Goal: Communication & Community: Answer question/provide support

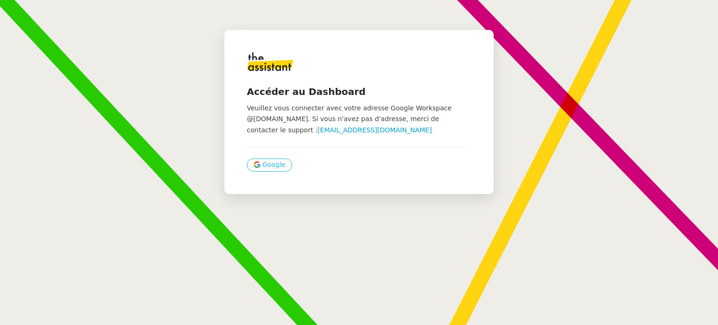
click at [254, 168] on icon at bounding box center [256, 167] width 5 height 3
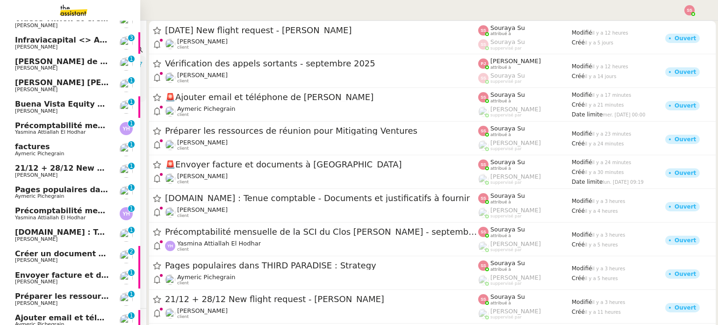
scroll to position [600, 0]
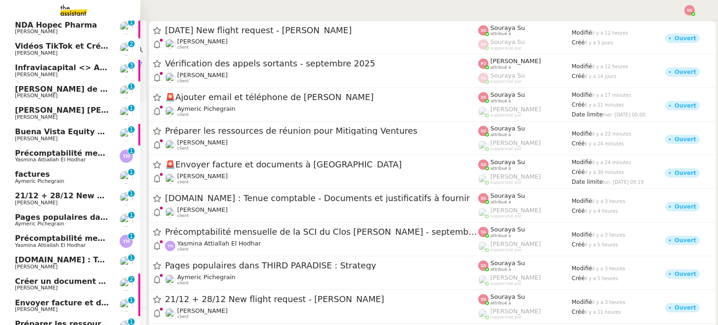
click at [56, 75] on span "Michael Khayat" at bounding box center [62, 75] width 94 height 6
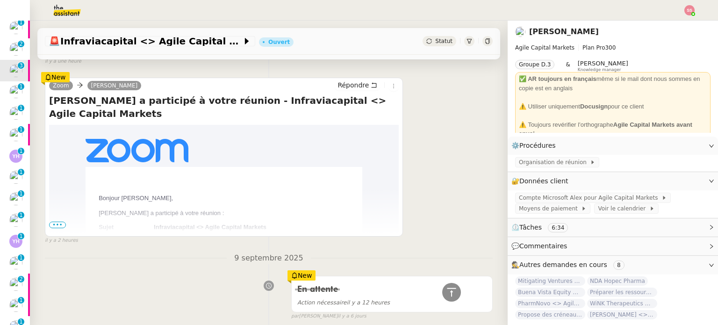
scroll to position [421, 0]
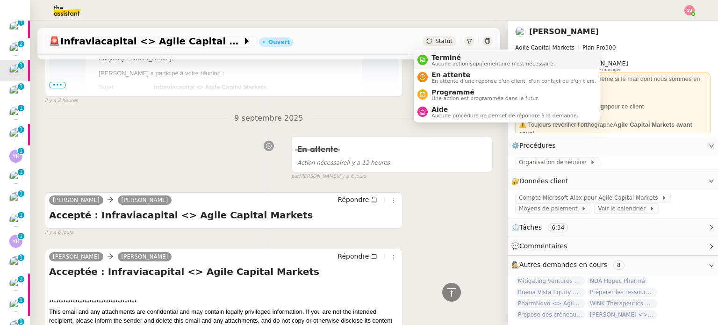
click at [447, 56] on span "Terminé" at bounding box center [493, 57] width 123 height 7
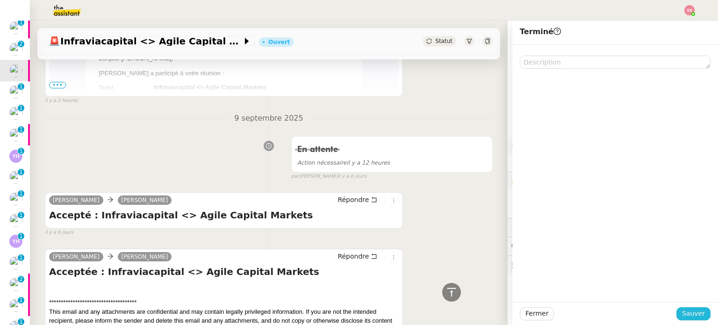
click at [677, 312] on button "Sauver" at bounding box center [694, 313] width 34 height 13
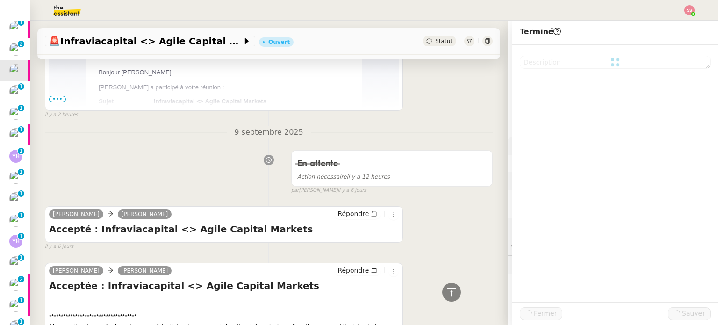
scroll to position [435, 0]
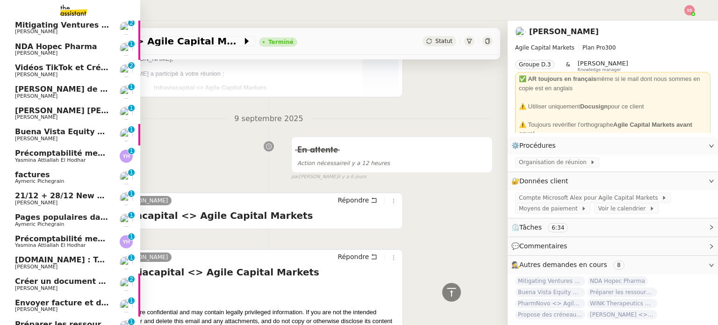
scroll to position [621, 0]
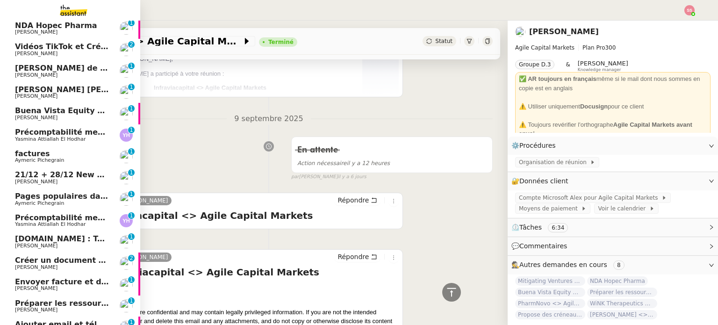
click at [21, 152] on span "factures" at bounding box center [32, 153] width 35 height 9
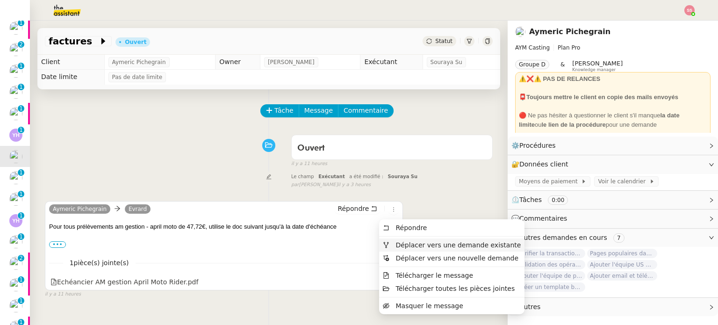
click at [398, 243] on span "Déplacer vers une demande existante" at bounding box center [458, 244] width 125 height 7
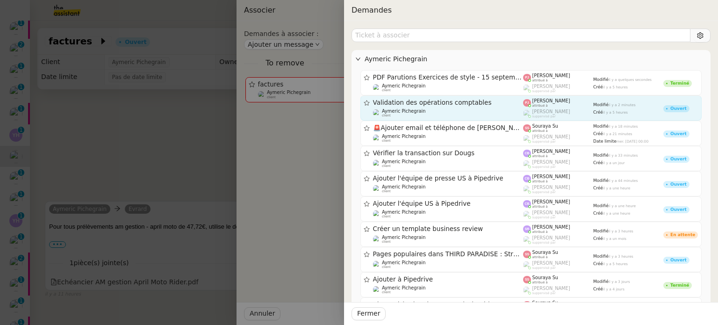
click at [487, 100] on span "Validation des opérations comptables" at bounding box center [448, 103] width 151 height 7
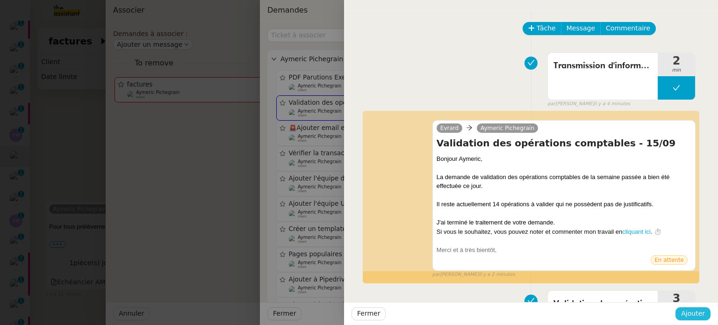
click at [701, 317] on span "Ajouter" at bounding box center [693, 313] width 24 height 11
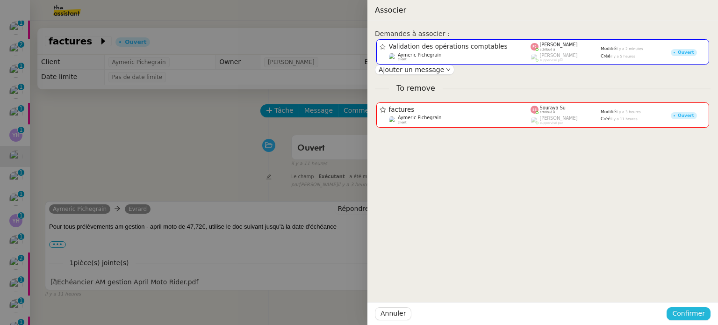
click at [696, 310] on span "Confirmer" at bounding box center [689, 313] width 33 height 11
click at [690, 296] on div "Êtes-vous sûr? Annuler Ajouter" at bounding box center [671, 280] width 79 height 39
click at [693, 288] on span "Ajouter" at bounding box center [690, 288] width 24 height 9
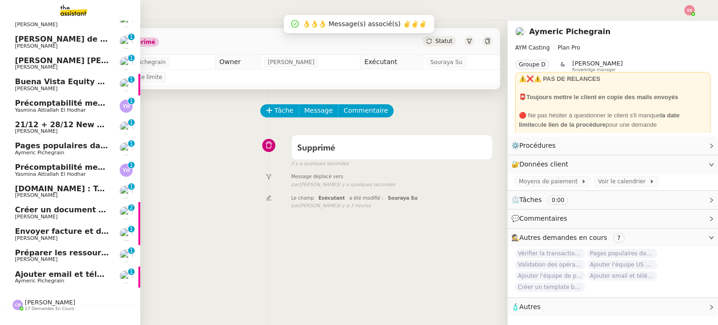
scroll to position [672, 0]
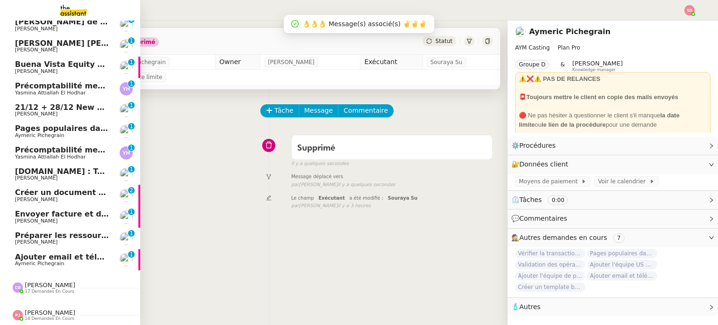
click at [34, 175] on span "Paul WEIBEL" at bounding box center [36, 178] width 43 height 6
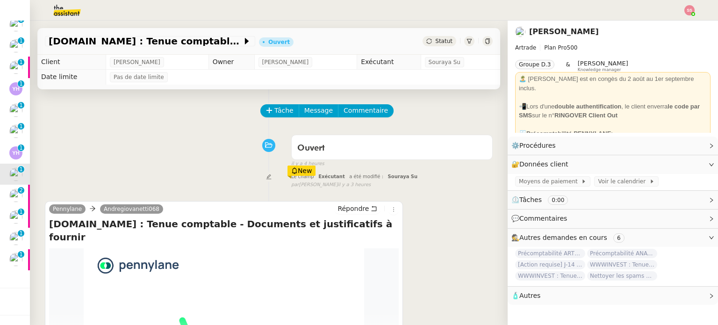
click at [439, 43] on span "Statut" at bounding box center [443, 41] width 17 height 7
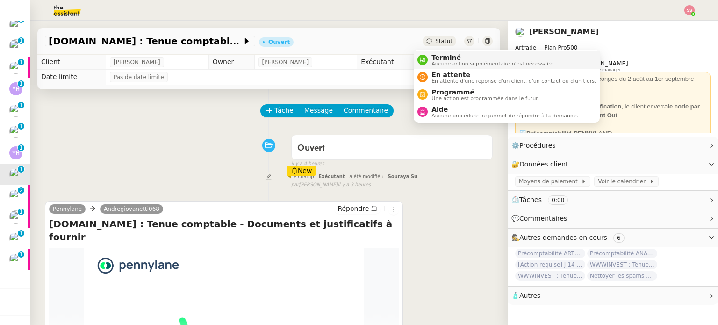
click at [443, 51] on li "Terminé Aucune action supplémentaire n'est nécessaire." at bounding box center [507, 59] width 186 height 17
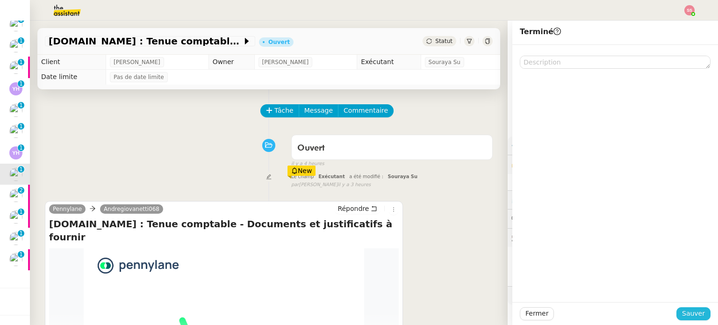
click at [696, 310] on span "Sauver" at bounding box center [693, 313] width 23 height 11
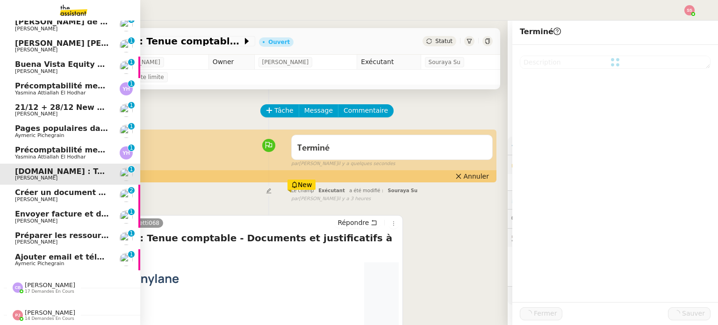
scroll to position [651, 0]
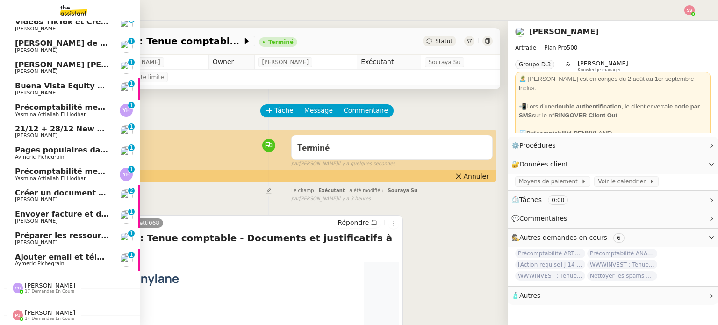
click at [61, 197] on span "Florian Parant" at bounding box center [62, 200] width 94 height 6
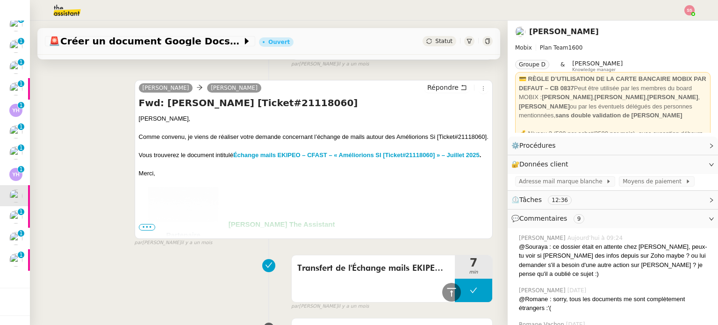
scroll to position [561, 0]
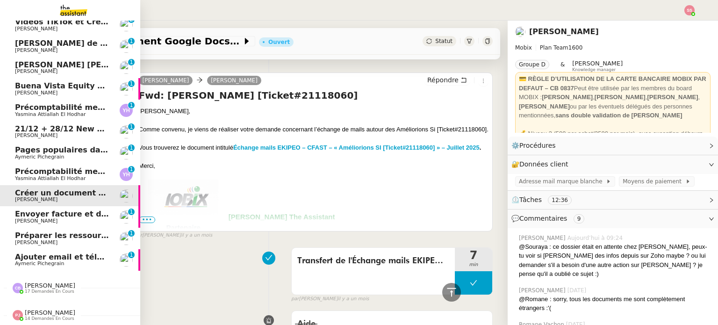
click at [34, 253] on span "Ajouter email et téléphone de Sarah" at bounding box center [114, 257] width 198 height 9
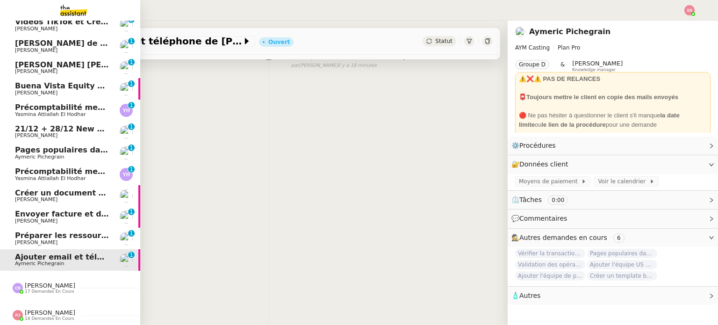
scroll to position [125, 0]
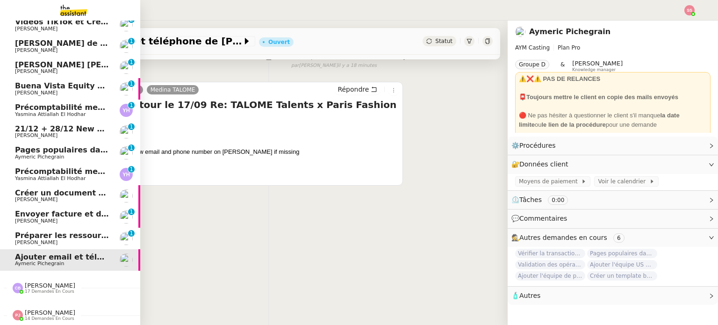
click at [40, 154] on span "Aymeric Pichegrain" at bounding box center [39, 157] width 49 height 6
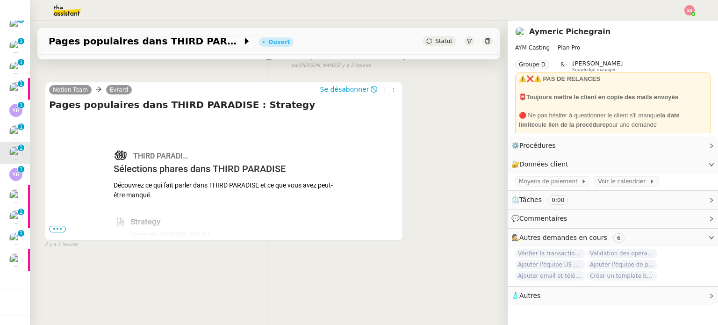
click at [435, 38] on span "Statut" at bounding box center [443, 41] width 17 height 7
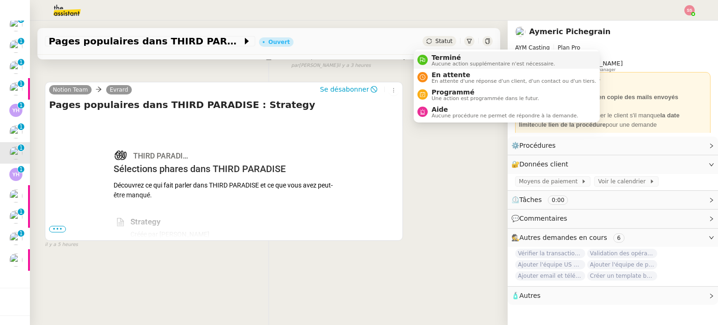
click at [443, 55] on span "Terminé" at bounding box center [493, 57] width 123 height 7
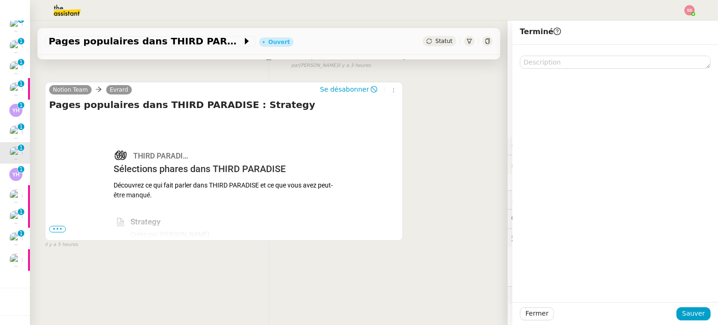
scroll to position [125, 0]
drag, startPoint x: 695, startPoint y: 311, endPoint x: 681, endPoint y: 306, distance: 14.6
click at [696, 311] on span "Sauver" at bounding box center [693, 313] width 23 height 11
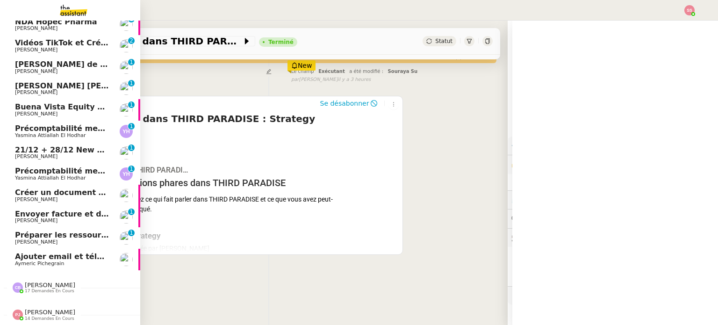
scroll to position [125, 0]
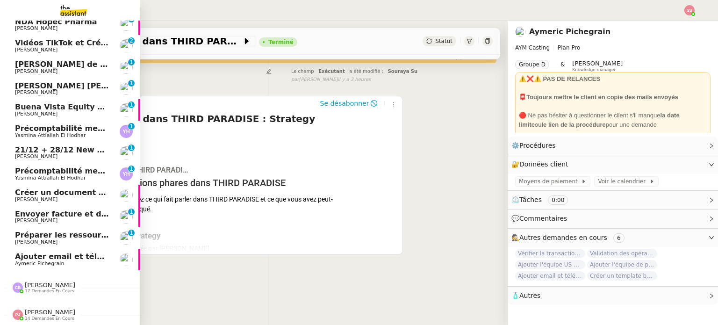
click at [39, 111] on span "Michael Khayat" at bounding box center [36, 114] width 43 height 6
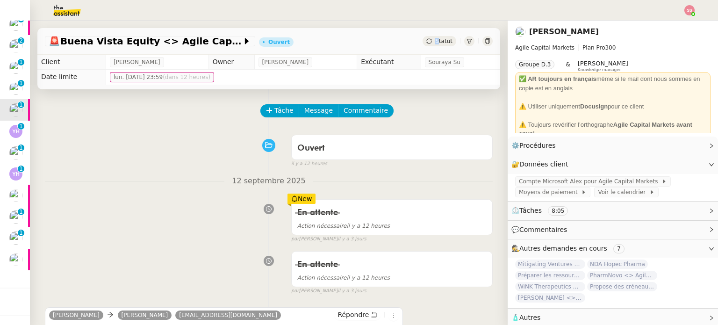
click at [435, 39] on span "Statut" at bounding box center [443, 41] width 17 height 7
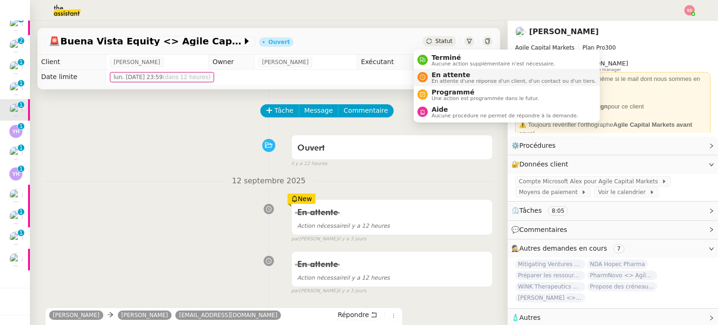
click at [441, 72] on span "En attente" at bounding box center [514, 74] width 165 height 7
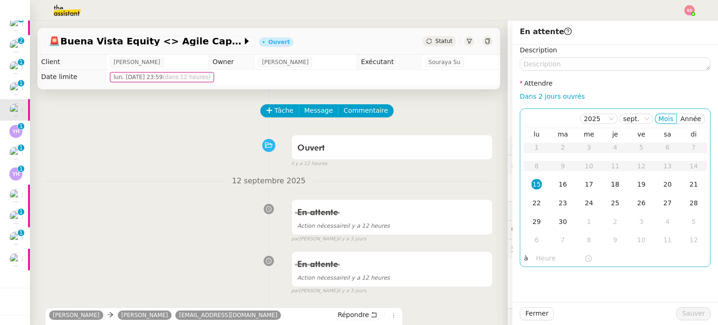
click at [613, 183] on div "18" at bounding box center [615, 184] width 10 height 10
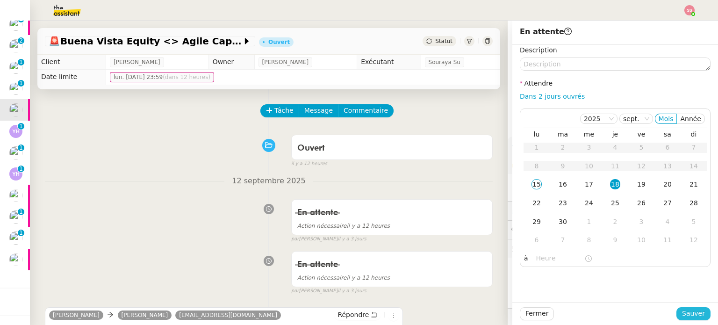
click at [686, 312] on span "Sauver" at bounding box center [693, 313] width 23 height 11
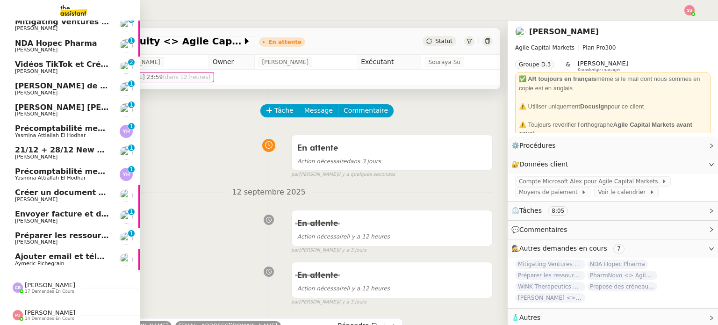
scroll to position [561, 0]
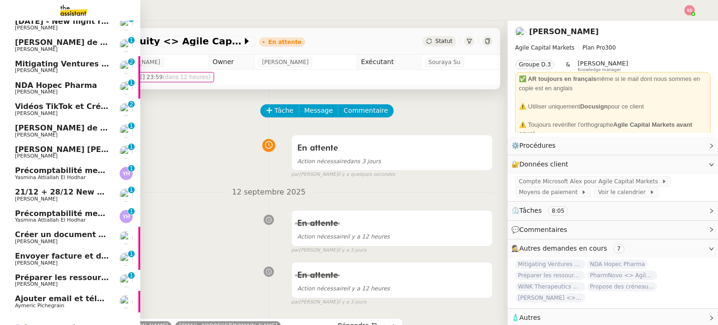
click at [51, 115] on span "Anthony Morcillo" at bounding box center [62, 114] width 94 height 6
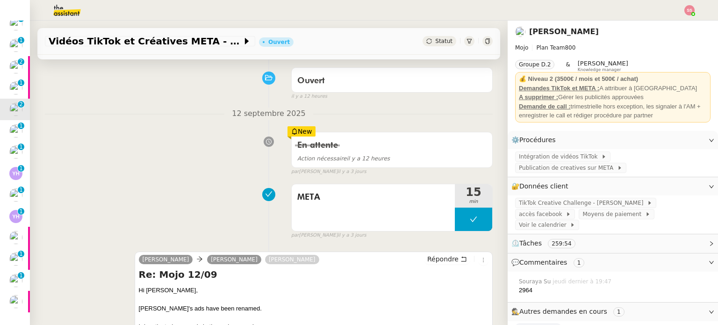
scroll to position [94, 0]
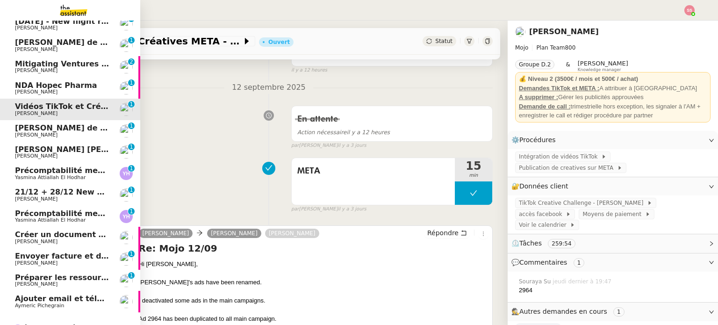
click at [91, 274] on span "Préparer les ressources de réunion pour Mitigating Ventures" at bounding box center [143, 277] width 257 height 9
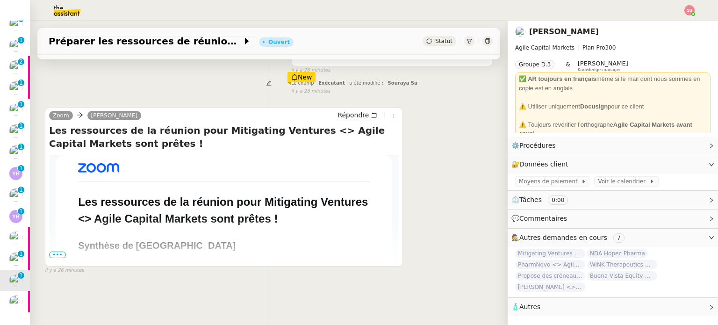
click at [394, 118] on icon at bounding box center [394, 116] width 1 height 4
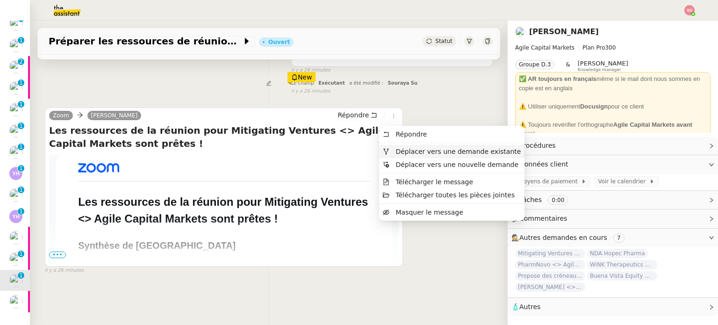
click at [396, 151] on span "Déplacer vers une demande existante" at bounding box center [458, 151] width 125 height 7
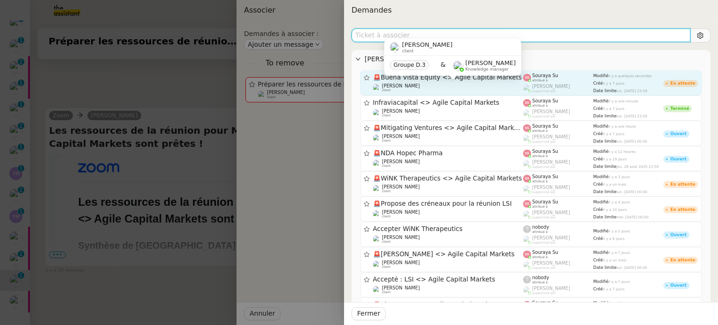
type input "ù"
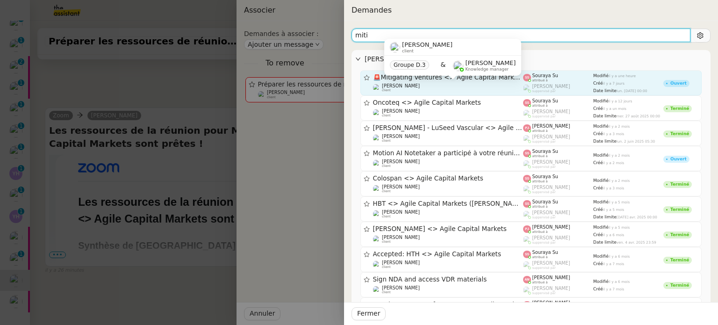
type input "miti"
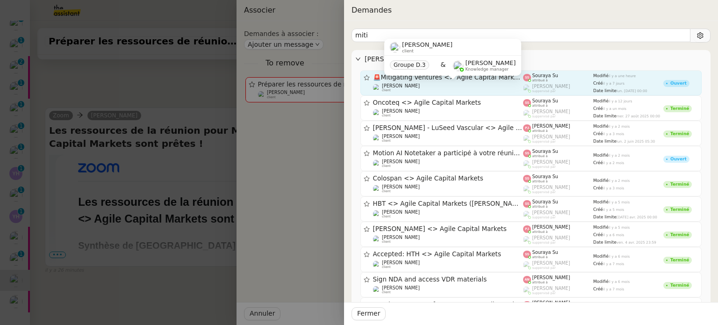
click at [458, 87] on div "Michael Khayat client" at bounding box center [448, 87] width 151 height 9
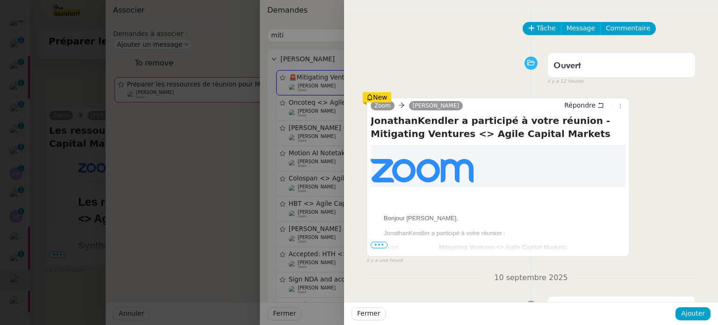
click at [694, 321] on div "Fermer Ajouter" at bounding box center [531, 313] width 374 height 23
click at [694, 319] on button "Ajouter" at bounding box center [693, 313] width 35 height 13
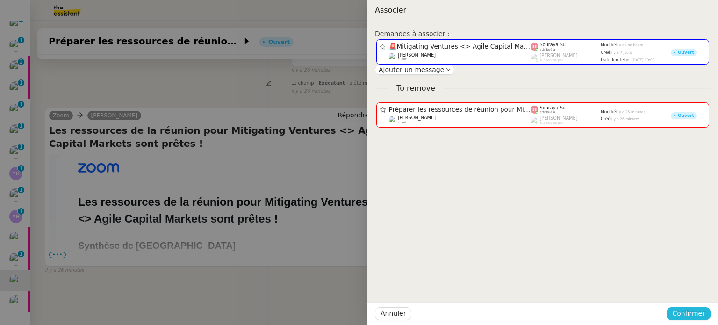
click at [694, 318] on span "Confirmer" at bounding box center [689, 313] width 33 height 11
click at [692, 287] on span "Ajouter" at bounding box center [690, 288] width 24 height 9
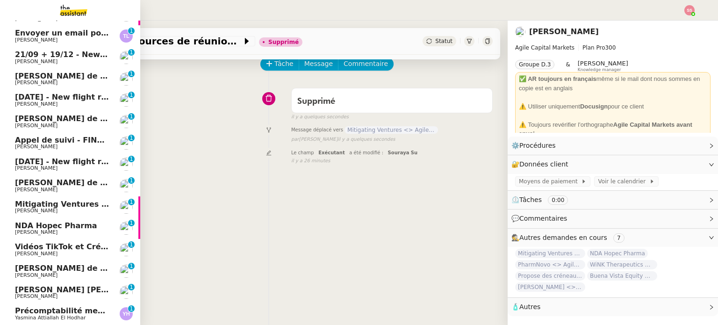
scroll to position [281, 0]
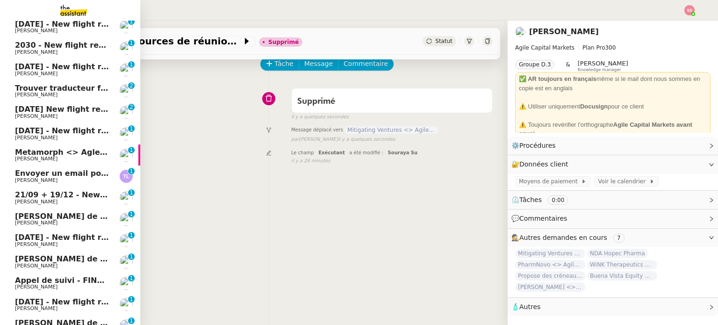
click at [62, 93] on span "Erwan Mongon" at bounding box center [62, 95] width 94 height 6
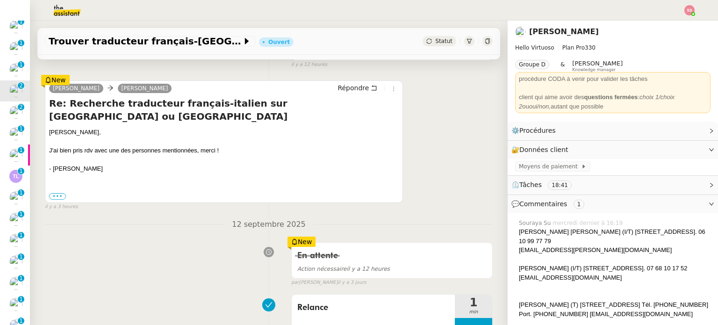
scroll to position [94, 0]
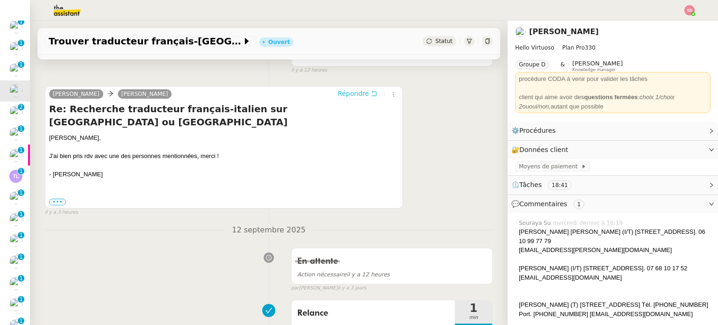
click at [340, 95] on span "Répondre" at bounding box center [353, 93] width 31 height 9
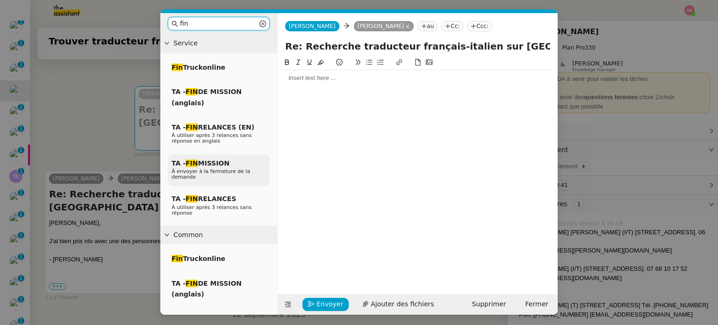
type input "fin"
click at [227, 162] on div "TA - FIN MISSION À envoyer à la fermeture de la demande" at bounding box center [219, 170] width 102 height 32
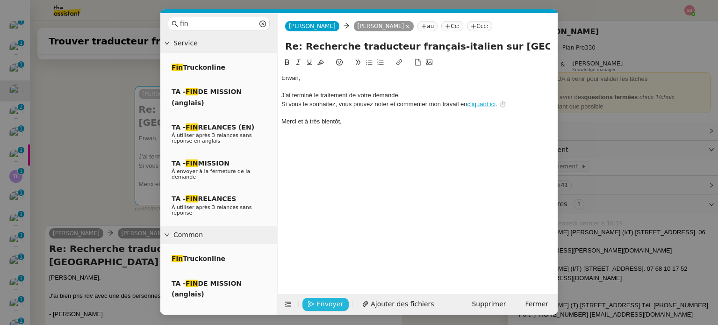
click at [317, 301] on span "Envoyer" at bounding box center [330, 304] width 27 height 11
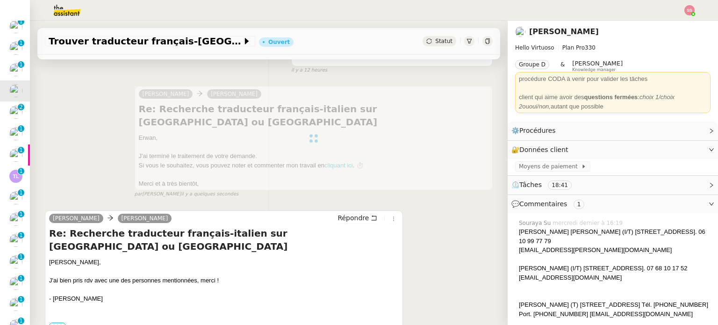
click at [435, 44] on span "Statut" at bounding box center [443, 41] width 17 height 7
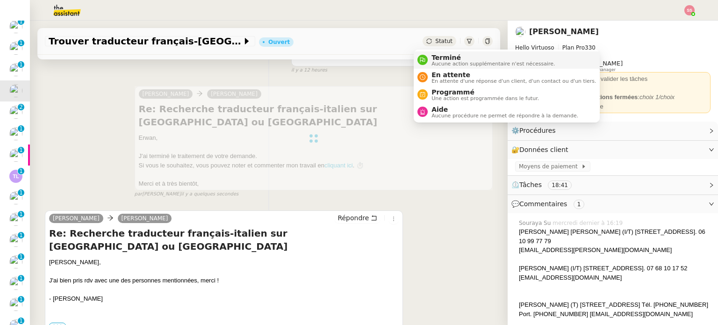
click at [436, 56] on span "Terminé" at bounding box center [493, 57] width 123 height 7
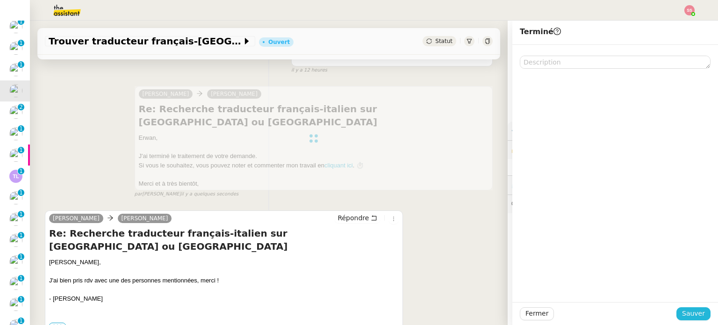
click at [687, 315] on span "Sauver" at bounding box center [693, 313] width 23 height 11
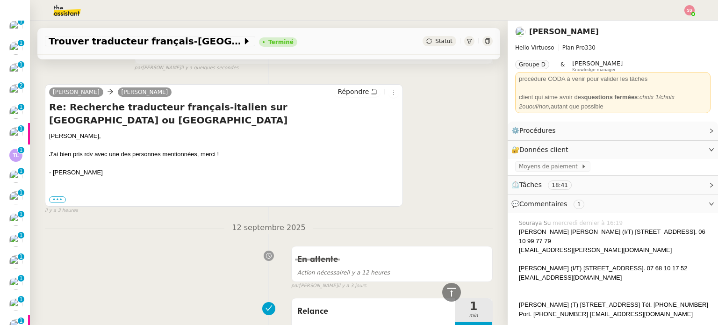
scroll to position [514, 0]
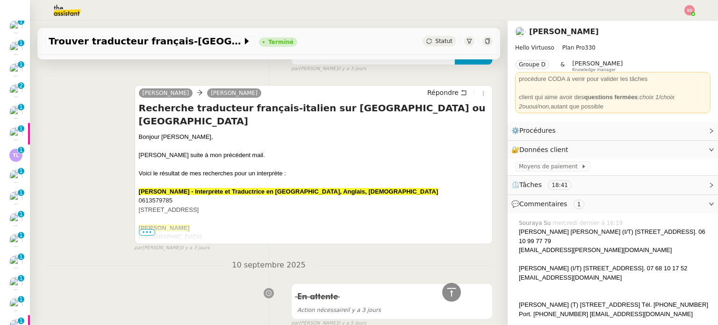
click at [145, 229] on span "•••" at bounding box center [147, 232] width 17 height 7
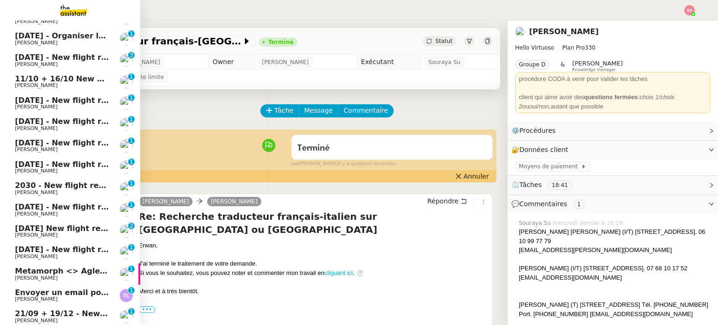
scroll to position [47, 0]
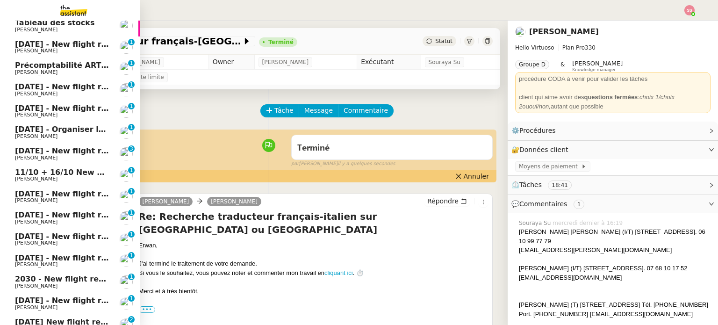
click at [67, 155] on span "21st September 2025 - New flight request - Emmanuel Nwokoma" at bounding box center [111, 150] width 193 height 9
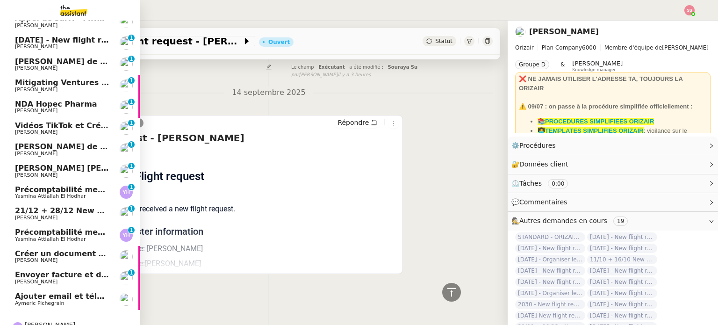
scroll to position [544, 0]
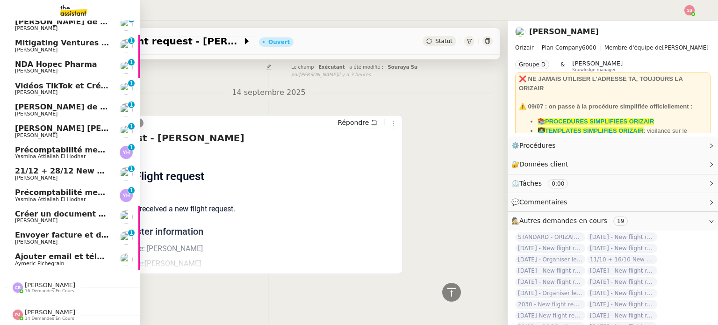
click at [72, 254] on span "Ajouter email et téléphone de Sarah" at bounding box center [114, 256] width 198 height 9
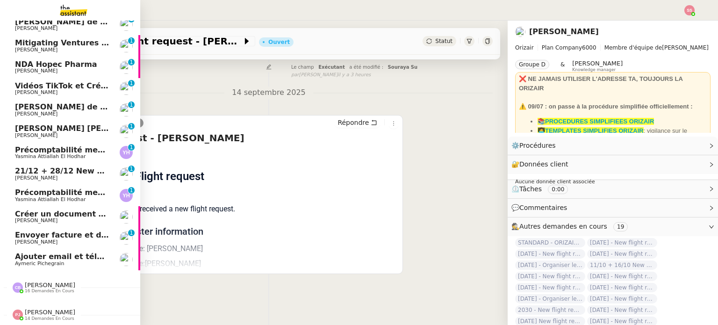
scroll to position [125, 0]
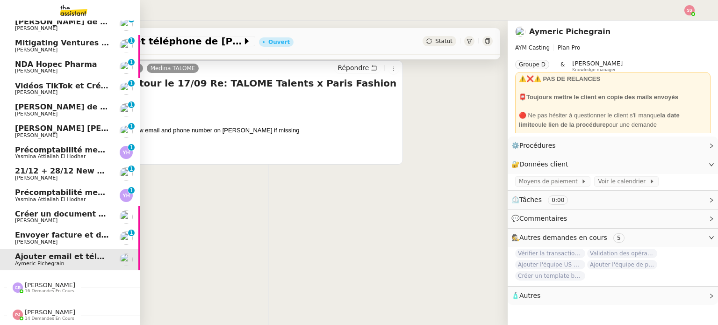
click at [73, 231] on span "Envoyer facture et documents à Busy" at bounding box center [127, 235] width 225 height 9
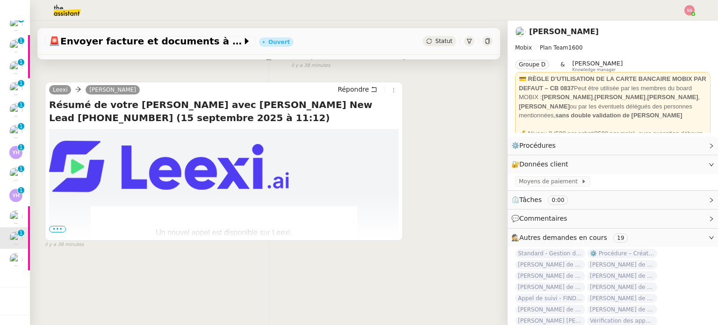
click at [59, 226] on span "•••" at bounding box center [57, 229] width 17 height 7
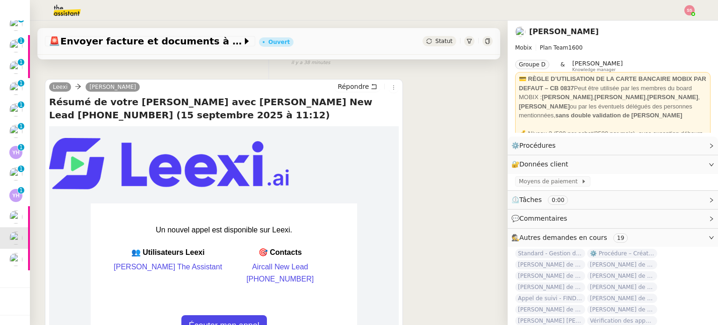
scroll to position [79, 0]
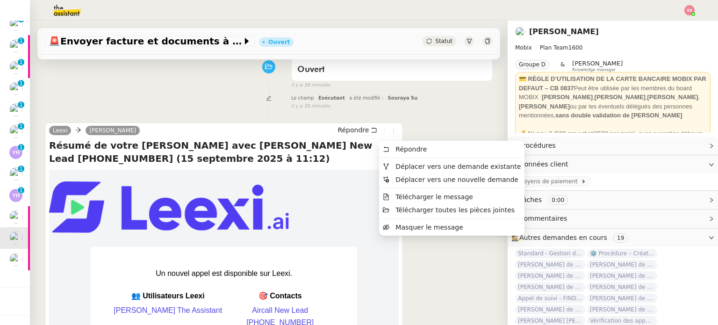
click at [389, 129] on button at bounding box center [394, 131] width 10 height 10
click at [401, 166] on span "Déplacer vers une demande existante" at bounding box center [458, 166] width 125 height 7
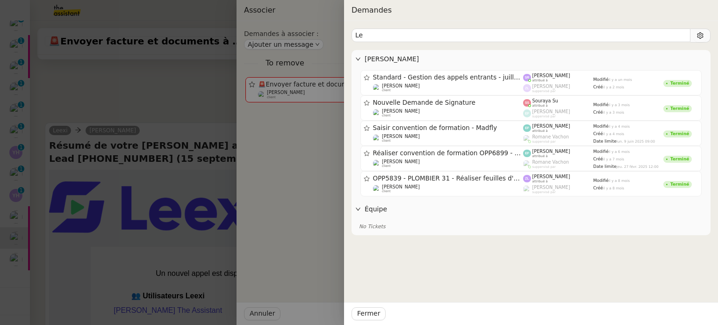
type input "L"
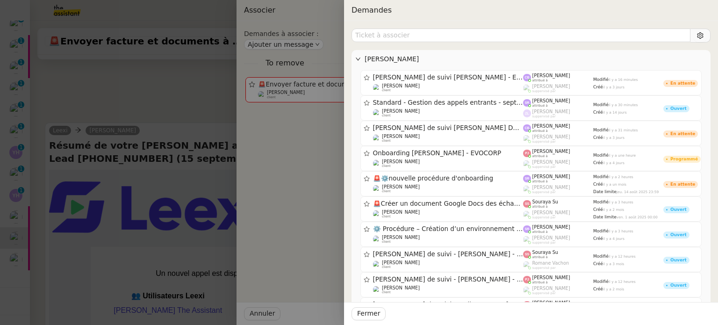
click at [67, 140] on div at bounding box center [359, 162] width 718 height 325
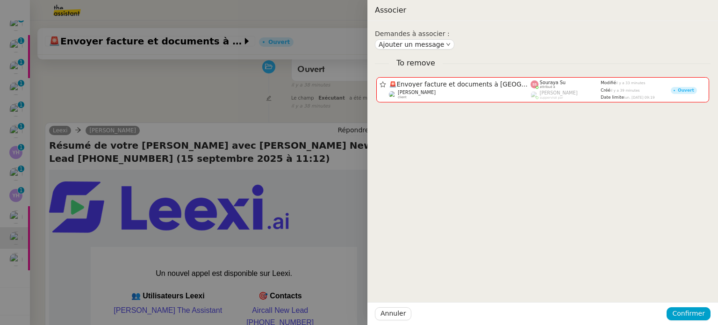
click at [216, 103] on div at bounding box center [359, 162] width 718 height 325
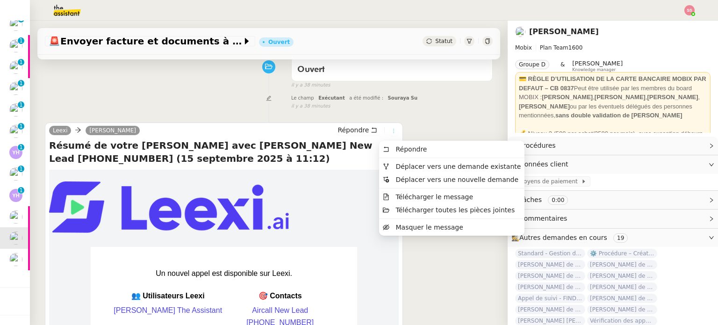
drag, startPoint x: 384, startPoint y: 131, endPoint x: 394, endPoint y: 135, distance: 11.2
click at [391, 132] on icon at bounding box center [394, 131] width 6 height 6
click at [404, 164] on span "Déplacer vers une demande existante" at bounding box center [458, 166] width 125 height 7
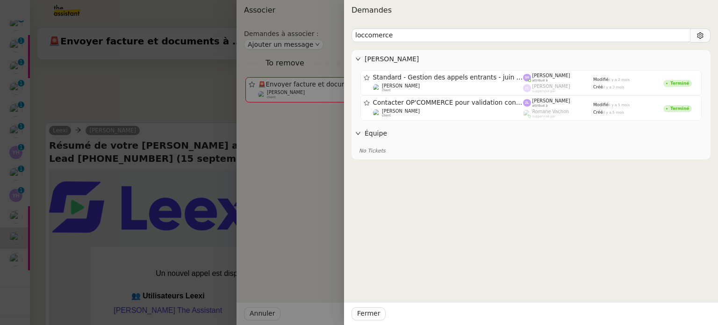
type input "loccomerce"
drag, startPoint x: 159, startPoint y: 156, endPoint x: 211, endPoint y: 121, distance: 63.3
click at [159, 156] on div at bounding box center [359, 162] width 718 height 325
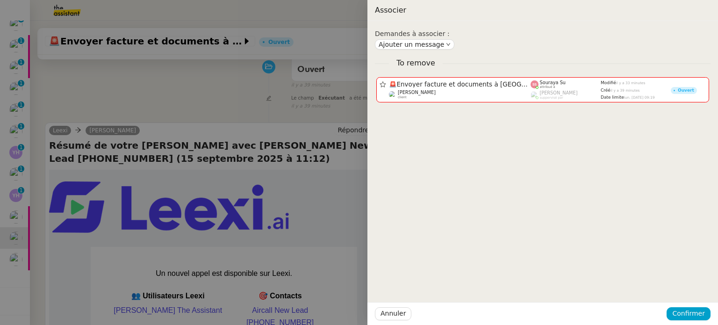
click at [216, 99] on div at bounding box center [359, 162] width 718 height 325
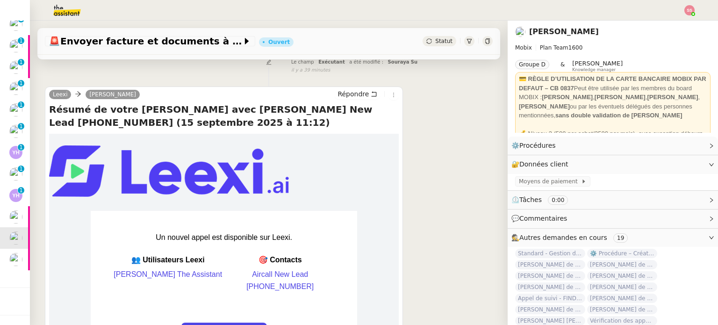
scroll to position [187, 0]
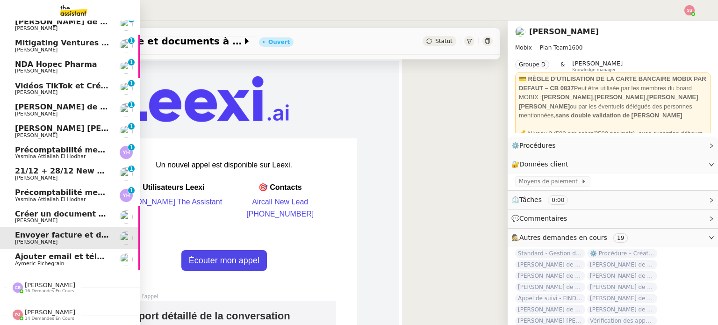
click at [33, 282] on span "Camille Barthès" at bounding box center [50, 285] width 51 height 7
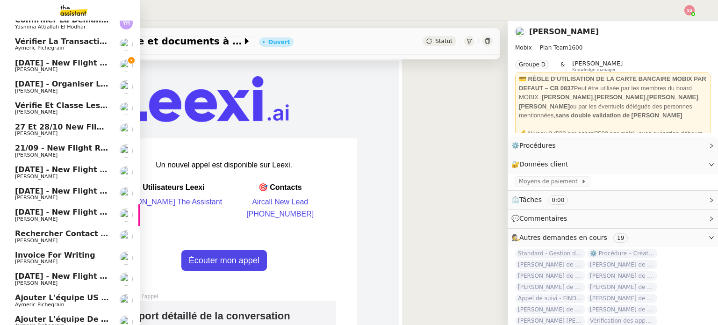
scroll to position [886, 0]
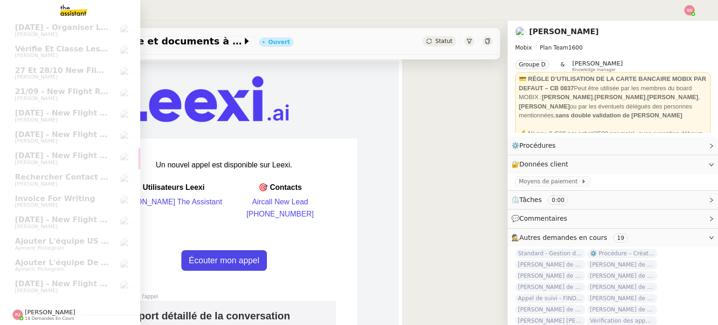
click at [43, 309] on span "Pauline Jennah" at bounding box center [50, 312] width 51 height 7
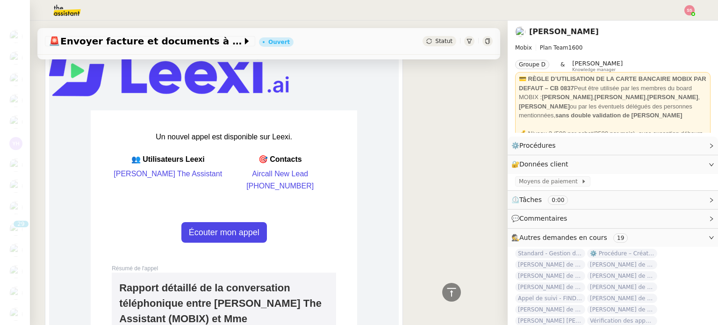
scroll to position [94, 0]
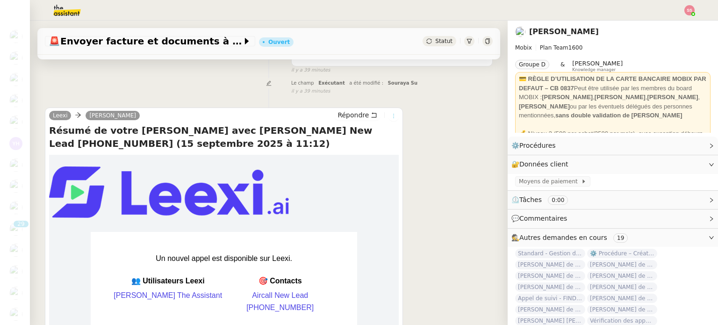
click at [391, 119] on icon at bounding box center [394, 116] width 6 height 6
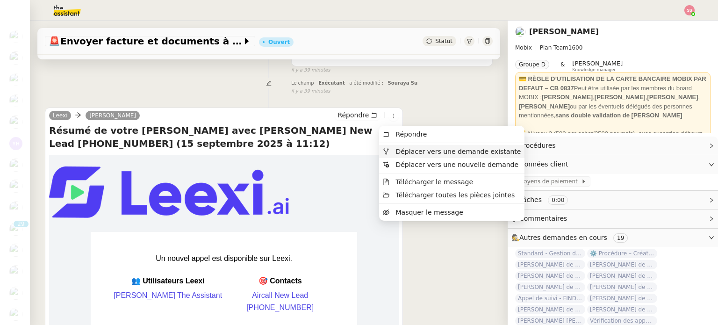
click at [398, 148] on span "Déplacer vers une demande existante" at bounding box center [458, 151] width 125 height 7
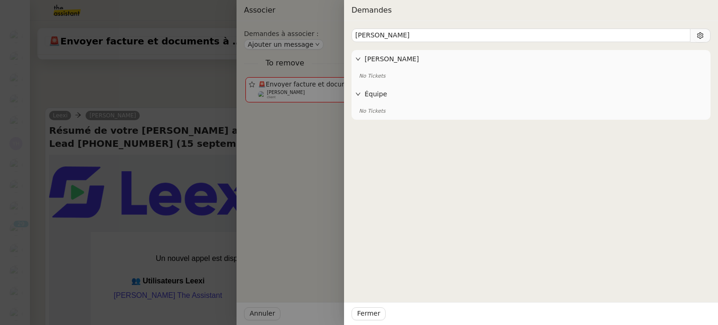
type input "christelle"
click at [392, 99] on div "Équipe" at bounding box center [531, 94] width 359 height 18
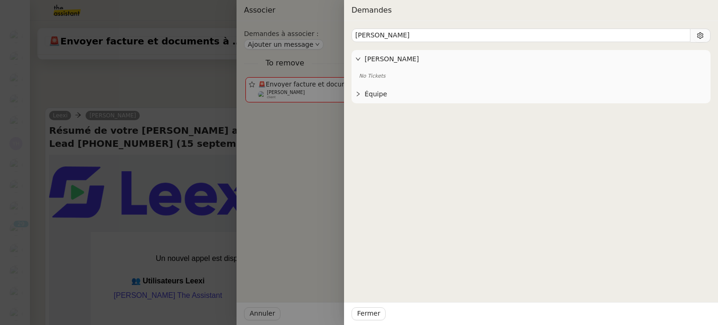
click at [392, 99] on div "Équipe" at bounding box center [531, 94] width 359 height 18
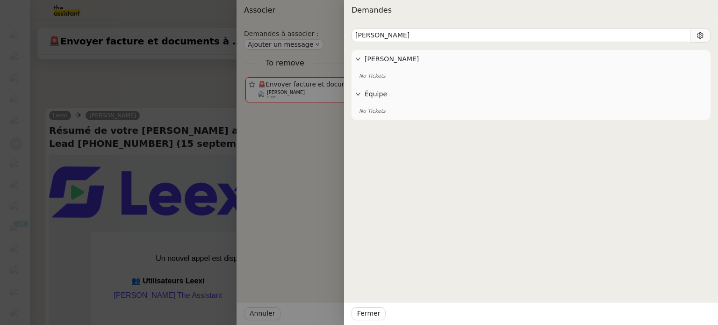
click at [162, 114] on div at bounding box center [359, 162] width 718 height 325
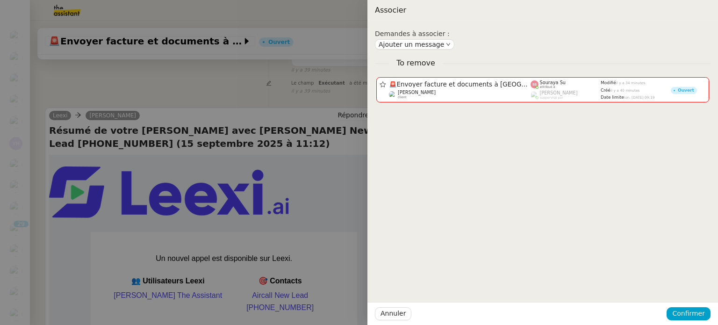
click at [283, 51] on div at bounding box center [359, 162] width 718 height 325
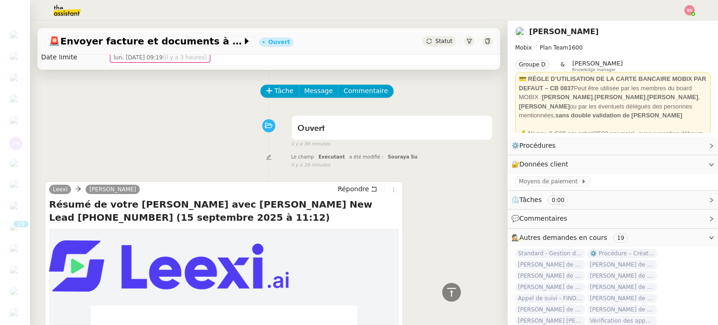
scroll to position [0, 0]
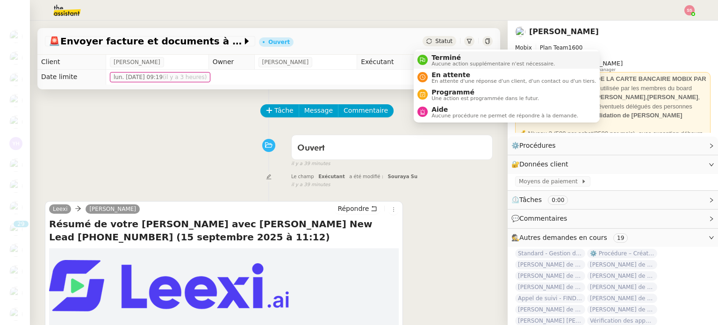
click at [426, 57] on nz-avatar at bounding box center [423, 60] width 10 height 10
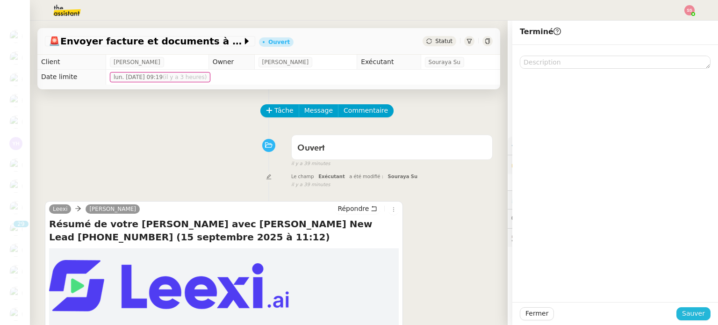
click at [682, 316] on span "Sauver" at bounding box center [693, 313] width 23 height 11
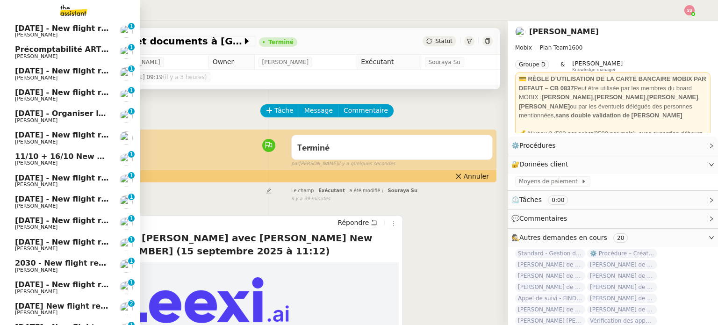
scroll to position [156, 0]
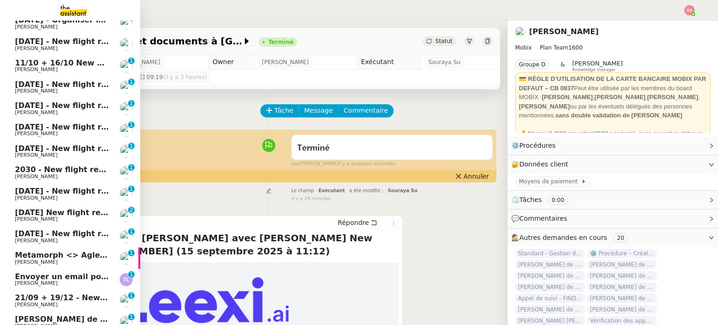
click at [58, 252] on span "Metamorph <> Agle Capital Markets" at bounding box center [92, 255] width 154 height 9
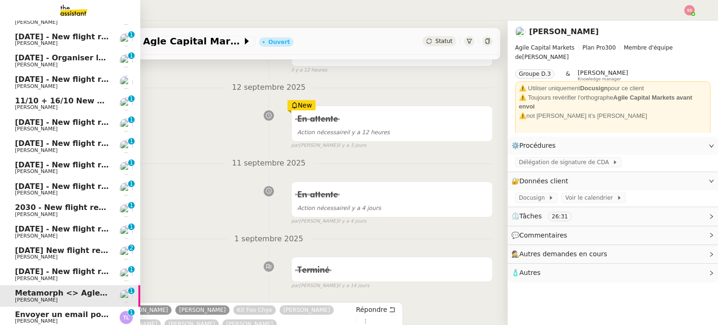
scroll to position [63, 0]
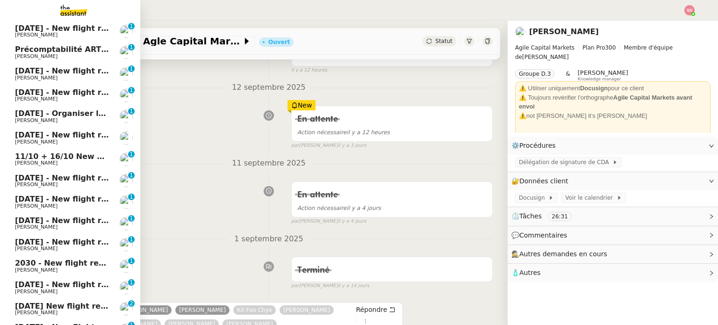
click at [44, 302] on span "27th September 2026 New flight request - Shaun Troake" at bounding box center [109, 306] width 188 height 9
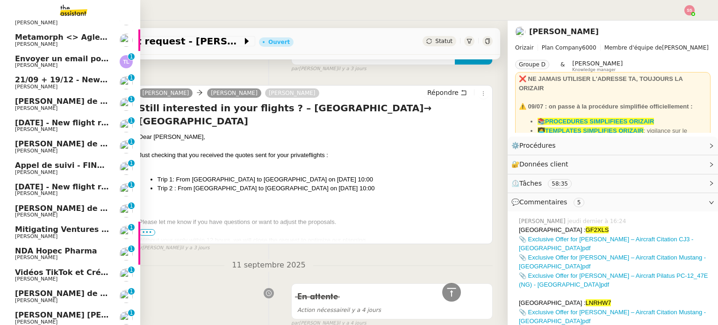
scroll to position [514, 0]
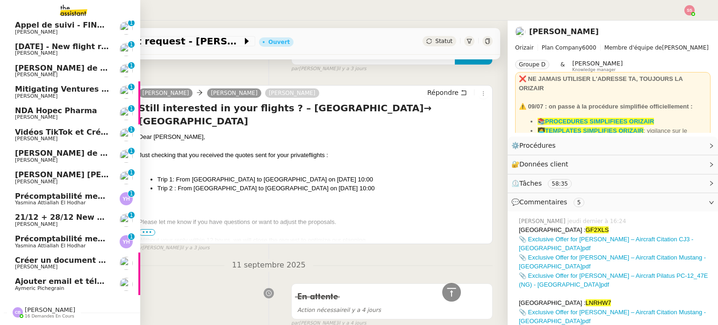
click at [78, 239] on span "Précomptabilité mensuelle de la SCI du Clos Bonin - septembre 2025" at bounding box center [183, 238] width 336 height 9
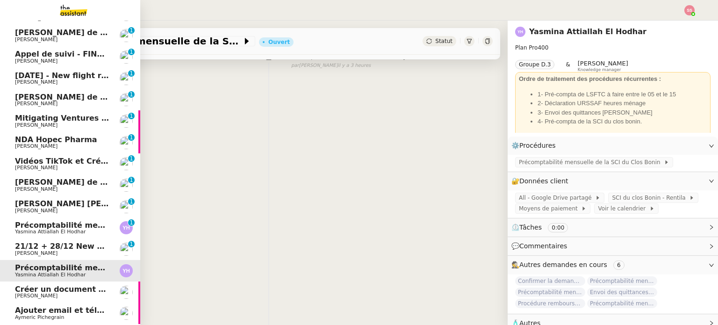
scroll to position [522, 0]
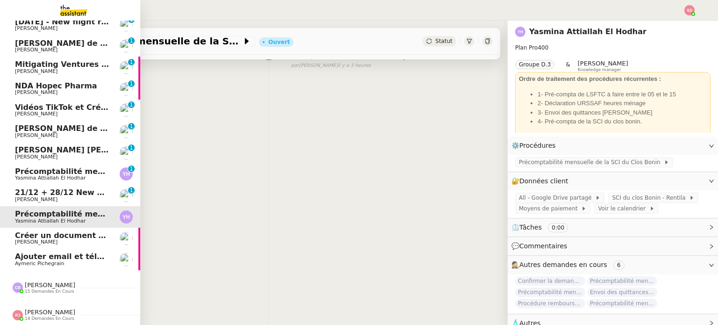
click at [74, 188] on span "21/12 + 28/12 New flight request - binayak choudhury" at bounding box center [123, 192] width 217 height 9
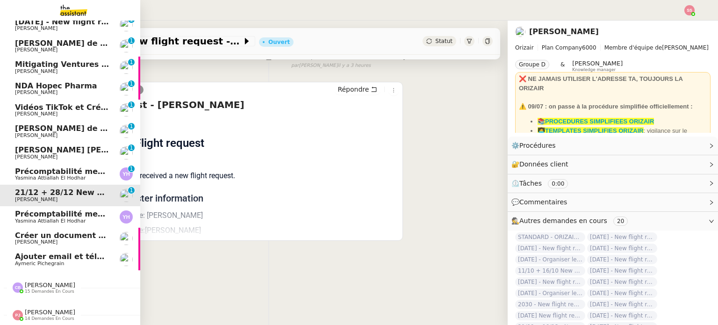
click at [78, 212] on span "Précomptabilité mensuelle de la SCI du Clos Bonin - septembre 2025" at bounding box center [183, 214] width 336 height 9
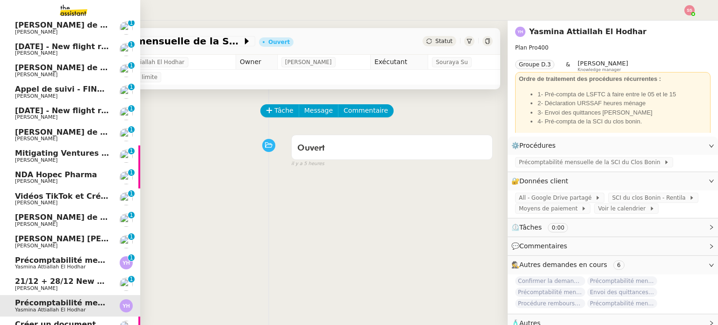
scroll to position [522, 0]
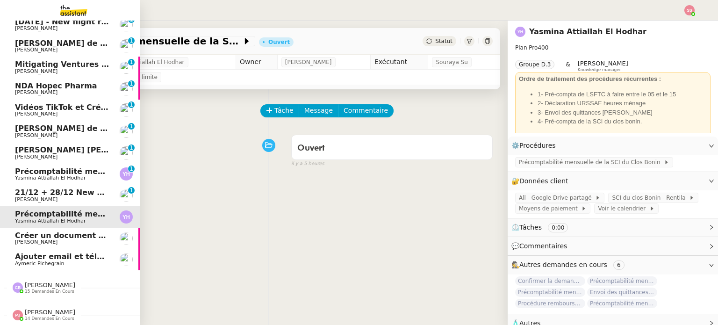
click at [72, 167] on span "Précomptabilité mensuelle - 4 août 2025" at bounding box center [101, 171] width 172 height 9
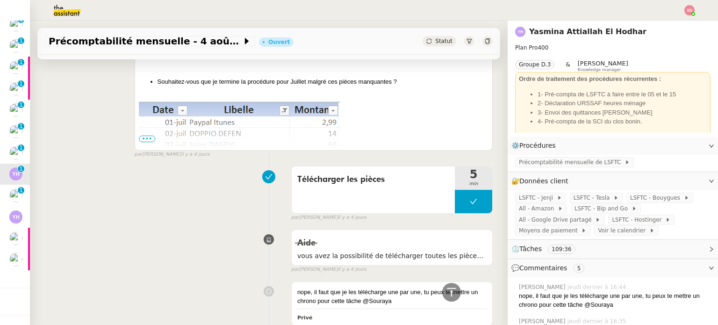
scroll to position [281, 0]
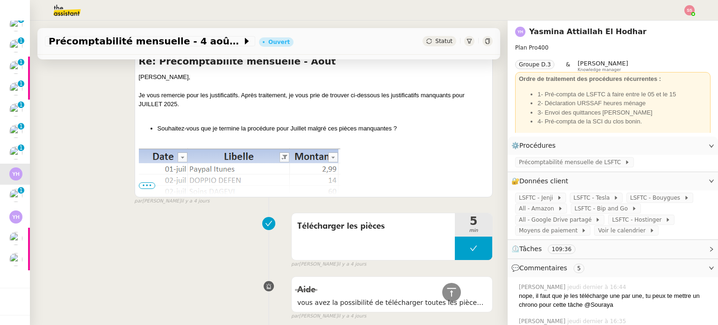
click at [139, 187] on span "•••" at bounding box center [147, 185] width 17 height 7
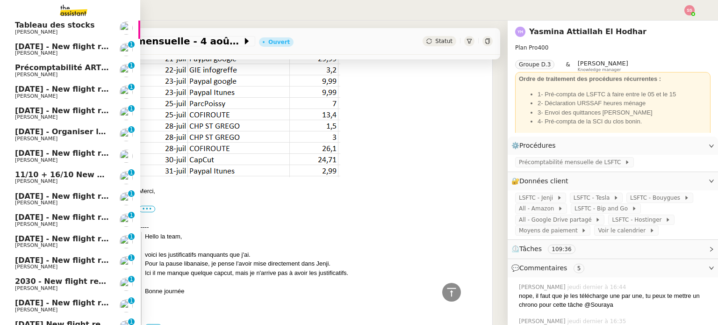
scroll to position [8, 0]
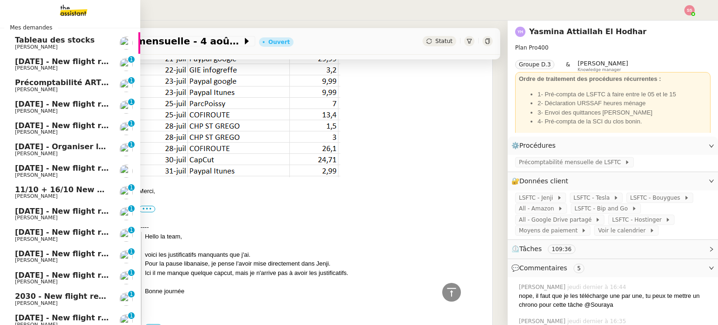
click at [69, 60] on span "22nd December 2025 - New flight request - Nolan Phillips" at bounding box center [111, 61] width 193 height 9
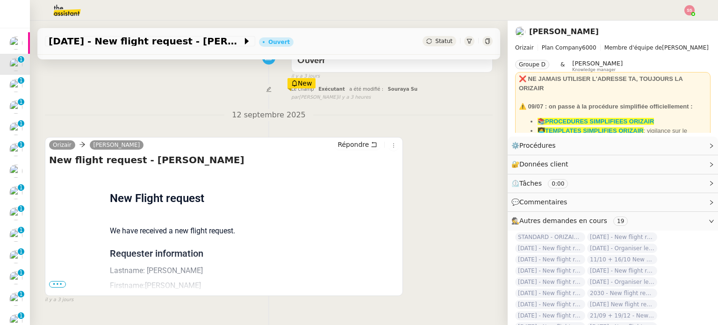
scroll to position [94, 0]
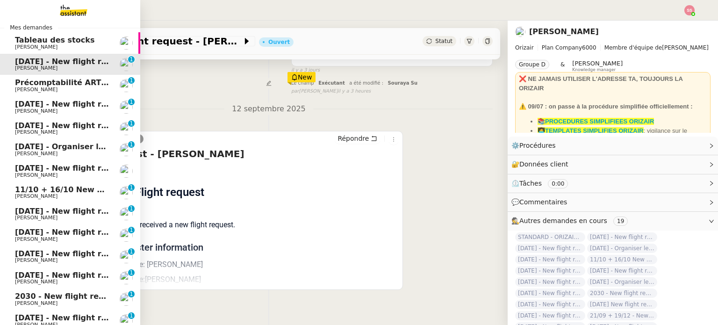
click at [47, 108] on span "17th November 2025 - New flight request - Matt Jolliffe" at bounding box center [111, 104] width 193 height 9
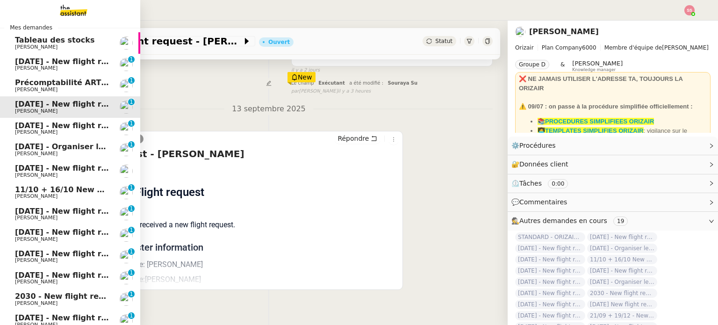
click at [67, 133] on span "Louis Frei" at bounding box center [62, 133] width 94 height 6
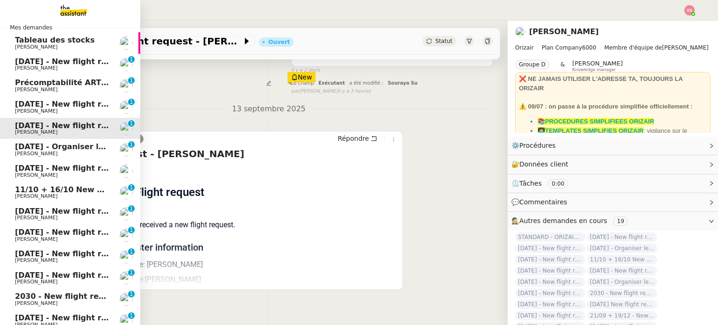
click at [77, 145] on span "19th September 2025 - Organiser le vol pour Lucas Gonzalez" at bounding box center [114, 146] width 198 height 9
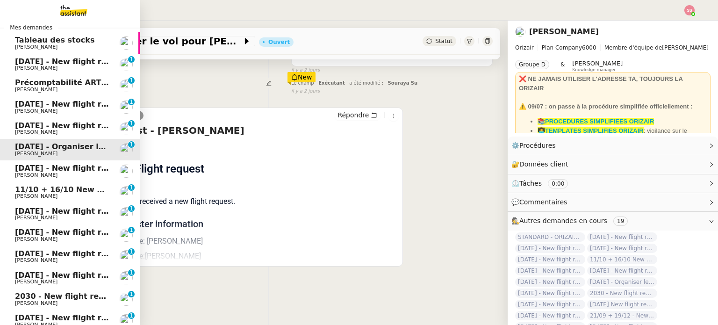
click at [70, 165] on span "21st September 2025 - New flight request - Emmanuel Nwokoma" at bounding box center [111, 168] width 193 height 9
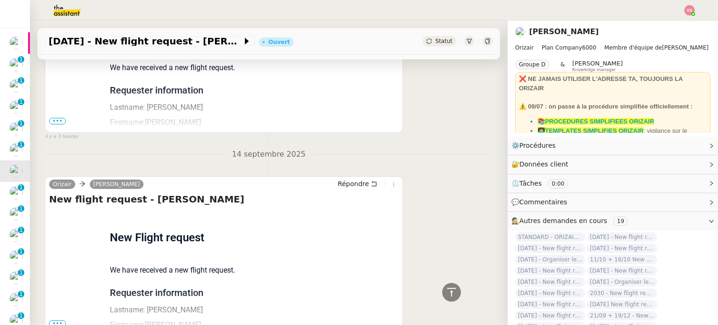
scroll to position [455, 0]
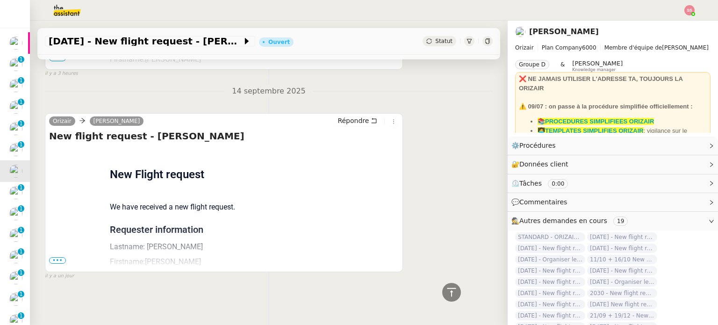
click at [58, 257] on span "•••" at bounding box center [57, 260] width 17 height 7
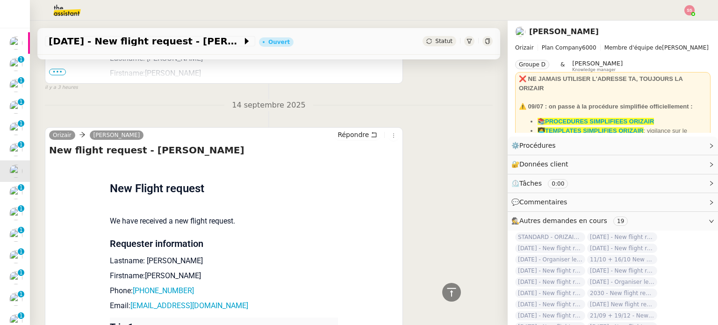
scroll to position [359, 0]
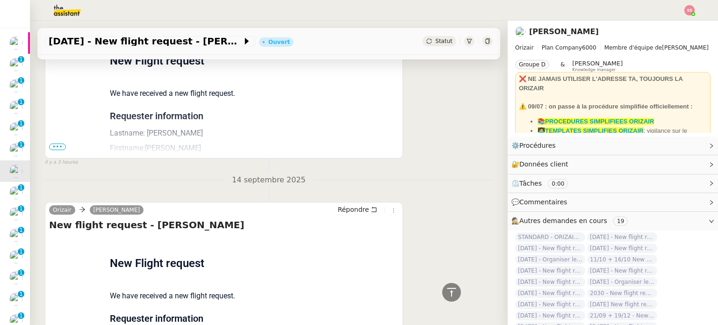
click at [56, 148] on span "•••" at bounding box center [57, 147] width 17 height 7
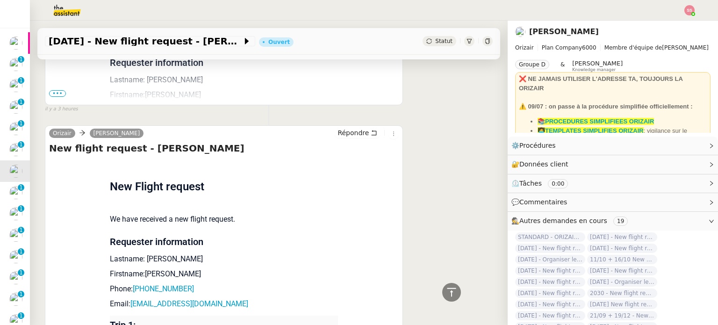
scroll to position [172, 0]
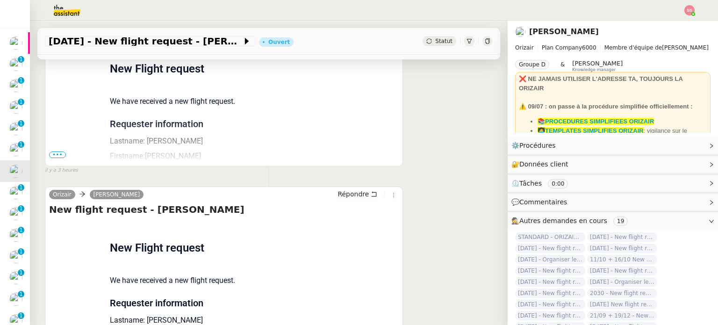
click at [56, 158] on span "•••" at bounding box center [57, 155] width 17 height 7
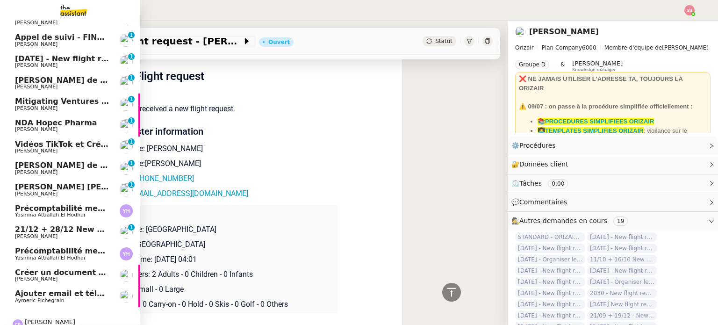
scroll to position [429, 0]
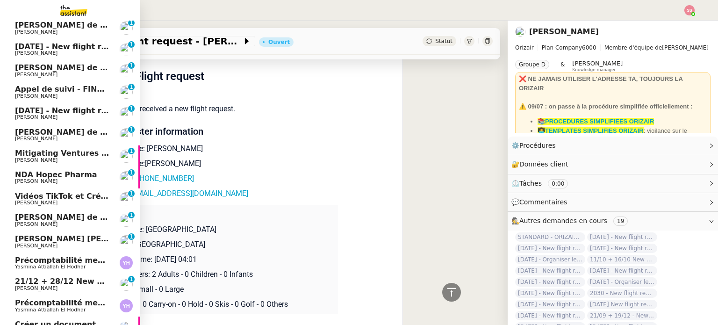
click at [59, 117] on span "Louis Frei" at bounding box center [62, 118] width 94 height 6
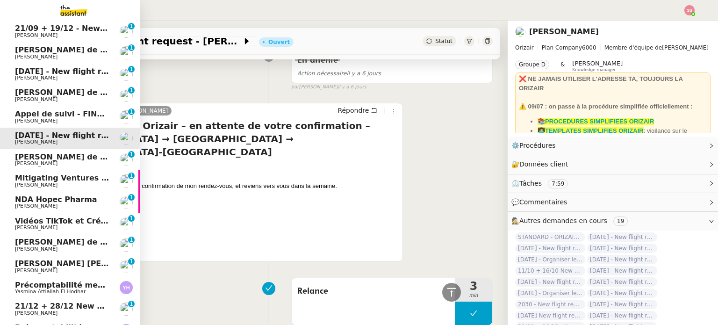
scroll to position [382, 0]
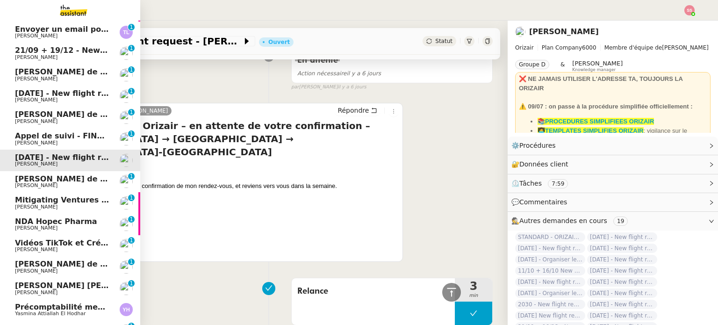
click at [36, 100] on span "Louis Frei" at bounding box center [62, 100] width 94 height 6
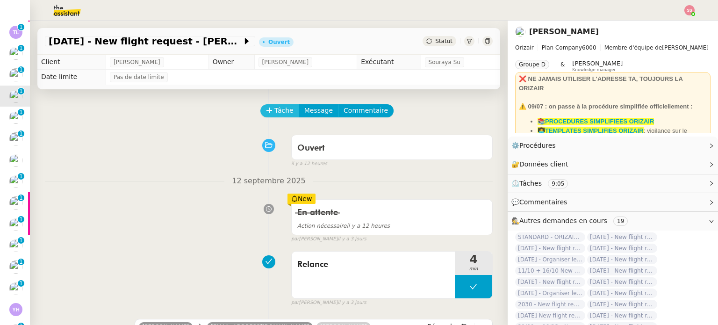
click at [275, 108] on span "Tâche" at bounding box center [284, 110] width 19 height 11
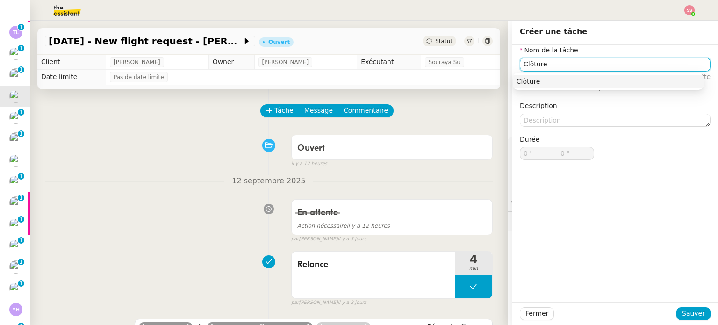
click at [522, 80] on div "Clôture" at bounding box center [608, 81] width 183 height 8
type input "Clôture"
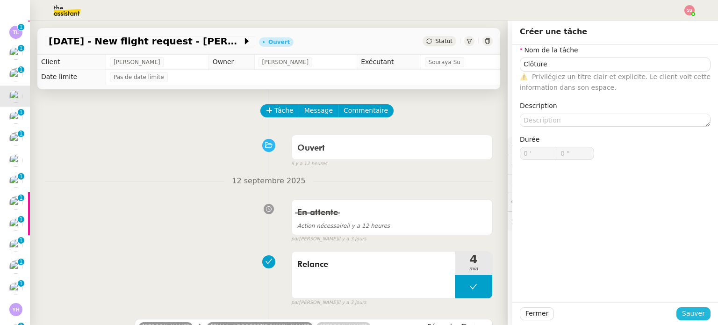
click at [693, 312] on span "Sauver" at bounding box center [693, 313] width 23 height 11
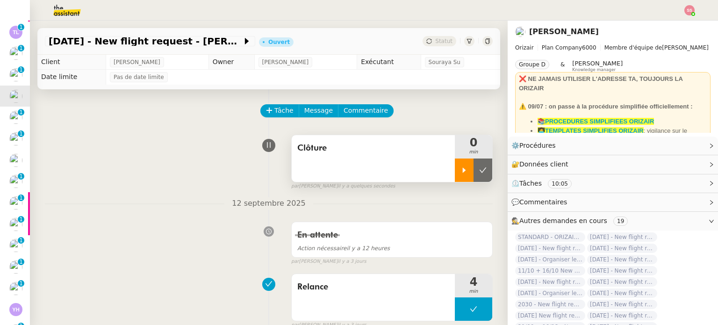
click at [461, 173] on icon at bounding box center [464, 170] width 7 height 7
click at [475, 166] on div at bounding box center [473, 170] width 37 height 23
click at [476, 167] on button at bounding box center [483, 170] width 19 height 23
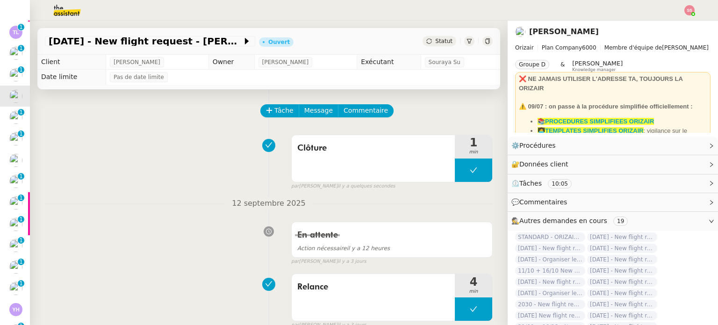
click at [427, 47] on div "25th September 2025 - New flight request - Pawel Maga Ouvert Statut" at bounding box center [268, 41] width 463 height 27
click at [435, 43] on span "Statut" at bounding box center [443, 41] width 17 height 7
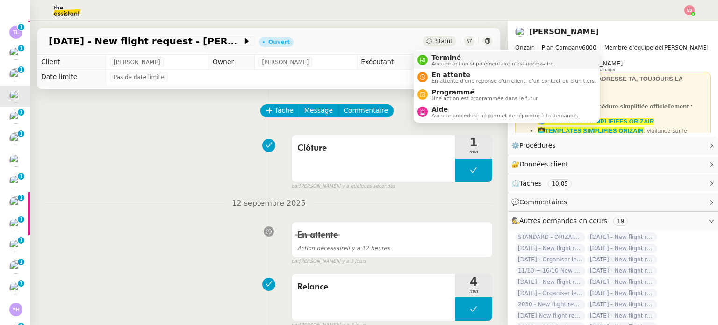
click at [443, 59] on span "Terminé" at bounding box center [493, 57] width 123 height 7
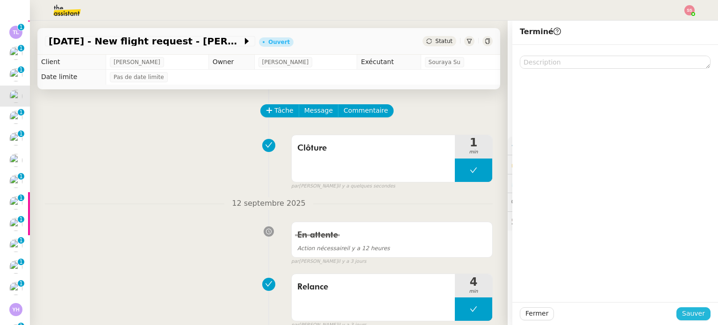
click at [697, 314] on span "Sauver" at bounding box center [693, 313] width 23 height 11
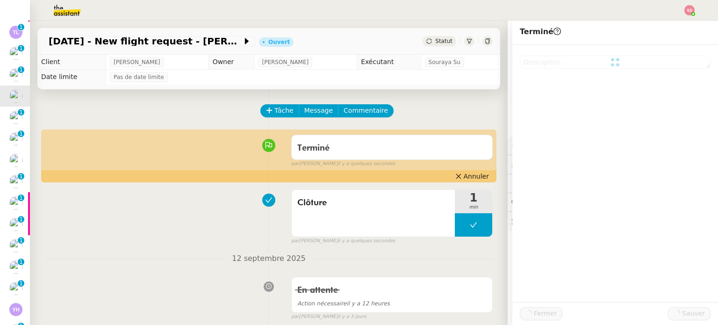
scroll to position [404, 0]
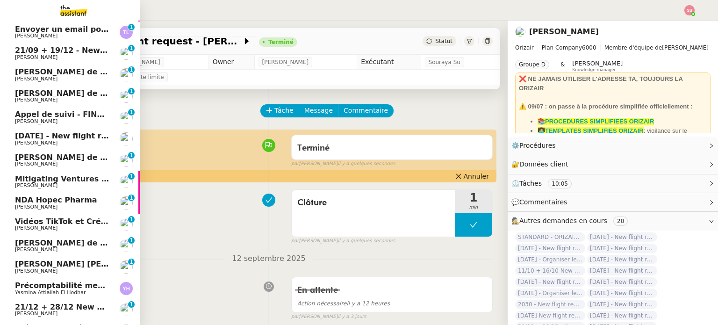
click at [79, 48] on span "21/09 + 19/12 - New flight request - Adam Hunting" at bounding box center [126, 50] width 223 height 9
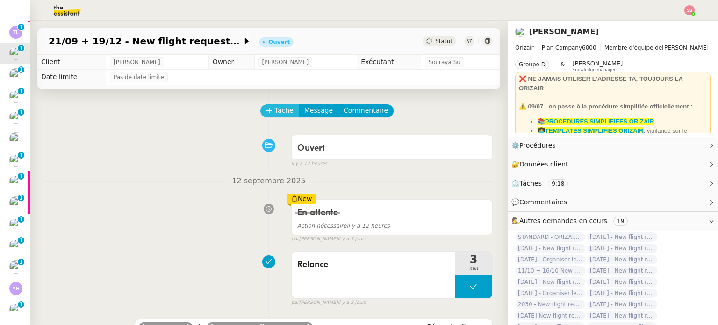
click at [275, 116] on span "Tâche" at bounding box center [284, 110] width 19 height 11
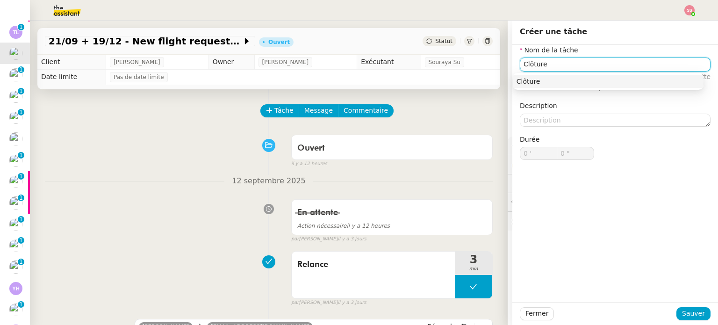
click at [533, 81] on div "Clôture" at bounding box center [608, 81] width 183 height 8
type input "Clôture"
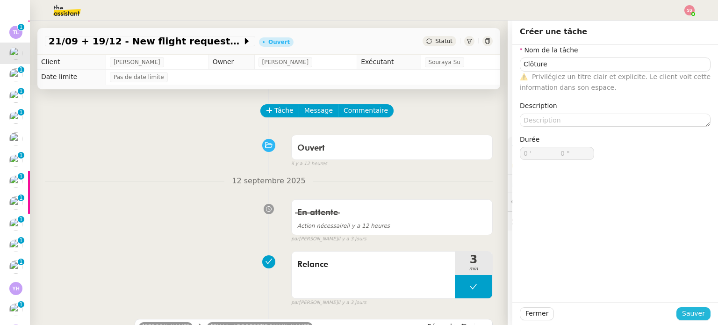
click at [682, 315] on span "Sauver" at bounding box center [693, 313] width 23 height 11
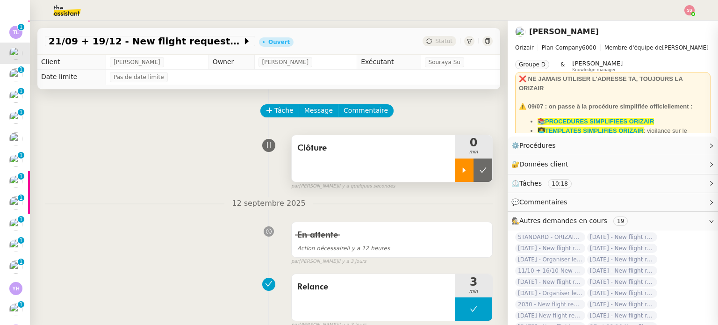
click at [461, 174] on icon at bounding box center [464, 170] width 7 height 7
click at [470, 182] on div at bounding box center [473, 170] width 37 height 23
click at [474, 180] on button at bounding box center [483, 170] width 19 height 23
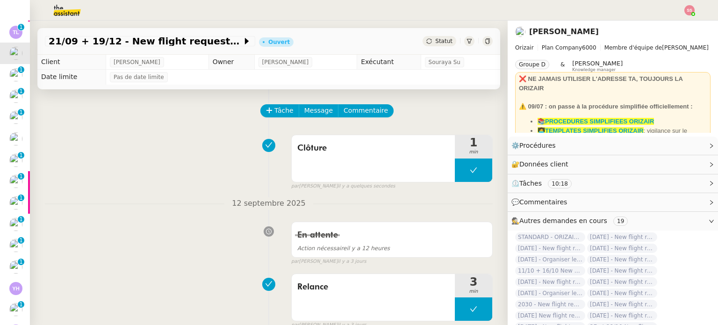
click at [435, 43] on span "Statut" at bounding box center [443, 41] width 17 height 7
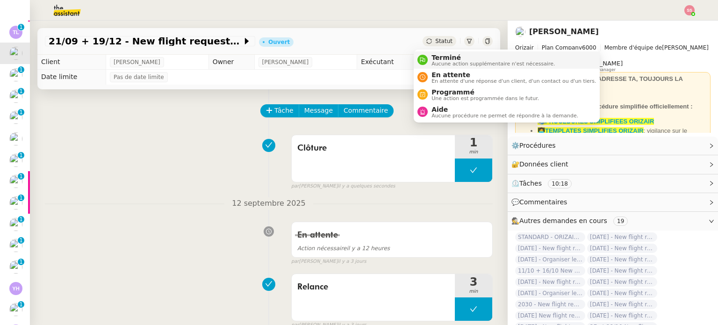
click at [446, 65] on span "Aucune action supplémentaire n'est nécessaire." at bounding box center [493, 63] width 123 height 5
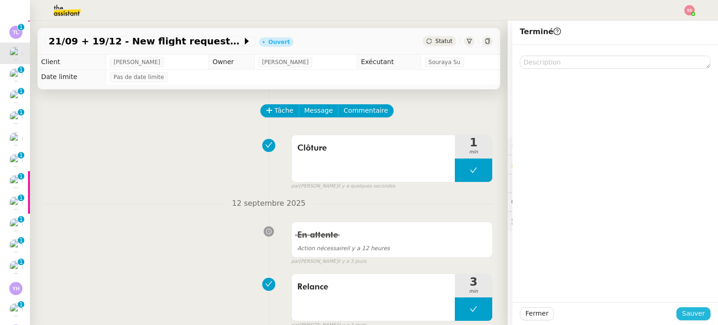
drag, startPoint x: 681, startPoint y: 314, endPoint x: 667, endPoint y: 308, distance: 15.1
click at [682, 314] on span "Sauver" at bounding box center [693, 313] width 23 height 11
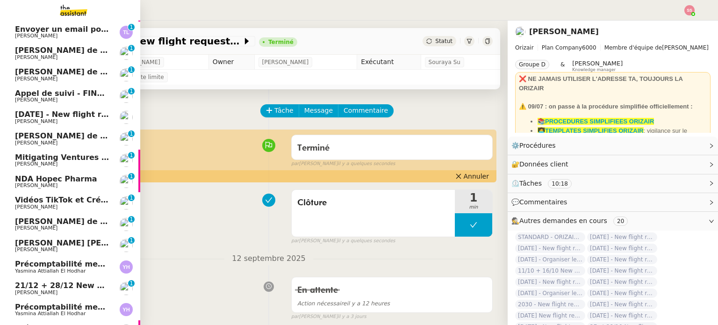
click at [66, 115] on span "23rd September 2025 - New flight request - Nicolas Messica" at bounding box center [111, 114] width 193 height 9
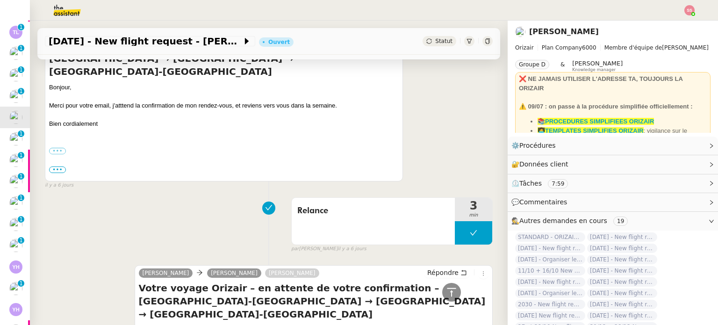
scroll to position [514, 0]
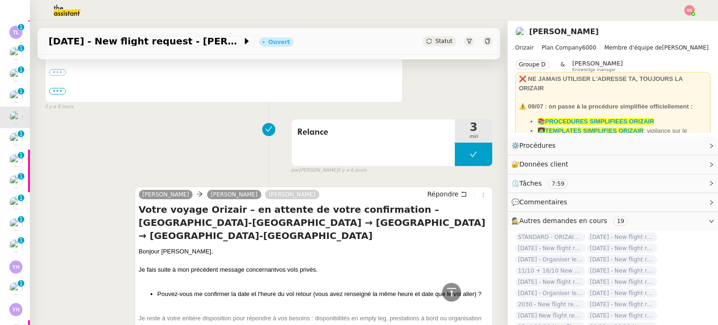
click at [423, 44] on div "Statut" at bounding box center [440, 41] width 34 height 10
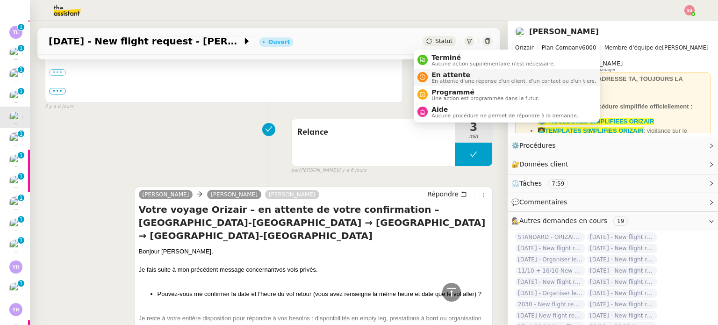
click at [432, 74] on span "En attente" at bounding box center [514, 74] width 165 height 7
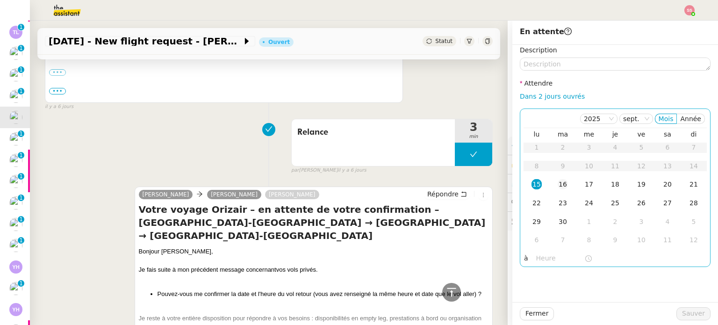
click at [559, 187] on div "16" at bounding box center [563, 184] width 10 height 10
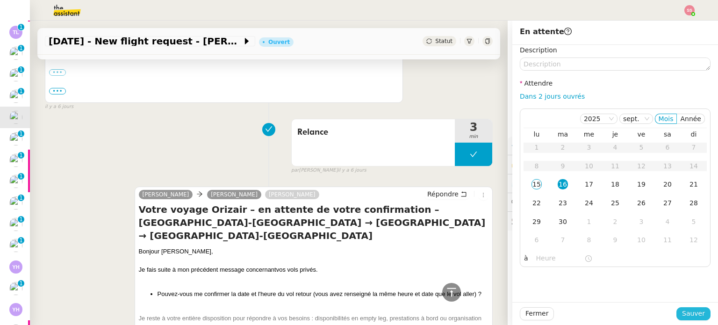
click at [692, 316] on span "Sauver" at bounding box center [693, 313] width 23 height 11
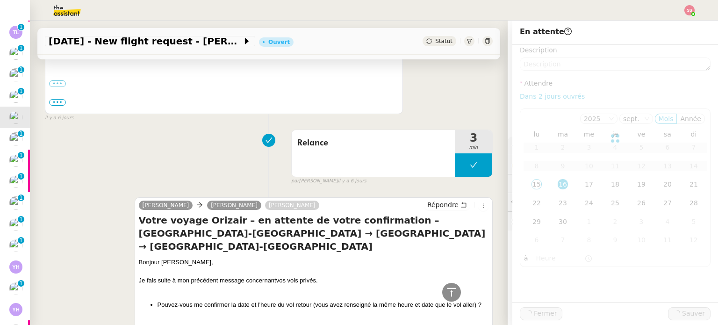
scroll to position [525, 0]
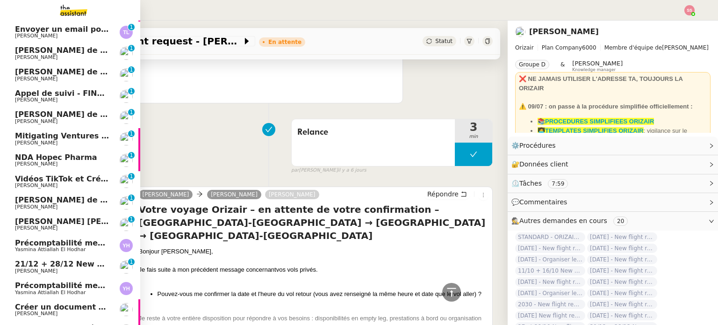
click at [66, 268] on span "21/12 + 28/12 New flight request - binayak choudhury" at bounding box center [123, 264] width 217 height 9
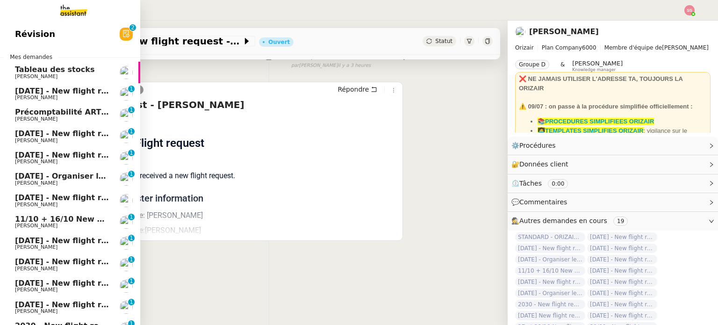
click at [87, 103] on link "22nd December 2025 - New flight request - Nolan Phillips Louis Frei 0 1 2 3 4 5…" at bounding box center [70, 94] width 140 height 22
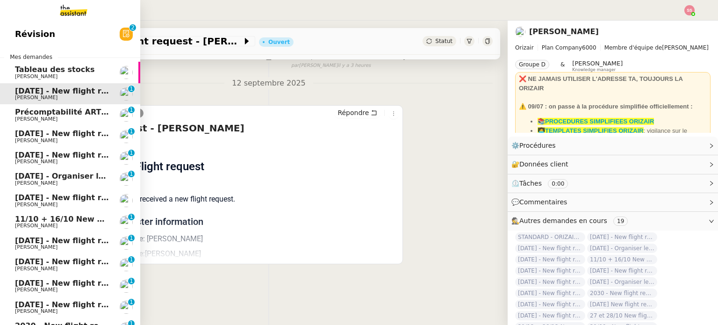
click at [65, 134] on span "17th November 2025 - New flight request - Matt Jolliffe" at bounding box center [111, 133] width 193 height 9
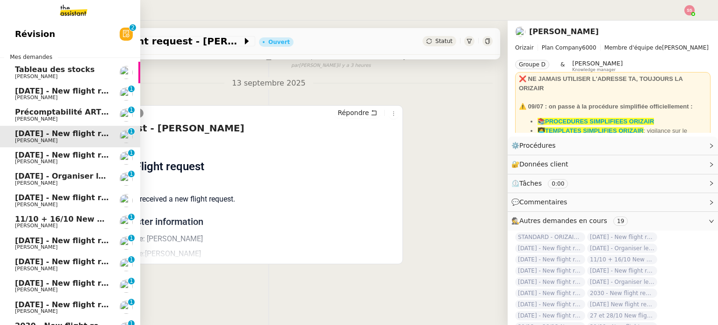
click at [65, 151] on span "20th September 2025 - New flight request - Célia Rousselon" at bounding box center [111, 155] width 193 height 9
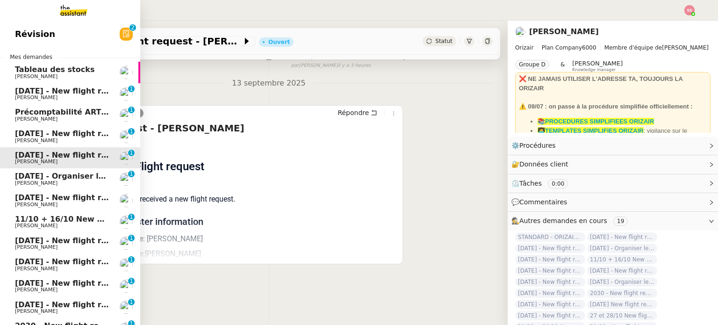
click at [71, 183] on span "Louis Frei" at bounding box center [62, 184] width 94 height 6
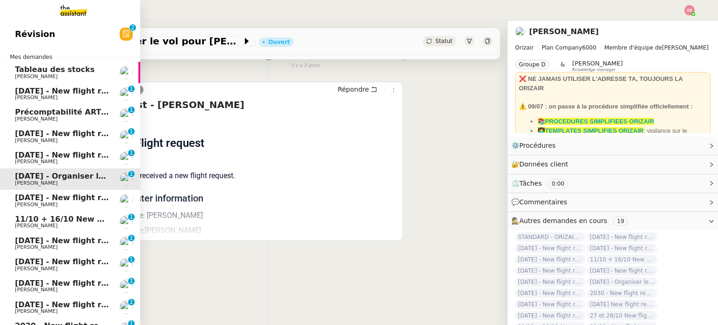
click at [69, 196] on span "21st September 2025 - New flight request - Emmanuel Nwokoma" at bounding box center [111, 197] width 193 height 9
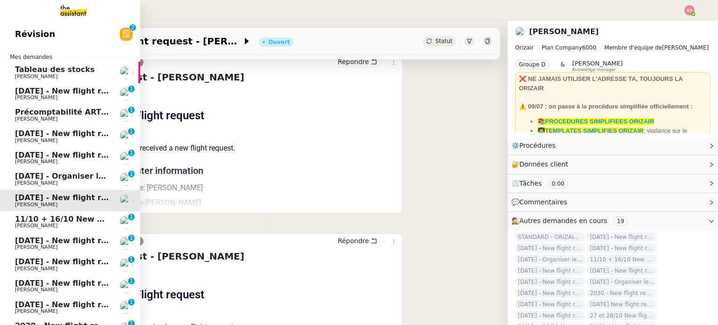
scroll to position [420, 0]
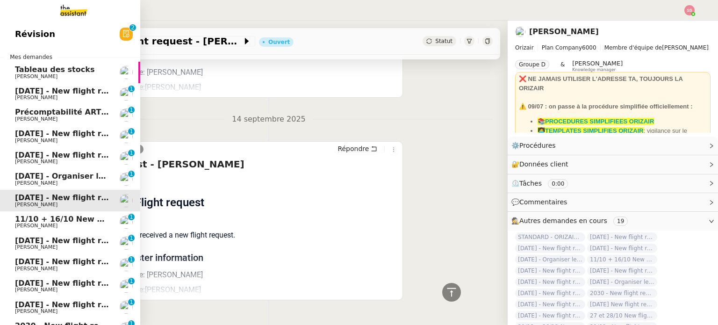
click at [71, 215] on span "11/10 + 16/10 New flight request - Isabelle Schmitt Opitz" at bounding box center [123, 219] width 217 height 9
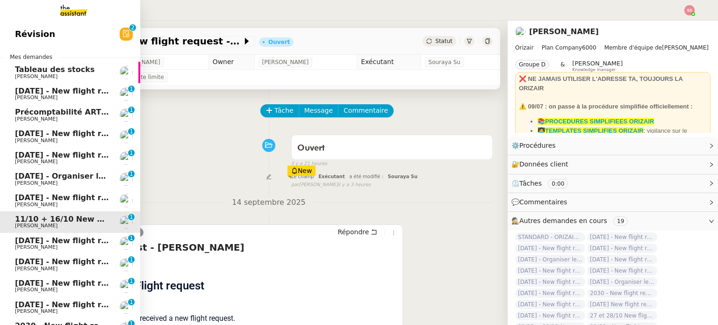
click at [51, 233] on link "27th December 2025 - New flight request - Jasmiina Turunen Louis Frei 0 1 2 3 4…" at bounding box center [70, 244] width 140 height 22
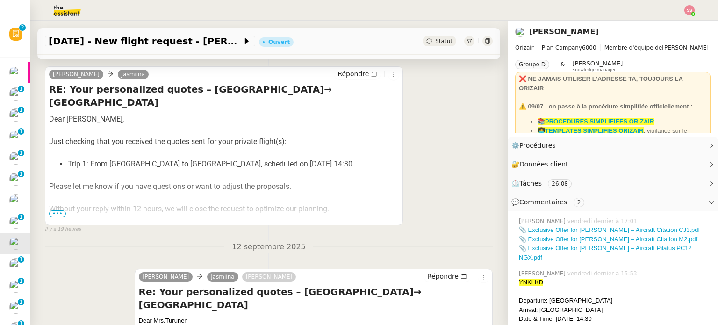
scroll to position [187, 0]
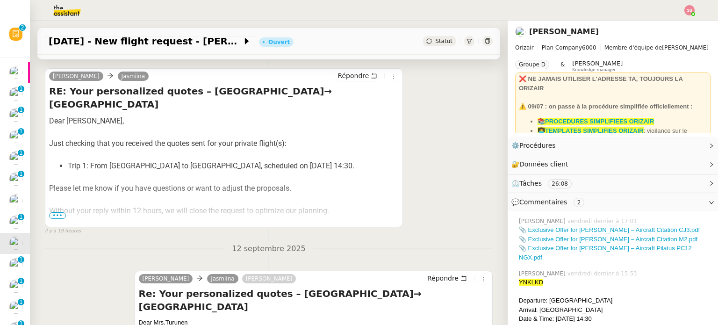
click at [56, 216] on span "•••" at bounding box center [57, 215] width 17 height 7
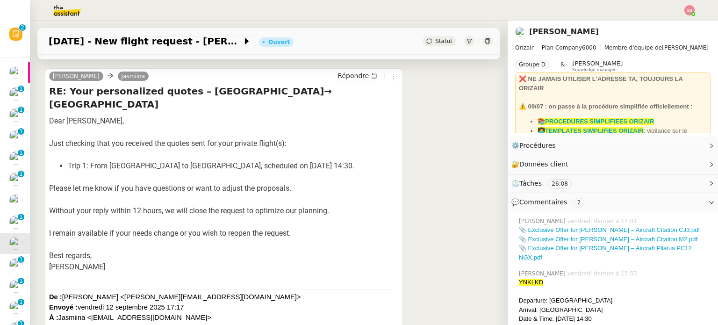
scroll to position [0, 0]
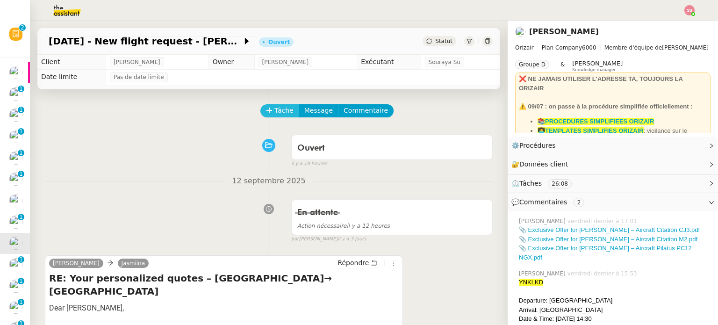
click at [275, 113] on span "Tâche" at bounding box center [284, 110] width 19 height 11
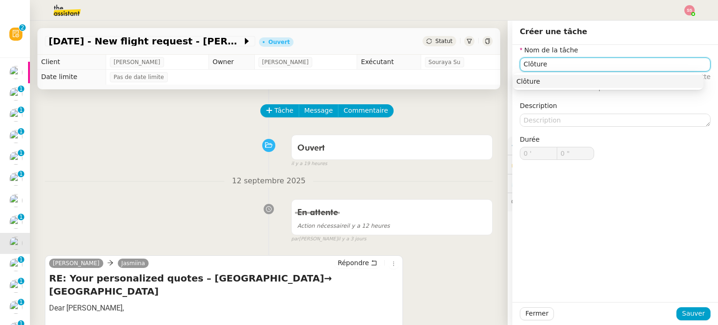
click at [586, 78] on div "Clôture" at bounding box center [608, 81] width 183 height 8
type input "Clôture"
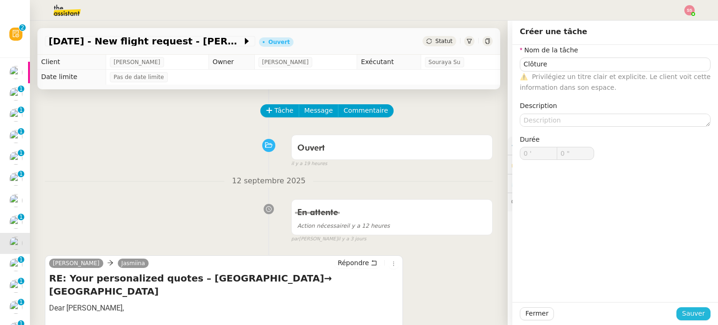
click at [692, 311] on span "Sauver" at bounding box center [693, 313] width 23 height 11
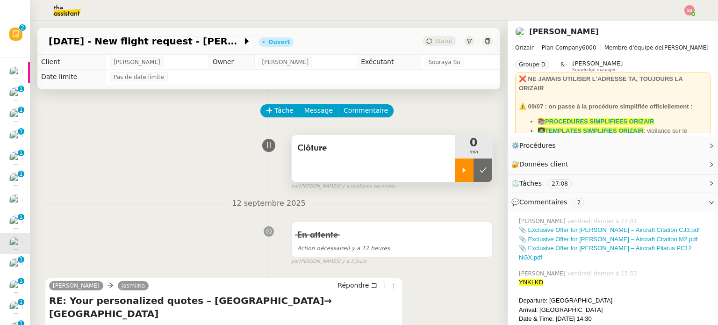
click at [461, 170] on icon at bounding box center [464, 170] width 7 height 7
click at [477, 169] on div at bounding box center [473, 170] width 37 height 23
click at [477, 169] on button at bounding box center [483, 170] width 19 height 23
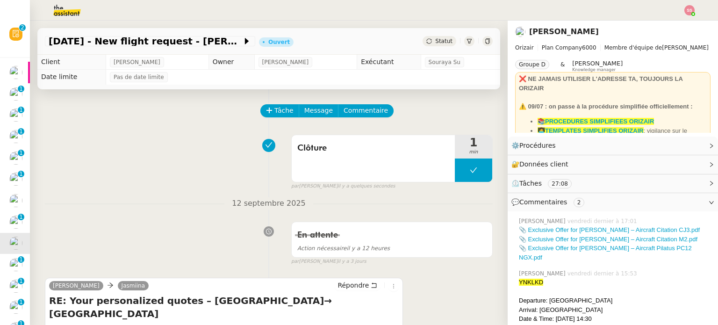
click at [435, 35] on div "27th December 2025 - New flight request - Jasmiina Turunen Ouvert Statut" at bounding box center [268, 41] width 463 height 27
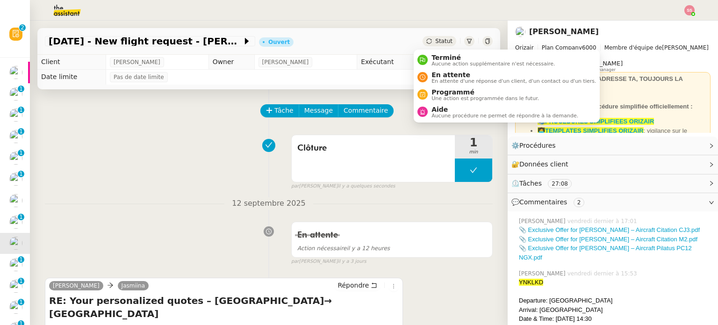
click at [435, 40] on span "Statut" at bounding box center [443, 41] width 17 height 7
click at [439, 54] on span "Terminé" at bounding box center [493, 57] width 123 height 7
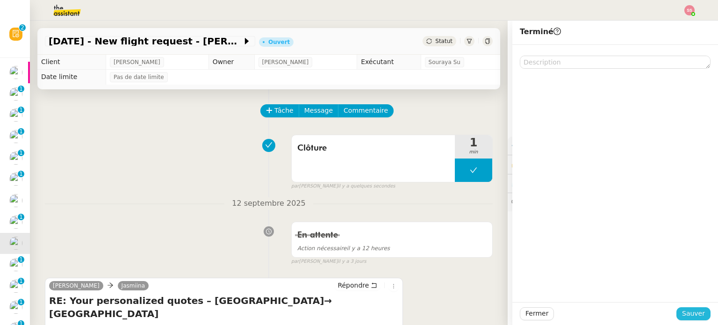
click at [686, 313] on span "Sauver" at bounding box center [693, 313] width 23 height 11
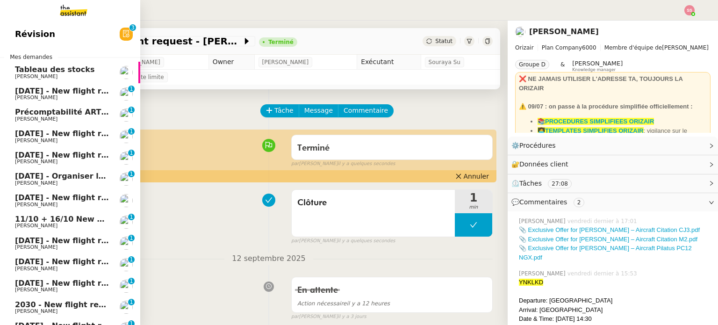
click at [48, 250] on span "Louis Frei" at bounding box center [62, 248] width 94 height 6
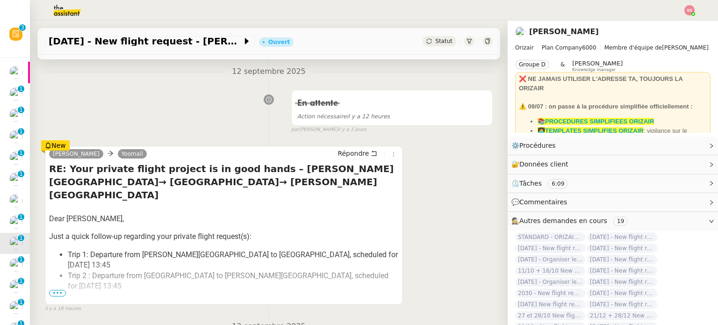
scroll to position [187, 0]
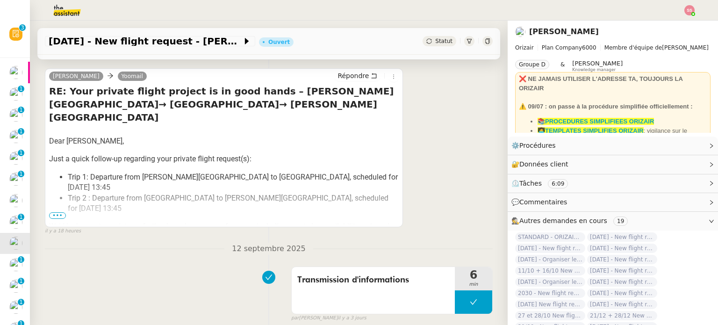
click at [58, 218] on span "•••" at bounding box center [57, 215] width 17 height 7
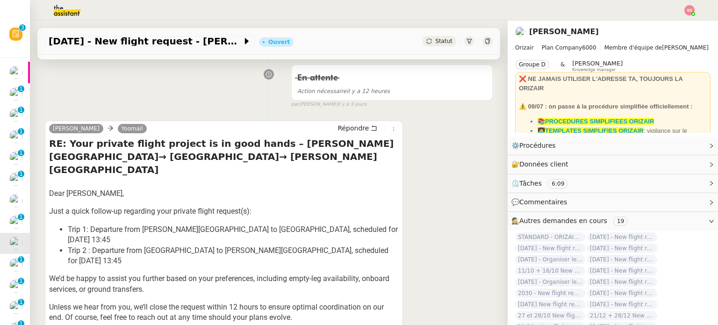
scroll to position [0, 0]
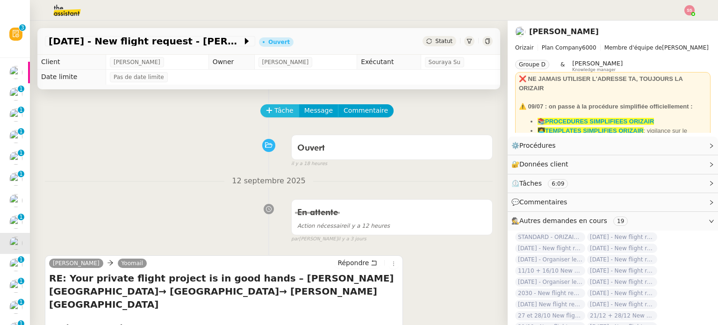
click at [266, 112] on icon at bounding box center [269, 110] width 7 height 7
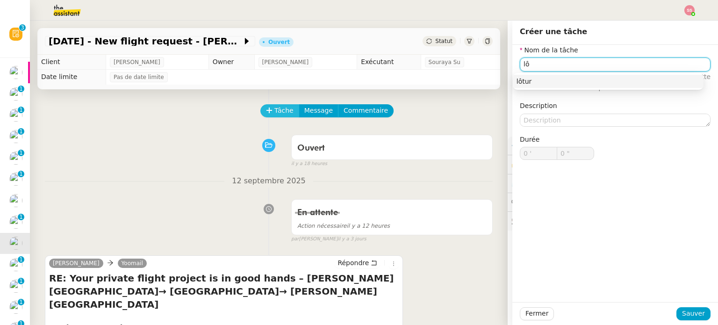
type input "l"
click at [593, 87] on nz-auto-option "Clôture" at bounding box center [608, 81] width 191 height 13
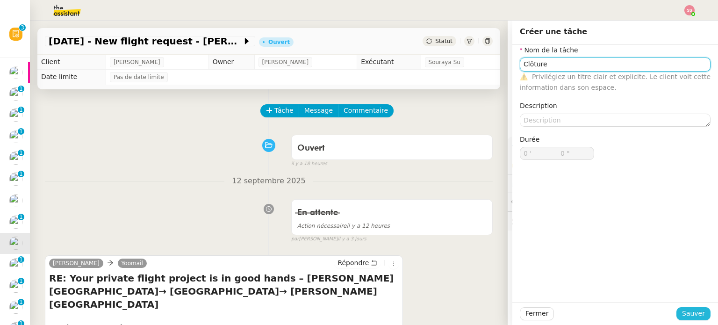
type input "Clôture"
click at [691, 316] on span "Sauver" at bounding box center [693, 313] width 23 height 11
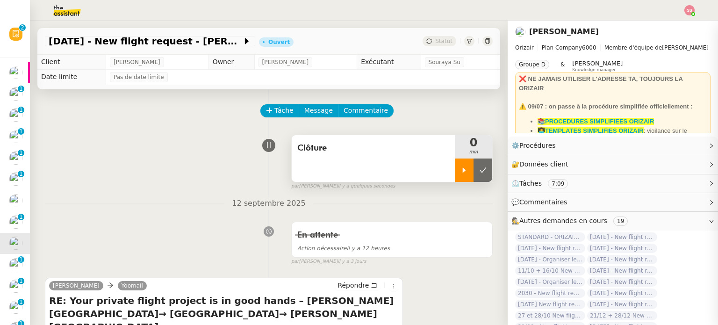
click at [455, 178] on div at bounding box center [464, 170] width 19 height 23
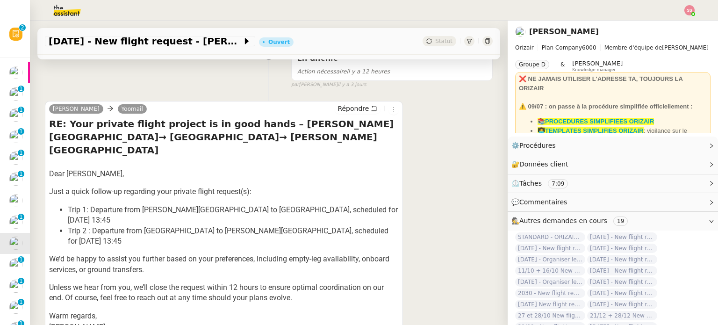
scroll to position [234, 0]
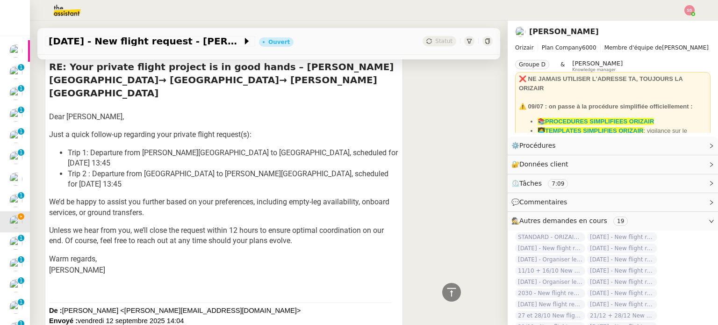
click at [401, 209] on div "Josephine Yoomail Répondre RE: Your private flight project is in good hands – C…" at bounding box center [269, 287] width 448 height 503
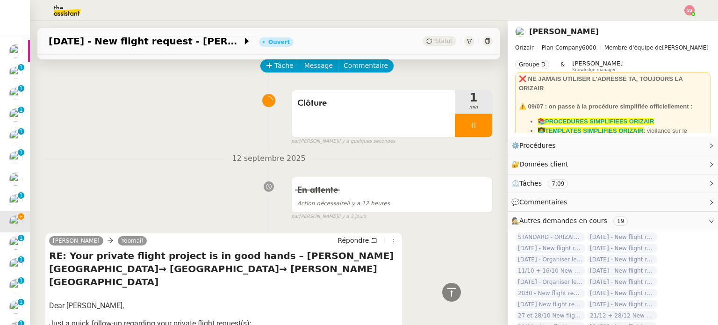
scroll to position [0, 0]
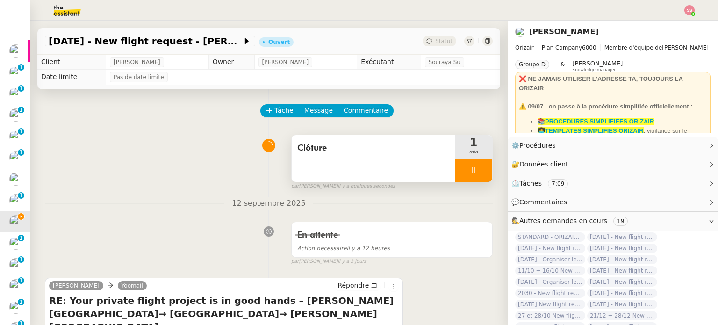
click at [476, 169] on div at bounding box center [473, 170] width 37 height 23
click at [476, 169] on button at bounding box center [483, 170] width 19 height 23
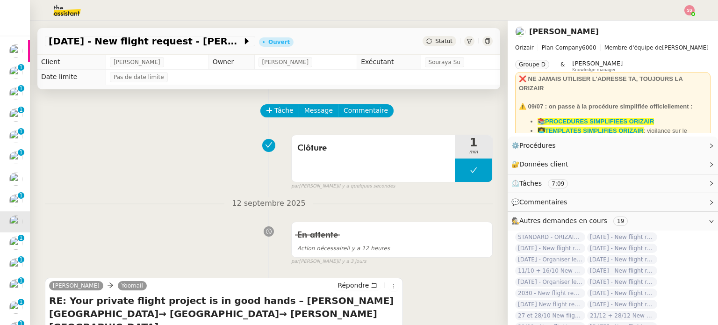
click at [435, 38] on span "Statut" at bounding box center [443, 41] width 17 height 7
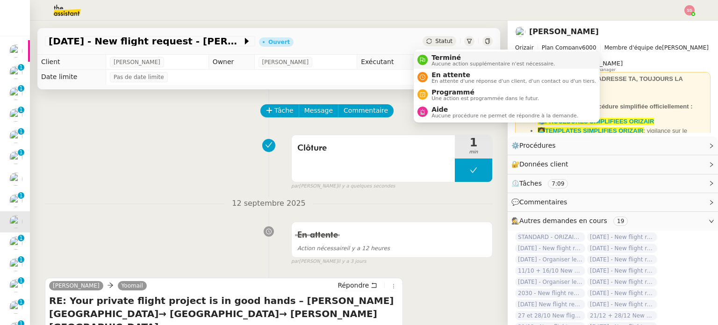
click at [443, 54] on span "Terminé" at bounding box center [493, 57] width 123 height 7
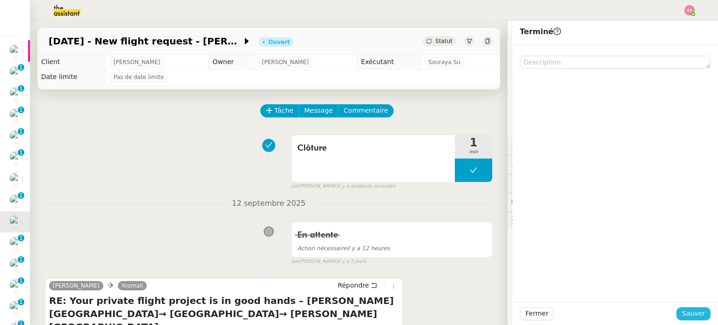
click at [690, 316] on span "Sauver" at bounding box center [693, 313] width 23 height 11
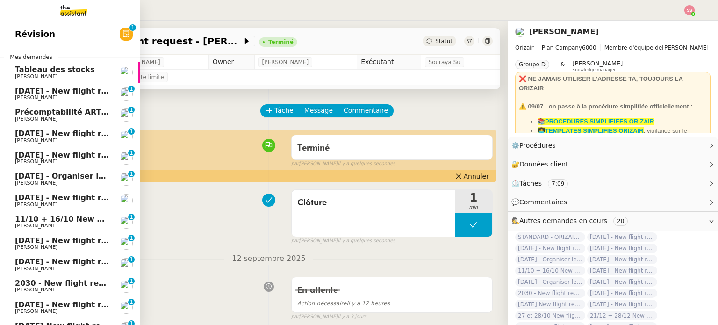
click at [76, 218] on span "11/10 + 16/10 New flight request - Isabelle Schmitt Opitz" at bounding box center [123, 219] width 217 height 9
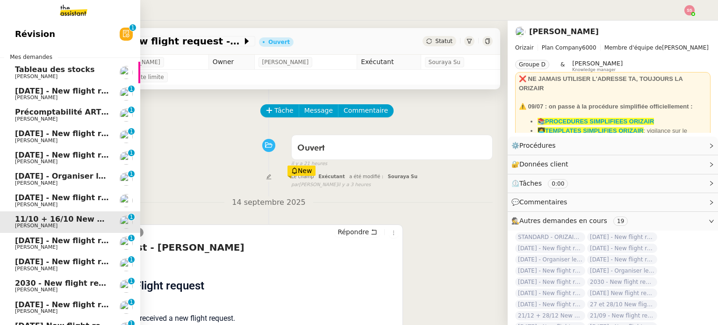
click at [69, 236] on span "20th July 2026 - New flight request - Loida Raudale" at bounding box center [111, 240] width 193 height 9
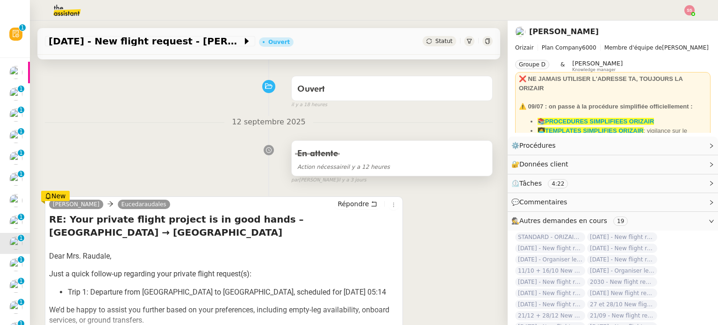
scroll to position [47, 0]
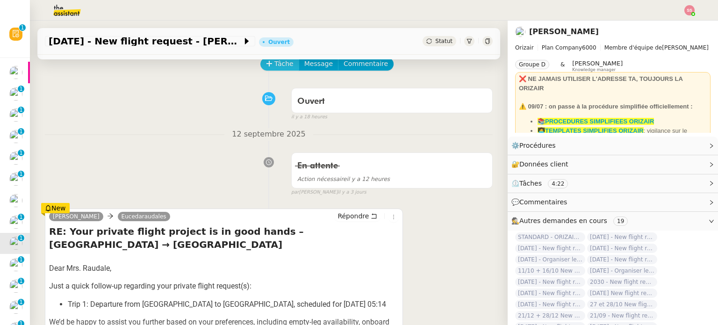
click at [275, 64] on span "Tâche" at bounding box center [284, 63] width 19 height 11
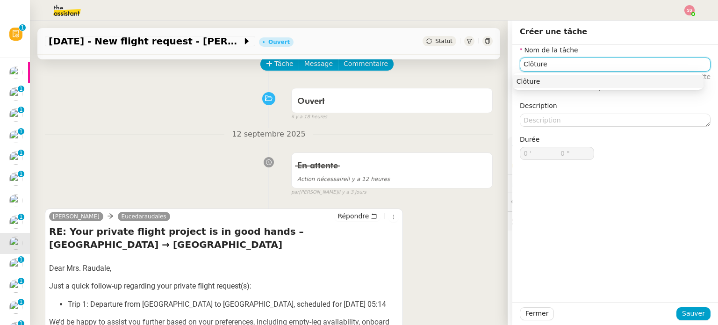
click at [550, 79] on div "Clôture" at bounding box center [608, 81] width 183 height 8
type input "Clôture"
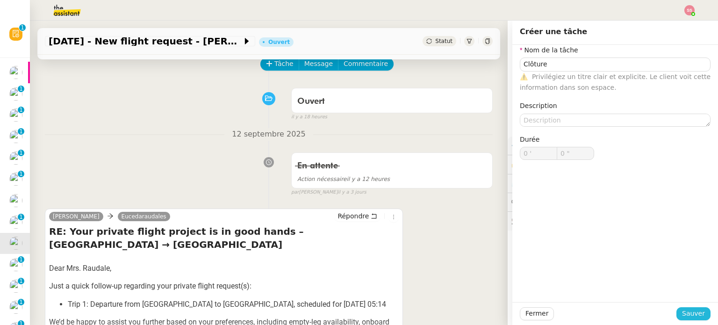
click at [686, 316] on span "Sauver" at bounding box center [693, 313] width 23 height 11
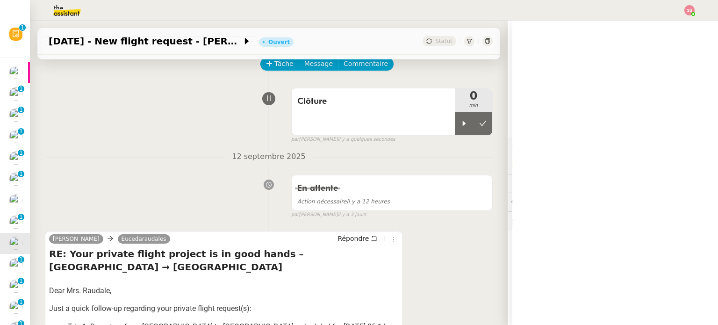
drag, startPoint x: 456, startPoint y: 128, endPoint x: 378, endPoint y: 74, distance: 94.1
click at [461, 127] on icon at bounding box center [464, 123] width 7 height 7
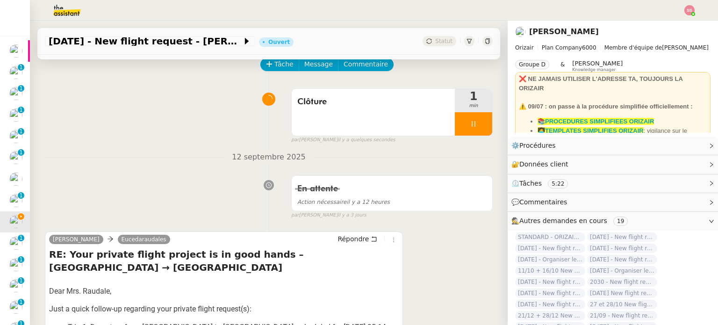
scroll to position [47, 0]
click at [475, 123] on div at bounding box center [473, 123] width 37 height 23
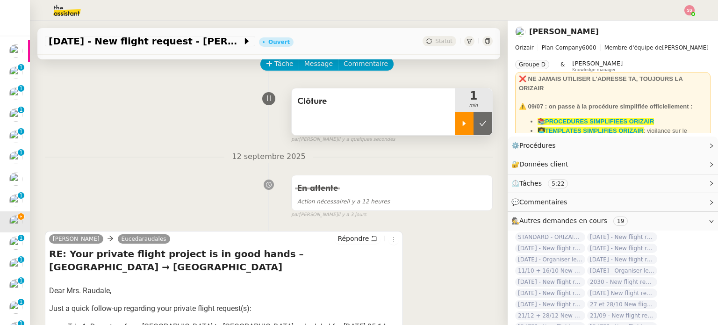
click at [479, 123] on icon at bounding box center [482, 123] width 7 height 7
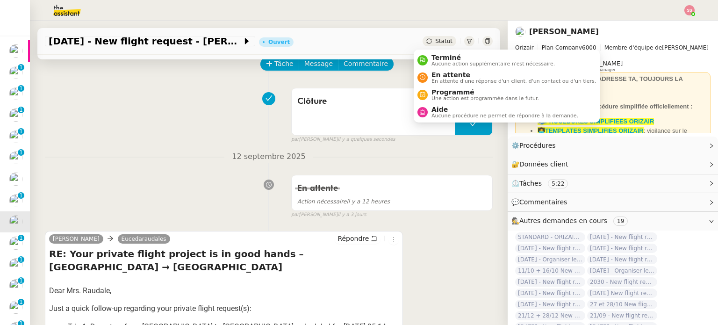
click at [435, 41] on span "Statut" at bounding box center [443, 41] width 17 height 7
click at [438, 58] on span "Terminé" at bounding box center [493, 57] width 123 height 7
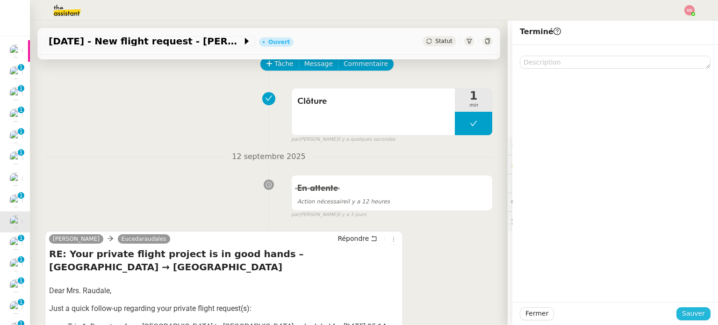
click at [685, 311] on span "Sauver" at bounding box center [693, 313] width 23 height 11
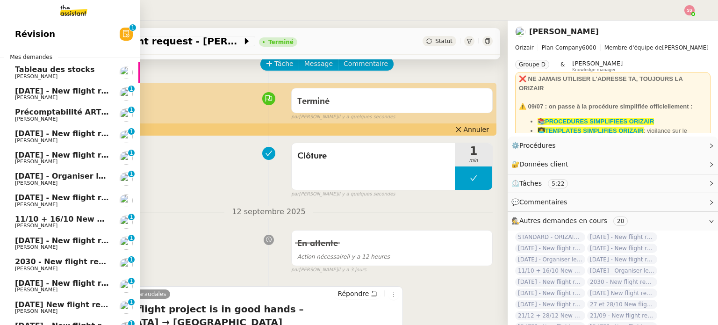
click at [53, 243] on span "3rd October 2025 - New flight request - Jean Daniel ASSENE" at bounding box center [111, 240] width 193 height 9
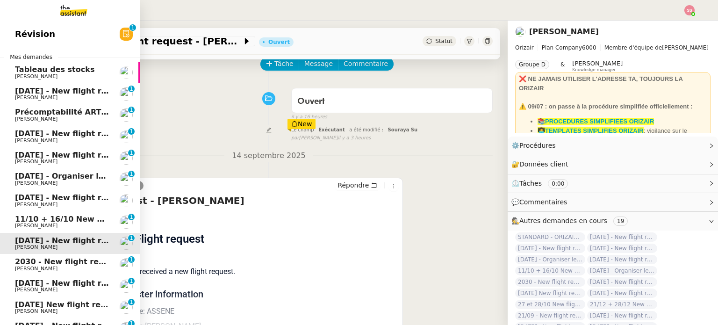
click at [52, 261] on span "2030 - New flight request - Stephen Jakins" at bounding box center [107, 261] width 185 height 9
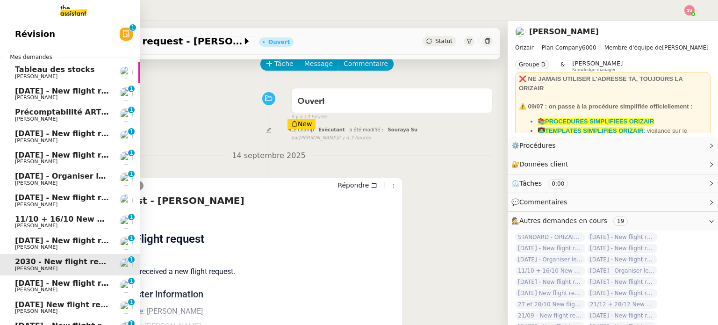
click at [57, 282] on span "18th September 2025 - New flight request - Kevin Bulteau" at bounding box center [111, 283] width 193 height 9
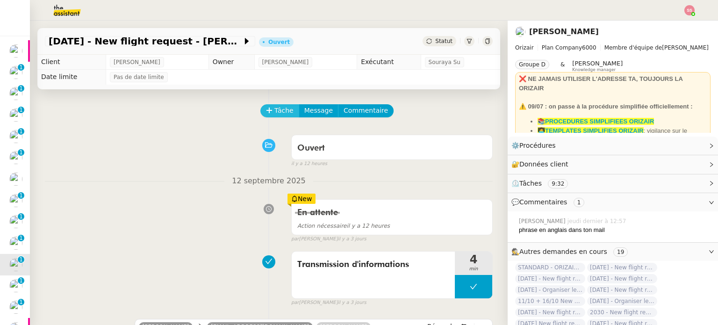
click at [282, 110] on span "Tâche" at bounding box center [284, 110] width 19 height 11
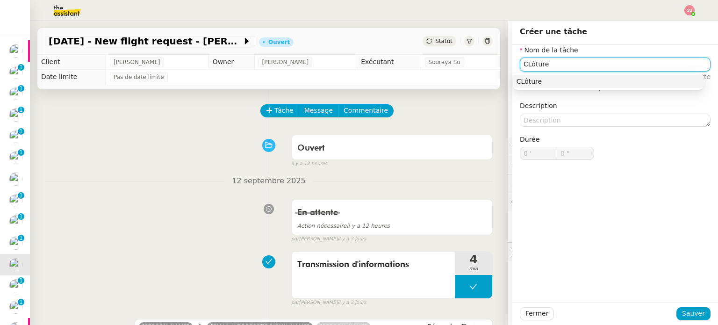
click at [528, 81] on div "CLôture" at bounding box center [608, 81] width 183 height 8
type input "CLôture"
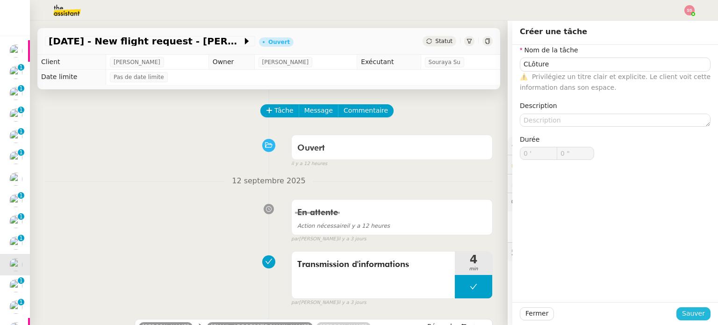
click at [677, 312] on button "Sauver" at bounding box center [694, 313] width 34 height 13
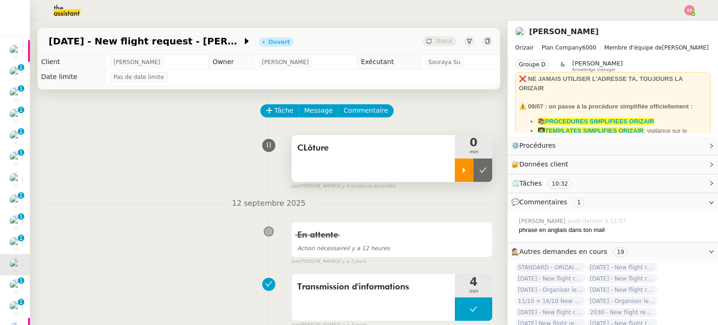
click at [456, 181] on div at bounding box center [464, 170] width 19 height 23
drag, startPoint x: 254, startPoint y: 163, endPoint x: 266, endPoint y: 166, distance: 11.9
click at [255, 164] on div "CLôture 1 min false par Souraya S. il y a quelques secondes" at bounding box center [269, 160] width 448 height 60
click at [470, 170] on div at bounding box center [473, 170] width 37 height 23
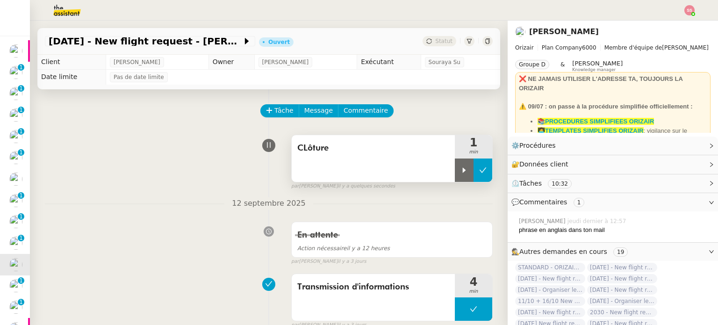
click at [479, 170] on icon at bounding box center [482, 170] width 7 height 7
click at [435, 42] on span "Statut" at bounding box center [443, 41] width 17 height 7
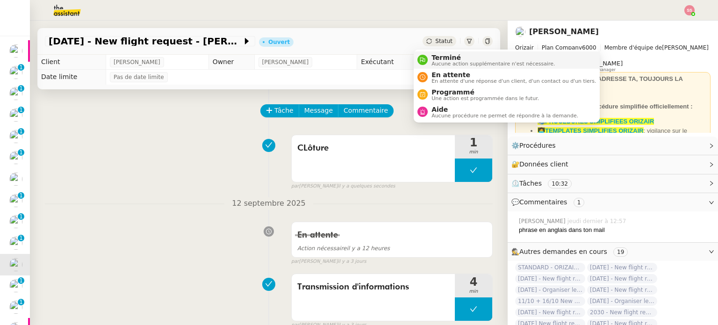
click at [442, 59] on span "Terminé" at bounding box center [493, 57] width 123 height 7
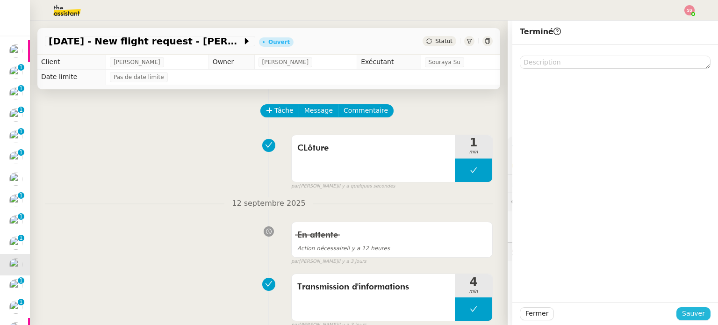
click at [682, 311] on span "Sauver" at bounding box center [693, 313] width 23 height 11
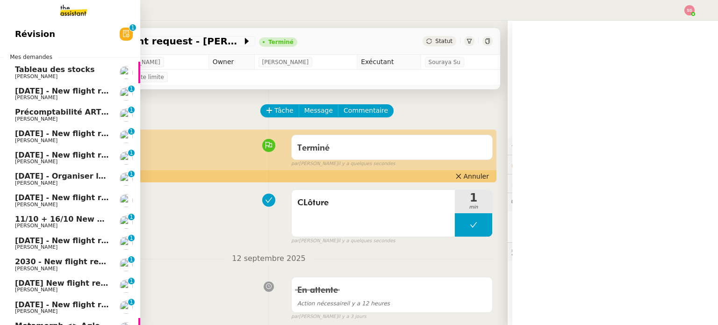
click at [52, 286] on span "27th September 2026 New flight request - Shaun Troake" at bounding box center [109, 283] width 188 height 9
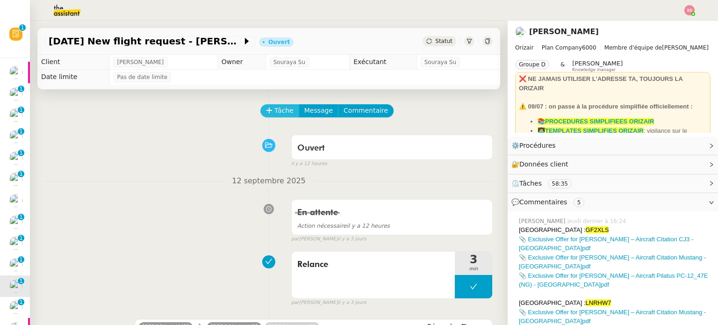
click at [275, 108] on span "Tâche" at bounding box center [284, 110] width 19 height 11
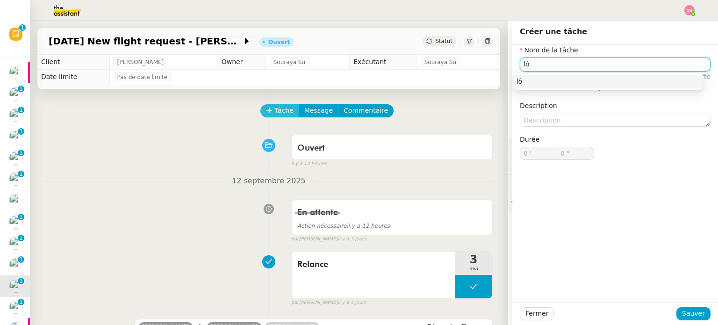
type input "l"
click at [541, 87] on nz-auto-option "Clôture" at bounding box center [608, 81] width 191 height 13
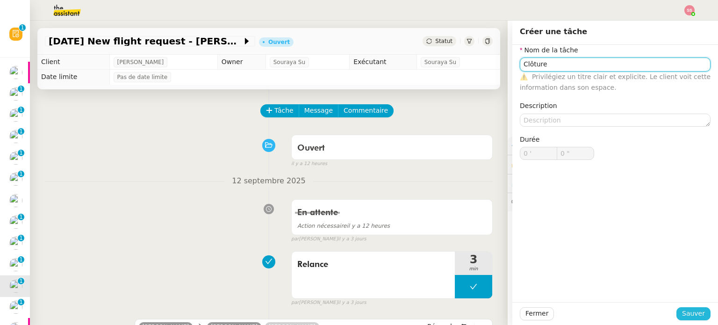
type input "Clôture"
click at [697, 310] on span "Sauver" at bounding box center [693, 313] width 23 height 11
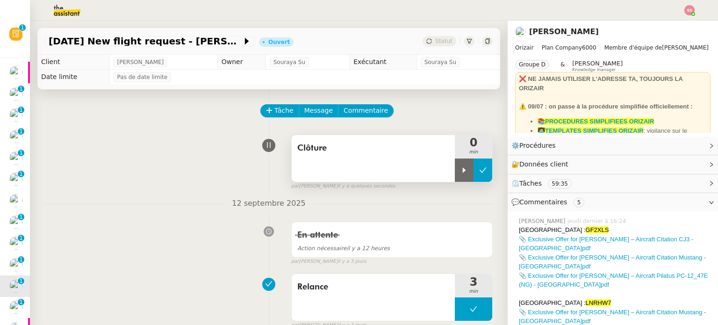
click at [474, 166] on button at bounding box center [483, 170] width 19 height 23
click at [456, 167] on button at bounding box center [473, 170] width 37 height 23
click at [461, 167] on icon at bounding box center [464, 170] width 7 height 7
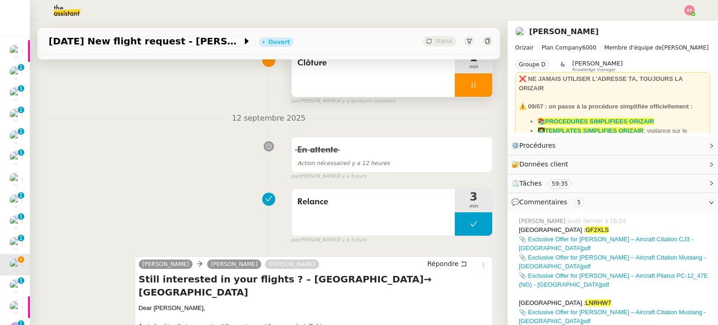
scroll to position [47, 0]
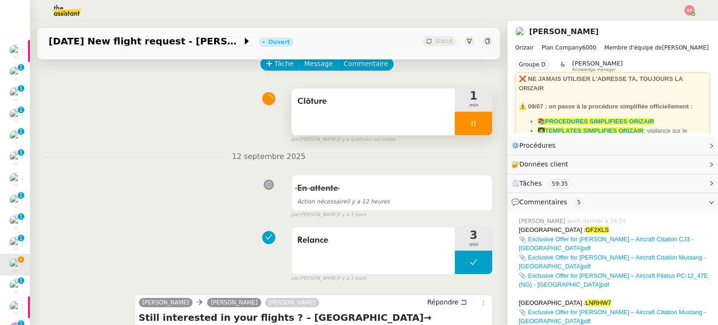
click at [471, 127] on div at bounding box center [473, 123] width 37 height 23
click at [479, 127] on icon at bounding box center [482, 123] width 7 height 7
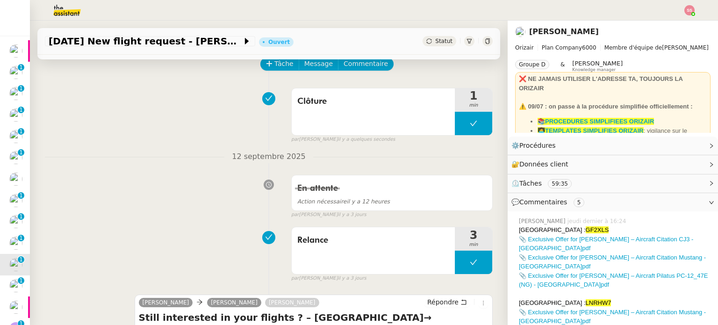
click at [430, 35] on div "27th September 2026 New flight request - Shaun Troake Ouvert Statut" at bounding box center [268, 41] width 463 height 27
click at [435, 41] on span "Statut" at bounding box center [443, 41] width 17 height 7
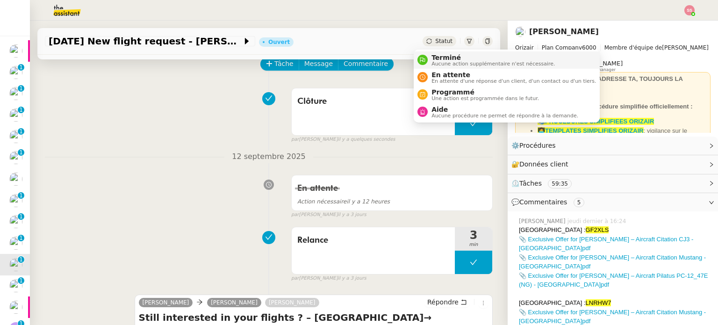
click at [440, 58] on span "Terminé" at bounding box center [493, 57] width 123 height 7
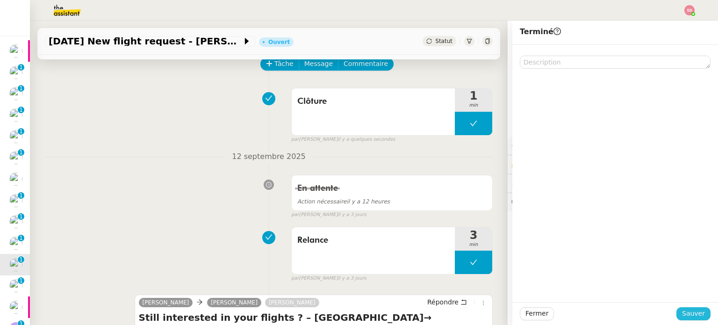
drag, startPoint x: 690, startPoint y: 313, endPoint x: 669, endPoint y: 312, distance: 20.6
click at [690, 313] on span "Sauver" at bounding box center [693, 313] width 23 height 11
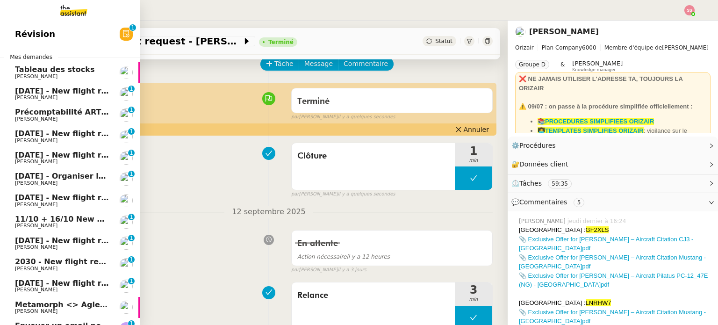
click at [54, 284] on span "16th October 2025 - New flight request - SAKSHAM SAINI" at bounding box center [155, 283] width 281 height 9
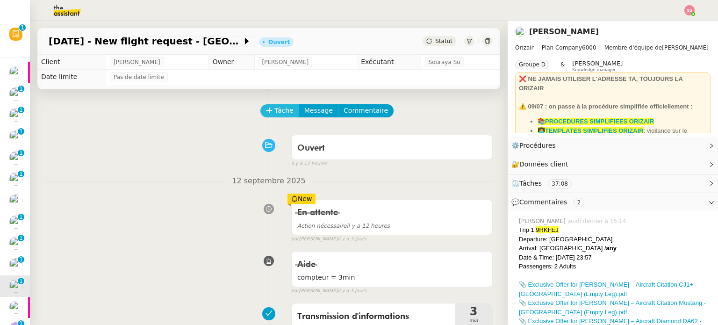
click at [278, 116] on span "Tâche" at bounding box center [284, 110] width 19 height 11
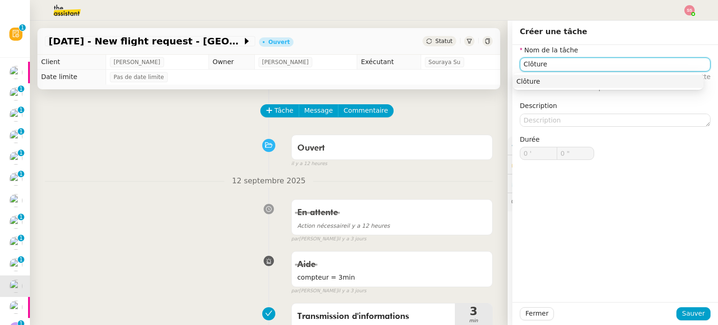
click at [549, 86] on nz-auto-option "Clôture" at bounding box center [608, 81] width 191 height 13
type input "Clôture"
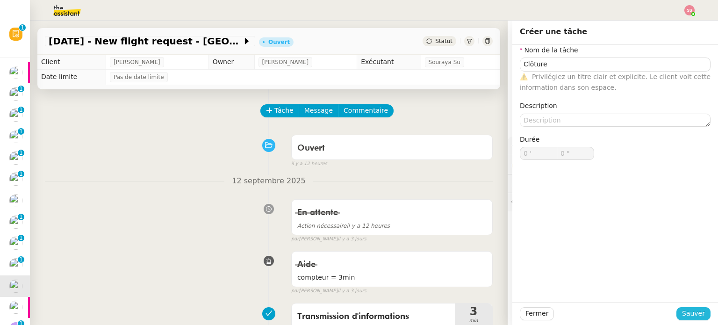
click at [677, 313] on button "Sauver" at bounding box center [694, 313] width 34 height 13
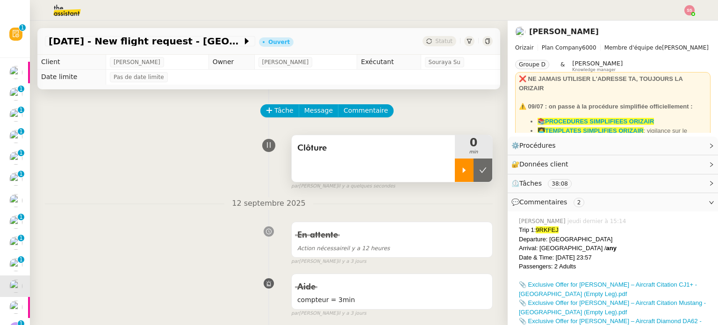
click at [461, 174] on icon at bounding box center [464, 170] width 7 height 7
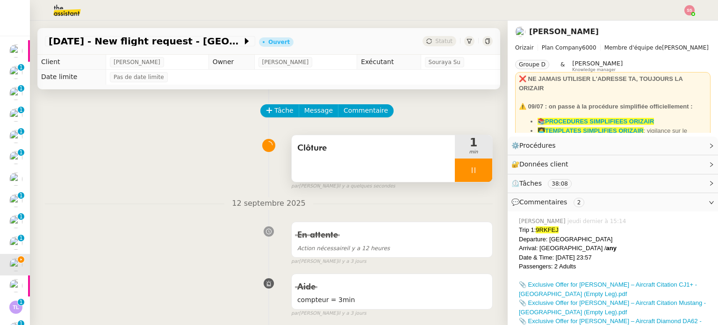
click at [479, 168] on div at bounding box center [473, 170] width 37 height 23
click at [479, 168] on button at bounding box center [483, 170] width 19 height 23
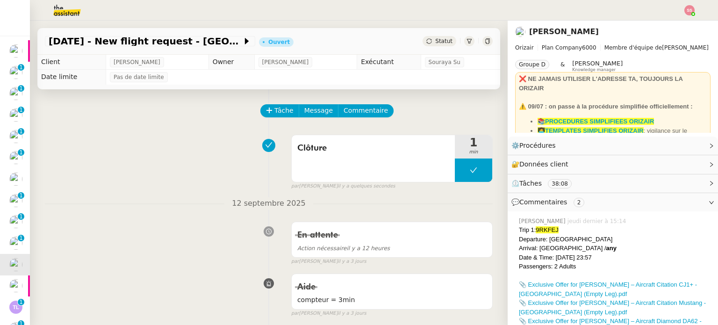
click at [435, 40] on span "Statut" at bounding box center [443, 41] width 17 height 7
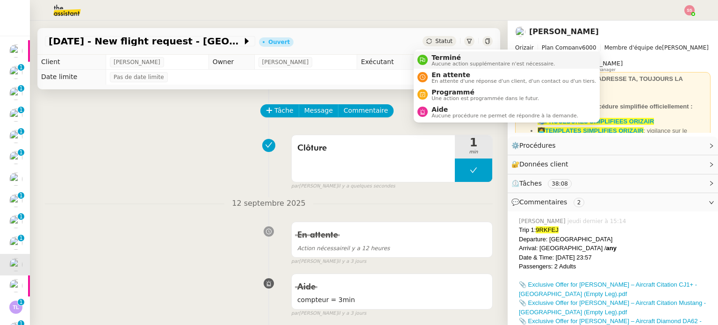
click at [447, 65] on span "Aucune action supplémentaire n'est nécessaire." at bounding box center [493, 63] width 123 height 5
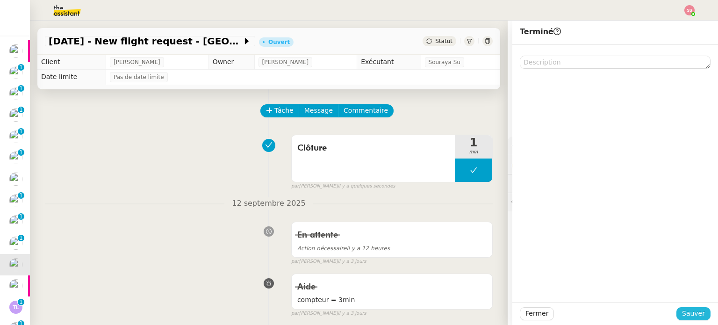
click at [683, 316] on span "Sauver" at bounding box center [693, 313] width 23 height 11
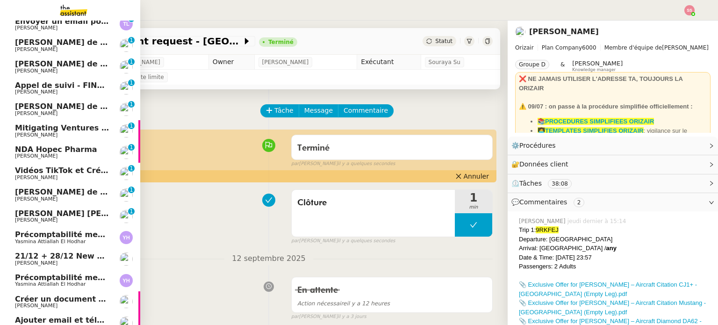
scroll to position [327, 0]
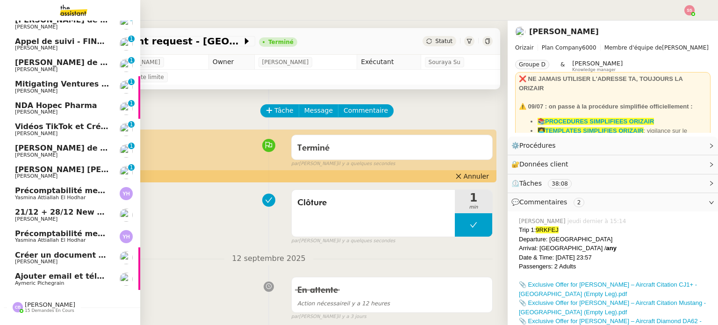
click at [69, 252] on span "Créer un document Google Docs des échanges d'e-mail" at bounding box center [131, 255] width 232 height 9
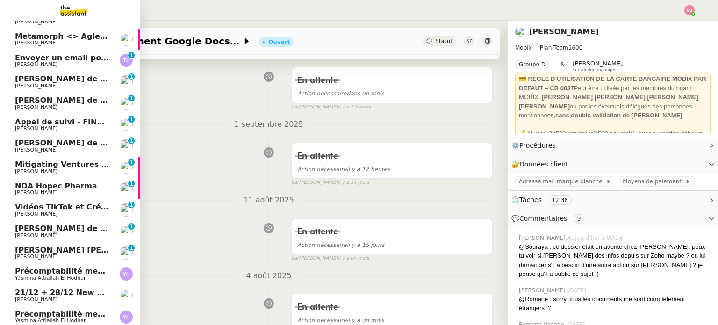
scroll to position [234, 0]
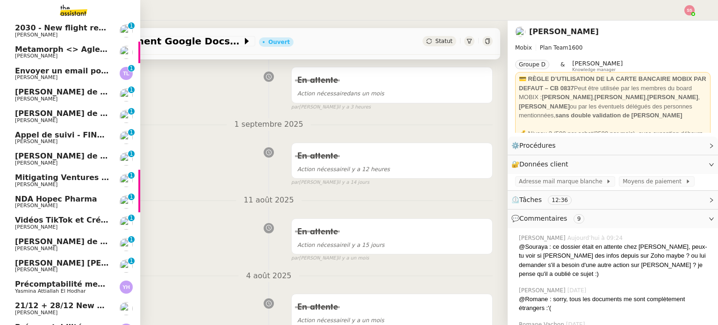
click at [43, 183] on span "Michael Khayat" at bounding box center [36, 184] width 43 height 6
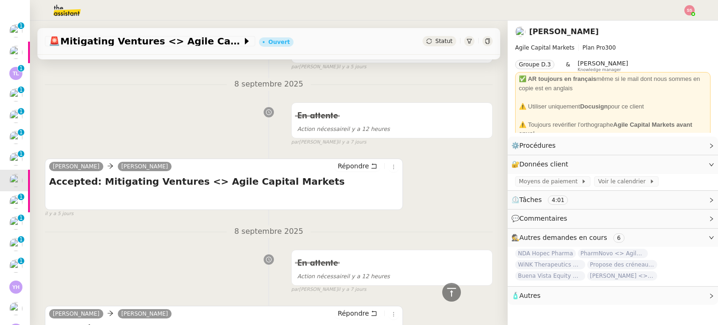
scroll to position [513, 0]
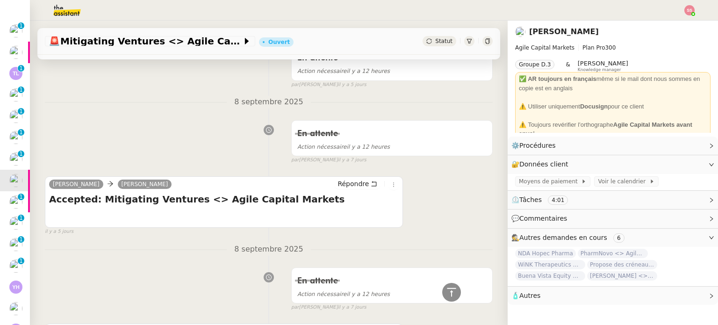
click at [435, 42] on span "Statut" at bounding box center [443, 41] width 17 height 7
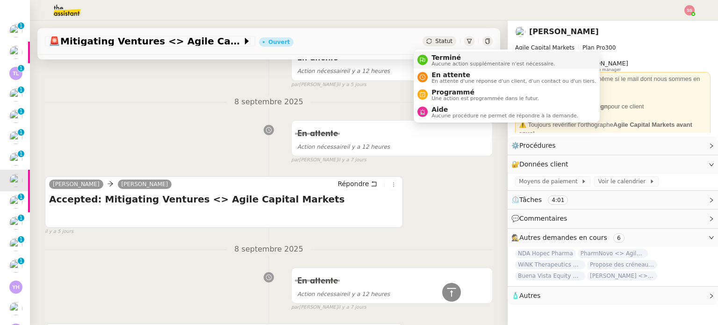
click at [437, 52] on li "Terminé Aucune action supplémentaire n'est nécessaire." at bounding box center [507, 59] width 186 height 17
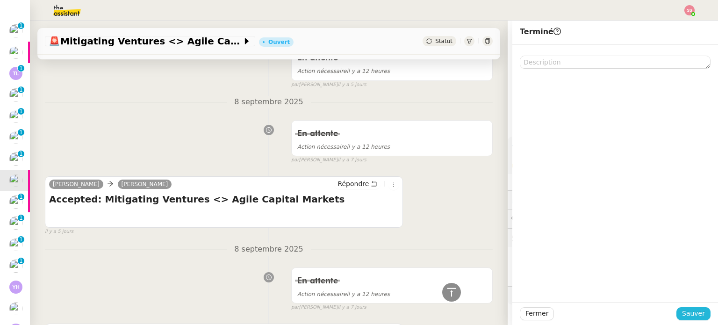
click at [688, 312] on span "Sauver" at bounding box center [693, 313] width 23 height 11
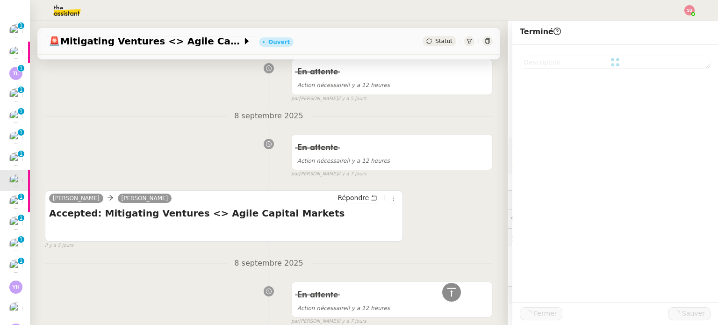
scroll to position [527, 0]
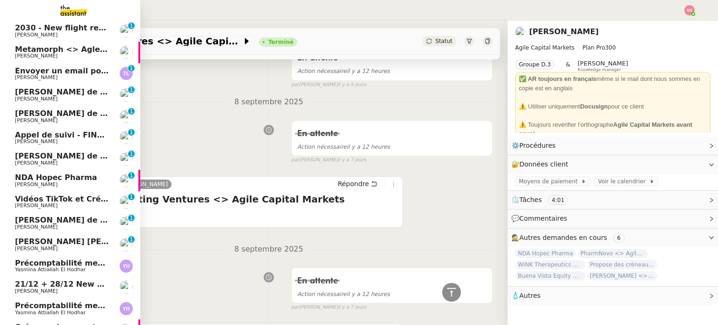
click at [62, 181] on span "NDA Hopec Pharma" at bounding box center [56, 177] width 82 height 9
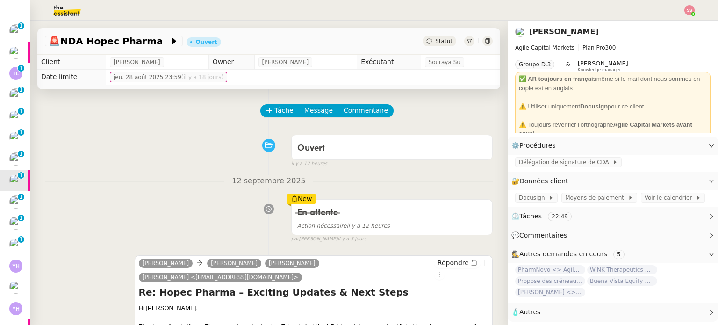
scroll to position [140, 0]
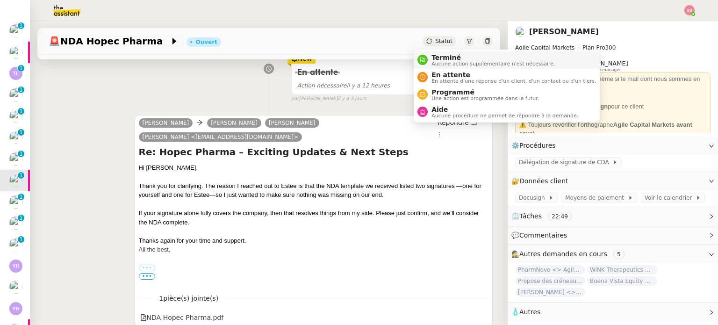
click at [428, 56] on div "Terminé Aucune action supplémentaire n'est nécessaire." at bounding box center [491, 60] width 127 height 13
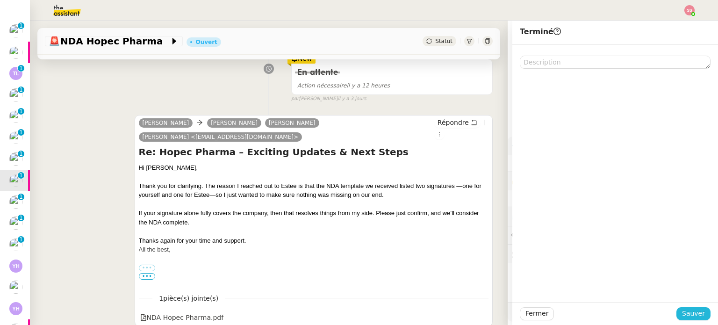
click at [686, 312] on span "Sauver" at bounding box center [693, 313] width 23 height 11
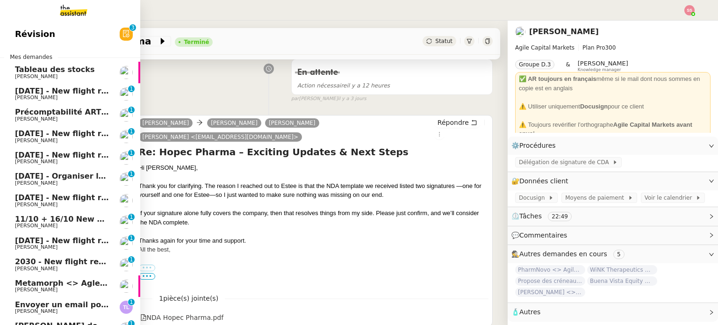
click at [73, 89] on span "22nd December 2025 - New flight request - Nolan Phillips" at bounding box center [111, 91] width 193 height 9
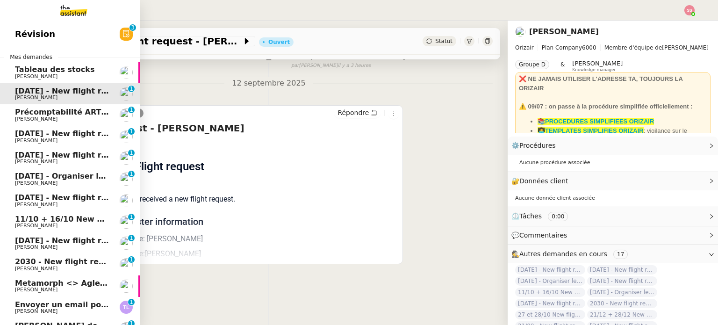
scroll to position [125, 0]
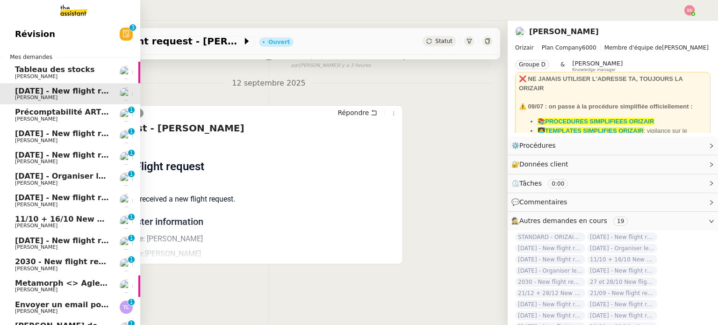
click at [73, 129] on link "17th November 2025 - New flight request - Matt Jolliffe Louis Frei 0 1 2 3 4 5 …" at bounding box center [70, 137] width 140 height 22
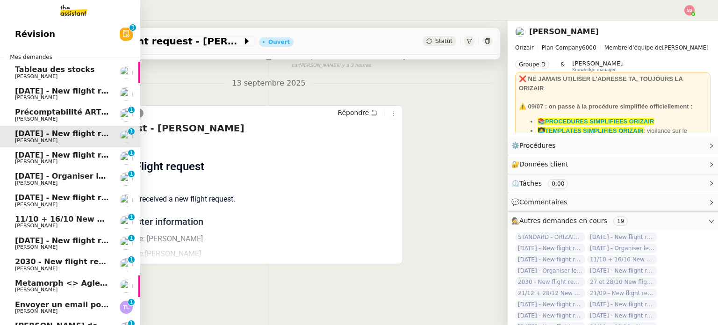
click at [67, 153] on span "20th September 2025 - New flight request - Célia Rousselon" at bounding box center [111, 155] width 193 height 9
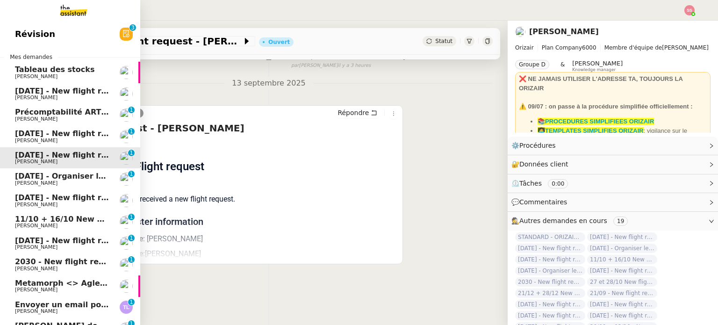
click at [64, 171] on link "19th September 2025 - Organiser le vol pour Lucas Gonzalez Louis Frei 0 1 2 3 4…" at bounding box center [70, 179] width 140 height 22
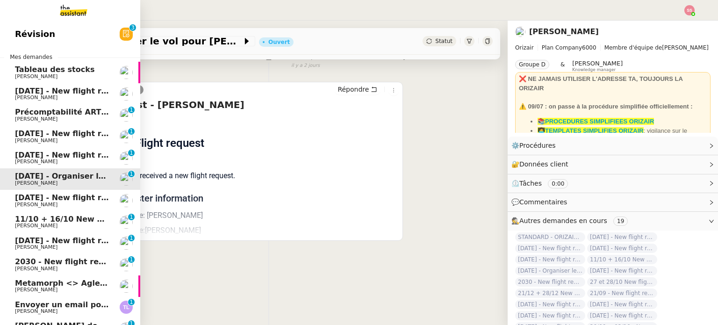
click at [59, 197] on span "21st September 2025 - New flight request - Emmanuel Nwokoma" at bounding box center [111, 197] width 193 height 9
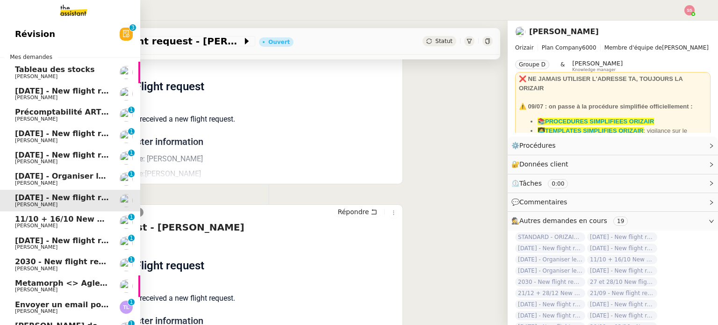
click at [54, 209] on link "21st September 2025 - New flight request - Emmanuel Nwokoma Louis Frei" at bounding box center [70, 201] width 140 height 22
click at [59, 224] on span "Louis Frei" at bounding box center [62, 226] width 94 height 6
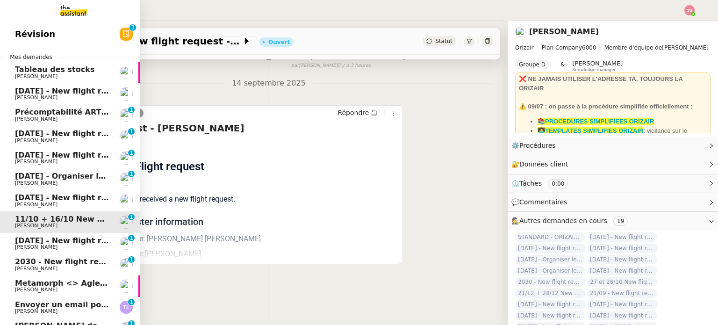
click at [57, 239] on span "3rd October 2025 - New flight request - Jean Daniel ASSENE" at bounding box center [111, 240] width 193 height 9
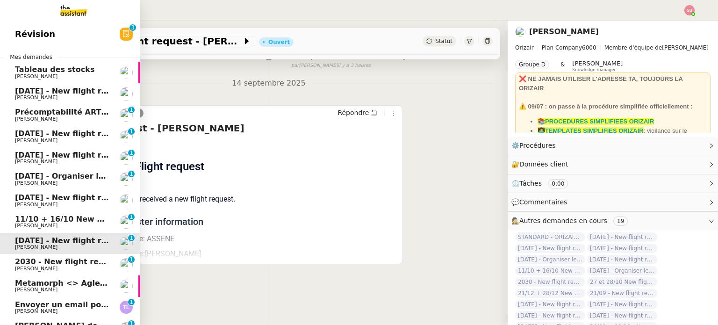
click at [53, 263] on span "2030 - New flight request - Stephen Jakins" at bounding box center [107, 261] width 185 height 9
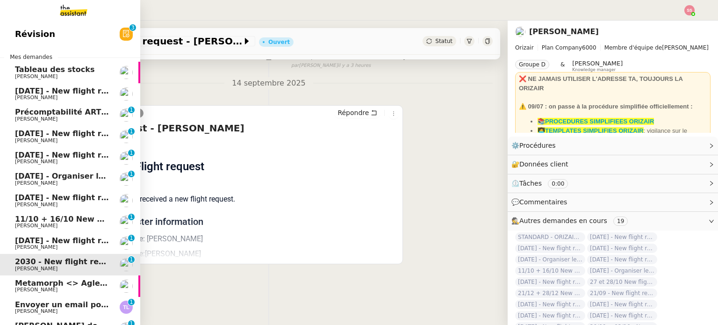
click at [94, 99] on span "Louis Frei" at bounding box center [62, 98] width 94 height 6
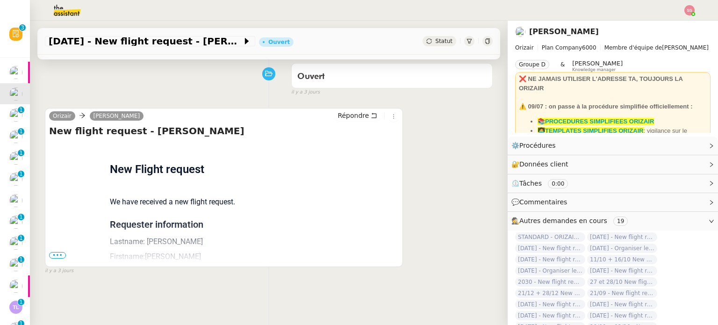
scroll to position [125, 0]
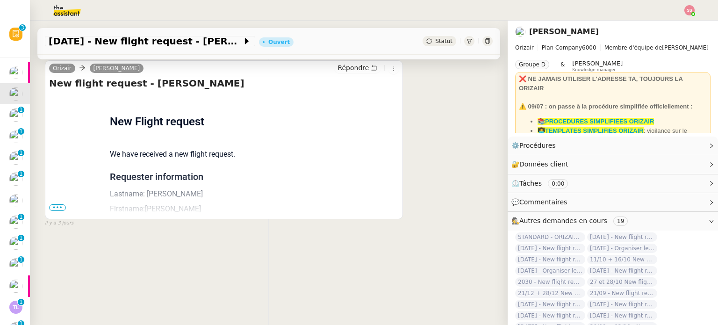
click at [58, 204] on span "•••" at bounding box center [57, 207] width 17 height 7
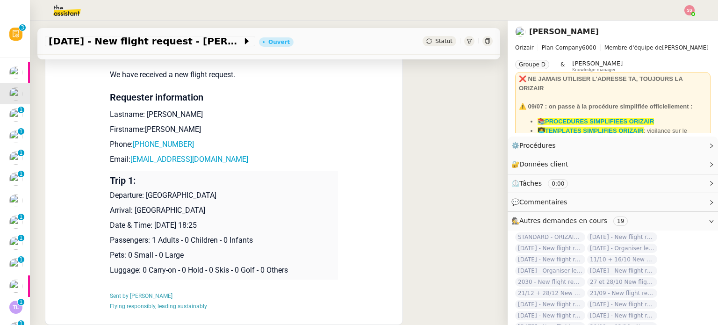
scroll to position [258, 0]
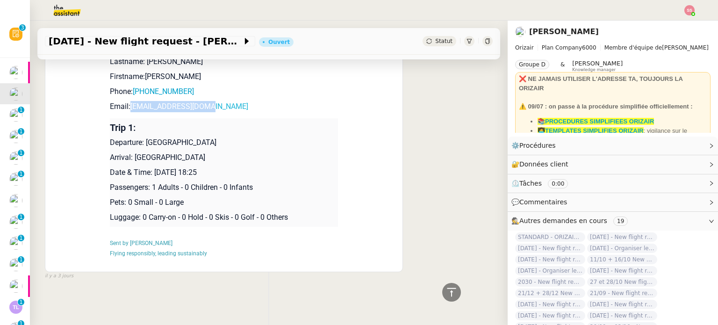
drag, startPoint x: 210, startPoint y: 104, endPoint x: 126, endPoint y: 104, distance: 83.3
click at [126, 104] on p "Email: helenian69@yahoo.com" at bounding box center [224, 106] width 228 height 11
copy link "helenian69@yahoo.com"
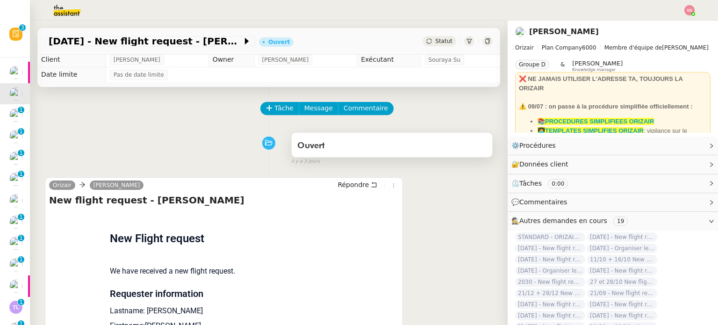
scroll to position [0, 0]
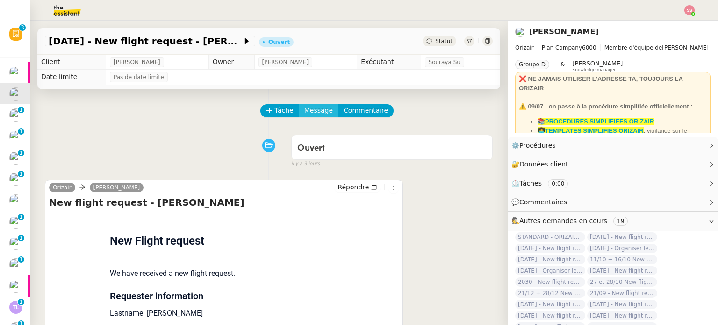
click at [304, 113] on span "Message" at bounding box center [318, 110] width 29 height 11
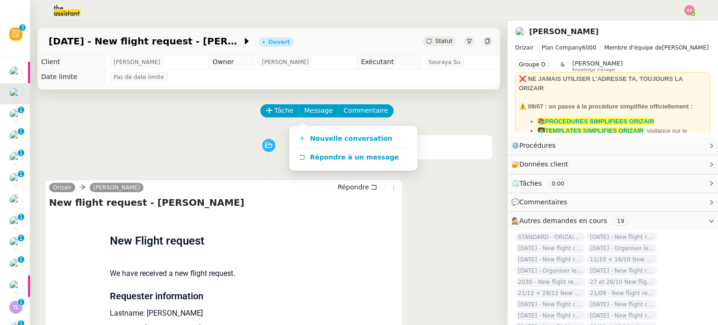
click at [304, 129] on div "Nouvelle conversation Répondre à un message" at bounding box center [354, 148] width 128 height 45
click at [311, 135] on span "Nouvelle conversation" at bounding box center [351, 138] width 82 height 7
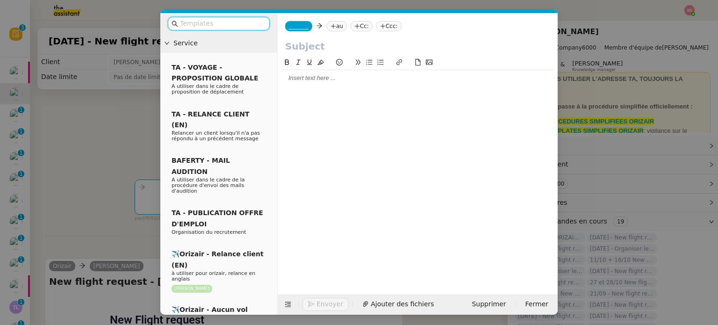
click at [336, 26] on nz-tag "au" at bounding box center [337, 26] width 20 height 10
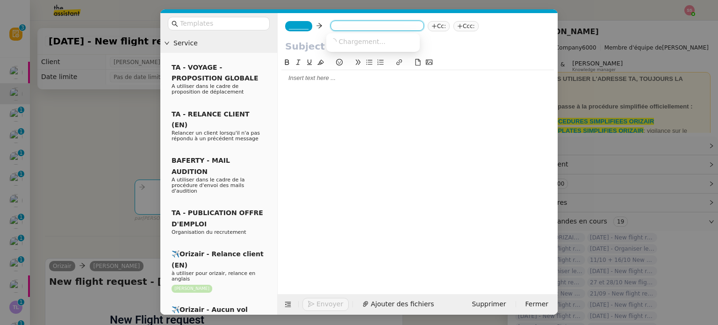
paste input "helenian69@yahoo.com"
type input "helenian69@yahoo.com"
click at [349, 37] on nz-option-item "helenian69@yahoo.com" at bounding box center [373, 41] width 94 height 13
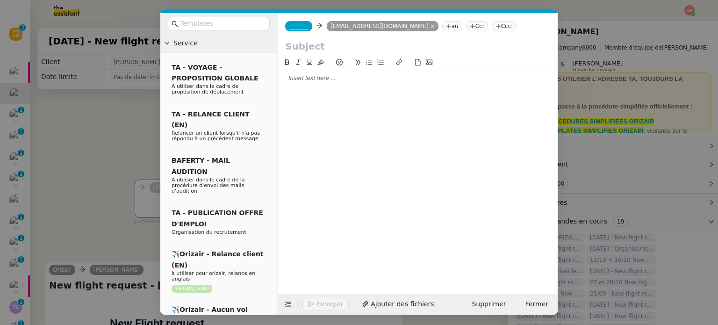
click at [303, 26] on span "_______" at bounding box center [299, 26] width 20 height 7
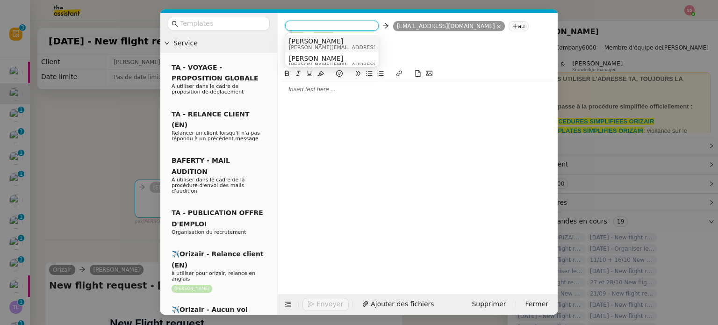
click at [314, 45] on span "josephine.k@orizair.com" at bounding box center [355, 47] width 133 height 5
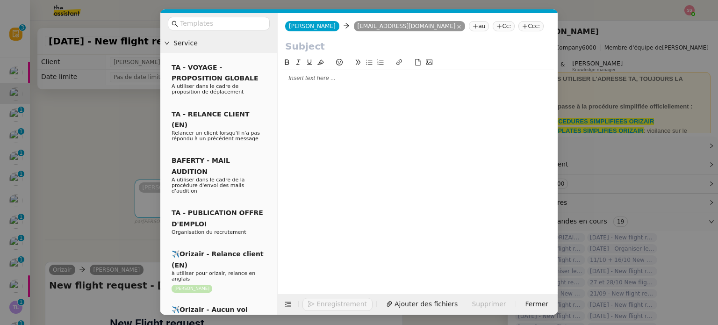
click at [519, 28] on nz-tag "Ccc:" at bounding box center [531, 26] width 25 height 10
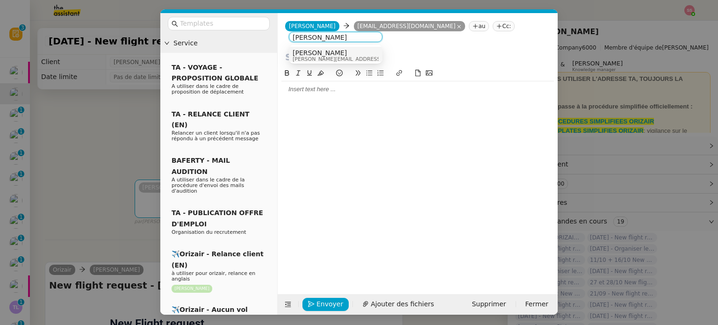
type input "Louis Frei"
click at [376, 52] on div "Louis Frei louis@orizair.com" at bounding box center [336, 55] width 86 height 13
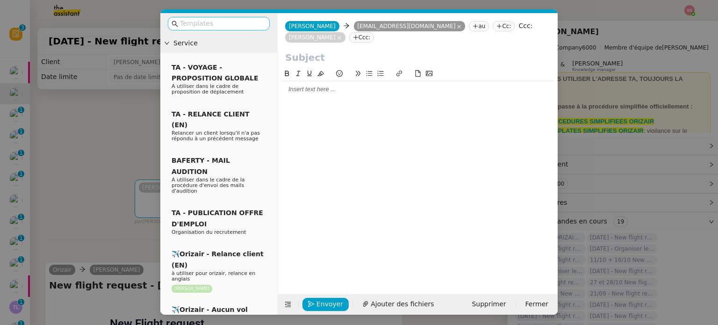
click at [261, 28] on input "text" at bounding box center [222, 23] width 84 height 11
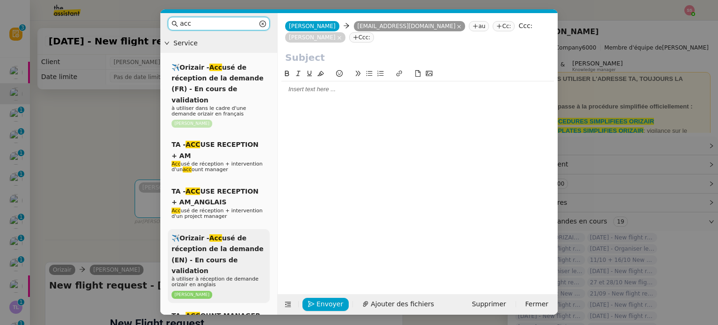
type input "acc"
click at [217, 234] on em "Acc" at bounding box center [216, 237] width 13 height 7
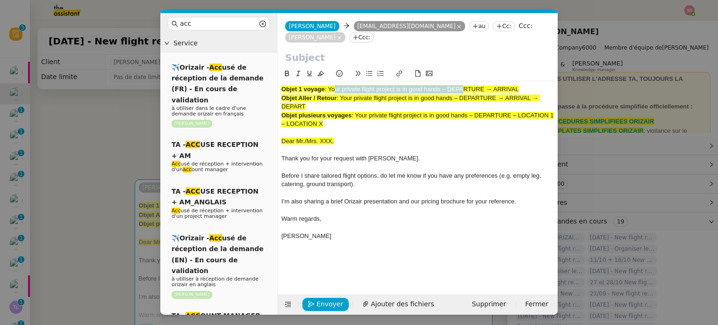
drag, startPoint x: 331, startPoint y: 76, endPoint x: 463, endPoint y: 71, distance: 131.5
click at [463, 81] on div "Objet 1 voyage : Your private flight project is in good hands – DEPARTURE → ARR…" at bounding box center [418, 167] width 273 height 172
click at [428, 111] on div "Objet plusieurs voyages : Your private flight project is in good hands – DEPART…" at bounding box center [418, 119] width 273 height 17
click at [112, 148] on nz-modal-container "acc Service ✈️Orizair - Acc usé de réception de la demande (FR) - En cours de v…" at bounding box center [359, 162] width 718 height 325
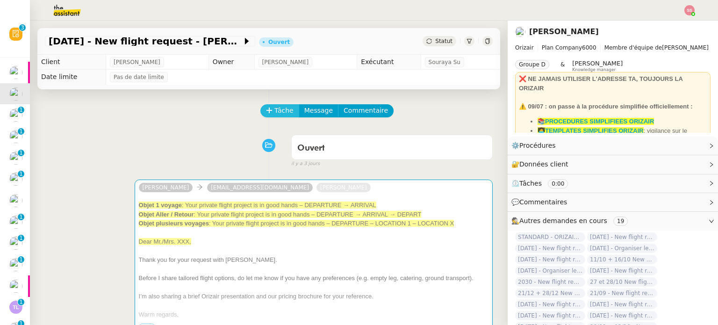
click at [275, 112] on span "Tâche" at bounding box center [284, 110] width 19 height 11
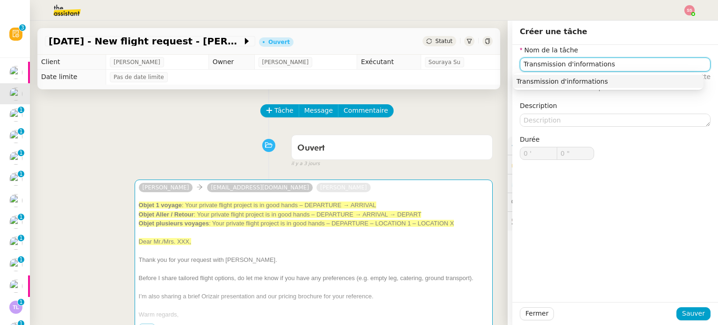
click at [574, 85] on div "Transmission d'informations" at bounding box center [608, 81] width 183 height 8
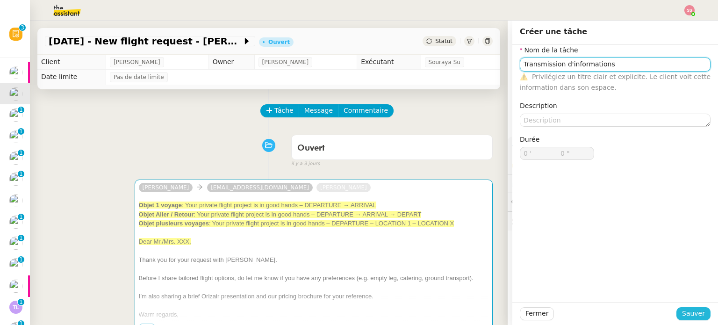
type input "Transmission d'informations"
click at [696, 308] on button "Sauver" at bounding box center [694, 313] width 34 height 13
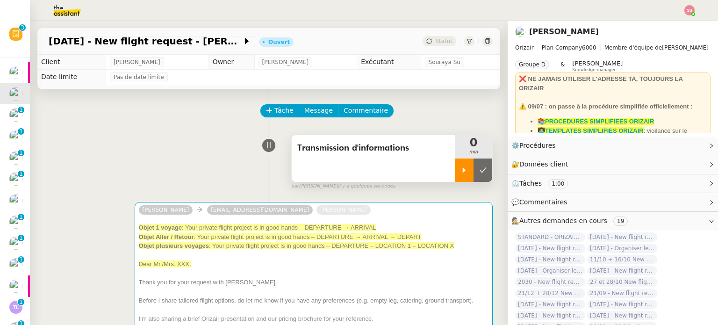
click at [455, 178] on div at bounding box center [464, 170] width 19 height 23
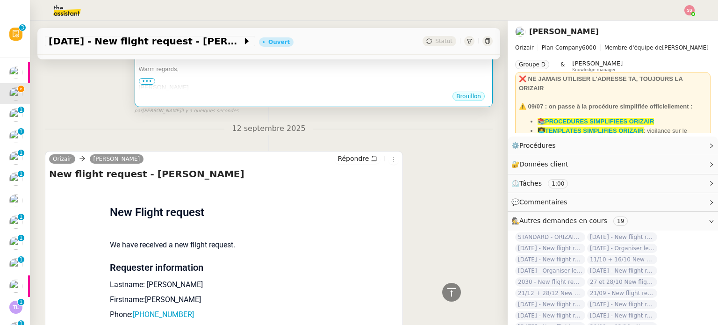
scroll to position [170, 0]
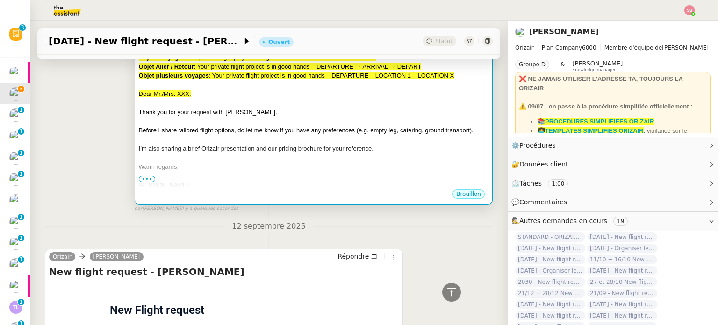
click at [331, 151] on span "I’m also sharing a brief Orizair presentation and our pricing brochure for your…" at bounding box center [256, 148] width 235 height 7
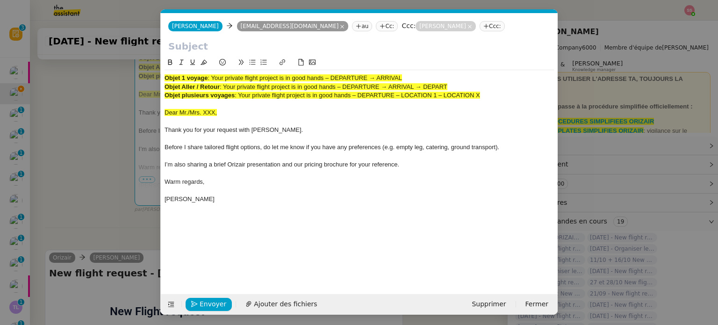
scroll to position [0, 29]
drag, startPoint x: 225, startPoint y: 87, endPoint x: 365, endPoint y: 84, distance: 140.8
click at [365, 84] on span ": Your private flight project is in good hands – DEPARTURE → ARRIVAL → DEPART" at bounding box center [334, 86] width 228 height 7
drag, startPoint x: 409, startPoint y: 79, endPoint x: 213, endPoint y: 76, distance: 196.0
click at [213, 76] on div "Objet 1 voyage : Your private flight project is in good hands – DEPARTURE → ARR…" at bounding box center [360, 78] width 390 height 8
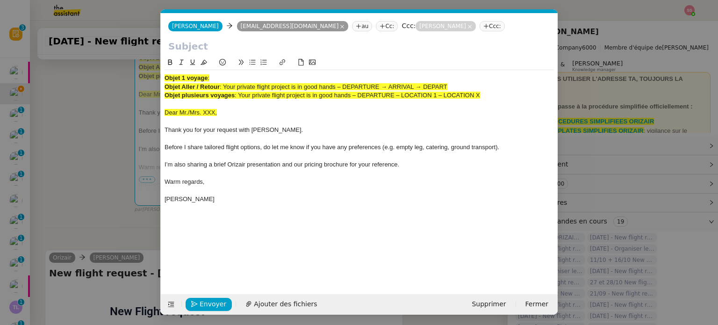
click at [238, 50] on input "text" at bounding box center [359, 46] width 382 height 14
paste input "Your private flight project is in good hands – DEPARTURE → ARRIVAL"
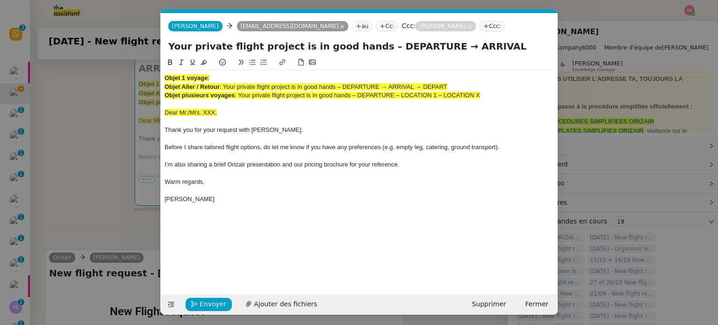
type input "Your private flight project is in good hands – DEPARTURE → ARRIVAL"
drag, startPoint x: 491, startPoint y: 97, endPoint x: 116, endPoint y: 60, distance: 376.0
click at [116, 60] on nz-modal-container "acc Service ✈️Orizair - Acc usé de réception de la demande (FR) - En cours de v…" at bounding box center [359, 162] width 718 height 325
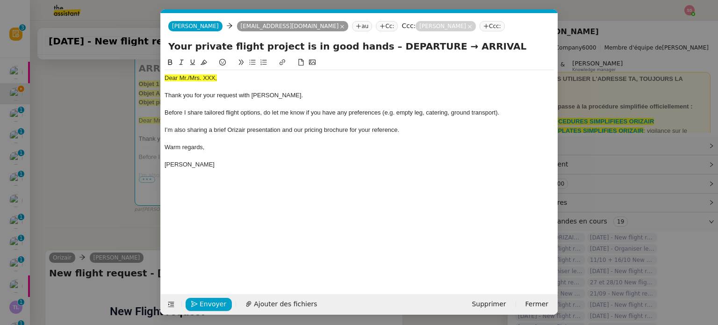
click at [105, 125] on nz-modal-container "acc Service ✈️Orizair - Acc usé de réception de la demande (FR) - En cours de v…" at bounding box center [359, 162] width 718 height 325
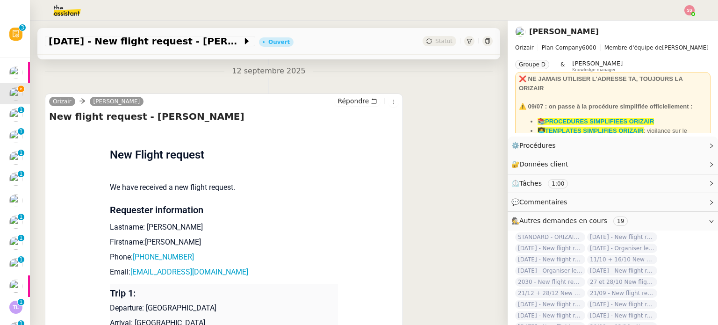
scroll to position [403, 0]
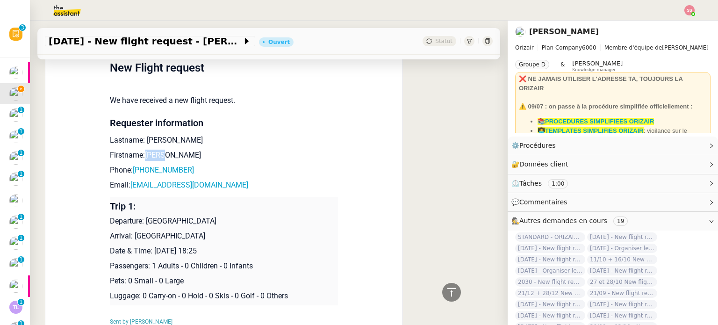
drag, startPoint x: 138, startPoint y: 143, endPoint x: 187, endPoint y: 145, distance: 48.2
click at [187, 150] on p "Firstname:Nolan" at bounding box center [224, 155] width 228 height 11
copy p "Nolan"
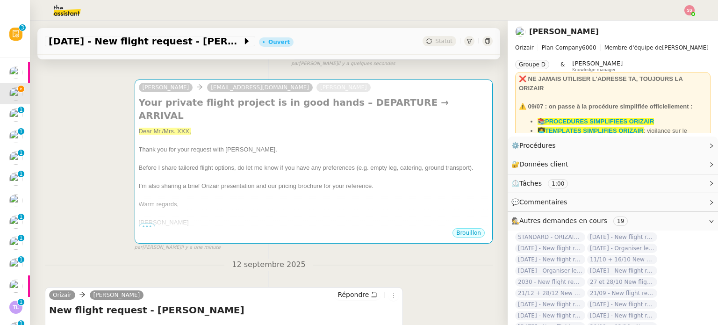
scroll to position [0, 0]
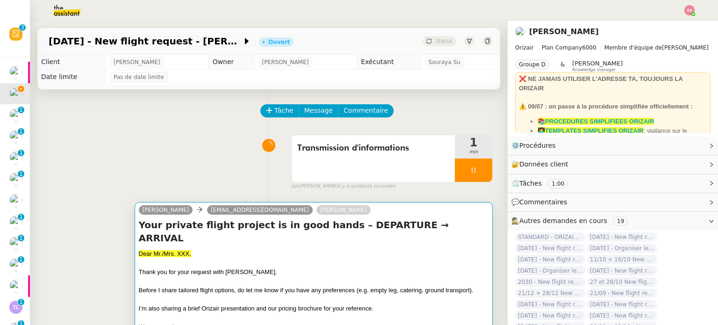
click at [206, 226] on h4 "Your private flight project is in good hands – DEPARTURE → ARRIVAL" at bounding box center [314, 231] width 350 height 26
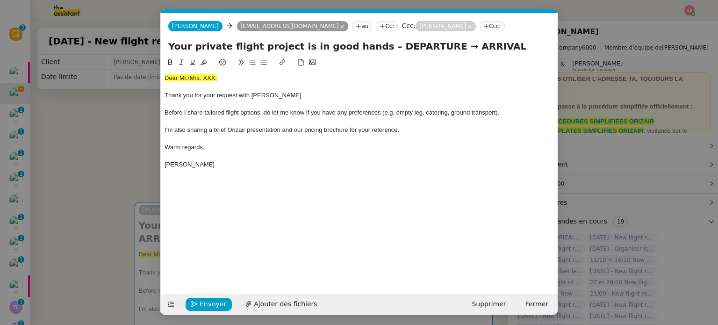
scroll to position [0, 29]
click at [199, 77] on span "Dear Mr./Mrs. XXX," at bounding box center [191, 77] width 52 height 7
click at [206, 65] on icon at bounding box center [204, 62] width 7 height 7
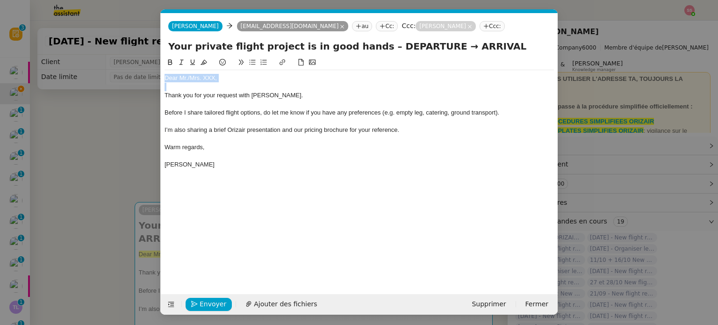
click at [227, 80] on div "Dear Mr./Mrs. XXX," at bounding box center [360, 78] width 390 height 8
click at [226, 78] on div "Dear Mr./Mrs. XXX," at bounding box center [360, 78] width 390 height 8
drag, startPoint x: 226, startPoint y: 78, endPoint x: 188, endPoint y: 75, distance: 38.0
click at [188, 75] on div "Dear Mr./Mrs. XXX," at bounding box center [360, 78] width 390 height 8
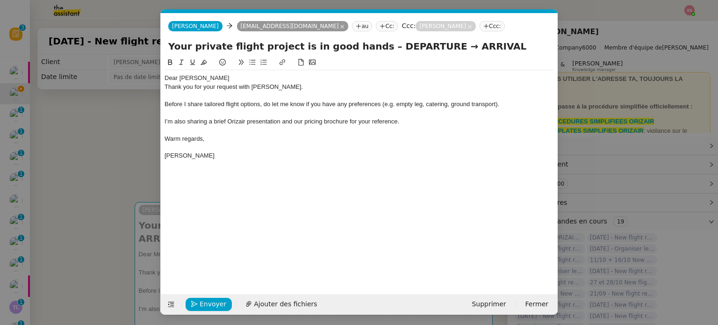
scroll to position [0, 0]
click at [83, 140] on nz-modal-container "acc Service ✈️Orizair - Acc usé de réception de la demande (FR) - En cours de v…" at bounding box center [359, 162] width 718 height 325
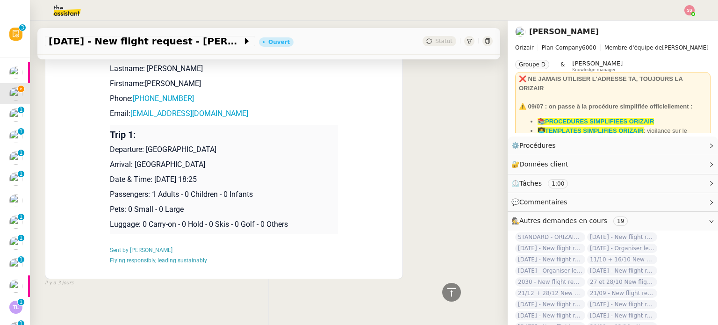
scroll to position [372, 0]
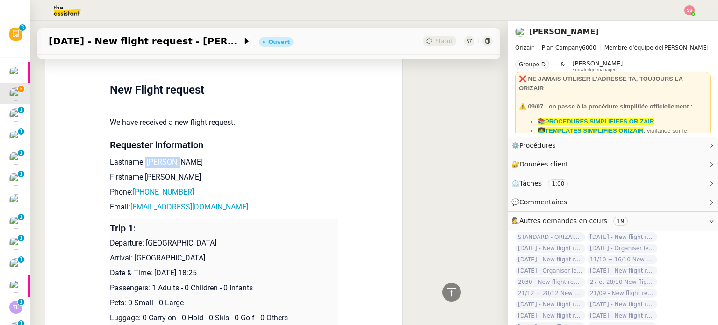
drag, startPoint x: 160, startPoint y: 150, endPoint x: 138, endPoint y: 149, distance: 22.0
click at [138, 157] on p "Lastname: Phillips" at bounding box center [224, 162] width 228 height 11
copy p "Phillips"
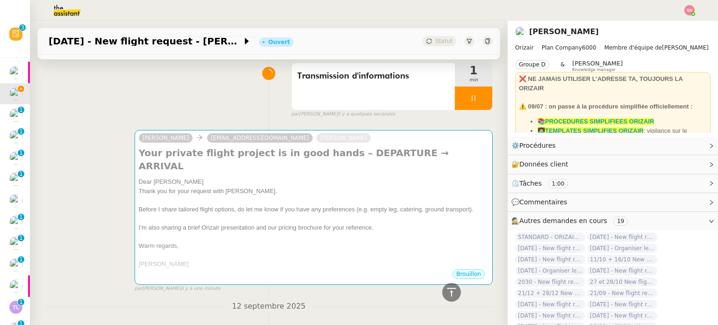
scroll to position [0, 0]
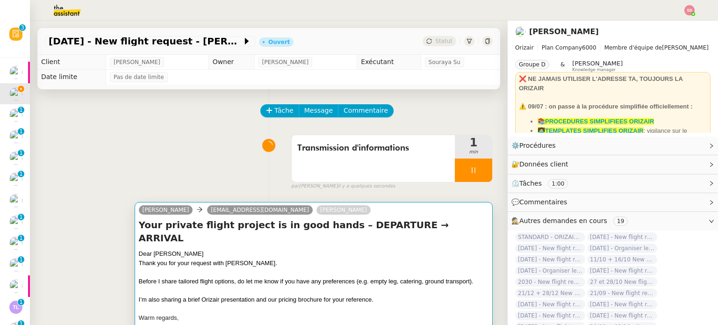
click at [206, 249] on div "Dear Mr.Nolan" at bounding box center [314, 253] width 350 height 9
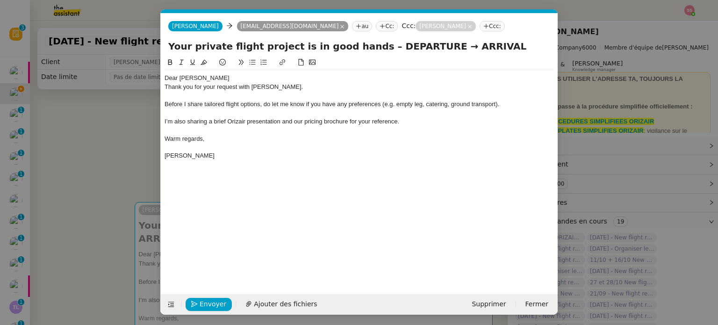
scroll to position [0, 29]
drag, startPoint x: 198, startPoint y: 76, endPoint x: 189, endPoint y: 75, distance: 9.5
click at [189, 75] on div "Dear Mr.Nolan" at bounding box center [360, 78] width 390 height 8
click at [233, 74] on div "Dear Mr. Phillips" at bounding box center [360, 78] width 390 height 8
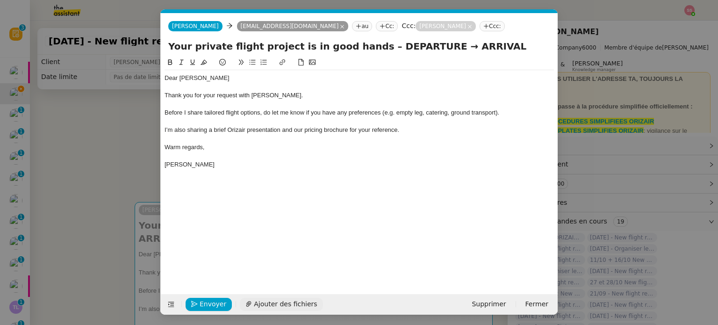
click at [281, 306] on span "Ajouter des fichiers" at bounding box center [285, 304] width 63 height 11
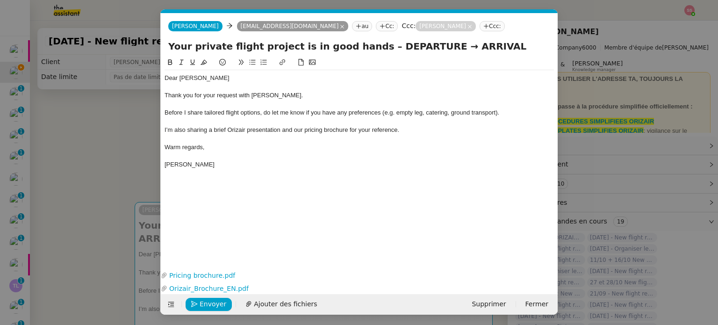
click at [127, 169] on nz-modal-container "acc Service ✈️Orizair - Acc usé de réception de la demande (FR) - En cours de v…" at bounding box center [359, 162] width 718 height 325
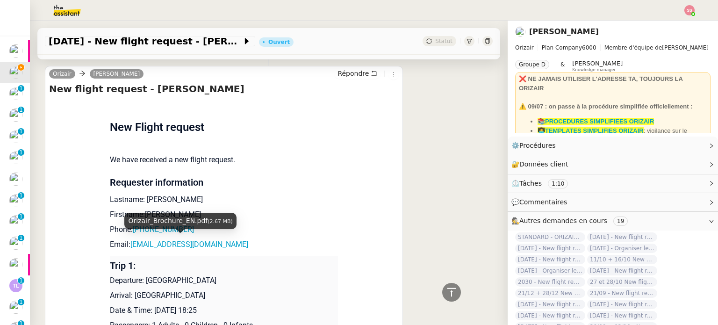
scroll to position [468, 0]
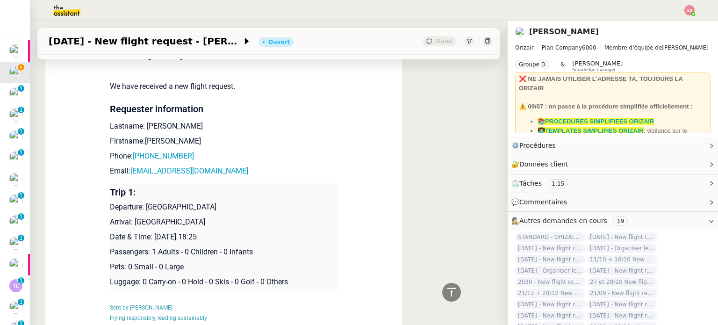
drag, startPoint x: 142, startPoint y: 196, endPoint x: 218, endPoint y: 194, distance: 75.8
click at [218, 202] on p "Departure: London City Airport" at bounding box center [224, 207] width 228 height 11
copy p "London City Airport"
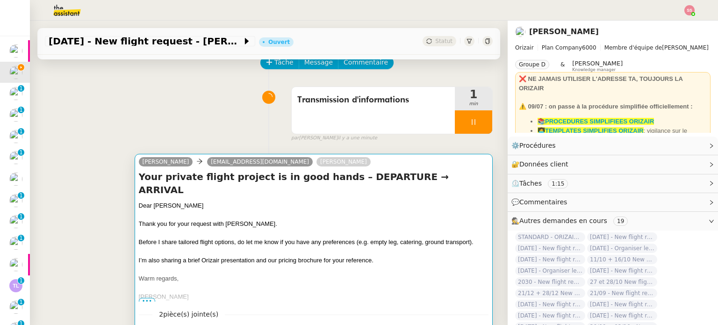
scroll to position [47, 0]
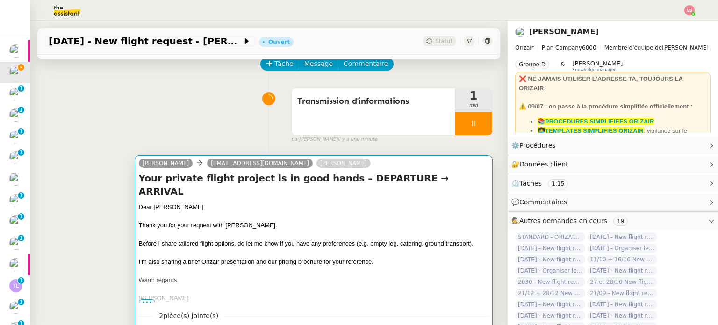
click at [320, 190] on div "Your private flight project is in good hands – DEPARTURE → ARRIVAL Dear Mr. Phi…" at bounding box center [314, 237] width 350 height 131
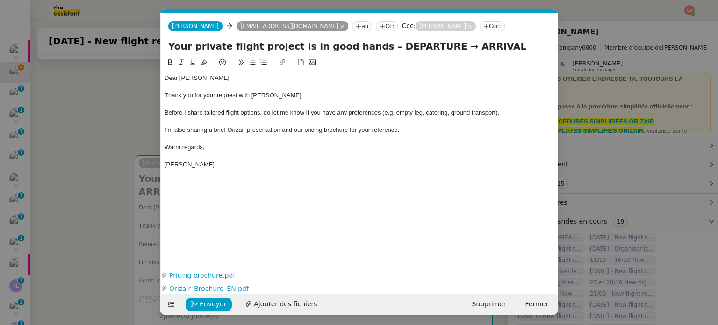
scroll to position [0, 29]
drag, startPoint x: 420, startPoint y: 49, endPoint x: 369, endPoint y: 49, distance: 51.4
click at [369, 49] on input "Your private flight project is in good hands – DEPARTURE → ARRIVAL" at bounding box center [359, 46] width 382 height 14
paste input "London City Airport"
type input "Your private flight project is in good hands – London City Airport → ARRIVAL"
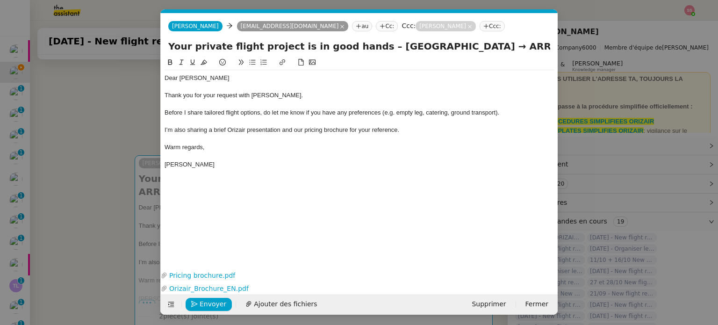
click at [129, 175] on nz-modal-container "acc Service ✈️Orizair - Acc usé de réception de la demande (FR) - En cours de v…" at bounding box center [359, 162] width 718 height 325
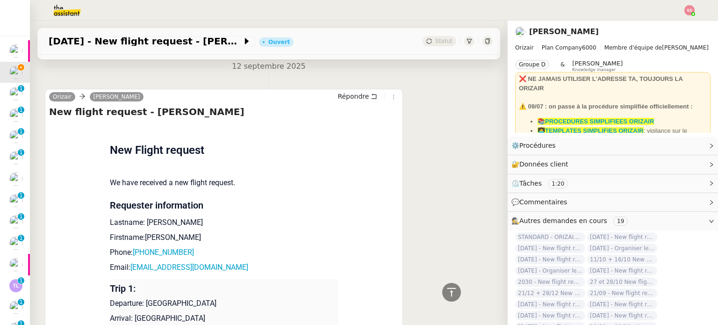
scroll to position [421, 0]
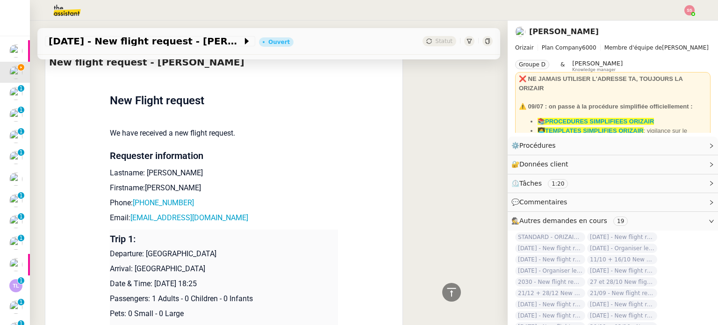
drag, startPoint x: 132, startPoint y: 256, endPoint x: 213, endPoint y: 253, distance: 81.0
click at [213, 263] on p "Arrival: Hato International Airport" at bounding box center [224, 268] width 228 height 11
copy p "Hato International Airpor"
click at [234, 263] on p "Arrival: Hato International Airport" at bounding box center [224, 268] width 228 height 11
drag, startPoint x: 215, startPoint y: 256, endPoint x: 132, endPoint y: 255, distance: 82.3
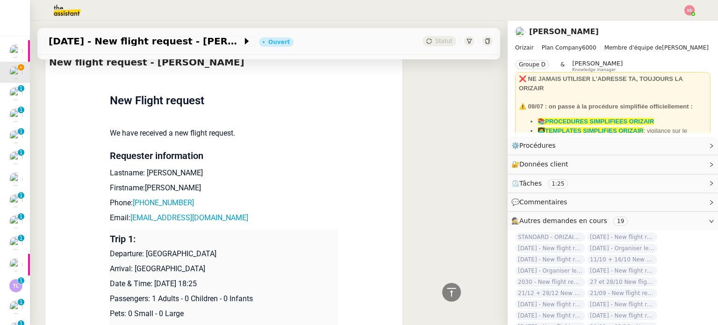
click at [132, 263] on p "Arrival: Hato International Airport" at bounding box center [224, 268] width 228 height 11
copy p "Hato International Airport"
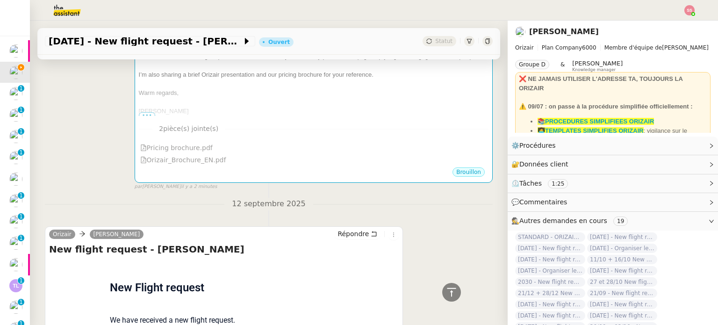
scroll to position [94, 0]
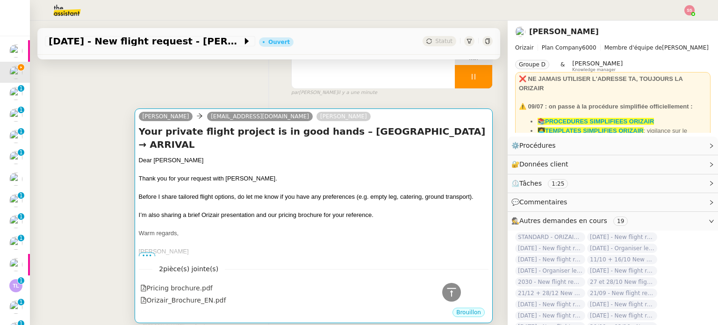
click at [327, 229] on div "Warm regards," at bounding box center [314, 233] width 350 height 9
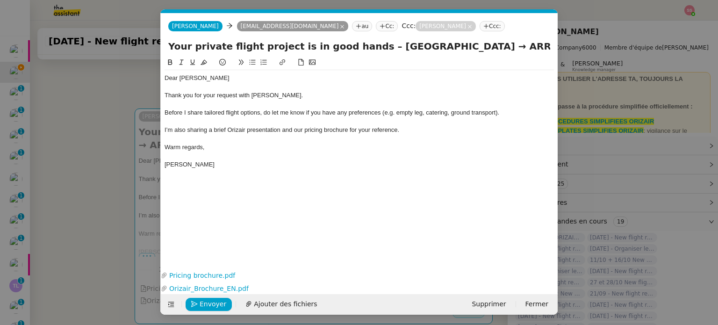
scroll to position [0, 29]
drag, startPoint x: 467, startPoint y: 50, endPoint x: 529, endPoint y: 48, distance: 62.2
click at [529, 48] on input "Your private flight project is in good hands – London City Airport → ARRIVAL" at bounding box center [359, 46] width 382 height 14
paste input "Hato International Airport"
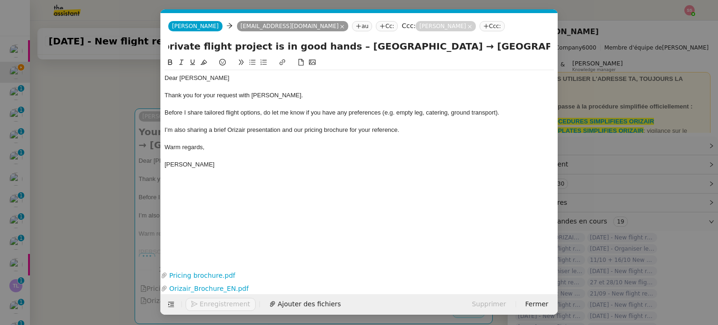
type input "Your private flight project is in good hands – London City Airport → Hato Inter…"
click at [298, 145] on div "Warm regards," at bounding box center [360, 147] width 390 height 8
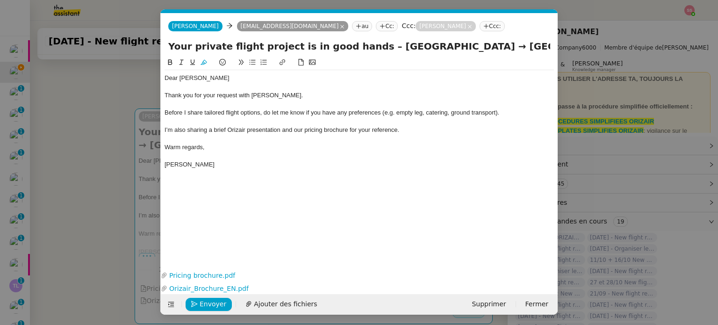
drag, startPoint x: 87, startPoint y: 199, endPoint x: 94, endPoint y: 198, distance: 7.1
click at [87, 199] on nz-modal-container "acc Service ✈️Orizair - Acc usé de réception de la demande (FR) - En cours de v…" at bounding box center [359, 162] width 718 height 325
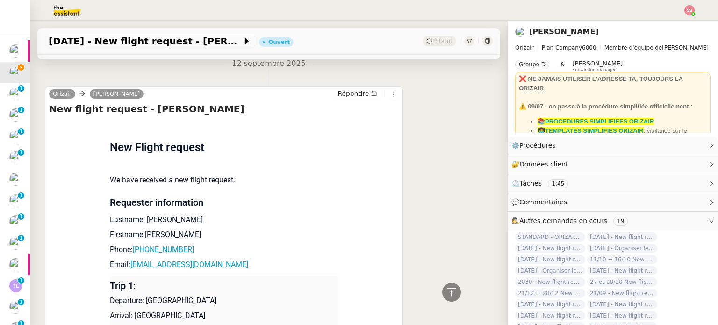
scroll to position [468, 0]
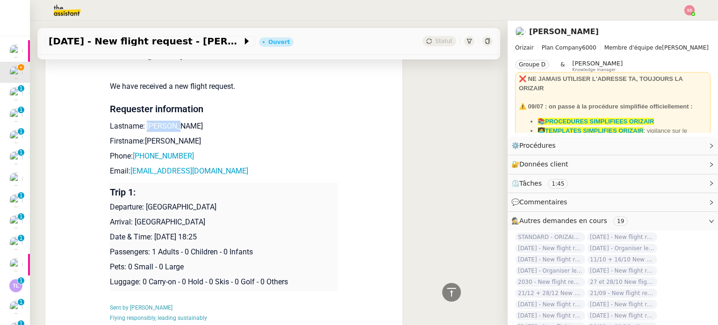
drag, startPoint x: 140, startPoint y: 125, endPoint x: 167, endPoint y: 127, distance: 27.2
click at [167, 127] on p "Lastname: Phillips" at bounding box center [224, 126] width 228 height 11
copy p "Phillips"
drag, startPoint x: 159, startPoint y: 142, endPoint x: 140, endPoint y: 145, distance: 19.0
click at [140, 145] on p "Firstname:Nolan" at bounding box center [224, 141] width 228 height 11
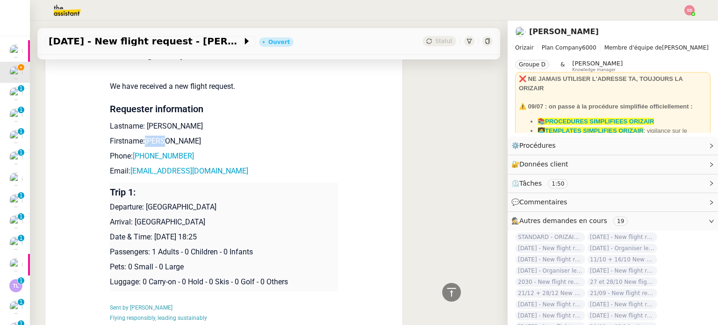
copy p "Nolan"
drag, startPoint x: 193, startPoint y: 159, endPoint x: 136, endPoint y: 159, distance: 56.6
click at [136, 159] on p "Phone: +447432191238" at bounding box center [224, 156] width 228 height 11
copy link "447432191238"
drag, startPoint x: 215, startPoint y: 172, endPoint x: 126, endPoint y: 172, distance: 89.3
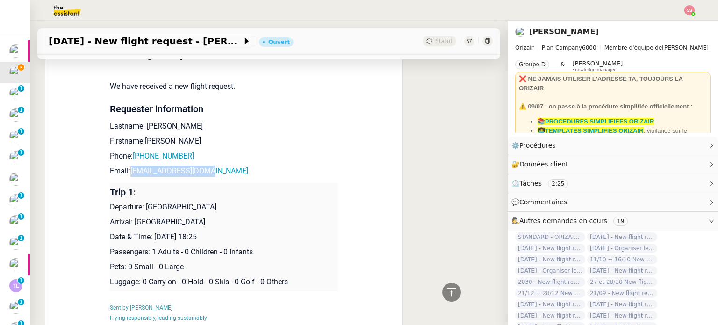
click at [126, 172] on p "Email: helenian69@yahoo.com" at bounding box center [224, 171] width 228 height 11
copy link "helenian69@yahoo.com"
drag, startPoint x: 139, startPoint y: 210, endPoint x: 214, endPoint y: 205, distance: 74.5
click at [214, 205] on p "Departure: London City Airport" at bounding box center [224, 207] width 228 height 11
drag, startPoint x: 225, startPoint y: 226, endPoint x: 129, endPoint y: 226, distance: 95.4
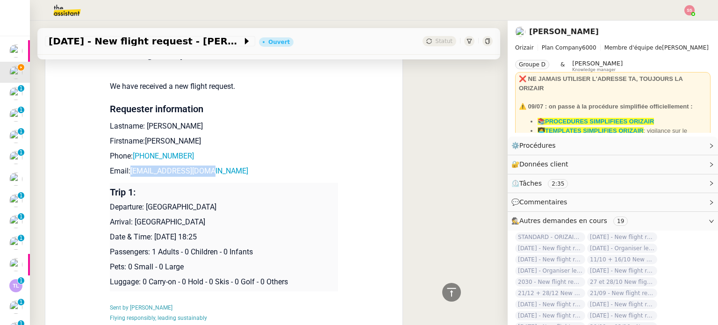
click at [129, 226] on p "Arrival: Hato International Airport" at bounding box center [224, 222] width 228 height 11
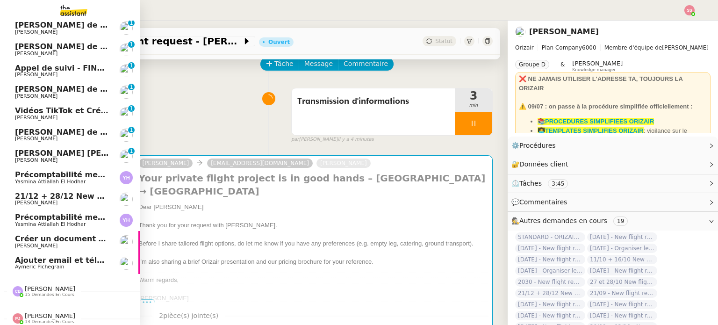
scroll to position [288, 0]
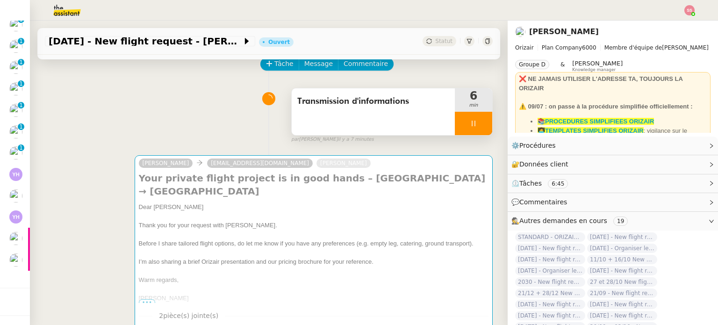
drag, startPoint x: 458, startPoint y: 135, endPoint x: 462, endPoint y: 132, distance: 5.1
click at [459, 134] on div at bounding box center [473, 123] width 37 height 23
click at [474, 130] on button at bounding box center [483, 123] width 19 height 23
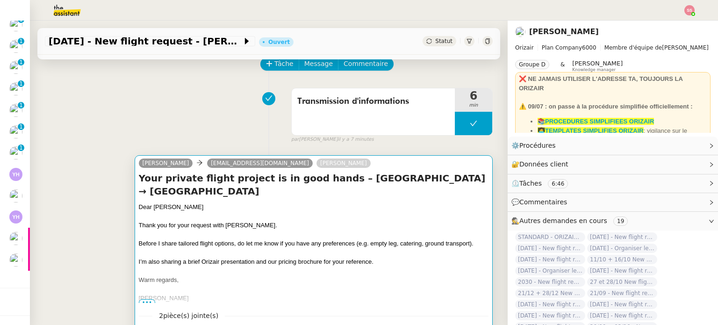
click at [455, 190] on h4 "Your private flight project is in good hands – London City Airport → Hato Inter…" at bounding box center [314, 185] width 350 height 26
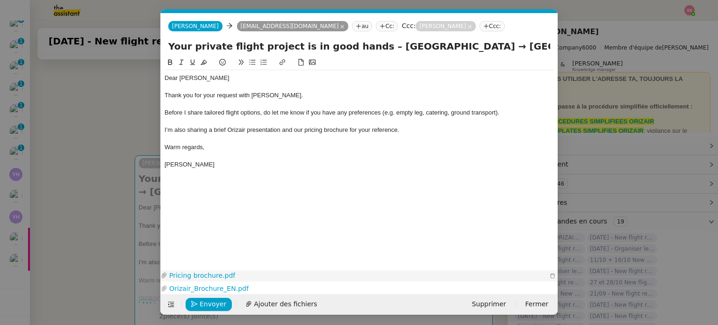
scroll to position [0, 0]
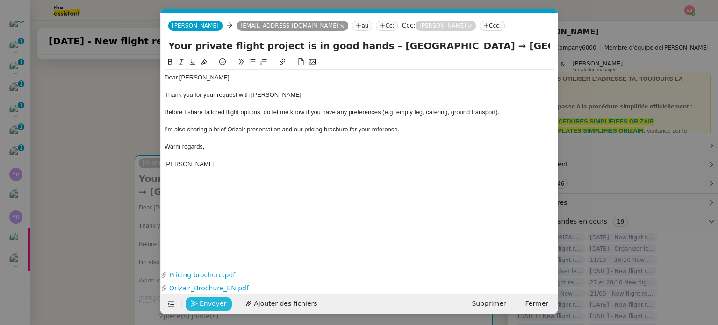
click at [209, 304] on span "Envoyer" at bounding box center [213, 303] width 27 height 11
click at [209, 304] on span "Confirmer l'envoi" at bounding box center [228, 303] width 56 height 11
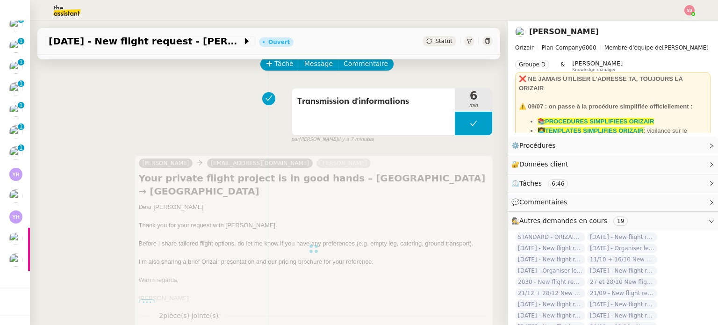
click at [435, 44] on span "Statut" at bounding box center [443, 41] width 17 height 7
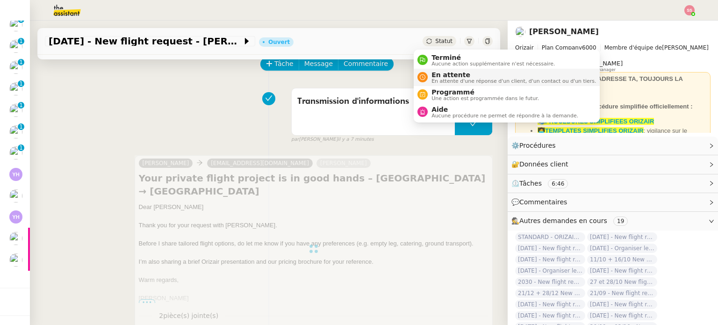
click at [443, 72] on span "En attente" at bounding box center [514, 74] width 165 height 7
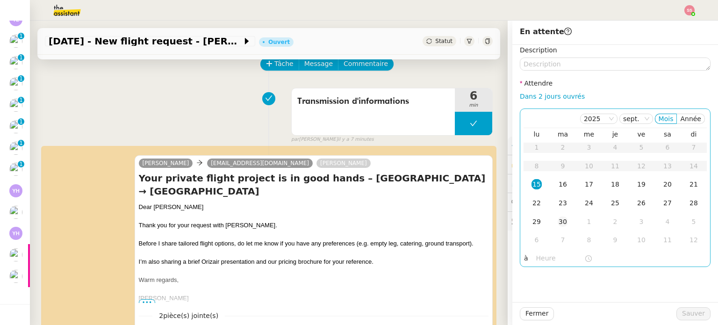
scroll to position [309, 0]
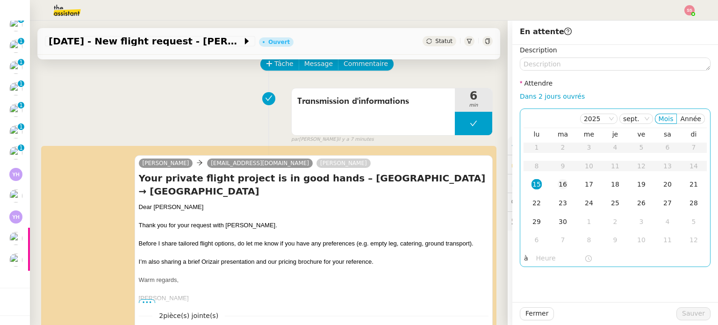
click at [559, 189] on div "16" at bounding box center [563, 184] width 10 height 10
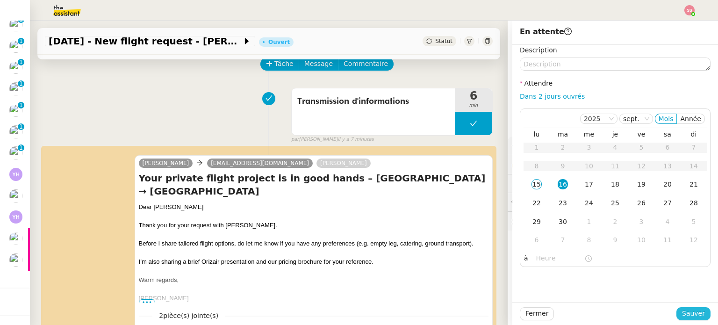
click at [682, 314] on span "Sauver" at bounding box center [693, 313] width 23 height 11
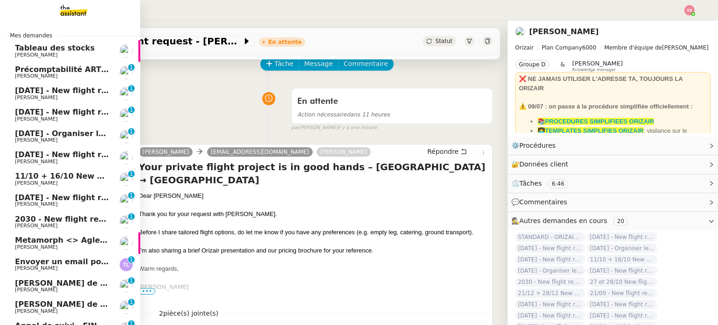
click at [59, 92] on span "17th November 2025 - New flight request - Matt Jolliffe" at bounding box center [111, 90] width 193 height 9
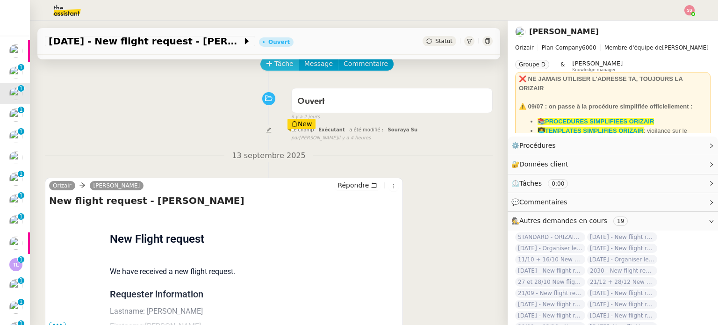
click at [281, 67] on span "Tâche" at bounding box center [284, 63] width 19 height 11
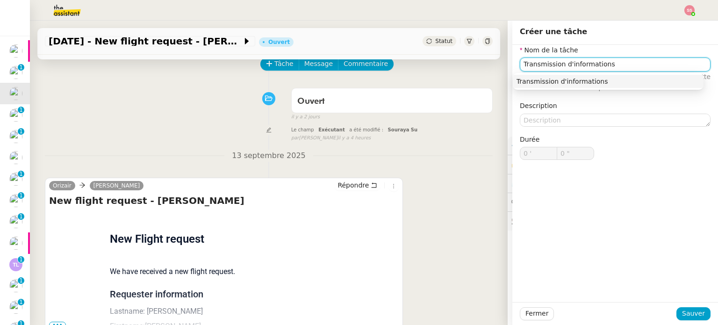
click at [584, 84] on div "Transmission d'informations" at bounding box center [608, 81] width 183 height 8
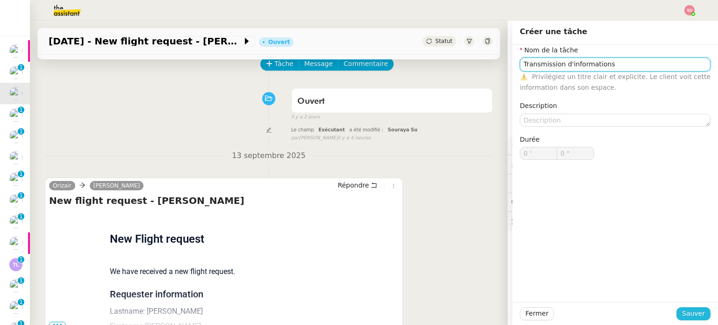
type input "Transmission d'informations"
click at [683, 310] on span "Sauver" at bounding box center [693, 313] width 23 height 11
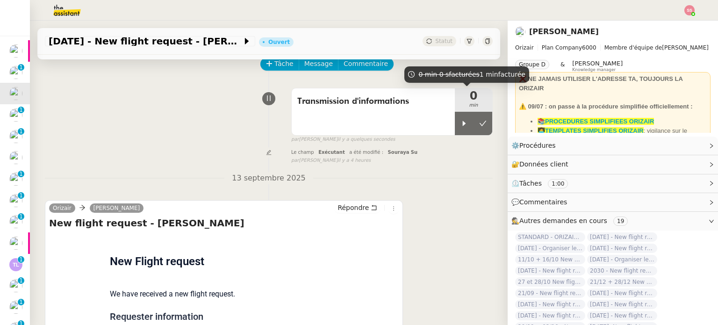
drag, startPoint x: 456, startPoint y: 122, endPoint x: 328, endPoint y: 149, distance: 131.5
click at [456, 122] on div at bounding box center [464, 123] width 19 height 23
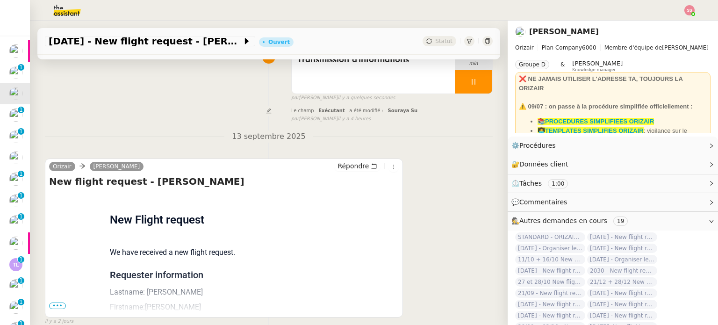
scroll to position [140, 0]
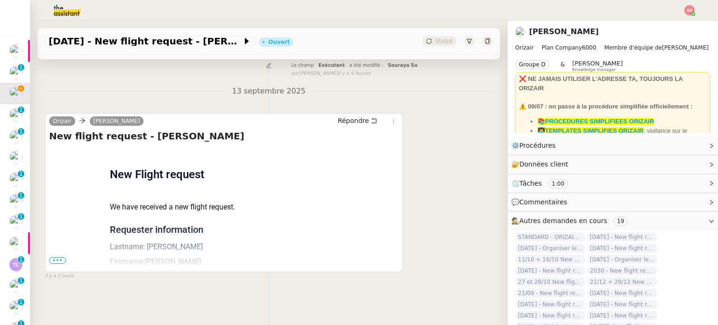
click at [58, 257] on span "•••" at bounding box center [57, 260] width 17 height 7
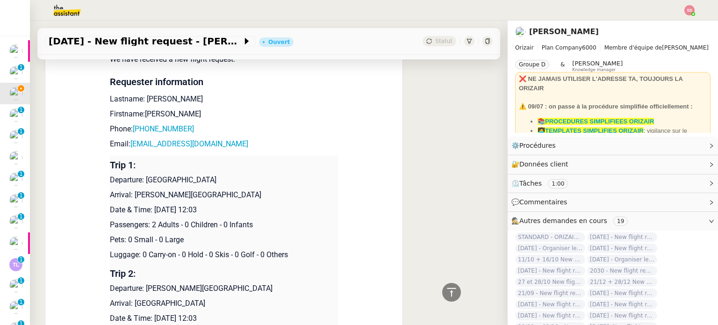
scroll to position [280, 0]
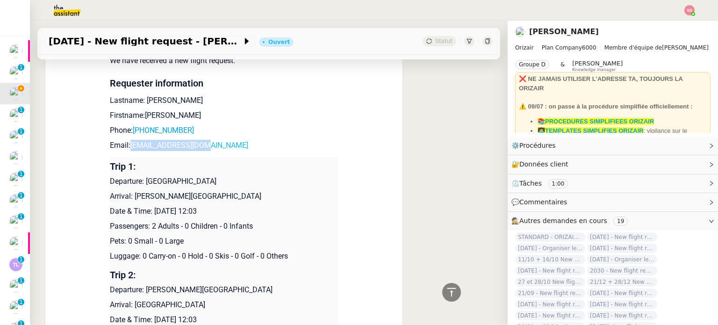
drag, startPoint x: 217, startPoint y: 142, endPoint x: 127, endPoint y: 145, distance: 89.8
click at [127, 145] on p "Email: jolliffem@gmail.com" at bounding box center [224, 145] width 228 height 11
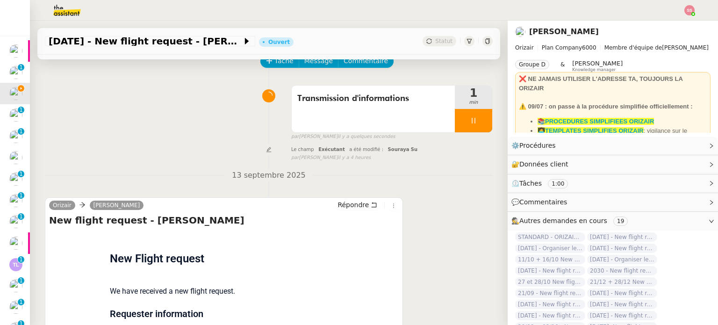
scroll to position [0, 0]
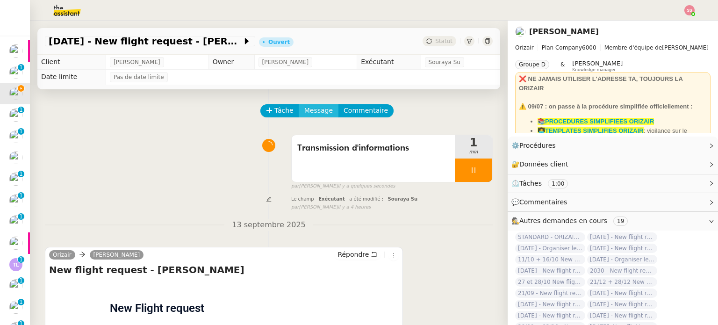
click at [315, 108] on span "Message" at bounding box center [318, 110] width 29 height 11
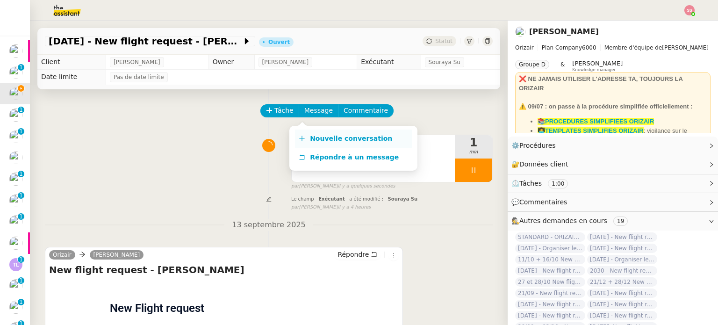
click at [318, 130] on link "Nouvelle conversation" at bounding box center [353, 139] width 117 height 19
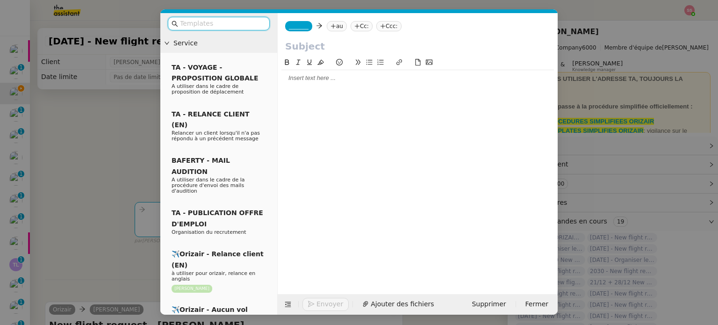
click at [336, 29] on nz-tag "au" at bounding box center [337, 26] width 20 height 10
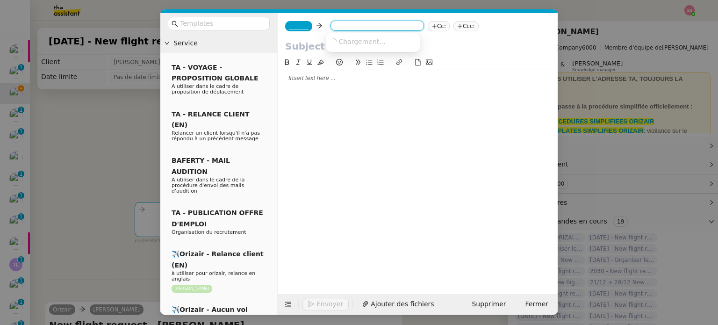
paste input "jolliffem@gmail.com"
type input "jolliffem@gmail.com"
click at [354, 48] on nz-option-item "jolliffem@gmail.com" at bounding box center [373, 41] width 94 height 13
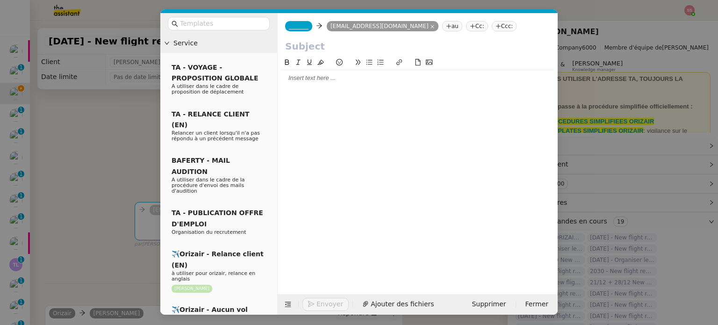
click at [492, 31] on nz-tag "Ccc:" at bounding box center [504, 26] width 25 height 10
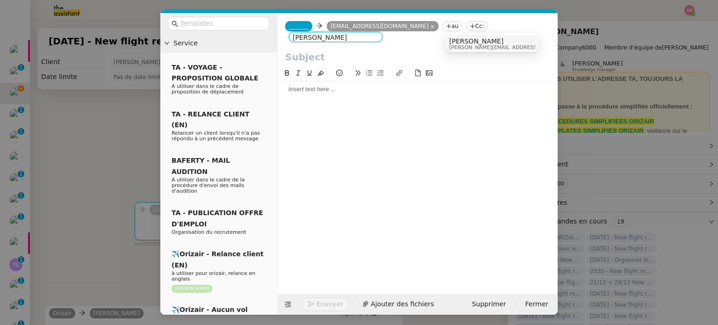
type input "louis frei"
click at [473, 45] on span "louis@orizair.com" at bounding box center [515, 47] width 133 height 5
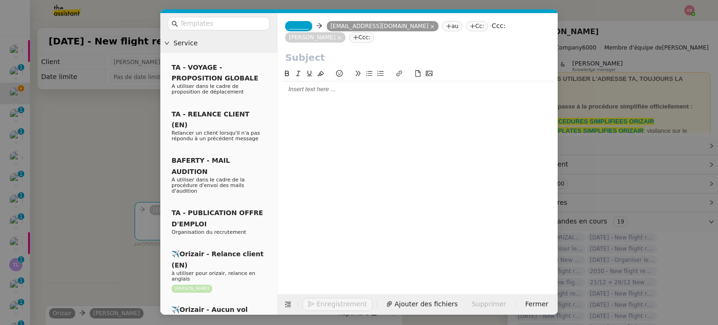
click at [292, 22] on nz-tag "_______" at bounding box center [298, 26] width 27 height 10
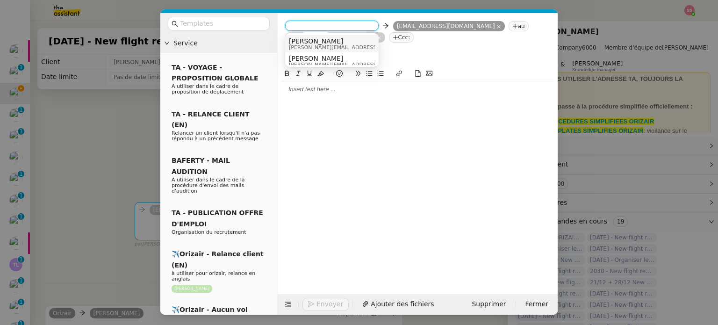
click at [325, 39] on span "Josephine" at bounding box center [355, 40] width 133 height 7
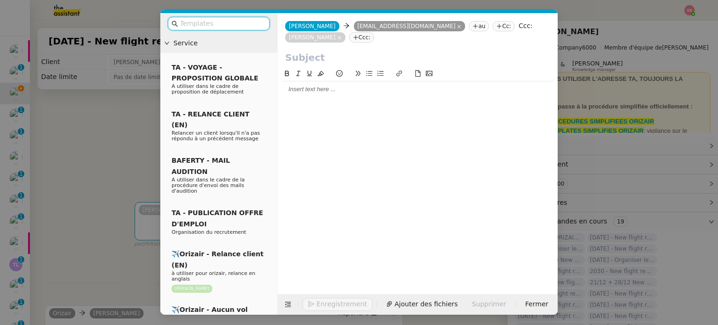
click at [233, 23] on input "text" at bounding box center [222, 23] width 84 height 11
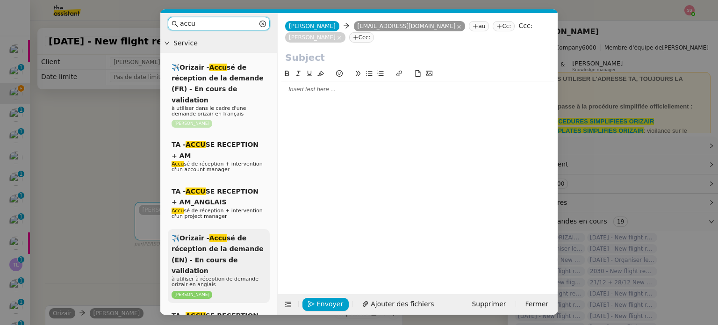
type input "accu"
click at [239, 233] on div "✈️Orizair - Accu sé de réception de la demande (EN) - En cours de validation à …" at bounding box center [219, 266] width 102 height 74
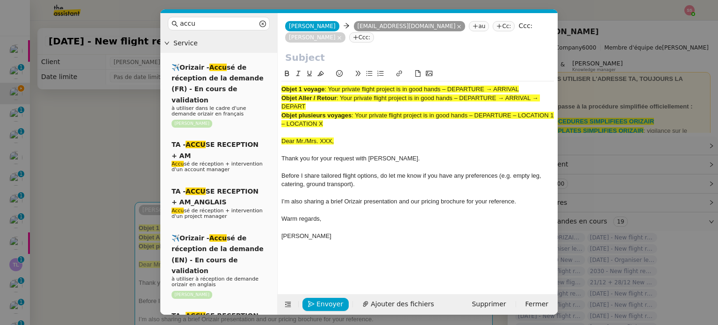
drag, startPoint x: 340, startPoint y: 86, endPoint x: 346, endPoint y: 94, distance: 10.1
click at [346, 94] on div "Objet Aller / Retour : Your private flight project is in good hands – DEPARTURE…" at bounding box center [418, 102] width 273 height 17
click at [334, 51] on input "text" at bounding box center [417, 58] width 265 height 14
paste input "Your private flight project is in good hands – DEPARTURE → ARRIVAL → DEPART"
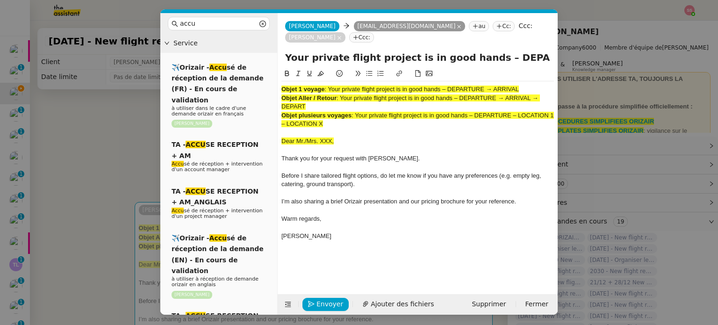
scroll to position [0, 91]
type input "Your private flight project is in good hands – DEPARTURE → ARRIVAL → DEPART"
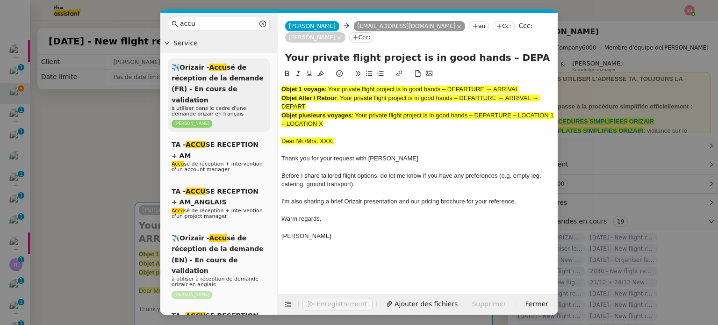
drag, startPoint x: 345, startPoint y: 115, endPoint x: 262, endPoint y: 63, distance: 98.1
click at [262, 63] on nz-layout "accu Service ✈️Orizair - Accu sé de réception de la demande (FR) - En cours de …" at bounding box center [359, 164] width 398 height 302
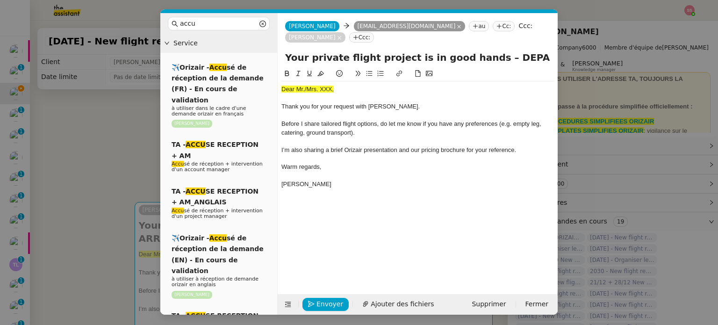
click at [90, 159] on nz-modal-container "accu Service ✈️Orizair - Accu sé de réception de la demande (FR) - En cours de …" at bounding box center [359, 162] width 718 height 325
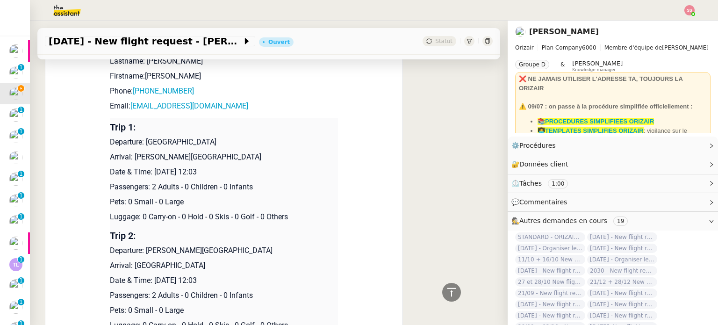
scroll to position [421, 0]
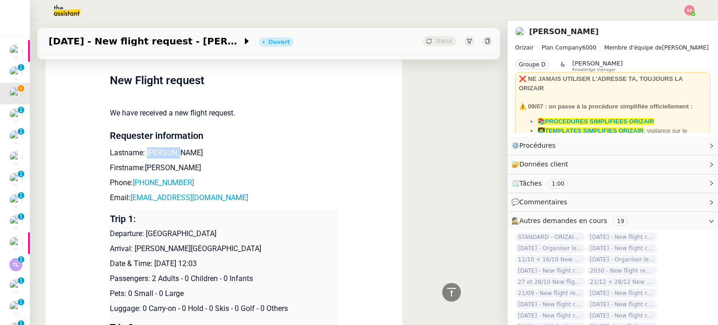
drag, startPoint x: 140, startPoint y: 138, endPoint x: 173, endPoint y: 138, distance: 32.7
click at [173, 147] on p "Lastname: Jolliffe" at bounding box center [224, 152] width 228 height 11
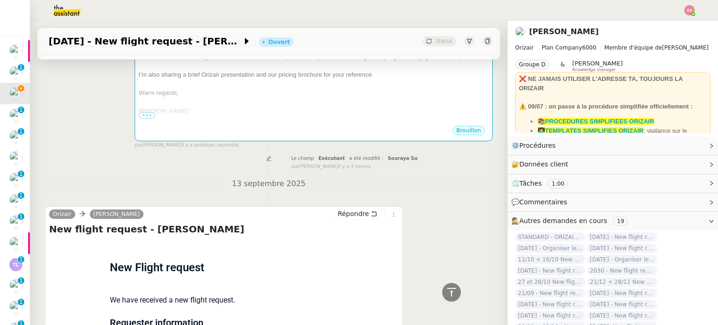
scroll to position [94, 0]
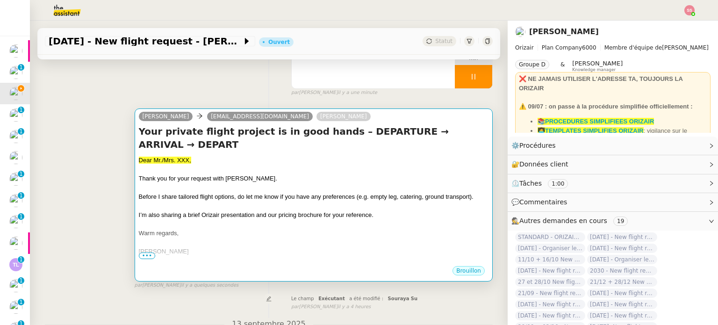
click at [275, 183] on div at bounding box center [314, 187] width 350 height 9
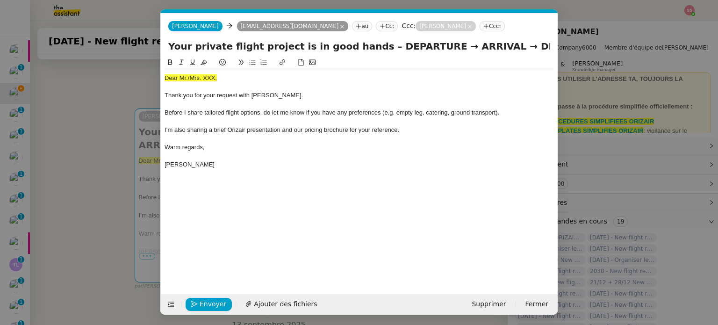
scroll to position [0, 32]
click at [196, 76] on span "Dear Mr./Mrs. XXX," at bounding box center [191, 77] width 52 height 7
click at [203, 65] on icon at bounding box center [204, 62] width 7 height 7
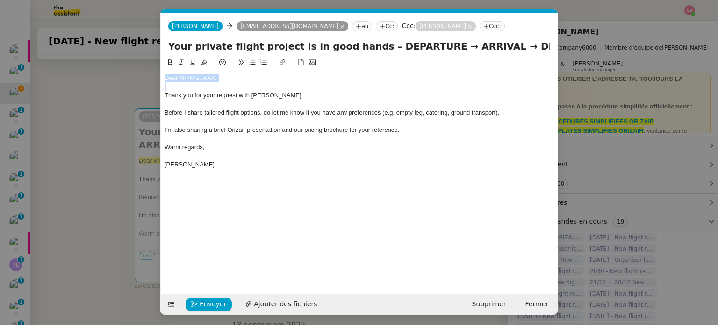
click at [232, 77] on div "Dear Mr./Mrs. XXX," at bounding box center [360, 78] width 390 height 8
drag, startPoint x: 228, startPoint y: 78, endPoint x: 188, endPoint y: 77, distance: 40.2
click at [188, 77] on div "Dear Mr./Mrs. XXX," at bounding box center [360, 78] width 390 height 8
click at [300, 304] on span "Ajouter des fichiers" at bounding box center [285, 304] width 63 height 11
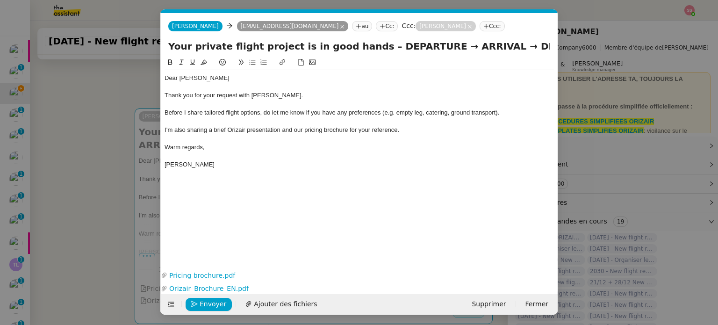
click at [111, 205] on nz-modal-container "accu Service ✈️Orizair - Accu sé de réception de la demande (FR) - En cours de …" at bounding box center [359, 162] width 718 height 325
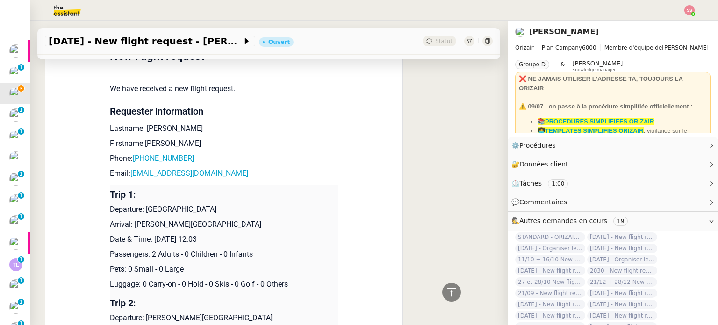
scroll to position [514, 0]
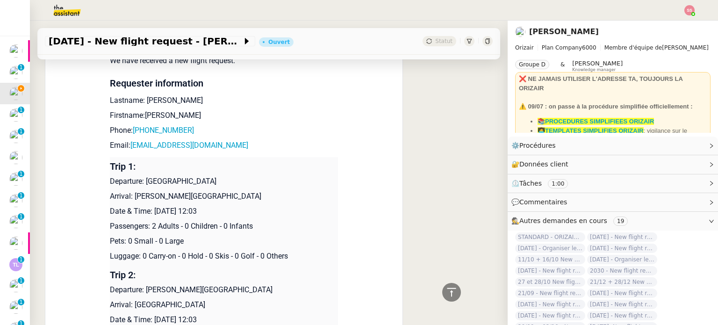
drag, startPoint x: 142, startPoint y: 170, endPoint x: 238, endPoint y: 172, distance: 95.9
click at [238, 176] on p "Departure: London City Airport" at bounding box center [224, 181] width 228 height 11
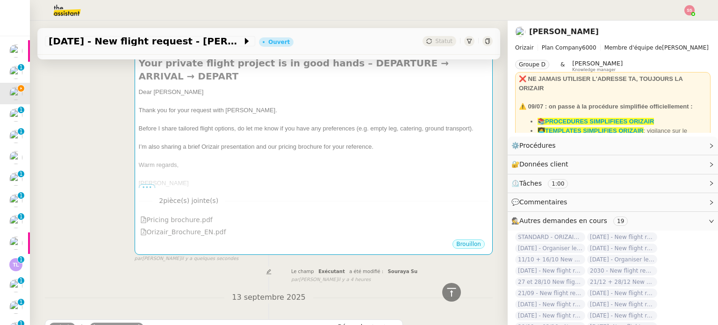
scroll to position [94, 0]
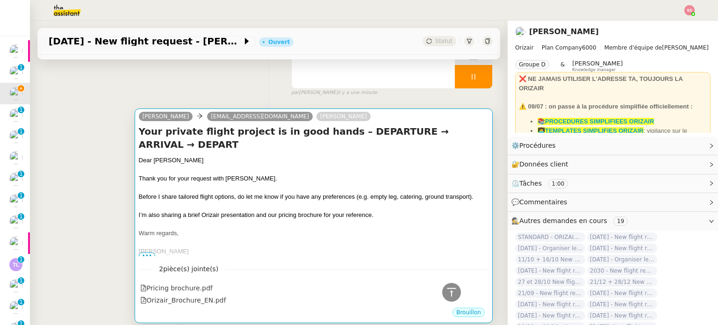
click at [311, 193] on span "Before I share tailored flight options, do let me know if you have any preferen…" at bounding box center [306, 196] width 335 height 7
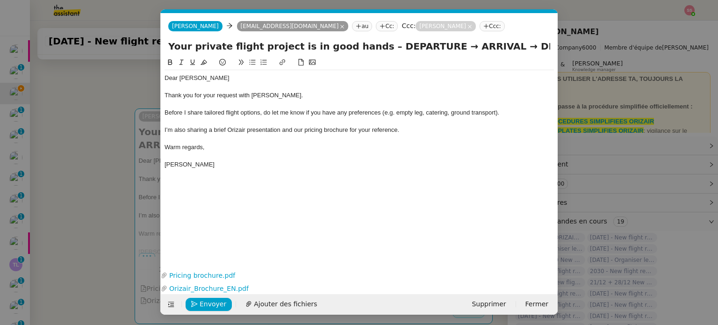
scroll to position [0, 32]
drag, startPoint x: 422, startPoint y: 49, endPoint x: 371, endPoint y: 48, distance: 50.5
click at [371, 48] on input "Your private flight project is in good hands – DEPARTURE → ARRIVAL → DEPART" at bounding box center [359, 46] width 382 height 14
paste input "London City Airport"
drag, startPoint x: 524, startPoint y: 48, endPoint x: 573, endPoint y: 56, distance: 49.7
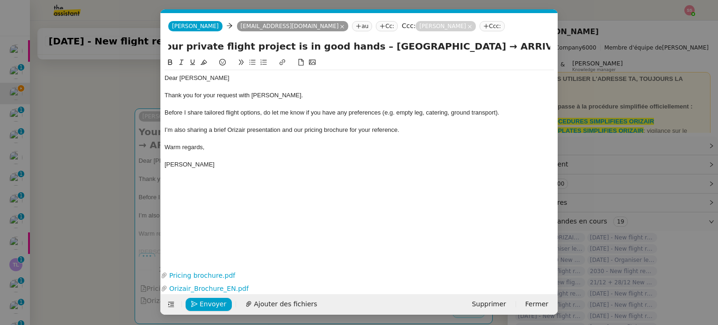
click at [573, 56] on nz-modal-container "accu Service ✈️Orizair - Accu sé de réception de la demande (FR) - En cours de …" at bounding box center [359, 162] width 718 height 325
paste input "London City Airport"
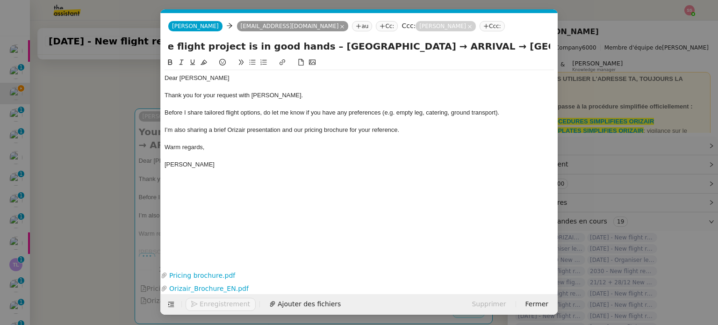
type input "Your private flight project is in good hands – London City Airport → ARRIVAL → …"
click at [131, 194] on nz-modal-container "accu Service ✈️Orizair - Accu sé de réception de la demande (FR) - En cours de …" at bounding box center [359, 162] width 718 height 325
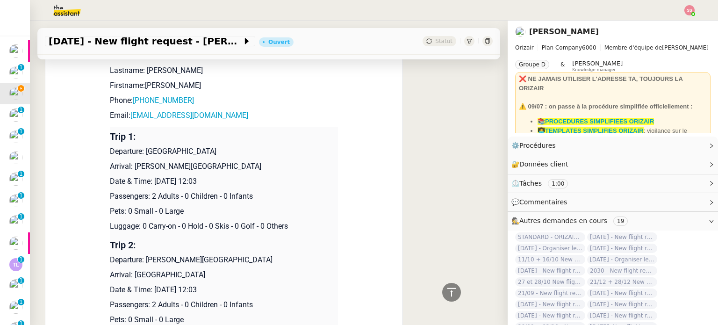
scroll to position [561, 0]
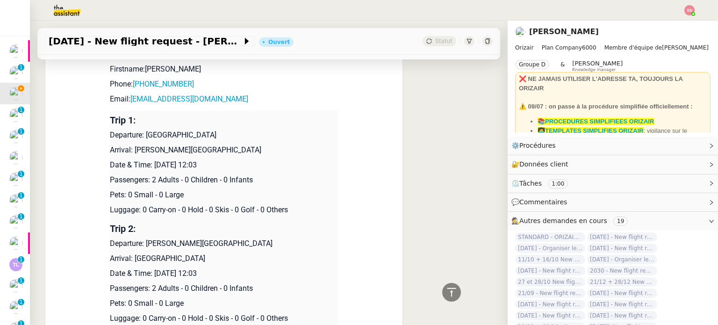
drag, startPoint x: 131, startPoint y: 151, endPoint x: 292, endPoint y: 147, distance: 160.9
click at [292, 147] on p "Arrival: Charles de Gaulle International Airport" at bounding box center [224, 150] width 228 height 11
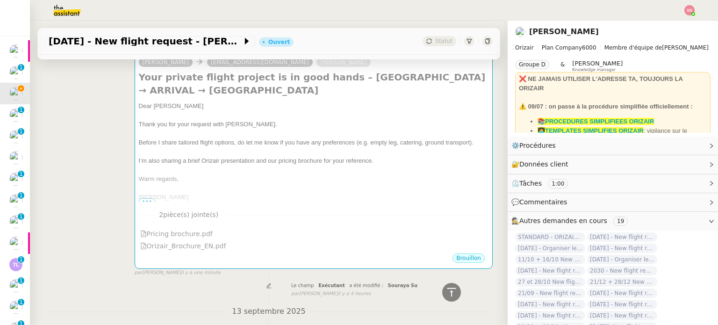
scroll to position [93, 0]
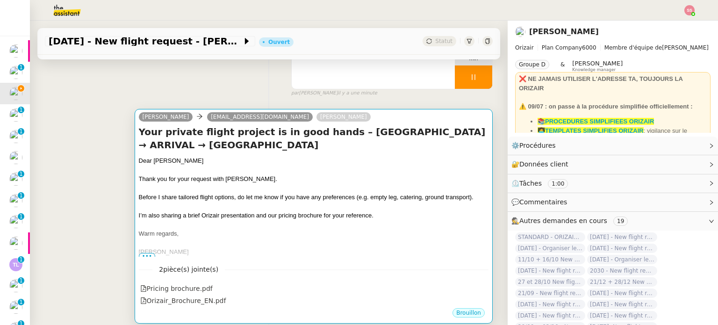
click at [348, 147] on h4 "Your private flight project is in good hands – London City Airport → ARRIVAL → …" at bounding box center [314, 138] width 350 height 26
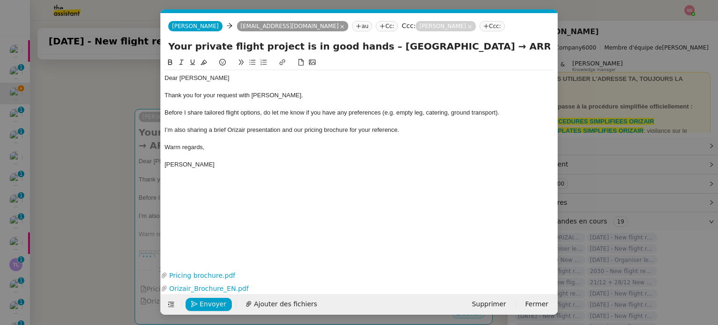
scroll to position [0, 32]
drag, startPoint x: 471, startPoint y: 48, endPoint x: 509, endPoint y: 46, distance: 38.4
click at [509, 46] on input "Your private flight project is in good hands – London City Airport → ARRIVAL → …" at bounding box center [359, 46] width 382 height 14
paste input "Charles de Gaulle International Airport"
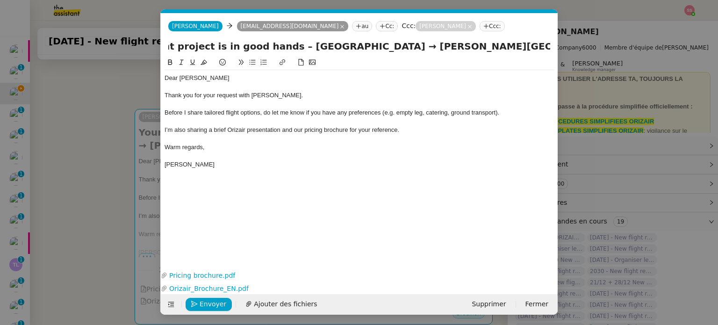
type input "Your private flight project is in good hands – London City Airport → Charles de…"
click at [109, 189] on nz-modal-container "accu Service ✈️Orizair - Accu sé de réception de la demande (FR) - En cours de …" at bounding box center [359, 162] width 718 height 325
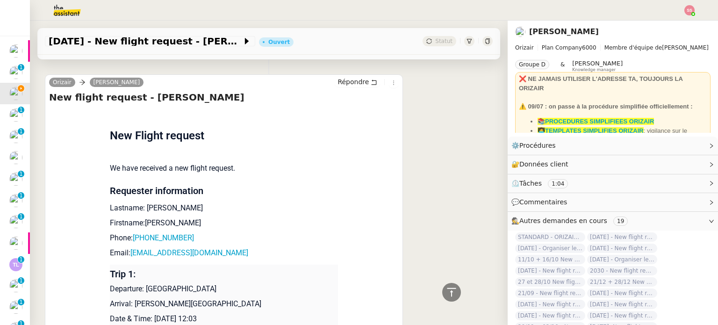
scroll to position [467, 0]
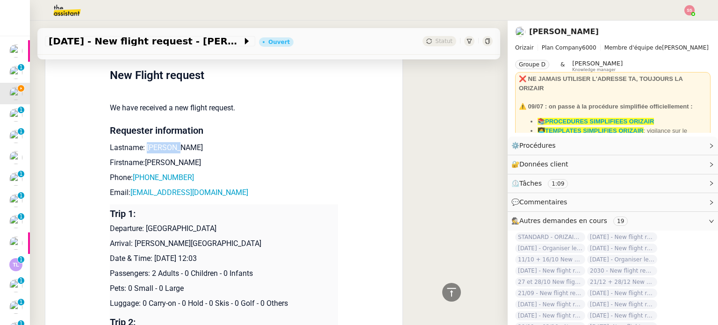
drag, startPoint x: 141, startPoint y: 147, endPoint x: 178, endPoint y: 146, distance: 36.5
click at [178, 145] on p "Lastname: Jolliffe" at bounding box center [224, 147] width 228 height 11
drag, startPoint x: 159, startPoint y: 166, endPoint x: 140, endPoint y: 163, distance: 18.5
click at [140, 163] on p "Firstname:Matt" at bounding box center [224, 162] width 228 height 11
drag, startPoint x: 185, startPoint y: 183, endPoint x: 137, endPoint y: 179, distance: 48.8
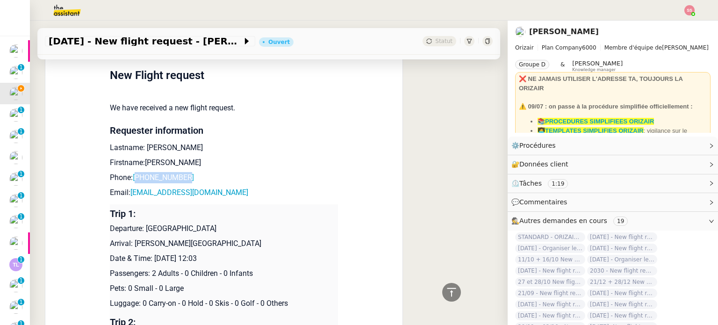
click at [137, 179] on p "Phone: +447782808451" at bounding box center [224, 177] width 228 height 11
drag, startPoint x: 208, startPoint y: 196, endPoint x: 127, endPoint y: 195, distance: 80.9
click at [127, 195] on p "Email: jolliffem@gmail.com" at bounding box center [224, 192] width 228 height 11
drag, startPoint x: 143, startPoint y: 232, endPoint x: 228, endPoint y: 231, distance: 85.6
click at [228, 231] on p "Departure: London City Airport" at bounding box center [224, 228] width 228 height 11
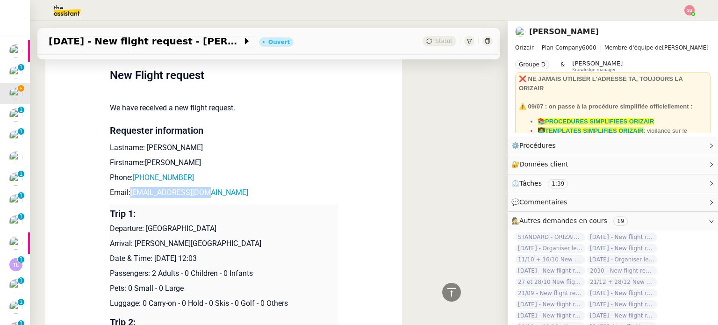
drag, startPoint x: 130, startPoint y: 245, endPoint x: 293, endPoint y: 229, distance: 163.5
click at [296, 245] on p "Arrival: Charles de Gaulle International Airport" at bounding box center [224, 243] width 228 height 11
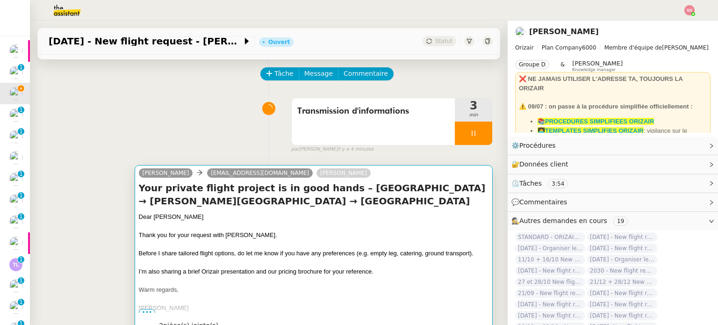
scroll to position [47, 0]
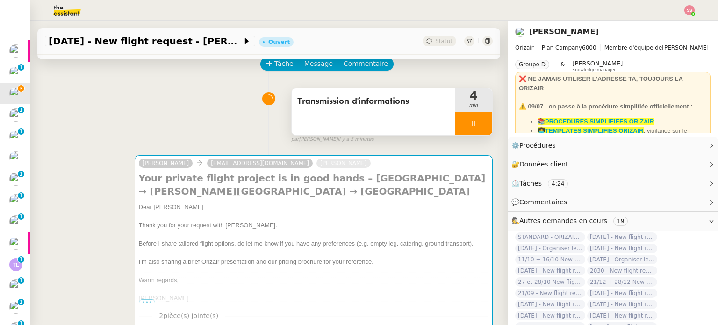
click at [475, 129] on div at bounding box center [473, 123] width 37 height 23
click at [475, 129] on button at bounding box center [483, 123] width 19 height 23
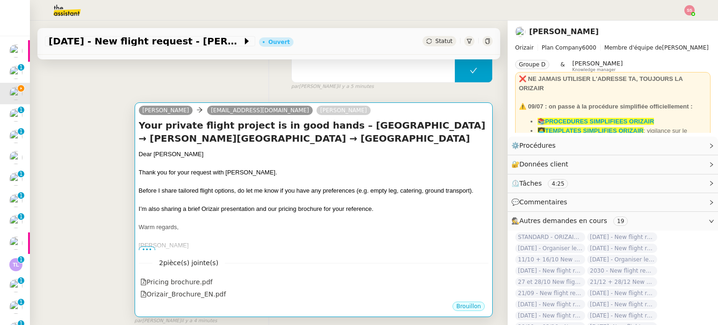
scroll to position [140, 0]
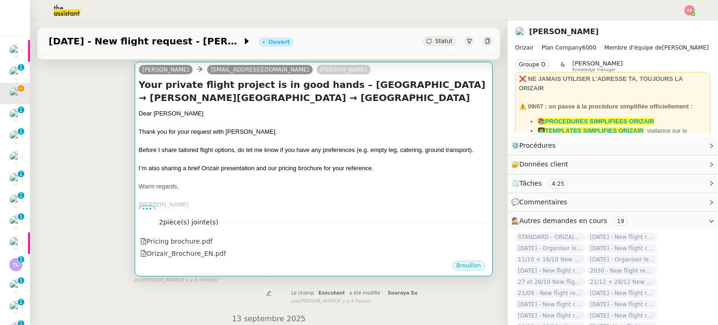
click at [405, 185] on div "Warm regards," at bounding box center [314, 186] width 350 height 9
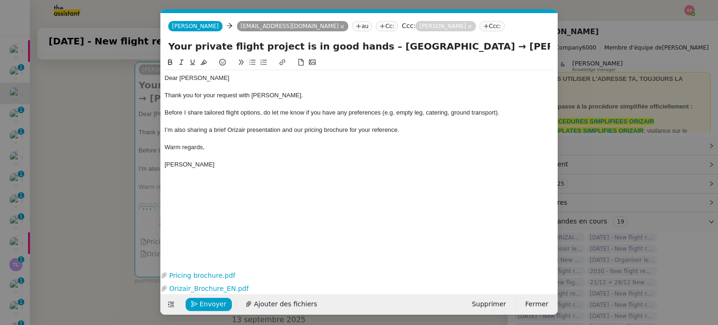
scroll to position [0, 32]
click at [206, 306] on span "Envoyer" at bounding box center [213, 304] width 27 height 11
click at [206, 306] on span "Confirmer l'envoi" at bounding box center [228, 304] width 56 height 11
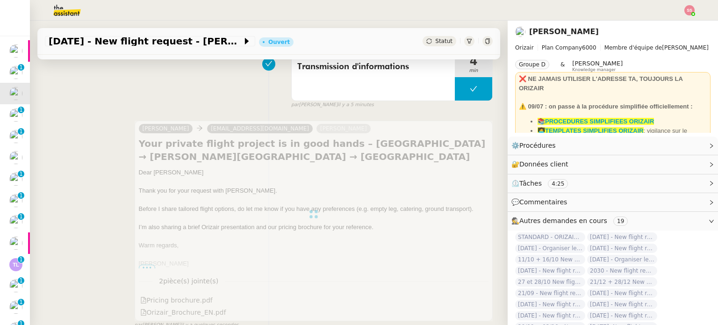
scroll to position [0, 0]
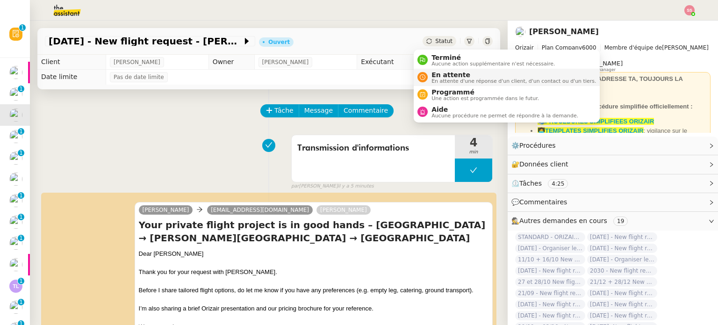
click at [437, 75] on span "En attente" at bounding box center [514, 74] width 165 height 7
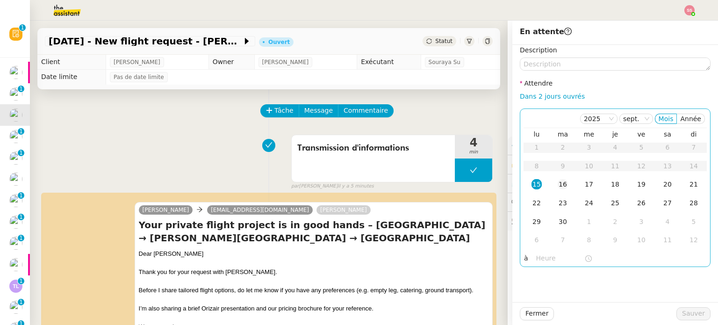
click at [559, 183] on div "16" at bounding box center [563, 184] width 10 height 10
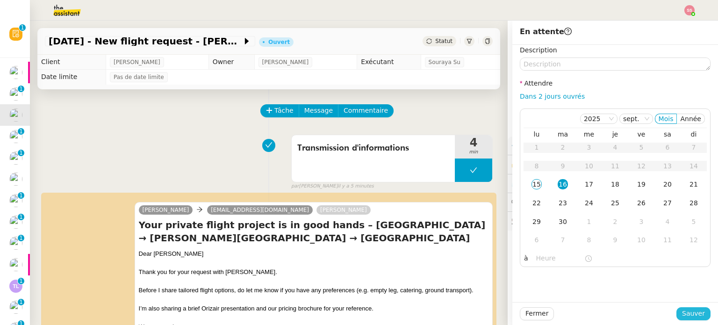
click at [688, 311] on span "Sauver" at bounding box center [693, 313] width 23 height 11
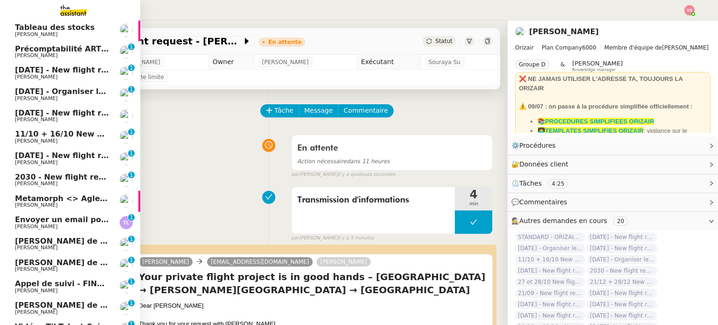
scroll to position [32, 0]
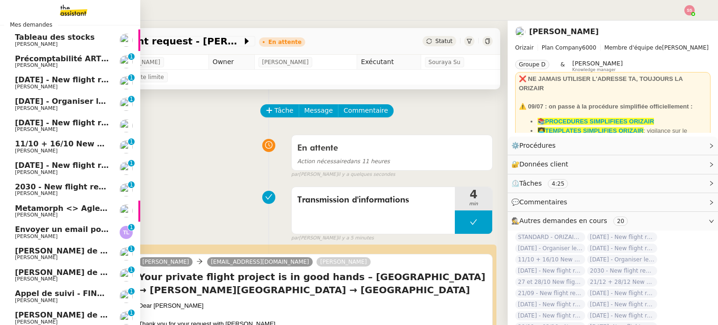
click at [77, 86] on span "Louis Frei" at bounding box center [62, 87] width 94 height 6
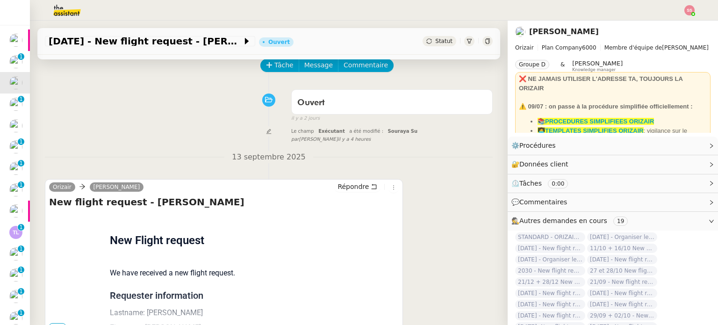
scroll to position [47, 0]
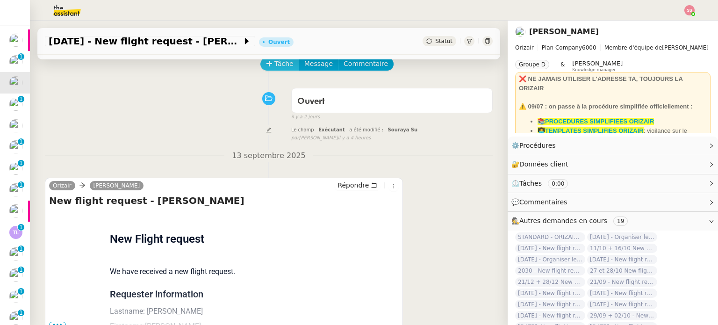
click at [275, 71] on button "Tâche" at bounding box center [280, 64] width 39 height 13
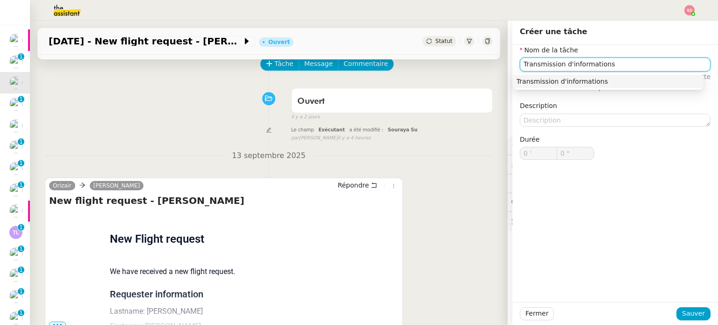
click at [550, 82] on div "Transmission d'informations" at bounding box center [608, 81] width 183 height 8
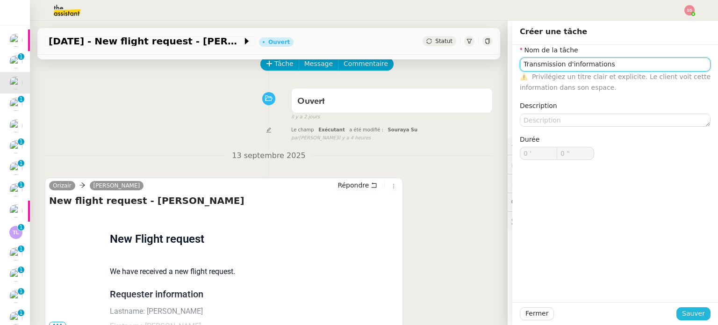
type input "Transmission d'informations"
click at [682, 310] on span "Sauver" at bounding box center [693, 313] width 23 height 11
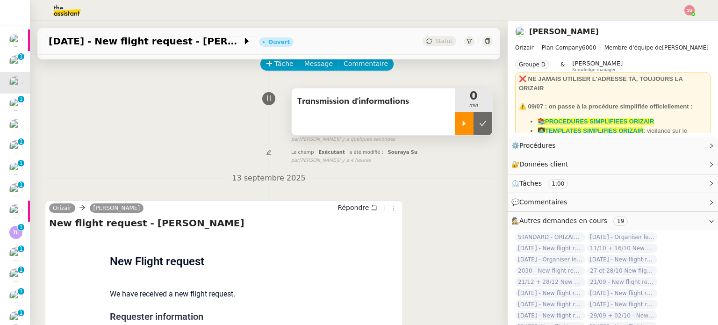
click at [455, 119] on div at bounding box center [464, 123] width 19 height 23
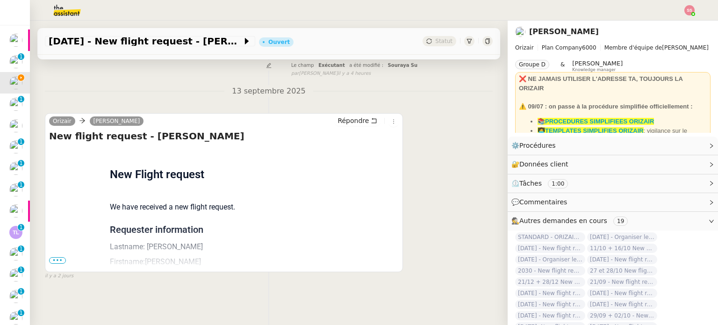
click at [56, 259] on div "Flight request created by Célia Rousselon New Flight request We have received a…" at bounding box center [224, 301] width 350 height 308
click at [57, 258] on span "•••" at bounding box center [57, 260] width 17 height 7
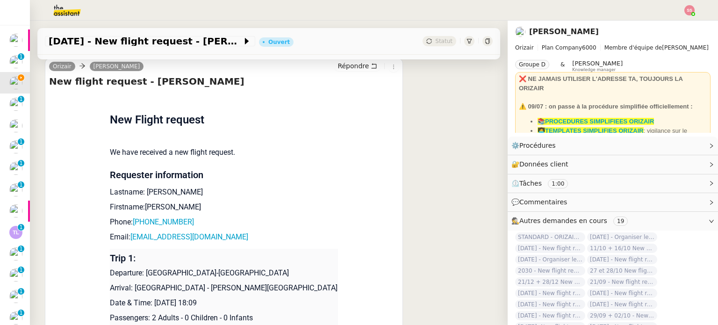
scroll to position [280, 0]
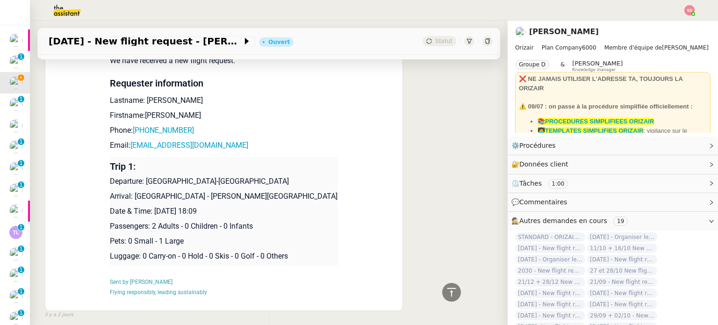
scroll to position [233, 0]
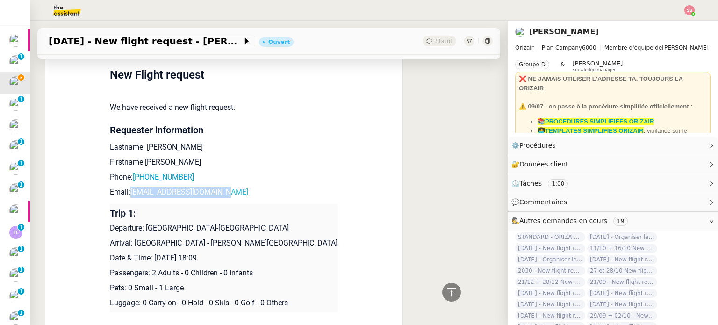
drag, startPoint x: 225, startPoint y: 194, endPoint x: 126, endPoint y: 189, distance: 98.4
click at [126, 189] on p "Email: rousseloncelia@gmail.com" at bounding box center [224, 192] width 228 height 11
copy link "rousseloncelia@gmail.com"
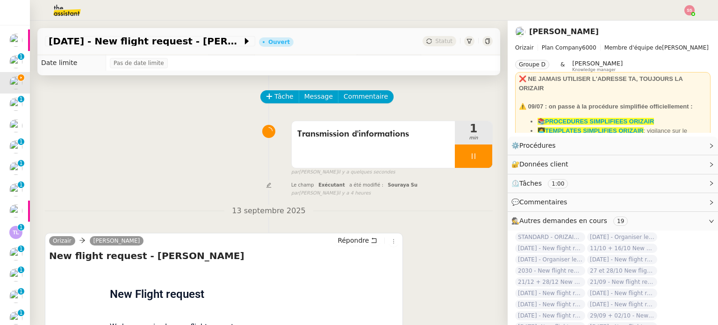
scroll to position [0, 0]
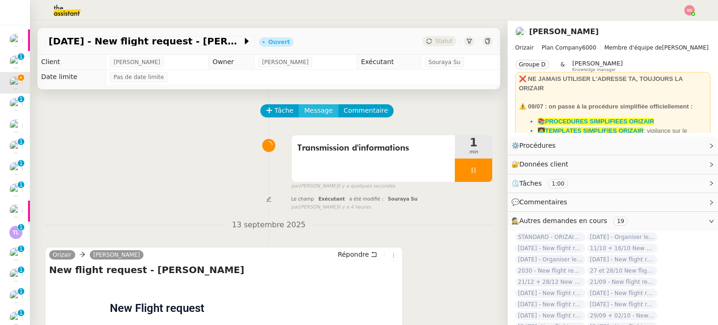
click at [310, 113] on span "Message" at bounding box center [318, 110] width 29 height 11
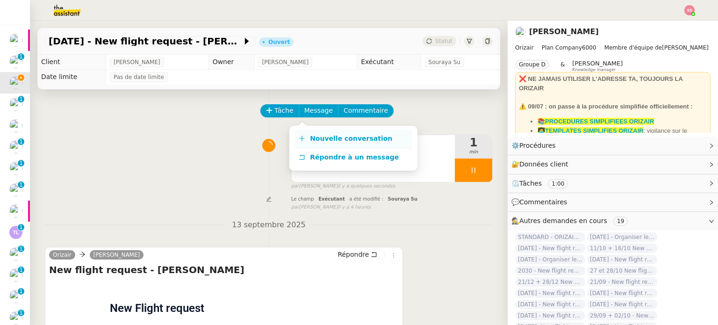
click at [329, 134] on link "Nouvelle conversation" at bounding box center [353, 139] width 117 height 19
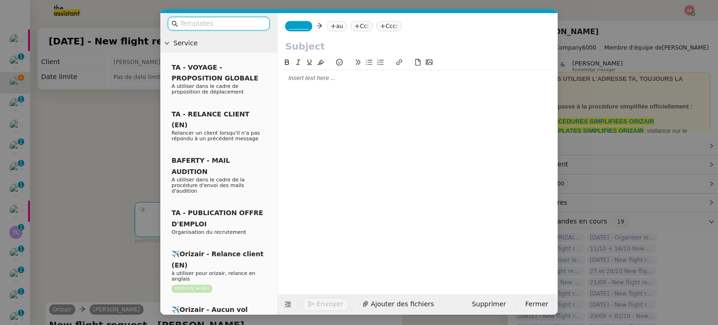
click at [338, 29] on nz-tag "au" at bounding box center [337, 26] width 20 height 10
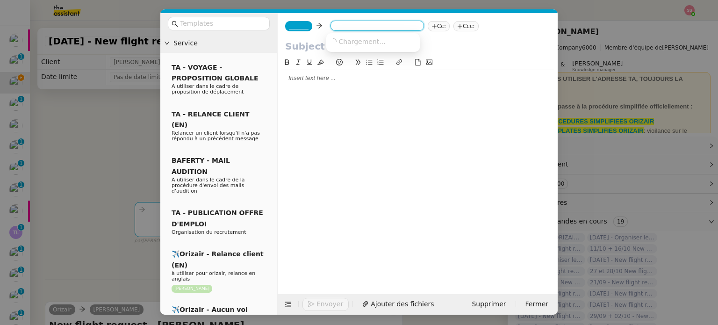
paste input "rousseloncelia@gmail.com"
type input "rousseloncelia@gmail.com"
click at [364, 45] on span "rousseloncelia@gmail.com" at bounding box center [387, 40] width 115 height 7
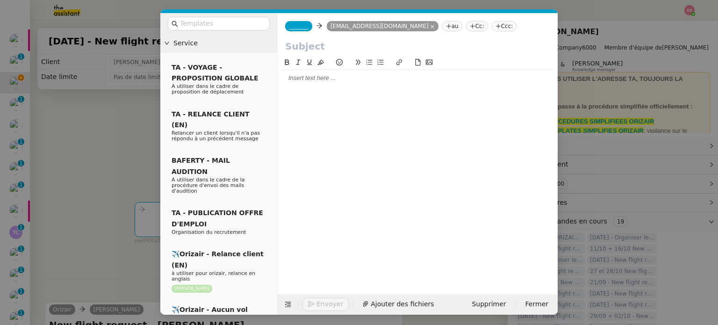
click at [289, 26] on span "_______" at bounding box center [299, 26] width 20 height 7
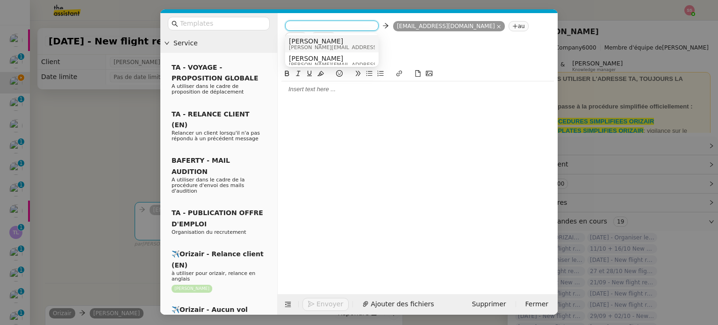
click at [342, 41] on span "Josephine" at bounding box center [355, 40] width 133 height 7
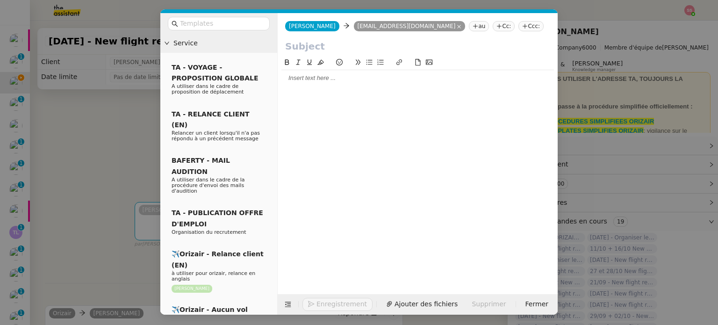
click at [519, 24] on nz-tag "Ccc:" at bounding box center [531, 26] width 25 height 10
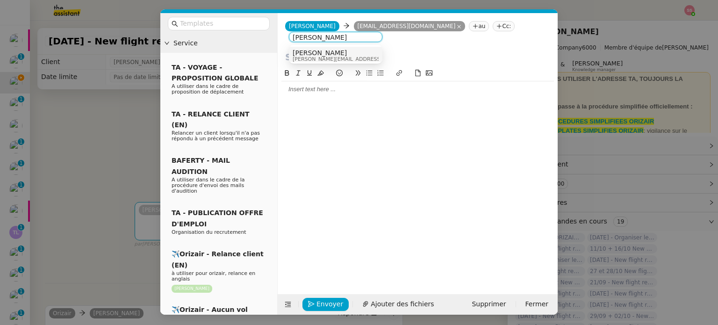
type input "Louis Frei"
click at [357, 58] on div "Louis Frei louis@orizair.com" at bounding box center [336, 55] width 86 height 13
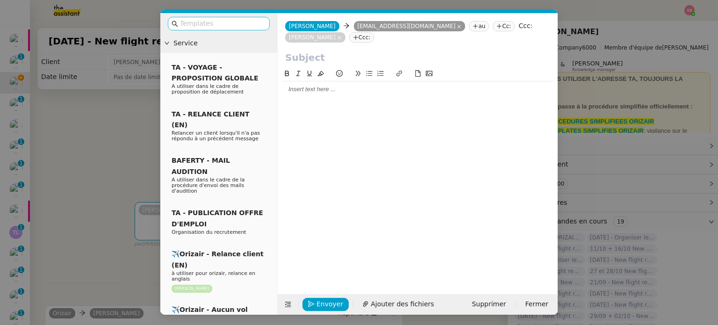
click at [239, 22] on input "text" at bounding box center [222, 23] width 84 height 11
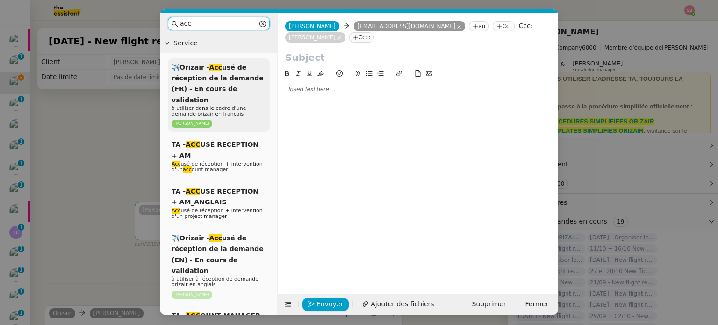
type input "acc"
click at [239, 78] on span "✈️Orizair - Acc usé de réception de la demande (FR) - En cours de validation" at bounding box center [218, 84] width 92 height 40
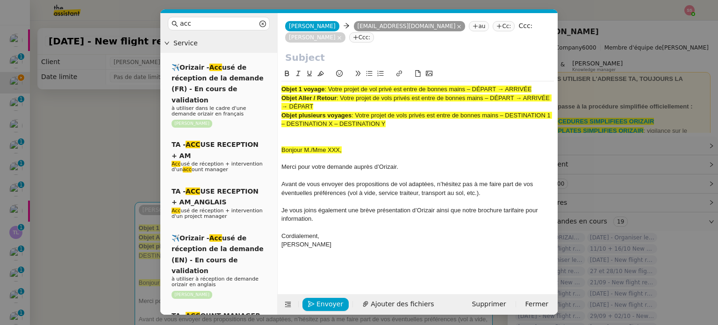
drag, startPoint x: 327, startPoint y: 80, endPoint x: 576, endPoint y: 77, distance: 248.4
click at [576, 77] on nz-modal-container "acc Service ✈️Orizair - Acc usé de réception de la demande (FR) - En cours de v…" at bounding box center [359, 162] width 718 height 325
click at [362, 51] on input "text" at bounding box center [417, 58] width 265 height 14
paste input "Votre projet de vol privé est entre de bonnes mains – DÉPART → ARRIVÉE"
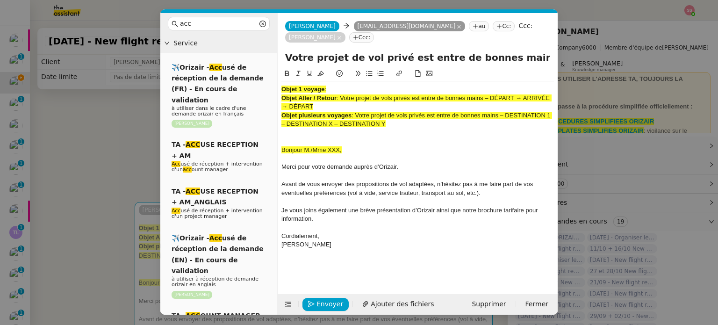
scroll to position [0, 60]
type input "Votre projet de vol privé est entre de bonnes mains – DÉPART → ARRIVÉE"
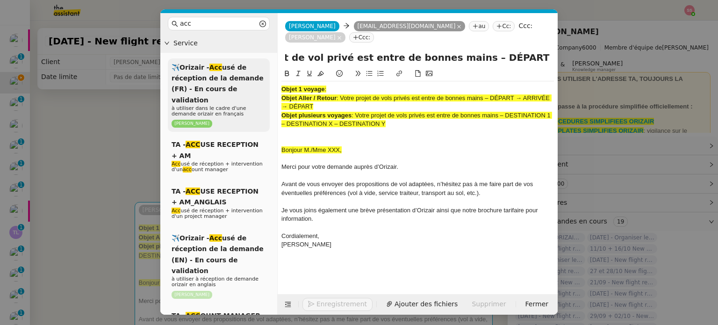
scroll to position [0, 0]
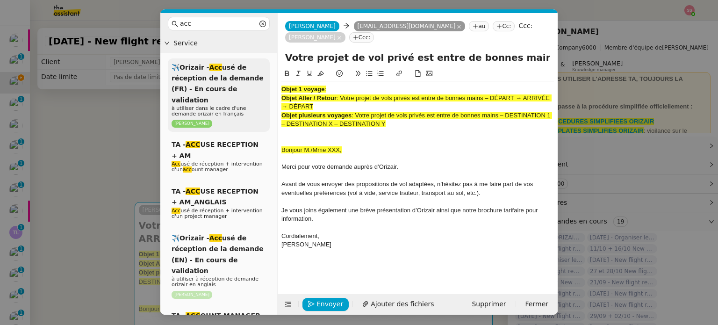
drag, startPoint x: 395, startPoint y: 114, endPoint x: 255, endPoint y: 63, distance: 149.3
click at [255, 63] on nz-layout "acc Service ✈️Orizair - Acc usé de réception de la demande (FR) - En cours de v…" at bounding box center [359, 164] width 398 height 302
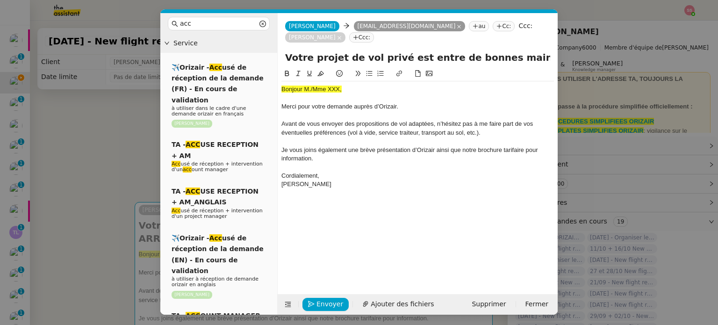
click at [139, 155] on nz-modal-container "acc Service ✈️Orizair - Acc usé de réception de la demande (FR) - En cours de v…" at bounding box center [359, 162] width 718 height 325
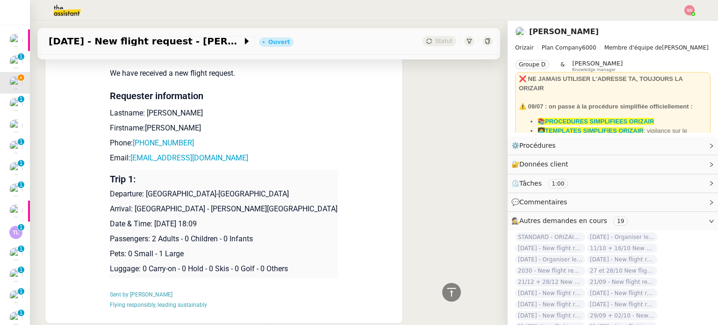
scroll to position [505, 0]
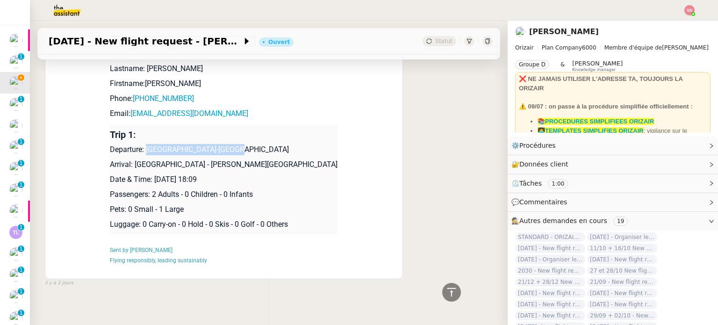
drag, startPoint x: 142, startPoint y: 137, endPoint x: 238, endPoint y: 140, distance: 95.5
click at [238, 144] on p "Departure: Toulouse-Blagnac Airport" at bounding box center [224, 149] width 228 height 11
copy p "Toulouse-Blagnac Airport"
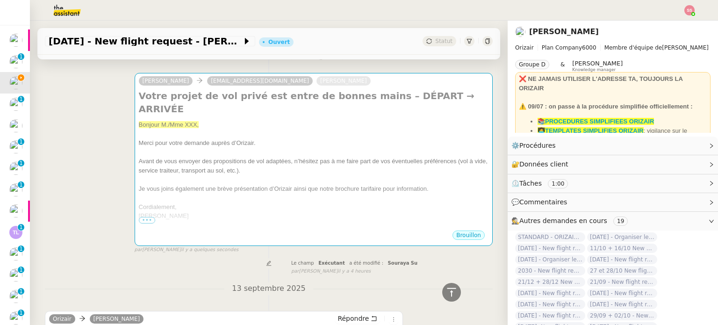
scroll to position [84, 0]
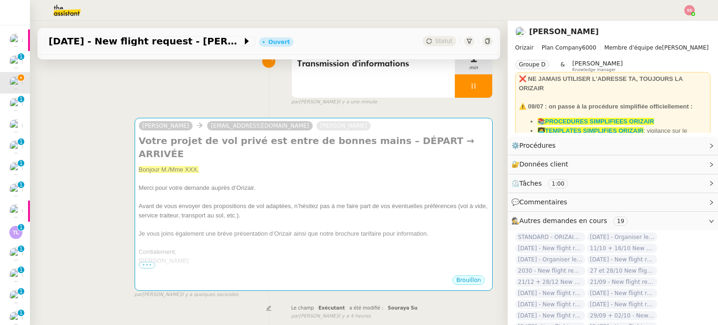
click at [348, 142] on h4 "Votre projet de vol privé est entre de bonnes mains – DÉPART → ARRIVÉE" at bounding box center [314, 147] width 350 height 26
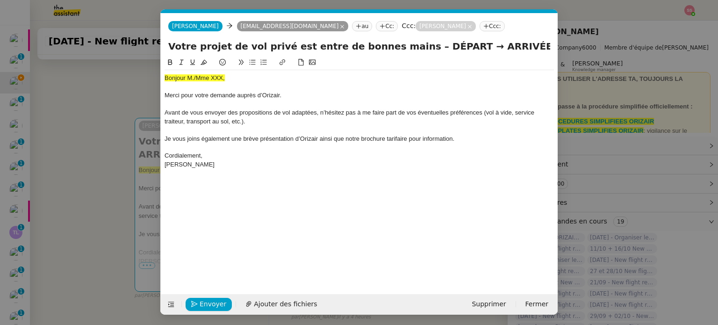
scroll to position [0, 29]
drag, startPoint x: 441, startPoint y: 46, endPoint x: 405, endPoint y: 49, distance: 36.1
click at [405, 49] on input "Votre projet de vol privé est entre de bonnes mains – DÉPART → ARRIVÉE" at bounding box center [359, 46] width 382 height 14
paste input "Toulouse-Blagnac Airport"
type input "Votre projet de vol privé est entre de bonnes mains – Toulouse-Blagnac Airport …"
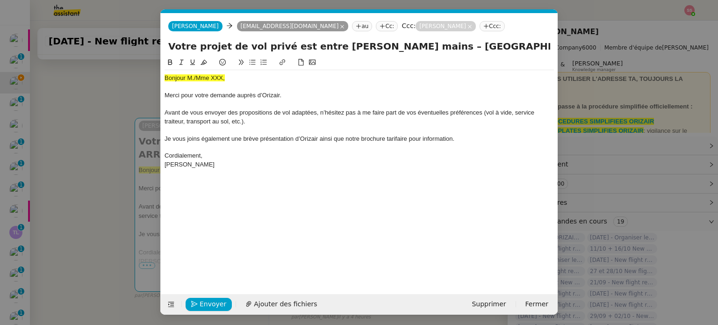
click at [101, 160] on nz-modal-container "acc Service ✈️Orizair - Acc usé de réception de la demande (FR) - En cours de v…" at bounding box center [359, 162] width 718 height 325
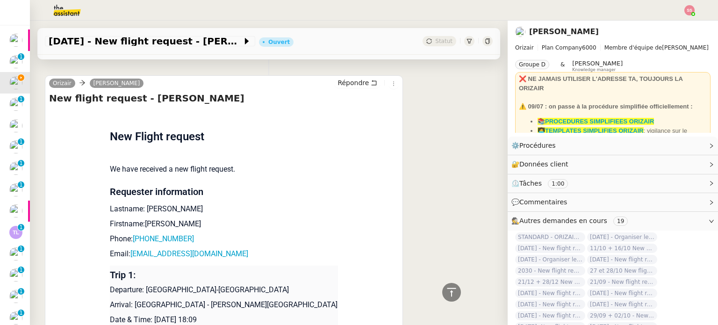
scroll to position [412, 0]
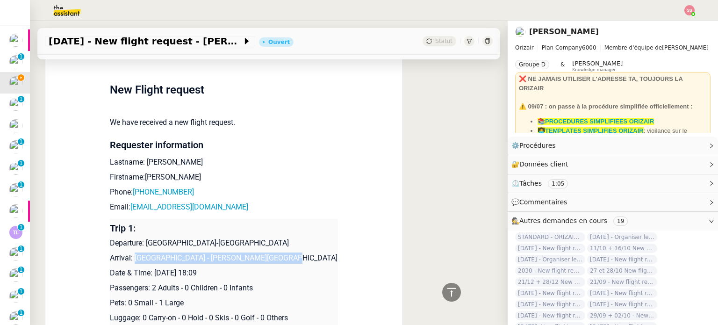
drag, startPoint x: 131, startPoint y: 260, endPoint x: 282, endPoint y: 258, distance: 151.1
click at [282, 258] on p "Arrival: Saint Barthélemy - Rémy de Haenen Airport" at bounding box center [224, 258] width 228 height 11
copy p "Saint Barthélemy - Rémy de Haenen Airport"
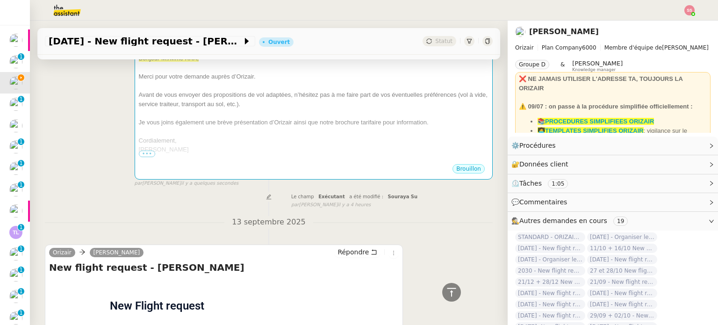
scroll to position [84, 0]
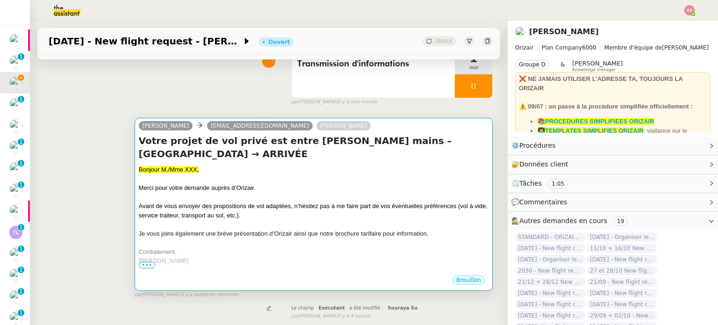
click at [336, 199] on div at bounding box center [314, 197] width 350 height 9
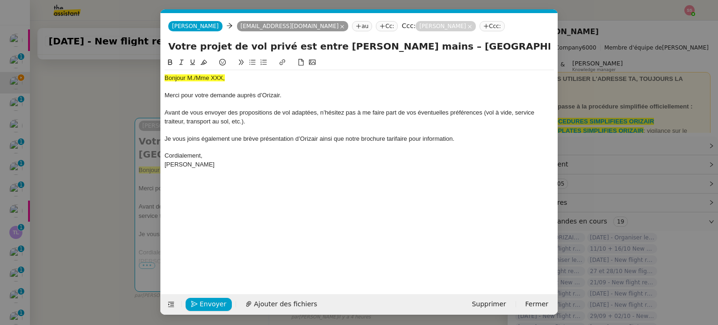
scroll to position [0, 29]
drag, startPoint x: 532, startPoint y: 49, endPoint x: 586, endPoint y: 61, distance: 55.1
click at [586, 61] on nz-modal-container "acc Service ✈️Orizair - Acc usé de réception de la demande (FR) - En cours de v…" at bounding box center [359, 162] width 718 height 325
paste input "Saint Barthélemy - Rémy de Haenen Airport"
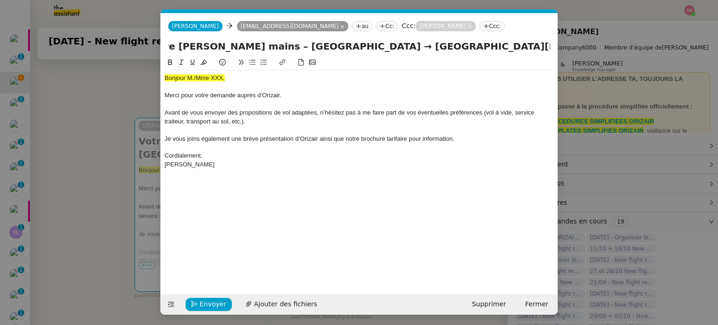
type input "Votre projet de vol privé est entre de bonnes mains – Toulouse-Blagnac Airport …"
click at [328, 112] on span "Avant de vous envoyer des propositions de vol adaptées, n’hésitez pas à me fair…" at bounding box center [351, 116] width 372 height 15
click at [68, 186] on nz-modal-container "acc Service ✈️Orizair - Acc usé de réception de la demande (FR) - En cours de v…" at bounding box center [359, 162] width 718 height 325
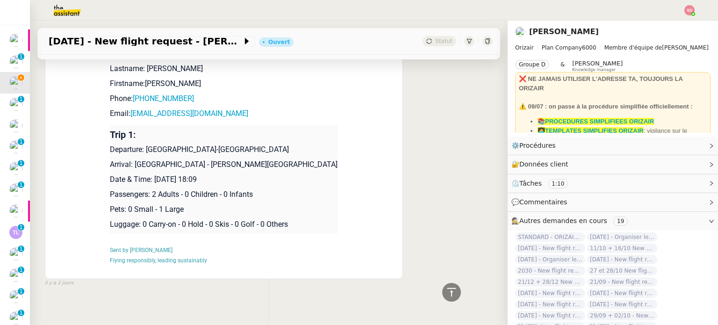
scroll to position [412, 0]
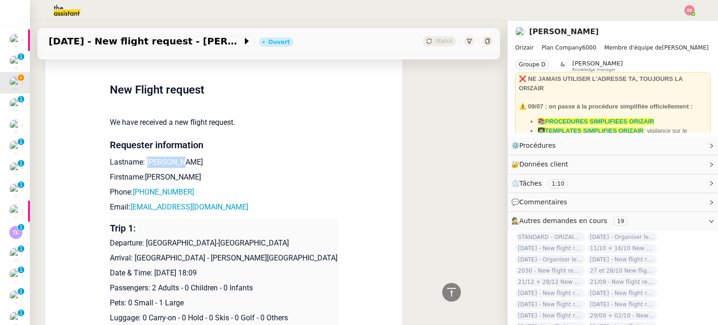
drag, startPoint x: 174, startPoint y: 163, endPoint x: 142, endPoint y: 163, distance: 31.8
click at [142, 163] on p "Lastname: Rousselon" at bounding box center [224, 162] width 228 height 11
copy p "Rousselon"
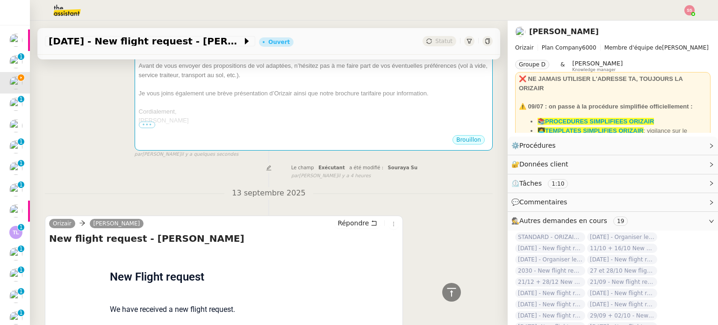
scroll to position [84, 0]
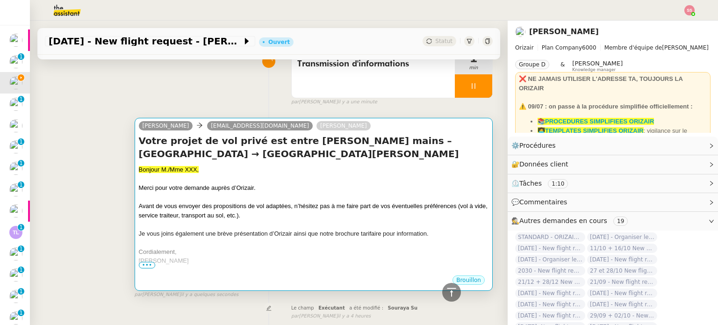
click at [267, 175] on div at bounding box center [314, 178] width 350 height 9
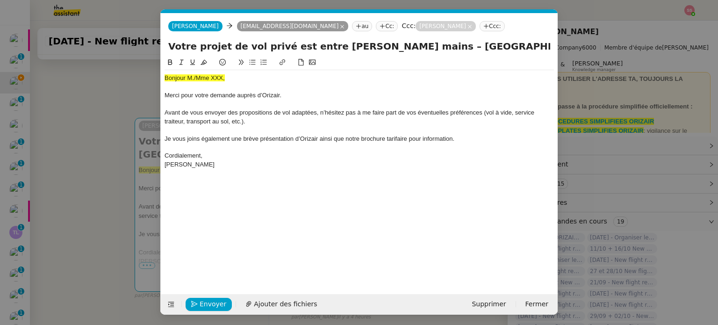
scroll to position [0, 29]
drag, startPoint x: 231, startPoint y: 80, endPoint x: 153, endPoint y: 80, distance: 77.6
click at [153, 80] on nz-modal-container "acc Service ✈️Orizair - Acc usé de réception de la demande (FR) - En cours de v…" at bounding box center [359, 162] width 718 height 325
click at [204, 61] on icon at bounding box center [204, 62] width 7 height 5
click at [196, 82] on div "Bonjour M./Mme XXX," at bounding box center [360, 78] width 390 height 8
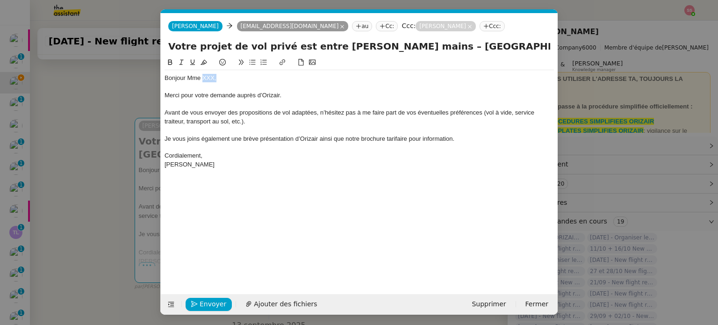
drag, startPoint x: 209, startPoint y: 77, endPoint x: 203, endPoint y: 76, distance: 6.2
click at [203, 76] on div "Bonjour Mme XXX," at bounding box center [360, 78] width 390 height 8
click at [259, 301] on span "Ajouter des fichiers" at bounding box center [285, 304] width 63 height 11
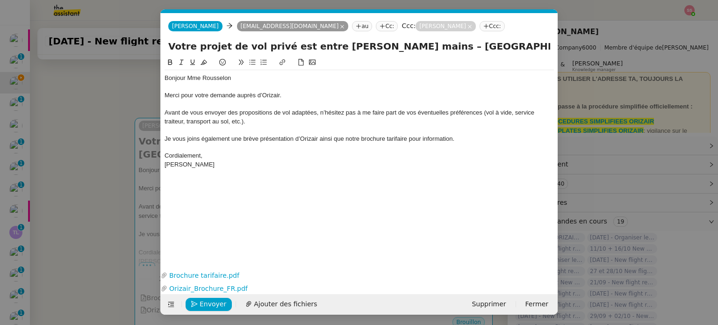
click at [97, 157] on nz-modal-container "acc Service ✈️Orizair - Acc usé de réception de la demande (FR) - En cours de v…" at bounding box center [359, 162] width 718 height 325
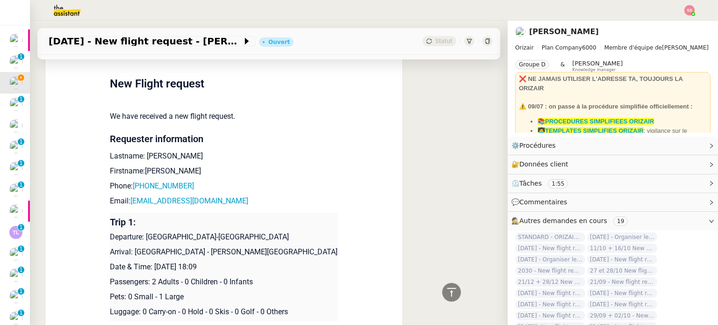
scroll to position [505, 0]
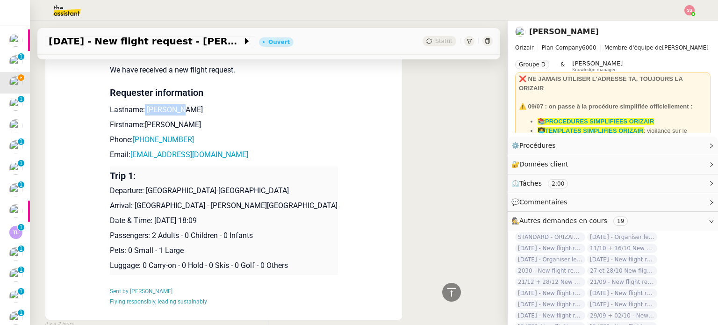
drag, startPoint x: 138, startPoint y: 114, endPoint x: 179, endPoint y: 115, distance: 40.2
click at [179, 115] on p "Lastname: Rousselon" at bounding box center [224, 109] width 228 height 11
copy p "Rousselon"
drag, startPoint x: 158, startPoint y: 126, endPoint x: 140, endPoint y: 125, distance: 17.8
click at [140, 125] on p "Firstname:Célia" at bounding box center [224, 124] width 228 height 11
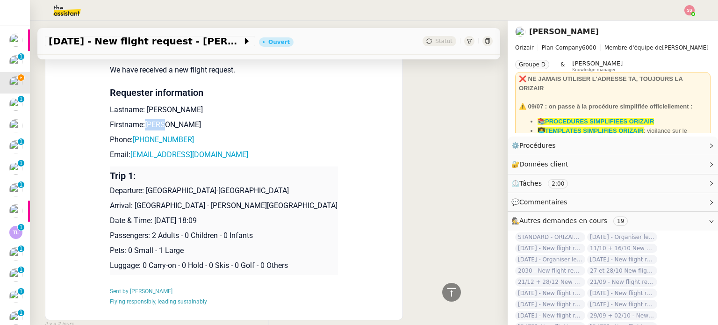
copy p "Célia"
drag, startPoint x: 180, startPoint y: 139, endPoint x: 133, endPoint y: 140, distance: 46.3
click at [133, 140] on p "Phone: +33677580430" at bounding box center [224, 139] width 228 height 11
copy link "33677580430"
drag, startPoint x: 226, startPoint y: 160, endPoint x: 127, endPoint y: 157, distance: 99.2
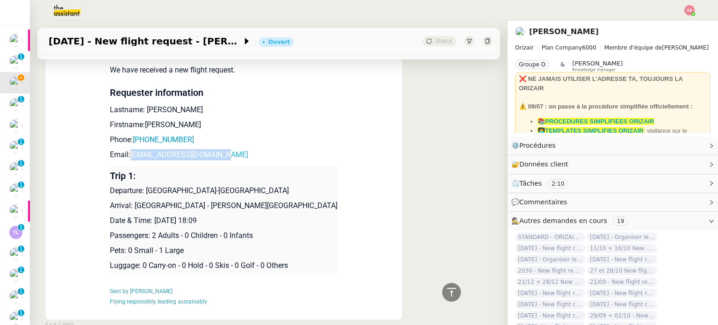
click at [127, 157] on p "Email: rousseloncelia@gmail.com" at bounding box center [224, 154] width 228 height 11
copy link "rousseloncelia@gmail.com"
drag, startPoint x: 142, startPoint y: 191, endPoint x: 249, endPoint y: 193, distance: 106.7
click at [249, 193] on p "Departure: Toulouse-Blagnac Airport" at bounding box center [224, 190] width 228 height 11
copy p "Toulouse-Blagnac Airport"
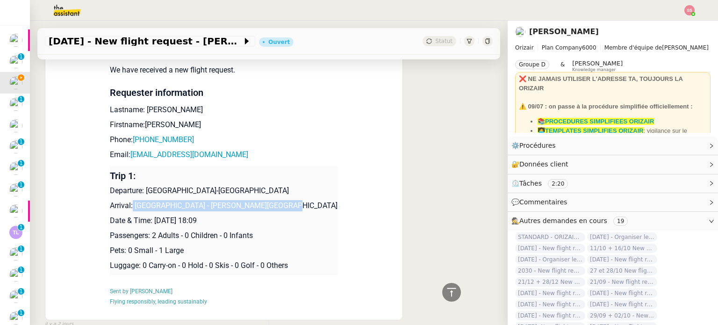
drag, startPoint x: 129, startPoint y: 208, endPoint x: 311, endPoint y: 207, distance: 182.9
click at [311, 207] on p "Arrival: Saint Barthélemy - Rémy de Haenen Airport" at bounding box center [224, 205] width 228 height 11
copy p "Saint Barthélemy - Rémy de Haenen Airport"
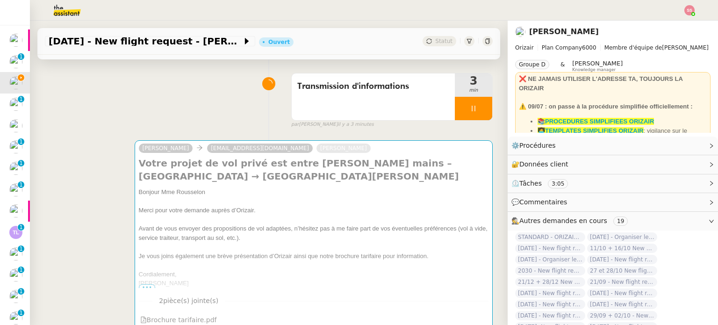
scroll to position [140, 0]
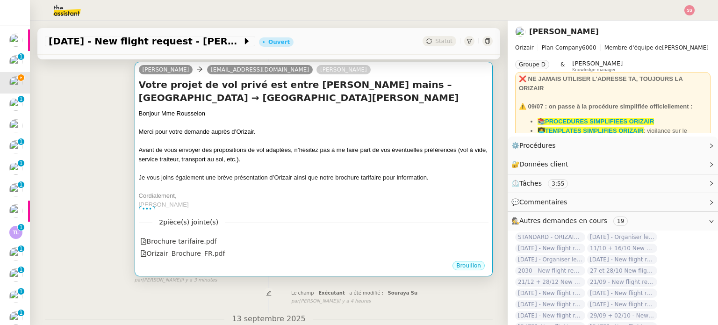
click at [339, 150] on span "Avant de vous envoyer des propositions de vol adaptées, n’hésitez pas à me fair…" at bounding box center [313, 154] width 349 height 16
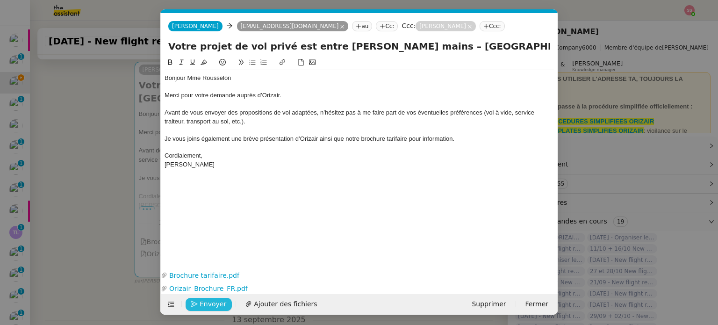
scroll to position [0, 29]
click at [203, 303] on span "Envoyer" at bounding box center [213, 304] width 27 height 11
click at [203, 303] on span "Confirmer l'envoi" at bounding box center [228, 304] width 56 height 11
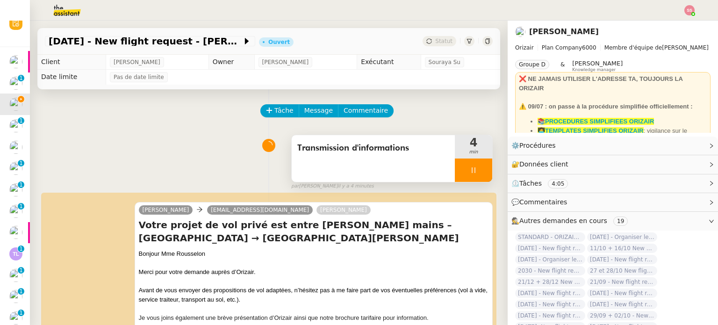
scroll to position [32, 0]
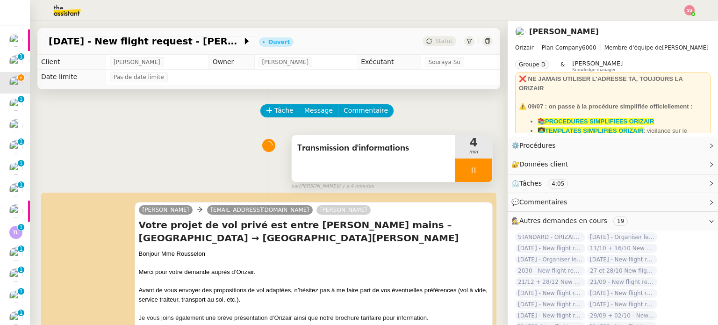
click at [476, 170] on div at bounding box center [473, 170] width 37 height 23
click at [492, 170] on button at bounding box center [492, 170] width 0 height 23
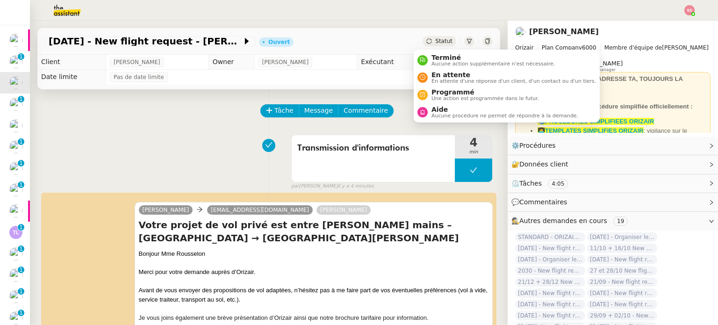
click at [437, 44] on span "Statut" at bounding box center [443, 41] width 17 height 7
click at [444, 79] on span "En attente d'une réponse d'un client, d'un contact ou d'un tiers." at bounding box center [514, 81] width 165 height 5
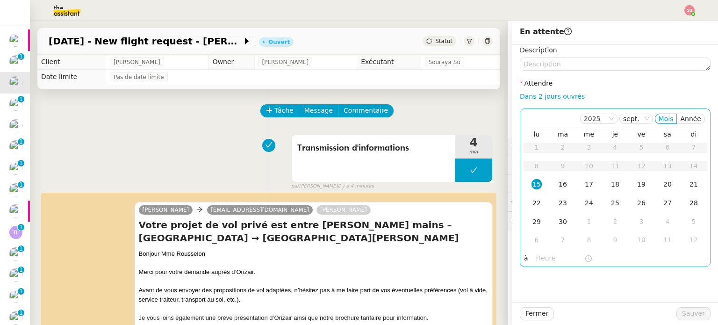
click at [561, 182] on td "16" at bounding box center [563, 184] width 26 height 19
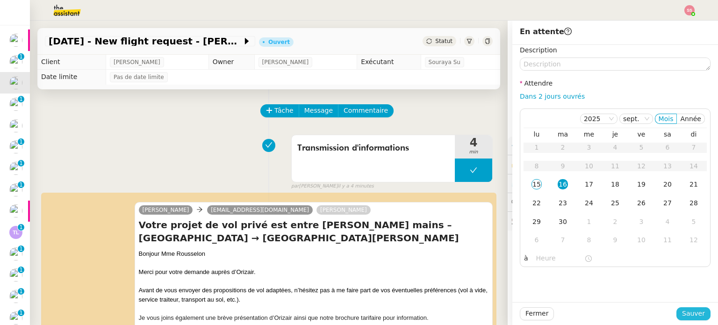
click at [682, 308] on span "Sauver" at bounding box center [693, 313] width 23 height 11
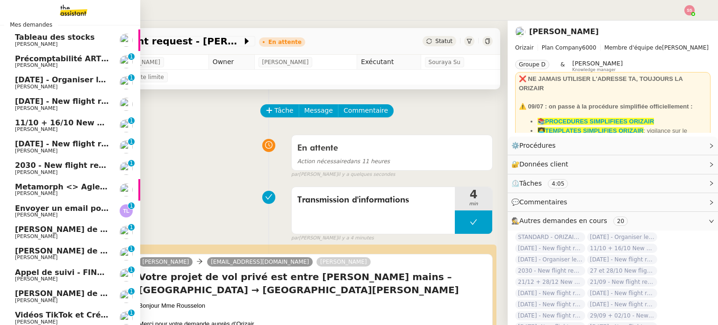
click at [68, 88] on span "Louis Frei" at bounding box center [62, 87] width 94 height 6
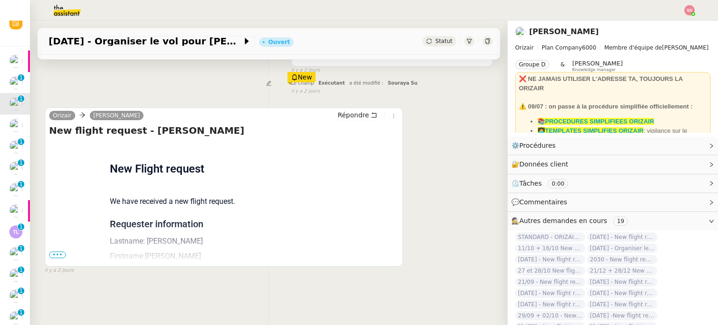
scroll to position [47, 0]
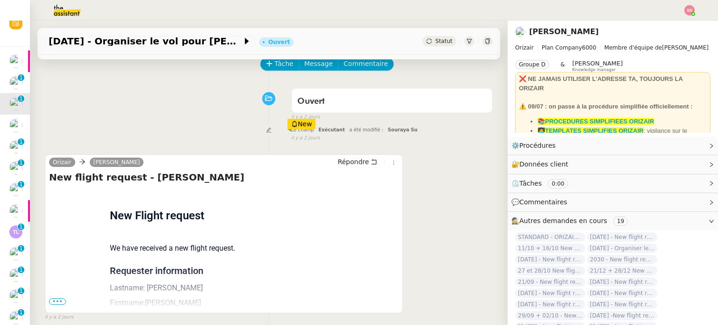
drag, startPoint x: 60, startPoint y: 301, endPoint x: 90, endPoint y: 281, distance: 35.8
click at [60, 301] on span "•••" at bounding box center [57, 301] width 17 height 7
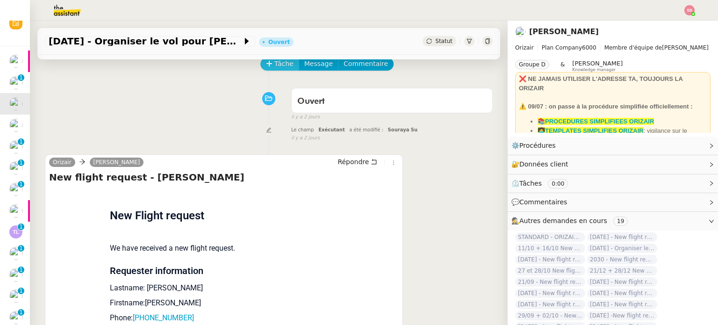
click at [275, 69] on span "Tâche" at bounding box center [284, 63] width 19 height 11
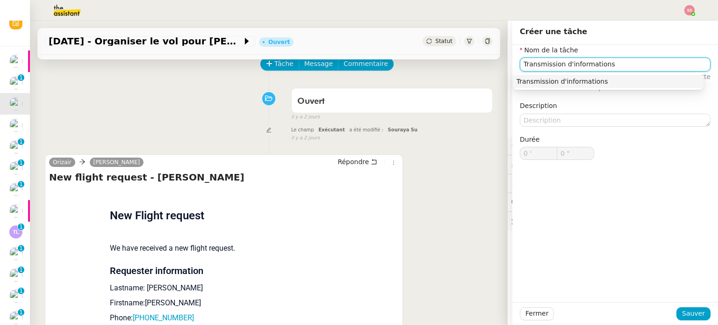
click at [571, 85] on div "Transmission d'informations" at bounding box center [608, 81] width 183 height 8
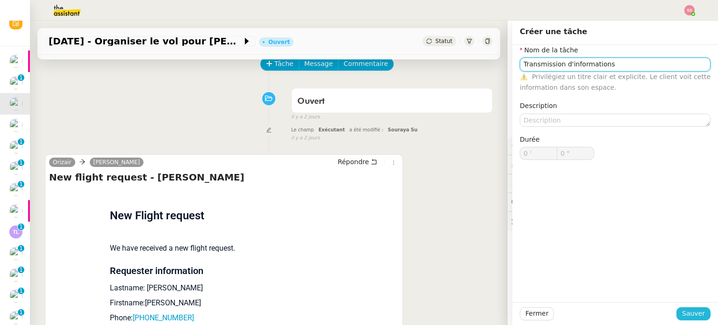
type input "Transmission d'informations"
click at [684, 314] on span "Sauver" at bounding box center [693, 313] width 23 height 11
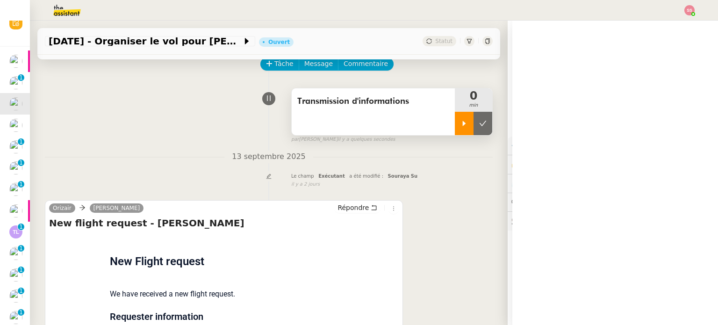
click at [461, 125] on icon at bounding box center [464, 123] width 7 height 7
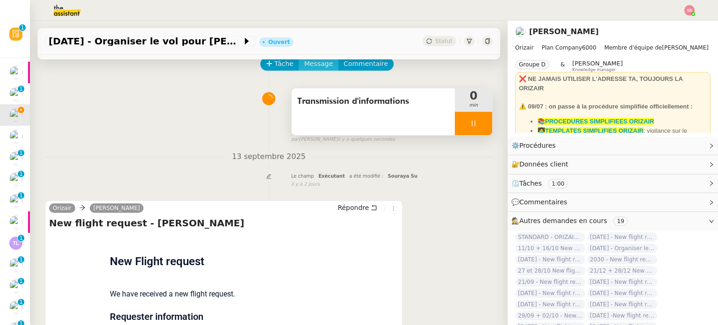
click at [307, 61] on span "Message" at bounding box center [318, 63] width 29 height 11
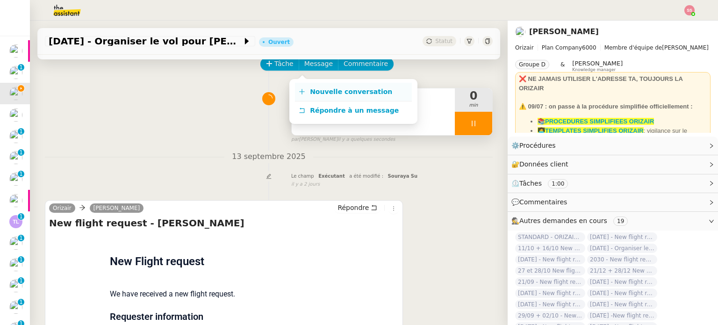
click at [323, 88] on span "Nouvelle conversation" at bounding box center [351, 91] width 82 height 7
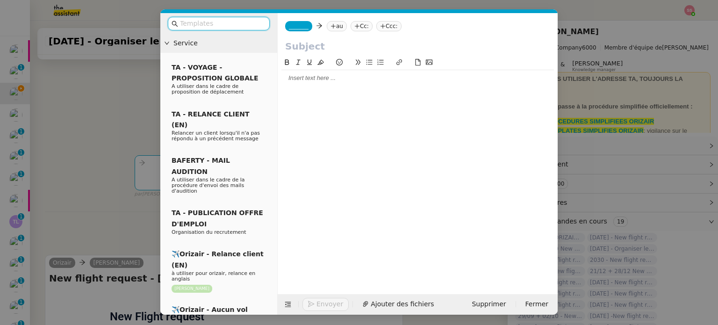
click at [99, 130] on nz-modal-container "Service TA - VOYAGE - PROPOSITION GLOBALE A utiliser dans le cadre de propositi…" at bounding box center [359, 162] width 718 height 325
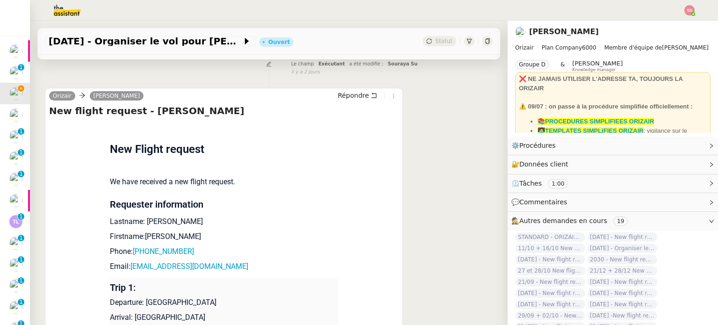
scroll to position [234, 0]
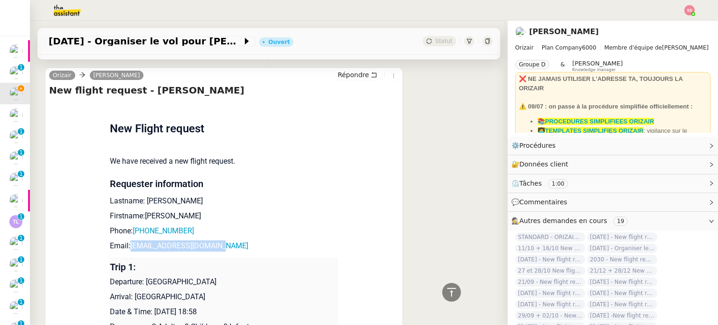
drag, startPoint x: 206, startPoint y: 244, endPoint x: 124, endPoint y: 245, distance: 81.4
click at [124, 245] on p "Email: lucasdecruz22@gmail.com" at bounding box center [224, 245] width 228 height 11
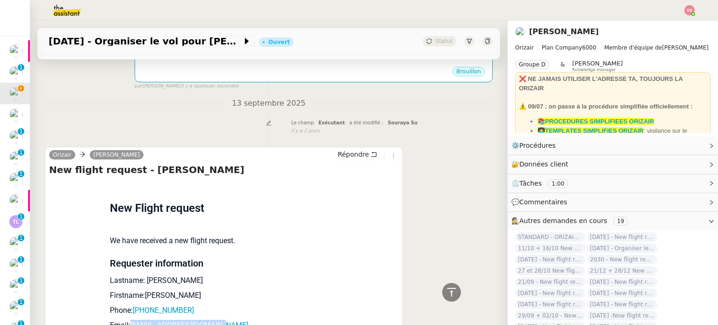
scroll to position [47, 0]
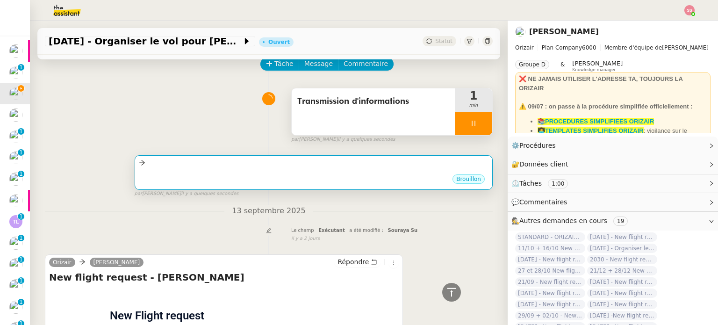
click at [245, 174] on div "•••" at bounding box center [314, 171] width 350 height 5
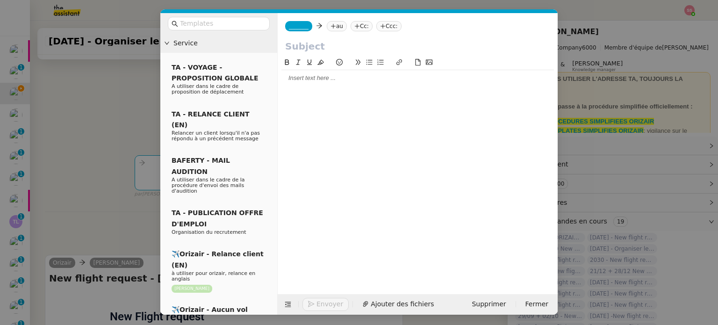
click at [327, 23] on nz-tag "au" at bounding box center [337, 26] width 20 height 10
paste input "lucasdecruz22@gmail.com"
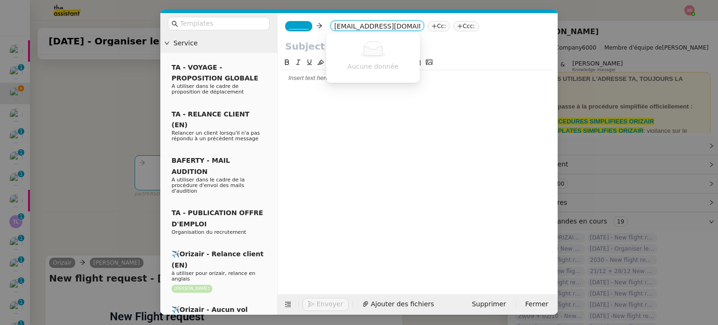
click at [358, 40] on div "Aucune donnée" at bounding box center [373, 58] width 94 height 46
click at [334, 28] on input "lucasdecruz22@gmail.com" at bounding box center [377, 26] width 86 height 9
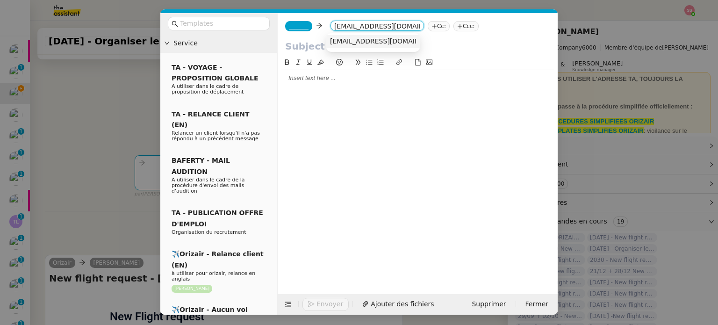
type input "lucasdecruz22@gmail.com"
click at [343, 39] on span "lucasdecruz22@gmail.com" at bounding box center [387, 40] width 115 height 7
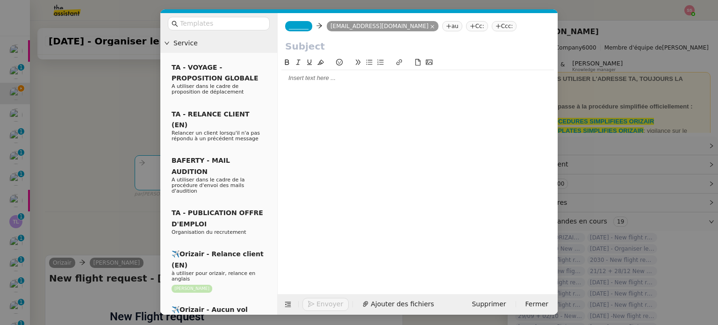
click at [298, 28] on span "_______" at bounding box center [299, 26] width 20 height 7
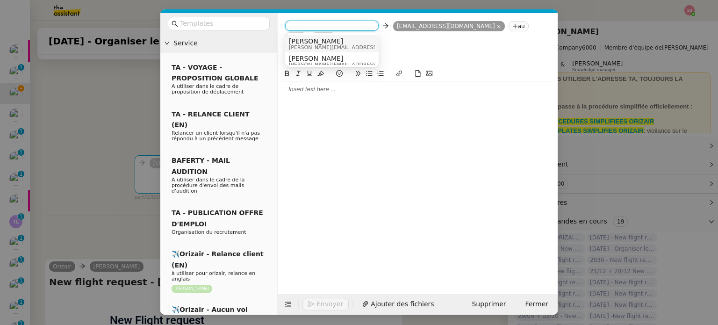
click at [326, 41] on span "Josephine" at bounding box center [355, 40] width 133 height 7
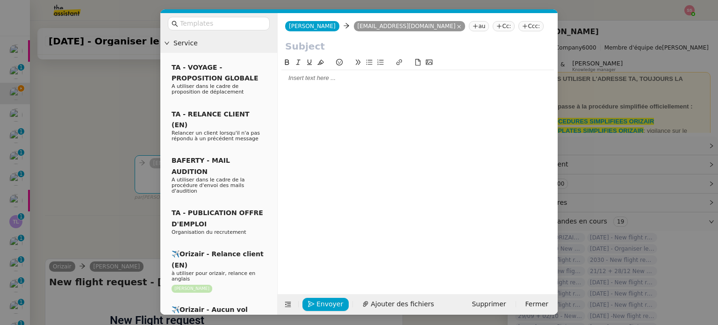
click at [519, 25] on nz-tag "Ccc:" at bounding box center [531, 26] width 25 height 10
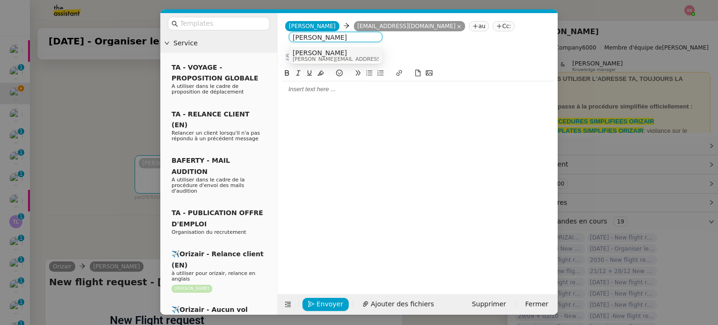
type input "Louis Frei"
click at [359, 59] on div "Louis Frei louis@orizair.com" at bounding box center [336, 55] width 86 height 13
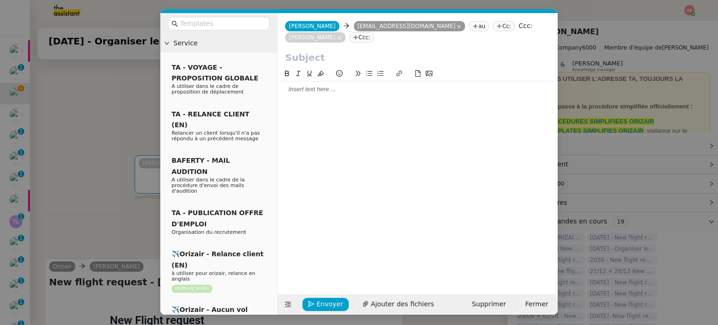
click at [259, 31] on div at bounding box center [218, 23] width 117 height 21
click at [258, 24] on input "text" at bounding box center [222, 23] width 84 height 11
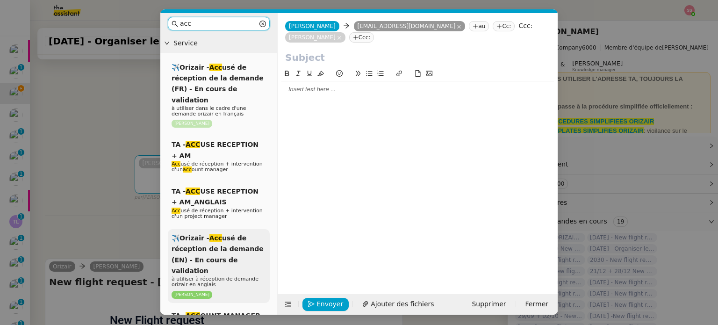
type input "acc"
click at [246, 234] on span "✈️Orizair - Acc usé de réception de la demande (EN) - En cours de validation" at bounding box center [218, 254] width 92 height 40
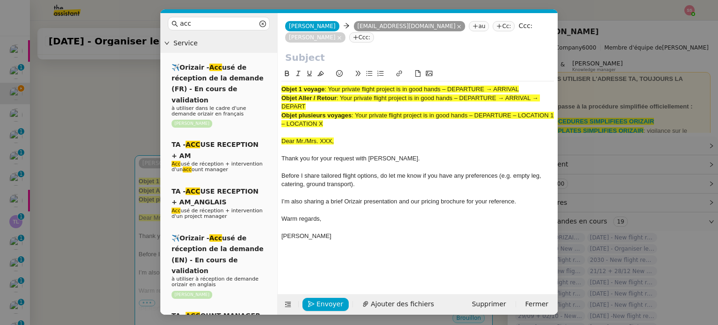
drag, startPoint x: 339, startPoint y: 86, endPoint x: 348, endPoint y: 92, distance: 10.8
click at [348, 94] on div "Objet Aller / Retour : Your private flight project is in good hands – DEPARTURE…" at bounding box center [418, 102] width 273 height 17
click at [316, 51] on input "text" at bounding box center [417, 58] width 265 height 14
paste input "Your private flight project is in good hands – DEPARTURE → ARRIVAL → DEPART"
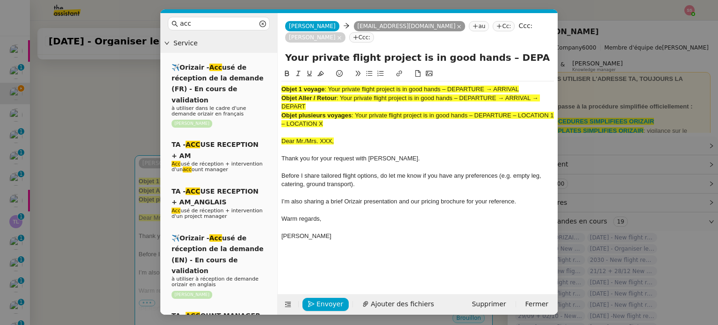
scroll to position [0, 91]
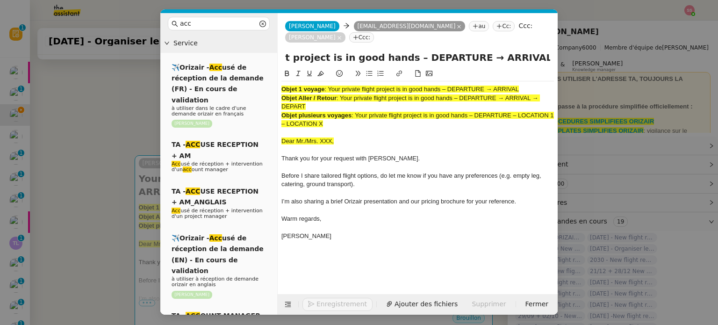
type input "Your private flight project is in good hands – DEPARTURE → ARRIVAL → DEPART"
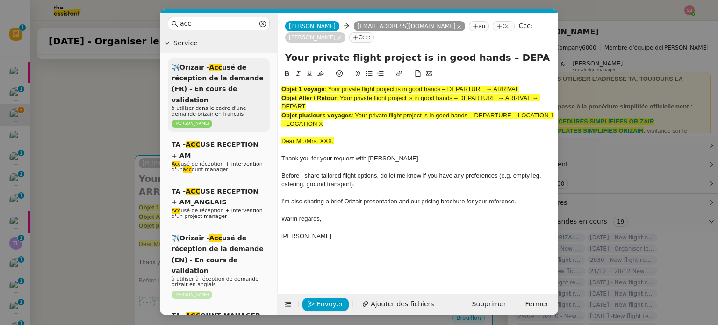
drag, startPoint x: 340, startPoint y: 116, endPoint x: 264, endPoint y: 63, distance: 92.9
click at [264, 63] on nz-layout "acc Service ✈️Orizair - Acc usé de réception de la demande (FR) - En cours de v…" at bounding box center [359, 164] width 398 height 302
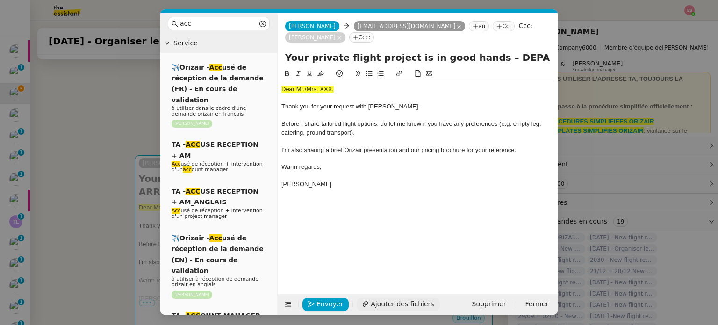
click at [387, 304] on span "Ajouter des fichiers" at bounding box center [402, 304] width 63 height 11
click at [109, 168] on nz-modal-container "acc Service ✈️Orizair - Acc usé de réception de la demande (FR) - En cours de v…" at bounding box center [359, 162] width 718 height 325
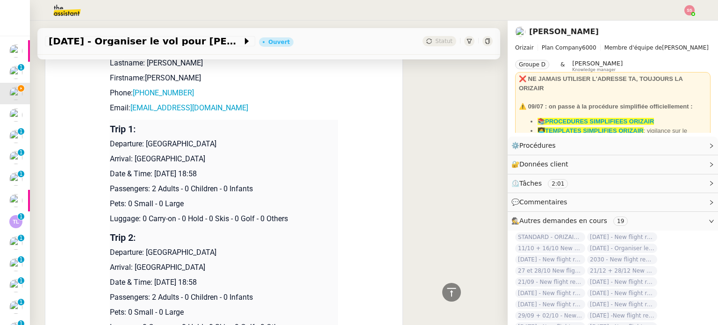
scroll to position [514, 0]
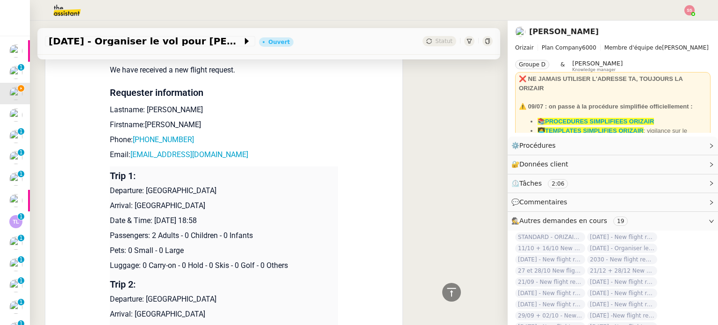
drag, startPoint x: 202, startPoint y: 100, endPoint x: 142, endPoint y: 101, distance: 59.9
click at [142, 104] on p "Lastname: Gonzalez De Cruz" at bounding box center [224, 109] width 228 height 11
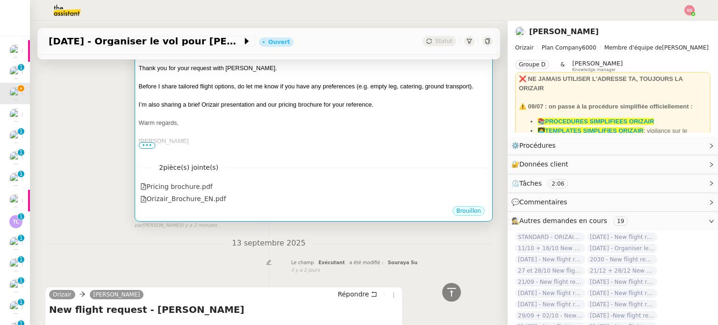
scroll to position [94, 0]
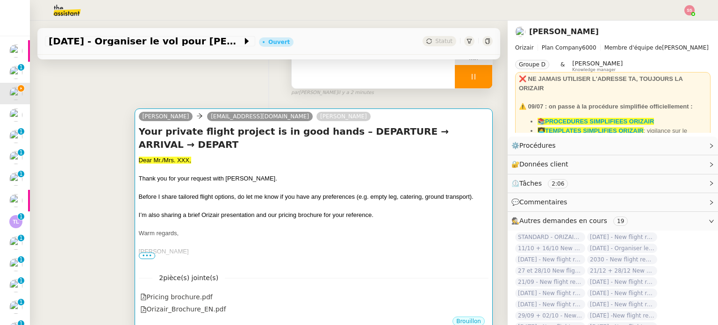
click at [249, 174] on div "Thank you for your request with Orizair." at bounding box center [314, 178] width 350 height 9
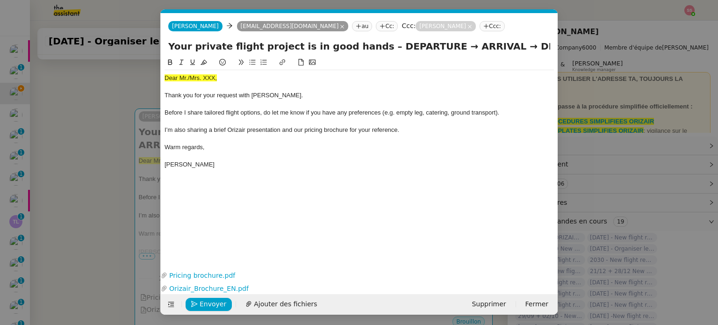
scroll to position [0, 29]
drag, startPoint x: 221, startPoint y: 79, endPoint x: 159, endPoint y: 78, distance: 61.8
click at [159, 78] on nz-modal-container "acc Service ✈️Orizair - Acc usé de réception de la demande (FR) - En cours de v…" at bounding box center [359, 162] width 718 height 325
click at [202, 62] on icon at bounding box center [204, 62] width 7 height 7
click at [217, 91] on div at bounding box center [360, 87] width 390 height 8
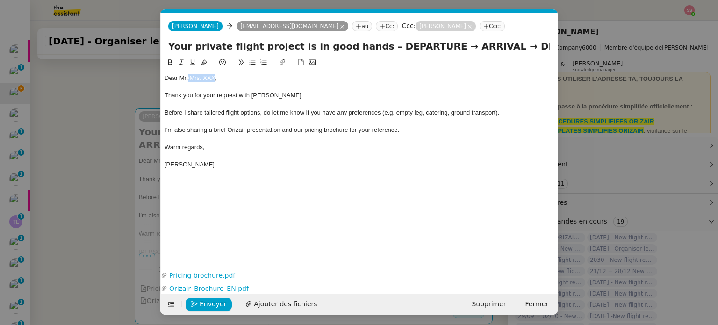
drag, startPoint x: 215, startPoint y: 77, endPoint x: 188, endPoint y: 79, distance: 27.2
click at [188, 79] on div "Dear Mr./Mrs. XXX," at bounding box center [360, 78] width 390 height 8
click at [121, 167] on nz-modal-container "acc Service ✈️Orizair - Acc usé de réception de la demande (FR) - En cours de v…" at bounding box center [359, 162] width 718 height 325
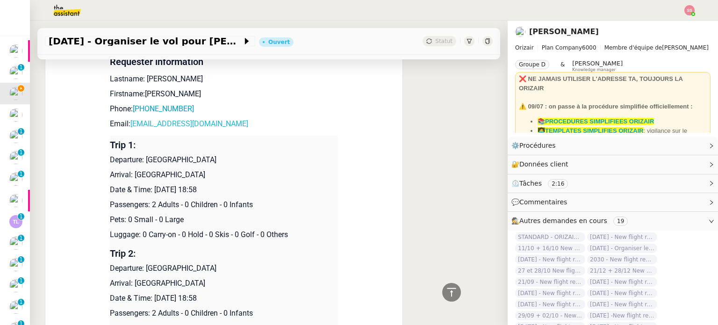
scroll to position [514, 0]
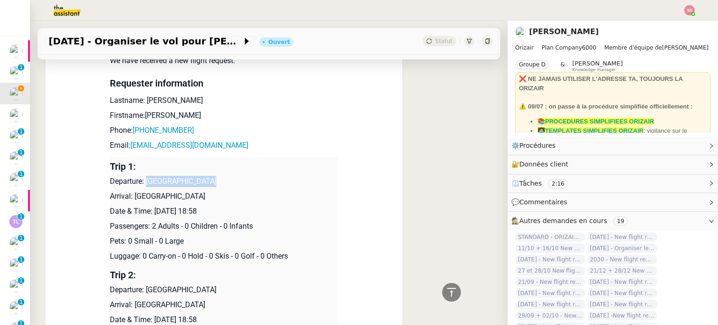
drag, startPoint x: 142, startPoint y: 170, endPoint x: 211, endPoint y: 163, distance: 69.6
click at [211, 163] on td "Trip 1: Departure: Newcastle Airport Arrival: Ibiza Airport Date & Time: 19th S…" at bounding box center [224, 211] width 228 height 109
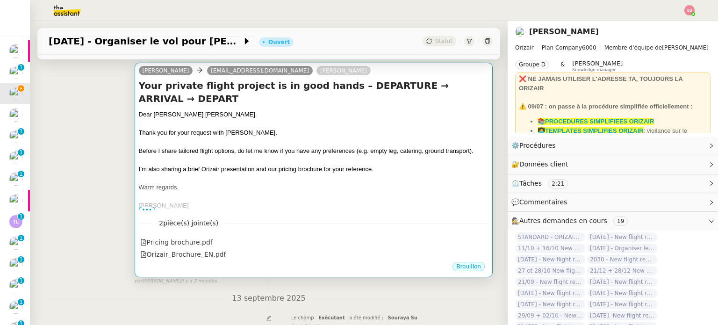
scroll to position [47, 0]
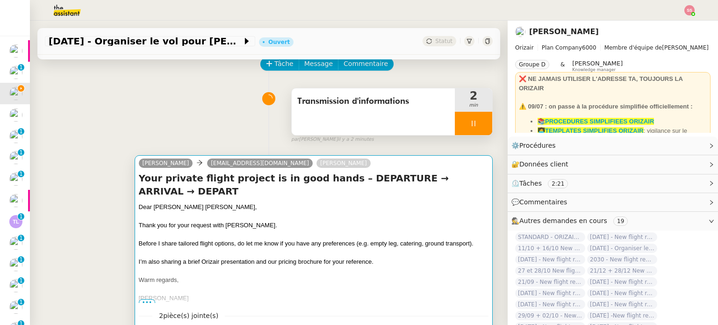
click at [328, 183] on h4 "Your private flight project is in good hands – DEPARTURE → ARRIVAL → DEPART" at bounding box center [314, 185] width 350 height 26
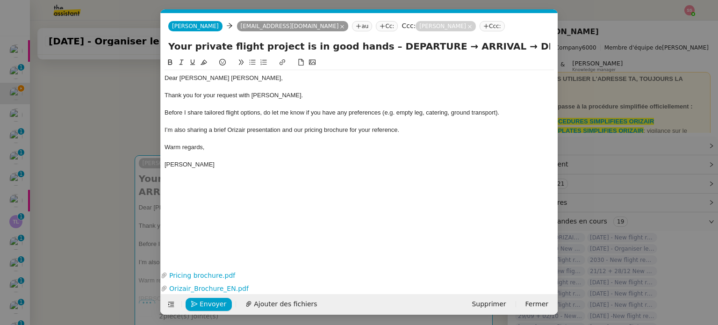
scroll to position [0, 29]
drag, startPoint x: 420, startPoint y: 46, endPoint x: 372, endPoint y: 48, distance: 48.7
click at [372, 48] on input "Your private flight project is in good hands – DEPARTURE → ARRIVAL → DEPART" at bounding box center [359, 46] width 382 height 14
paste input "Newcastle Airport"
drag, startPoint x: 518, startPoint y: 48, endPoint x: 574, endPoint y: 52, distance: 55.8
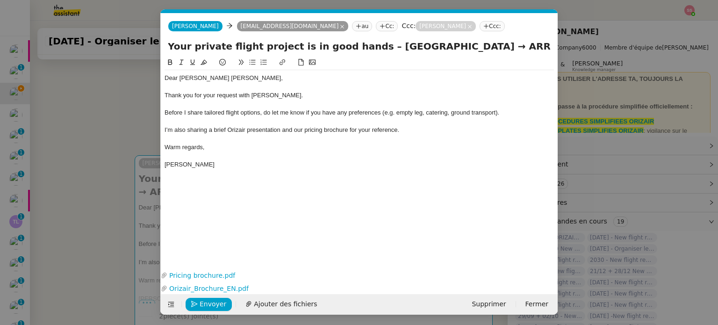
click at [574, 52] on nz-modal-container "acc Service ✈️Orizair - Acc usé de réception de la demande (FR) - En cours de v…" at bounding box center [359, 162] width 718 height 325
paste input "Newcastle Airport"
type input "Your private flight project is in good hands – Newcastle Airport → ARRIVAL → Ne…"
click at [134, 160] on nz-modal-container "acc Service ✈️Orizair - Acc usé de réception de la demande (FR) - En cours de v…" at bounding box center [359, 162] width 718 height 325
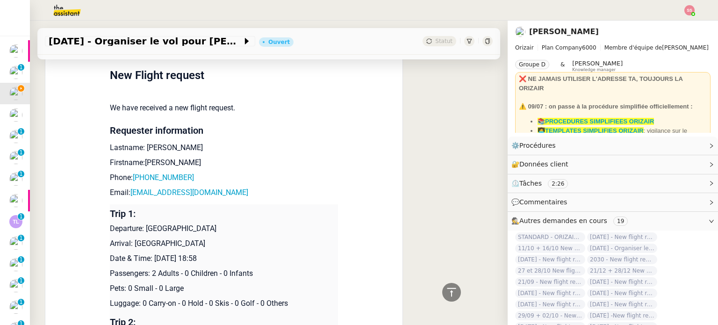
scroll to position [561, 0]
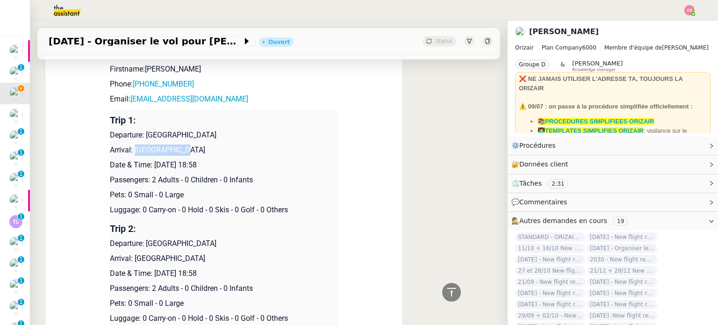
drag, startPoint x: 171, startPoint y: 152, endPoint x: 130, endPoint y: 152, distance: 41.6
click at [130, 152] on p "Arrival: Ibiza Airport" at bounding box center [224, 150] width 228 height 11
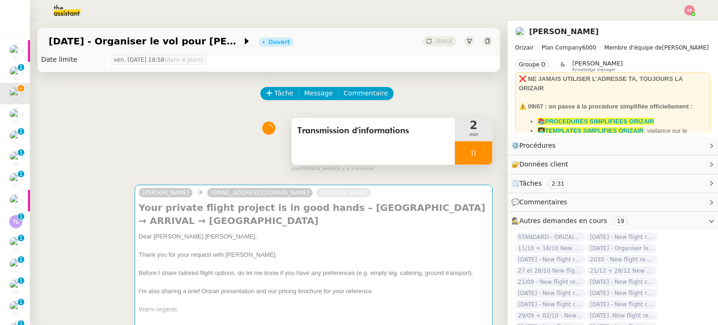
scroll to position [0, 0]
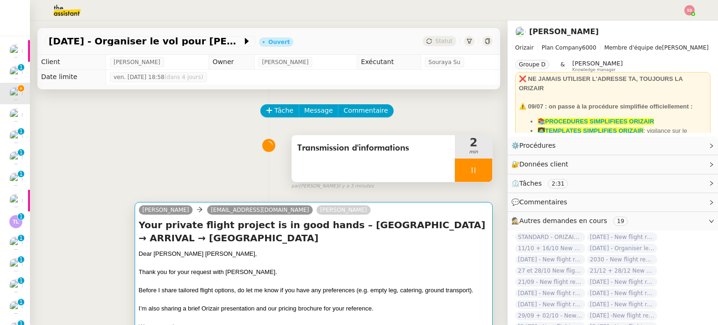
click at [388, 245] on h4 "Your private flight project is in good hands – Newcastle Airport → ARRIVAL → Ne…" at bounding box center [314, 231] width 350 height 26
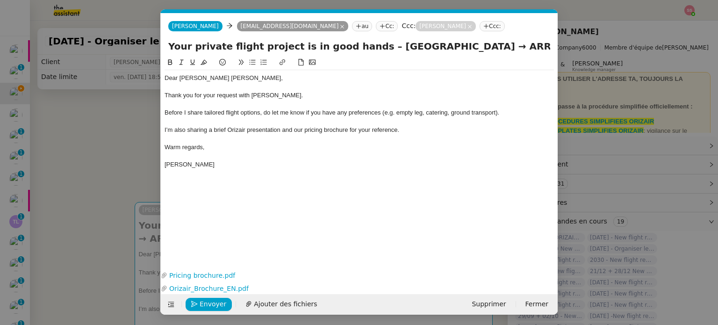
scroll to position [0, 29]
drag, startPoint x: 462, startPoint y: 48, endPoint x: 499, endPoint y: 50, distance: 37.0
click at [499, 50] on input "Your private flight project is in good hands – Newcastle Airport → ARRIVAL → Ne…" at bounding box center [359, 46] width 382 height 14
paste input "Ibiza Airport"
type input "Your private flight project is in good hands – Newcastle Airport → Ibiza Airpor…"
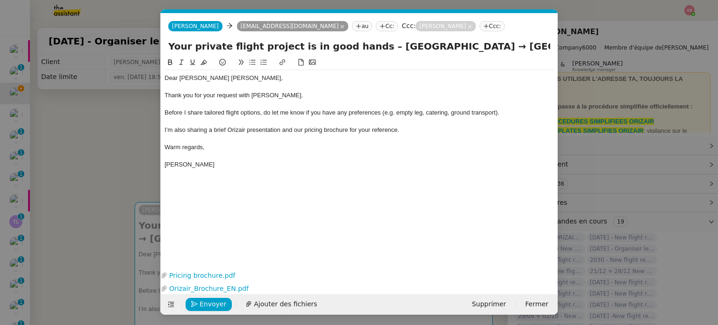
click at [80, 149] on nz-modal-container "acc Service ✈️Orizair - Acc usé de réception de la demande (FR) - En cours de v…" at bounding box center [359, 162] width 718 height 325
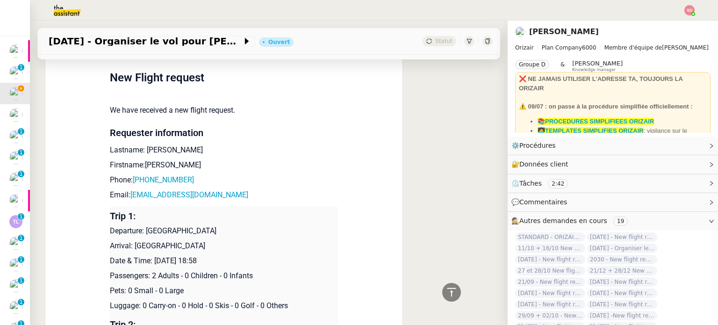
scroll to position [514, 0]
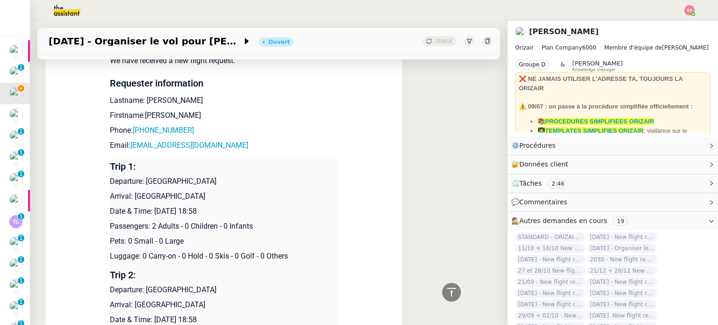
drag, startPoint x: 201, startPoint y: 101, endPoint x: 142, endPoint y: 102, distance: 59.0
click at [142, 102] on p "Lastname: Gonzalez De Cruz" at bounding box center [224, 100] width 228 height 11
drag, startPoint x: 157, startPoint y: 121, endPoint x: 138, endPoint y: 118, distance: 18.9
click at [138, 118] on p "Firstname:Lucas" at bounding box center [224, 115] width 228 height 11
drag, startPoint x: 187, startPoint y: 133, endPoint x: 137, endPoint y: 135, distance: 50.5
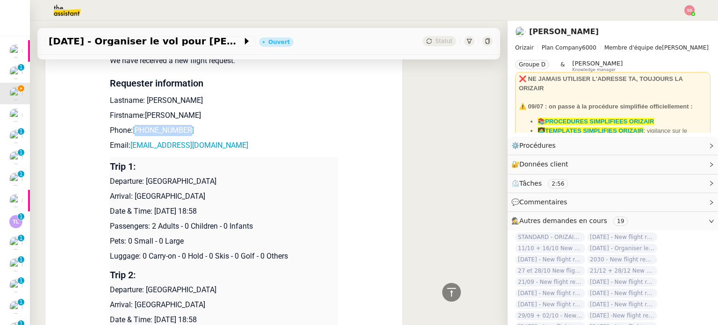
click at [137, 135] on p "Phone: +447546562713" at bounding box center [224, 130] width 228 height 11
drag, startPoint x: 220, startPoint y: 153, endPoint x: 127, endPoint y: 147, distance: 93.2
click at [127, 147] on p "Email: lucasdecruz22@gmail.com" at bounding box center [224, 145] width 228 height 11
drag, startPoint x: 141, startPoint y: 181, endPoint x: 219, endPoint y: 179, distance: 77.7
click at [219, 179] on p "Departure: Newcastle Airport" at bounding box center [224, 181] width 228 height 11
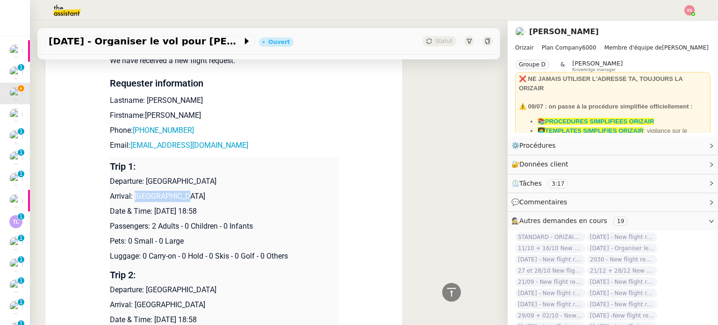
drag, startPoint x: 176, startPoint y: 200, endPoint x: 130, endPoint y: 197, distance: 45.9
click at [130, 197] on p "Arrival: Ibiza Airport" at bounding box center [224, 196] width 228 height 11
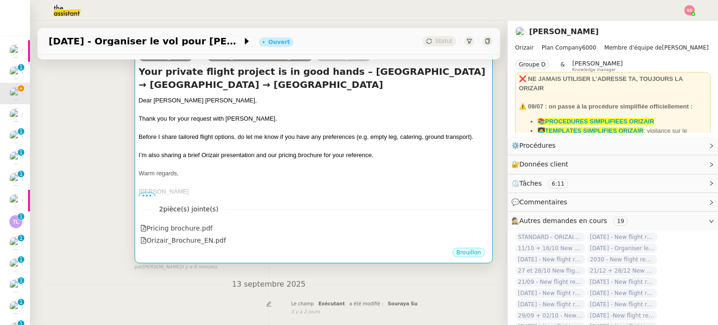
scroll to position [94, 0]
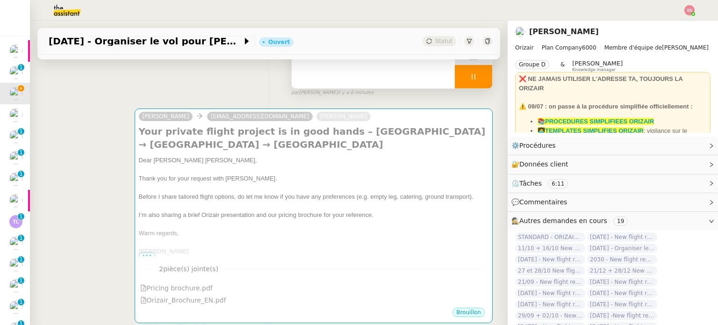
click at [468, 83] on div at bounding box center [473, 76] width 37 height 23
click at [479, 80] on icon at bounding box center [482, 76] width 7 height 7
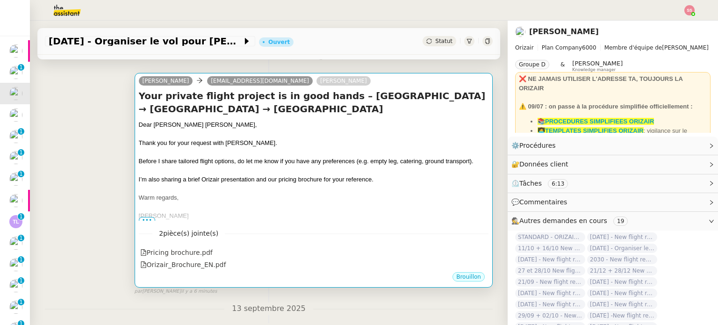
scroll to position [187, 0]
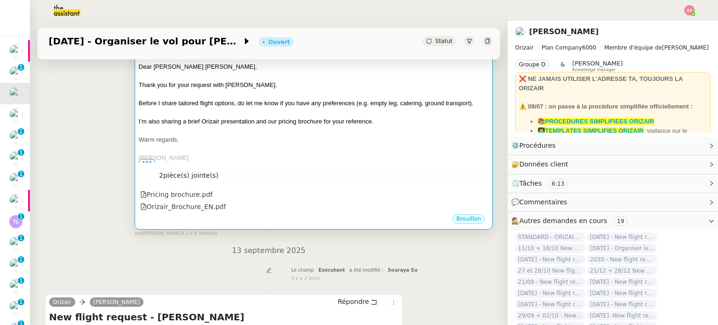
click at [322, 109] on div at bounding box center [314, 112] width 350 height 9
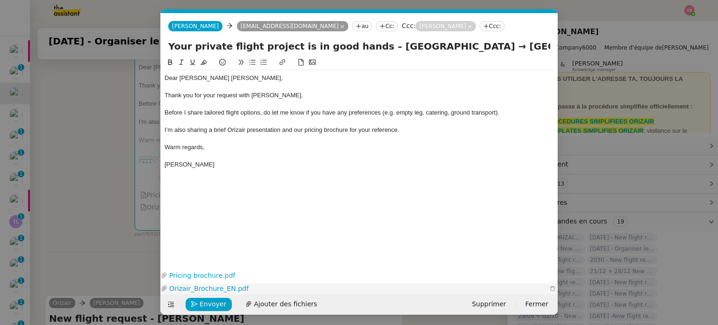
scroll to position [0, 29]
click at [206, 303] on span "Envoyer" at bounding box center [213, 304] width 27 height 11
click at [206, 302] on span "Confirmer l'envoi" at bounding box center [228, 304] width 56 height 11
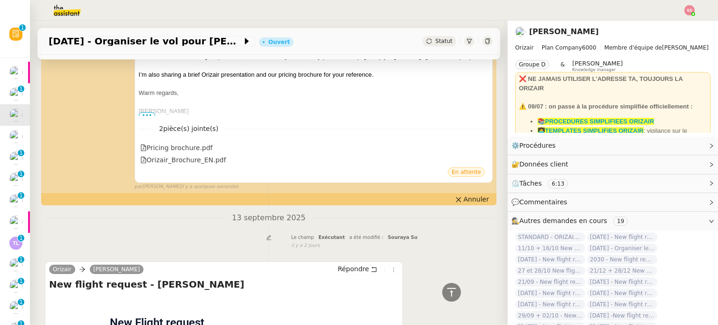
scroll to position [374, 0]
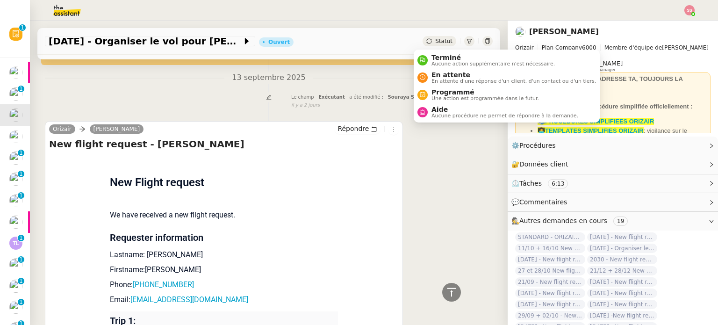
click at [423, 44] on div "Statut" at bounding box center [440, 41] width 34 height 10
click at [436, 82] on span "En attente d'une réponse d'un client, d'un contact ou d'un tiers." at bounding box center [514, 81] width 165 height 5
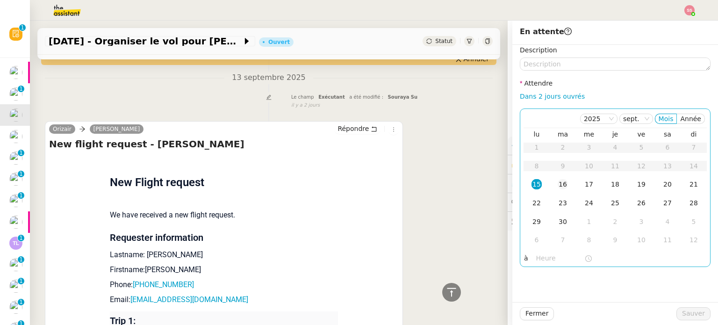
click at [566, 184] on td "16" at bounding box center [563, 184] width 26 height 19
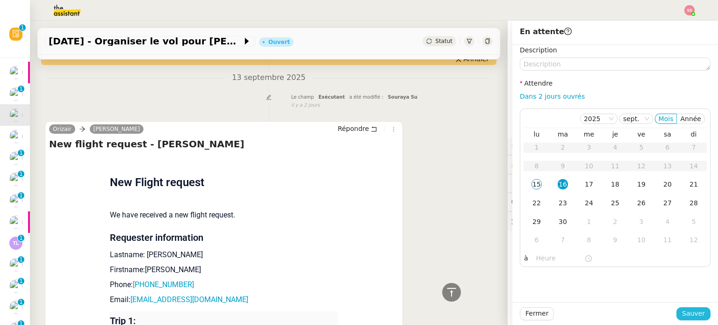
click at [702, 316] on button "Sauver" at bounding box center [694, 313] width 34 height 13
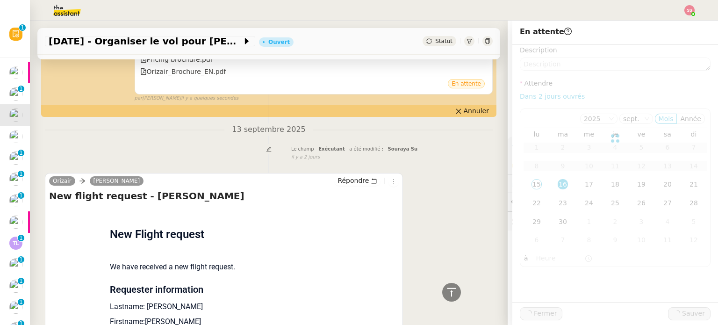
scroll to position [426, 0]
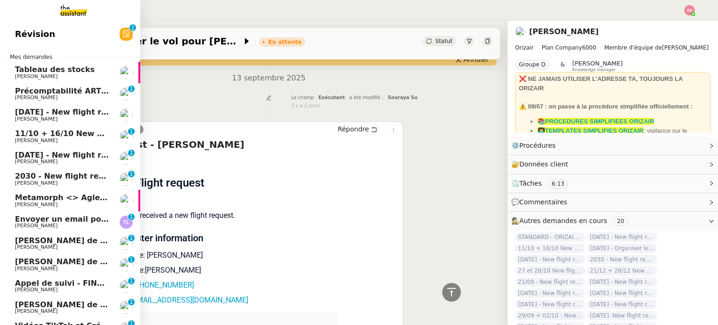
click at [50, 119] on span "Louis Frei" at bounding box center [62, 119] width 94 height 6
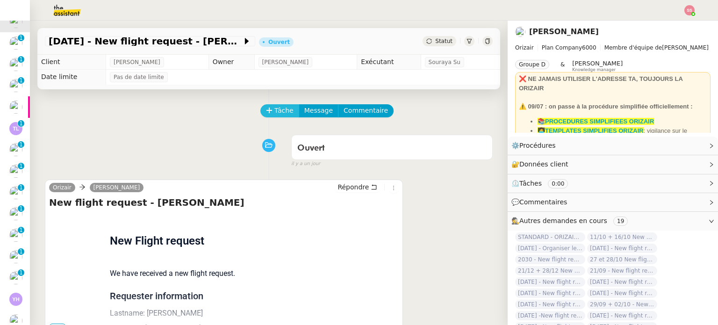
click at [277, 110] on span "Tâche" at bounding box center [284, 110] width 19 height 11
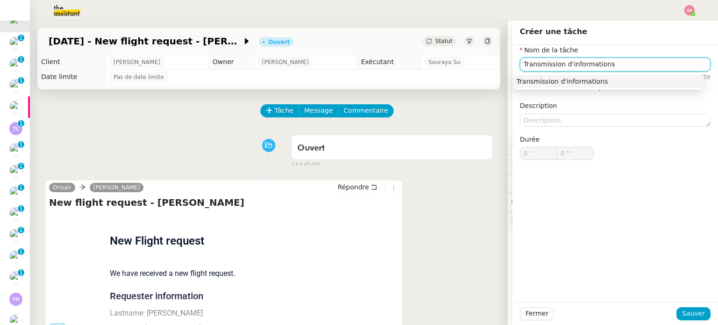
click at [586, 86] on div "Transmission d'informations" at bounding box center [608, 81] width 183 height 8
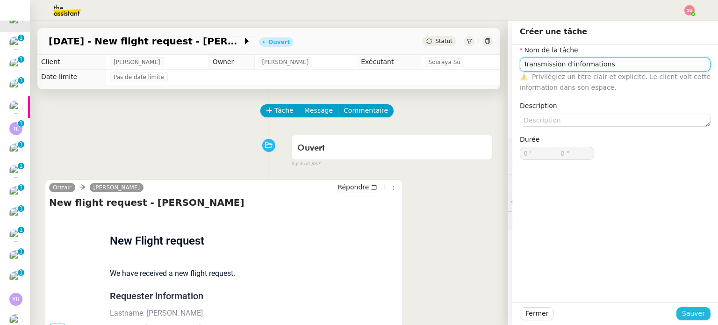
type input "Transmission d'informations"
click at [688, 317] on span "Sauver" at bounding box center [693, 313] width 23 height 11
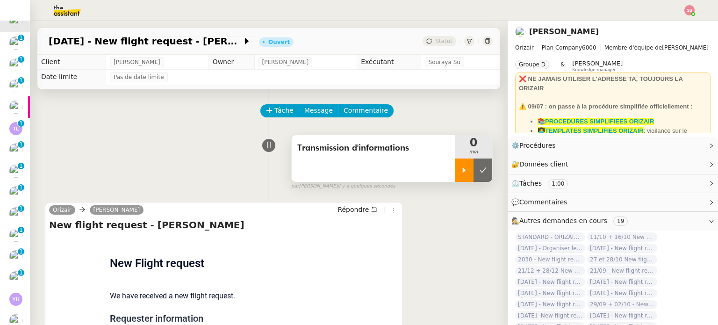
click at [461, 172] on icon at bounding box center [464, 170] width 7 height 7
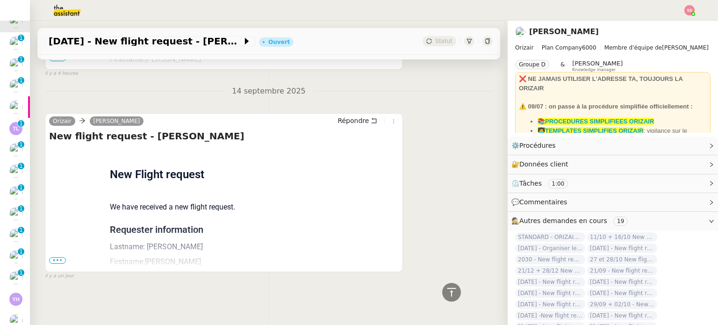
scroll to position [477, 0]
click at [59, 257] on span "•••" at bounding box center [57, 260] width 17 height 7
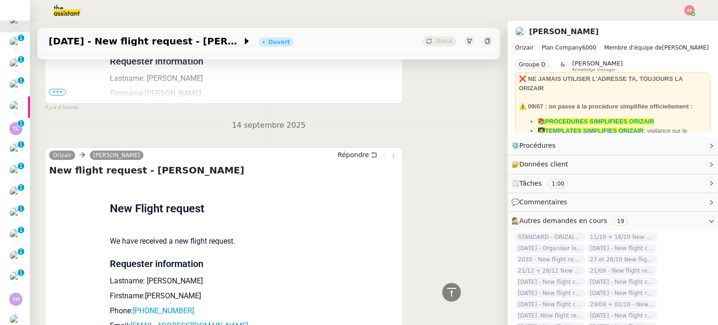
scroll to position [428, 0]
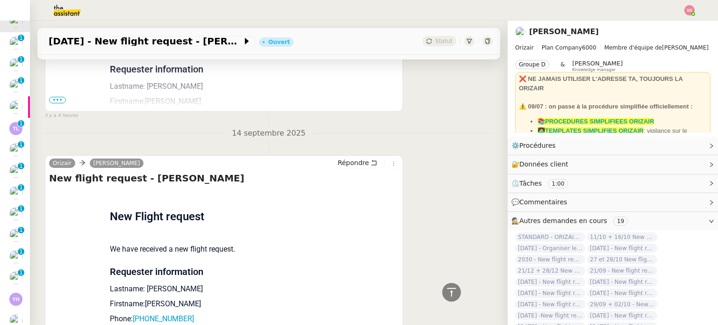
click at [59, 99] on span "•••" at bounding box center [57, 100] width 17 height 7
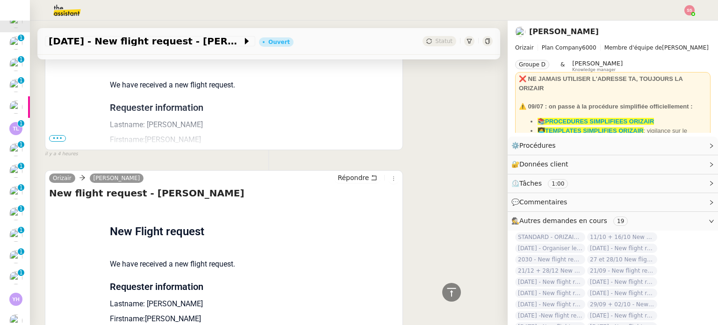
scroll to position [195, 0]
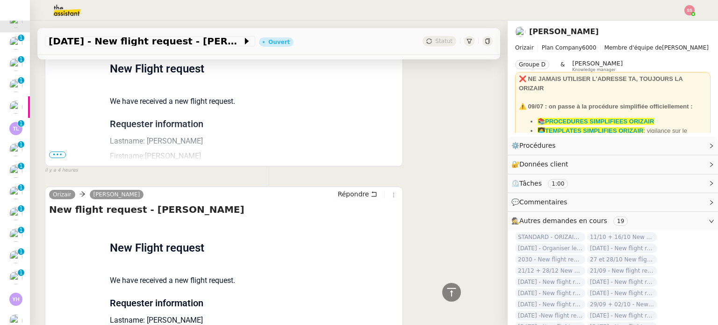
click at [58, 155] on span "•••" at bounding box center [57, 155] width 17 height 7
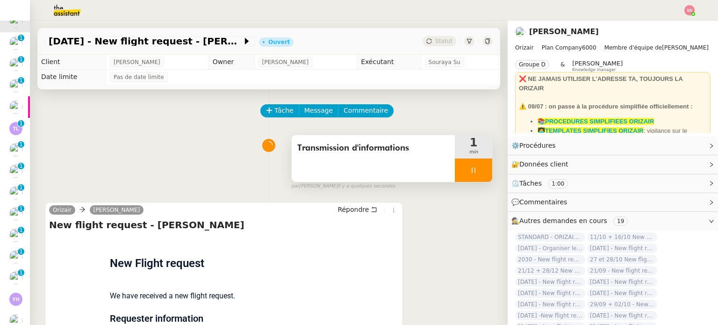
scroll to position [94, 0]
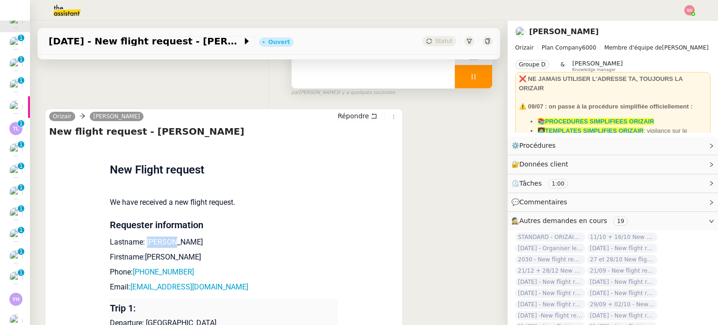
drag, startPoint x: 175, startPoint y: 246, endPoint x: 142, endPoint y: 245, distance: 33.7
click at [142, 245] on p "Lastname: Nwokoma" at bounding box center [224, 242] width 228 height 11
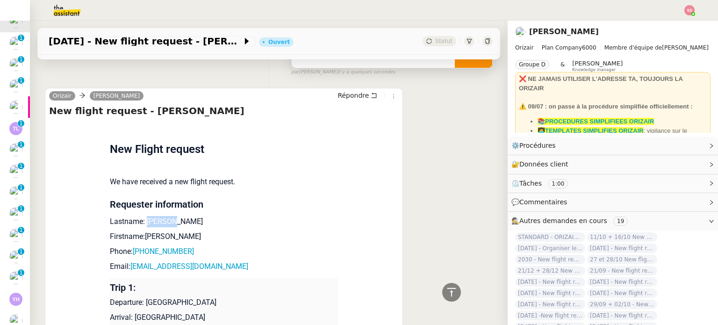
scroll to position [0, 0]
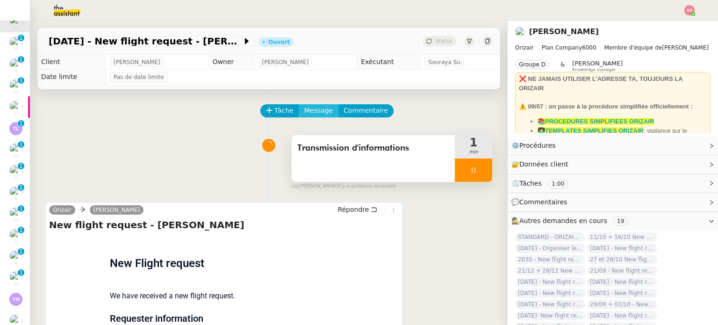
click at [311, 113] on span "Message" at bounding box center [318, 110] width 29 height 11
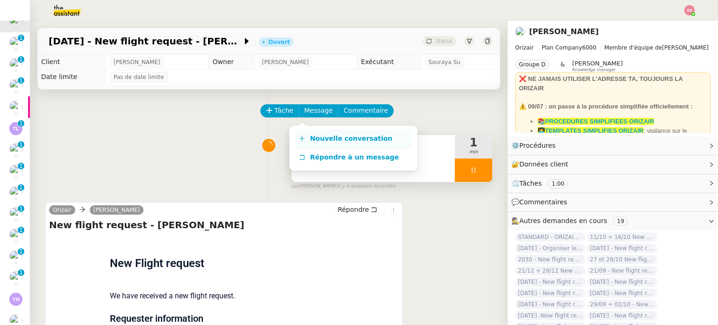
click at [316, 130] on link "Nouvelle conversation" at bounding box center [353, 139] width 117 height 19
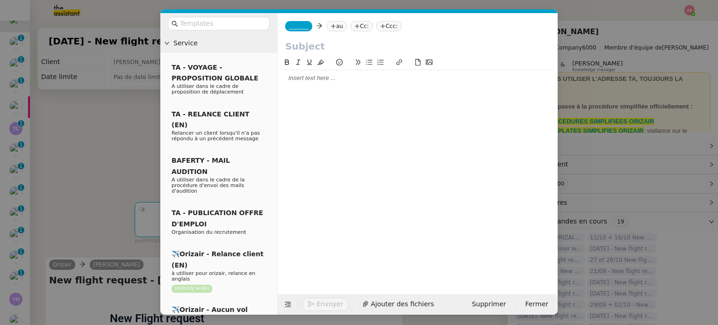
click at [331, 26] on icon at bounding box center [334, 26] width 6 height 6
paste input "Nwokoma"
type input "Nwokoma"
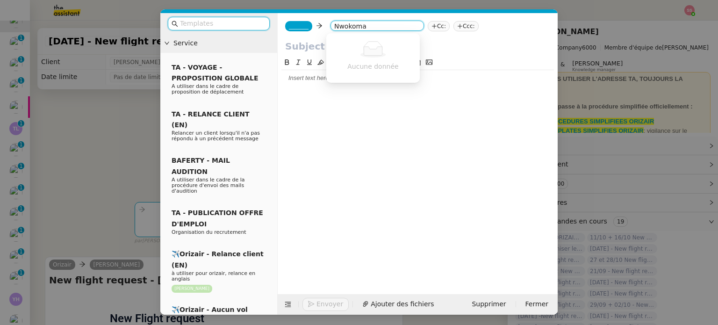
click at [240, 19] on input "text" at bounding box center [222, 23] width 84 height 11
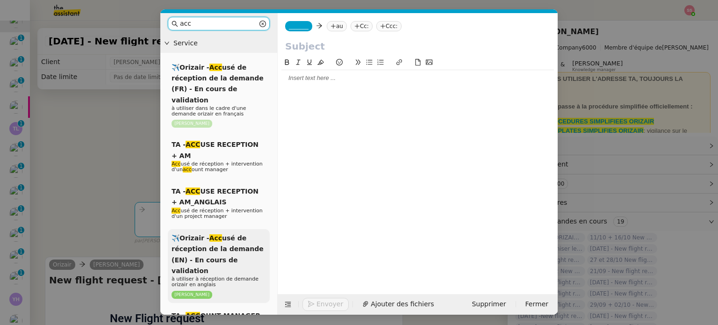
type input "acc"
click at [232, 239] on span "✈️Orizair - Acc usé de réception de la demande (EN) - En cours de validation" at bounding box center [218, 254] width 92 height 40
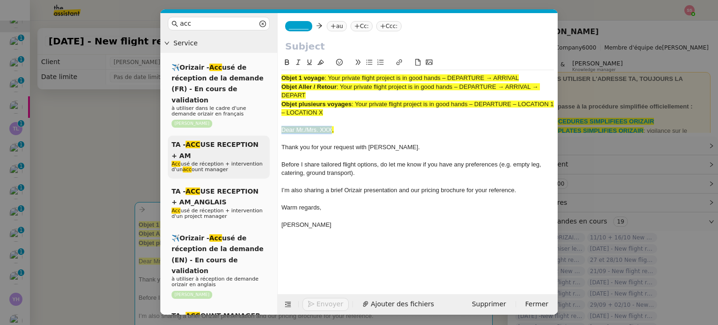
drag, startPoint x: 332, startPoint y: 130, endPoint x: 263, endPoint y: 130, distance: 68.3
click at [263, 130] on nz-layout "acc Service ✈️Orizair - Acc usé de réception de la demande (FR) - En cours de v…" at bounding box center [359, 164] width 398 height 302
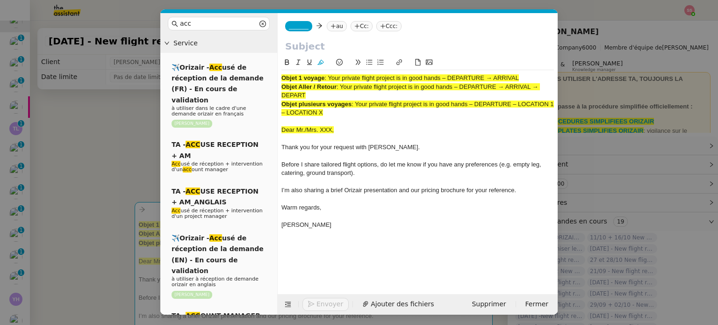
click at [341, 127] on div "Dear Mr./Mrs. XXX," at bounding box center [418, 130] width 273 height 8
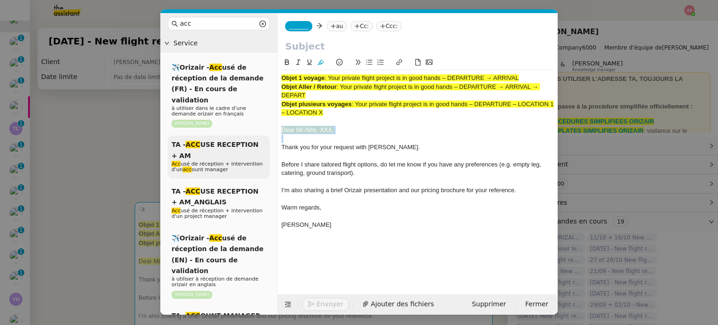
drag, startPoint x: 340, startPoint y: 127, endPoint x: 268, endPoint y: 129, distance: 72.5
click at [268, 129] on nz-layout "acc Service ✈️Orizair - Acc usé de réception de la demande (FR) - En cours de v…" at bounding box center [359, 164] width 398 height 302
click at [323, 67] on button at bounding box center [320, 62] width 11 height 11
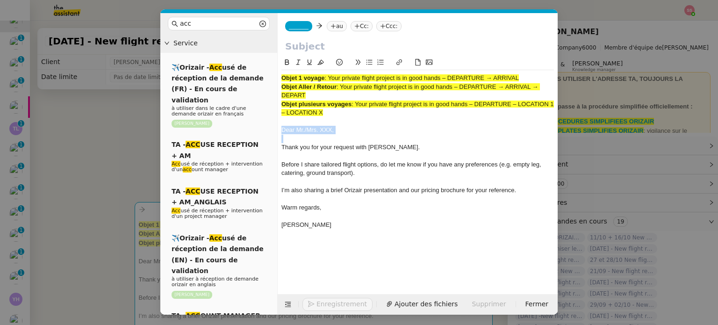
click at [341, 132] on div "Dear Mr./Mrs. XXX," at bounding box center [418, 130] width 273 height 8
drag, startPoint x: 341, startPoint y: 127, endPoint x: 305, endPoint y: 128, distance: 36.0
click at [305, 128] on div "Dear Mr./Mrs. XXX," at bounding box center [418, 130] width 273 height 8
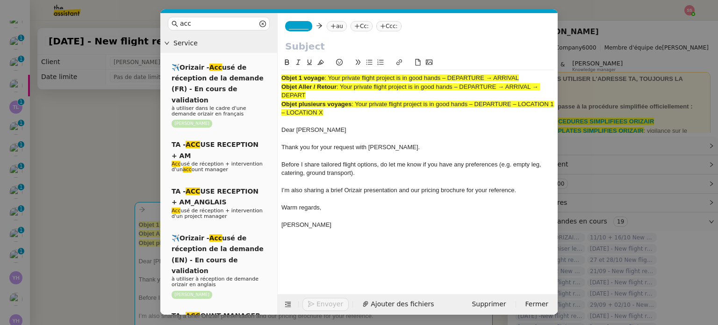
scroll to position [72, 0]
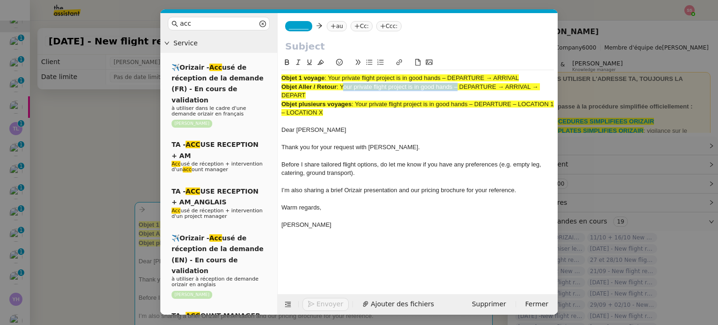
drag, startPoint x: 342, startPoint y: 88, endPoint x: 455, endPoint y: 87, distance: 112.7
click at [455, 87] on span ": Your private flight project is in good hands – DEPARTURE → ARRIVAL → DEPART" at bounding box center [411, 90] width 259 height 15
click at [347, 51] on input "text" at bounding box center [417, 46] width 265 height 14
paste input "Your private flight project is in good hands"
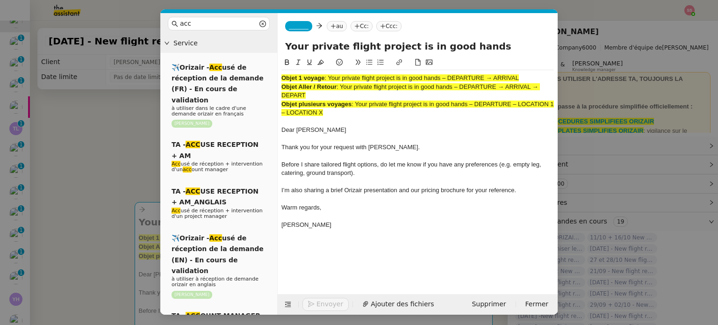
click at [402, 47] on input "Your private flight project is in good hands" at bounding box center [417, 46] width 265 height 14
type input "Your private flight project are in good hands"
click at [292, 25] on span "_______" at bounding box center [299, 26] width 20 height 7
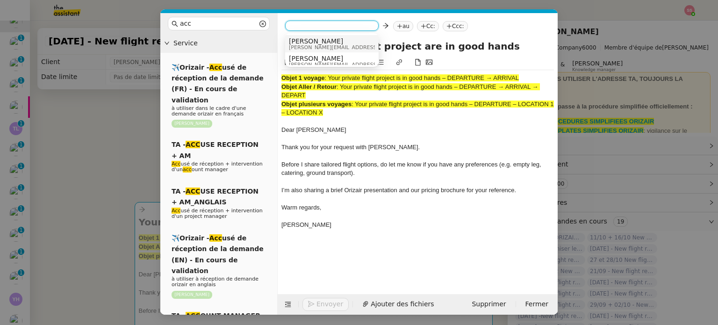
click at [314, 41] on span "Josephine" at bounding box center [355, 40] width 133 height 7
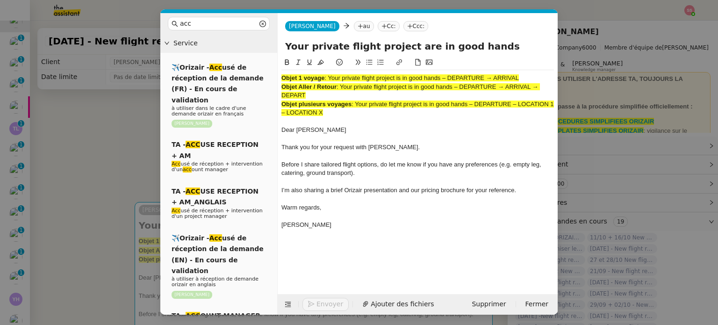
drag, startPoint x: 336, startPoint y: 109, endPoint x: 271, endPoint y: 65, distance: 77.8
click at [271, 65] on nz-layout "acc Service ✈️Orizair - Acc usé de réception de la demande (FR) - En cours de v…" at bounding box center [359, 164] width 398 height 302
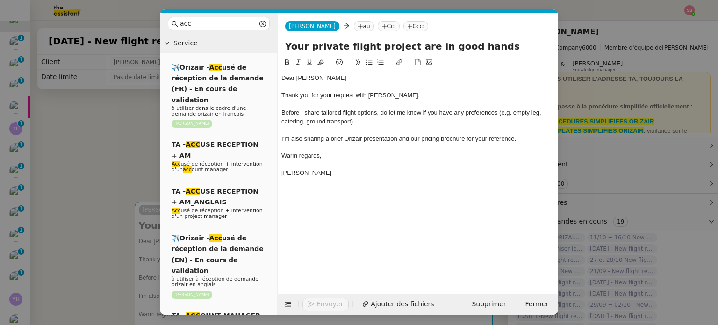
click at [407, 28] on icon at bounding box center [410, 26] width 6 height 6
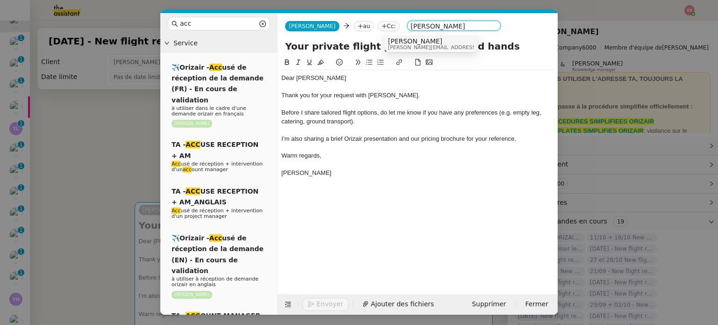
type input "louis frei"
click at [419, 46] on span "louis@orizair.com" at bounding box center [454, 47] width 133 height 5
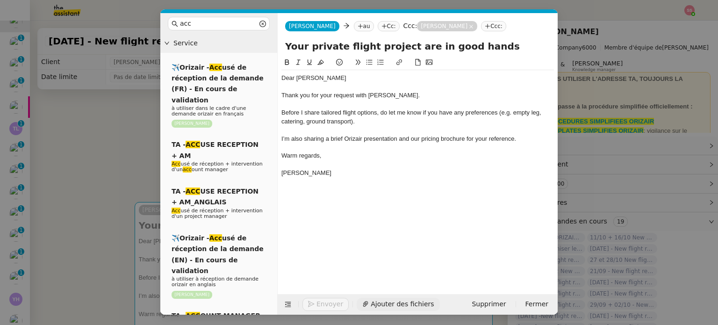
click at [376, 303] on span "Ajouter des fichiers" at bounding box center [402, 304] width 63 height 11
click at [417, 186] on div at bounding box center [418, 182] width 273 height 8
click at [130, 160] on nz-modal-container "acc Service ✈️Orizair - Acc usé de réception de la demande (FR) - En cours de v…" at bounding box center [359, 162] width 718 height 325
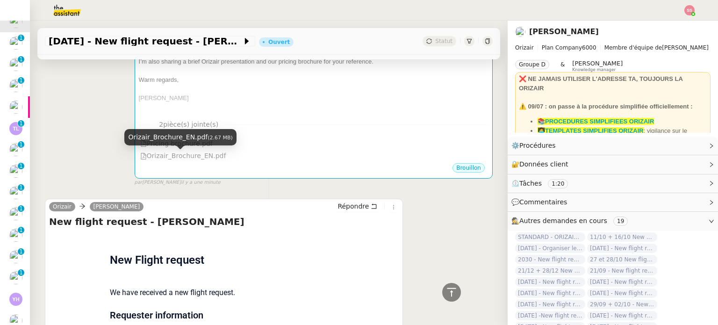
scroll to position [421, 0]
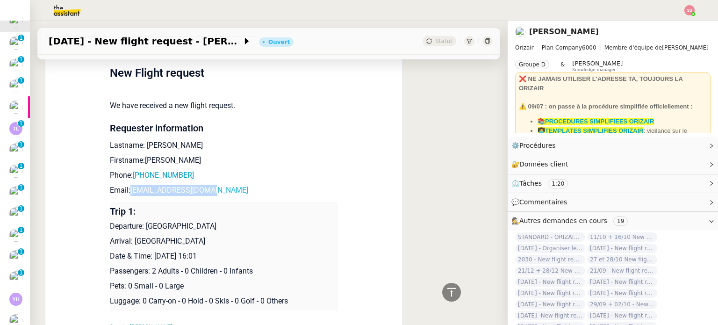
drag, startPoint x: 223, startPoint y: 193, endPoint x: 127, endPoint y: 193, distance: 95.4
click at [127, 193] on p "Email: mre.nwokoma@gmail.com" at bounding box center [224, 190] width 228 height 11
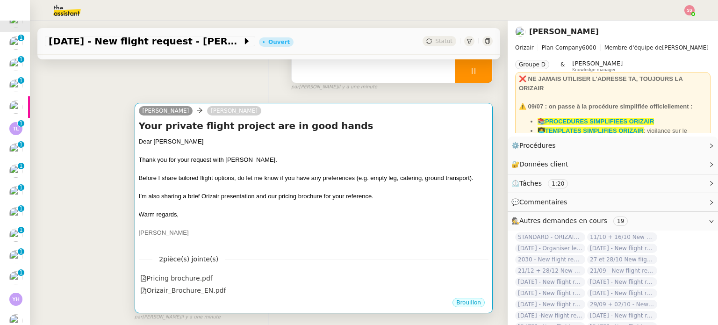
scroll to position [94, 0]
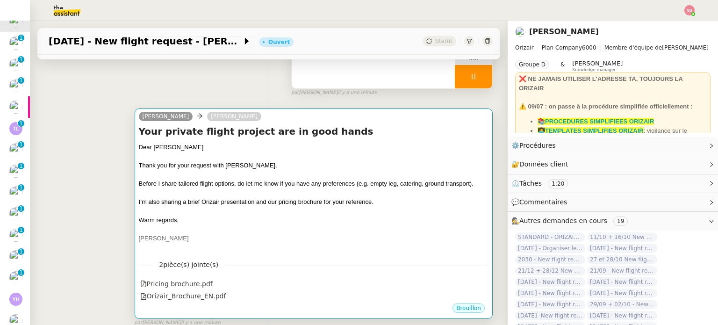
click at [311, 179] on div at bounding box center [314, 174] width 350 height 9
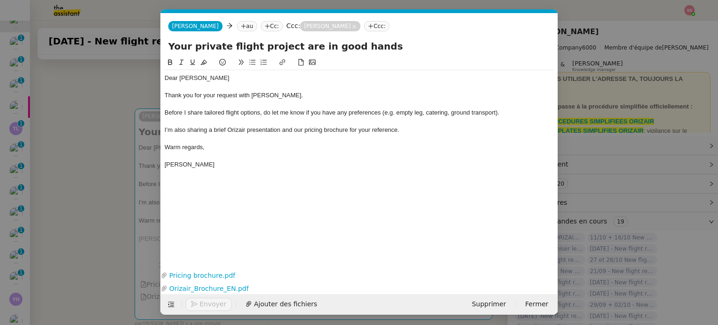
scroll to position [0, 29]
click at [237, 24] on nz-tag "au" at bounding box center [247, 26] width 20 height 10
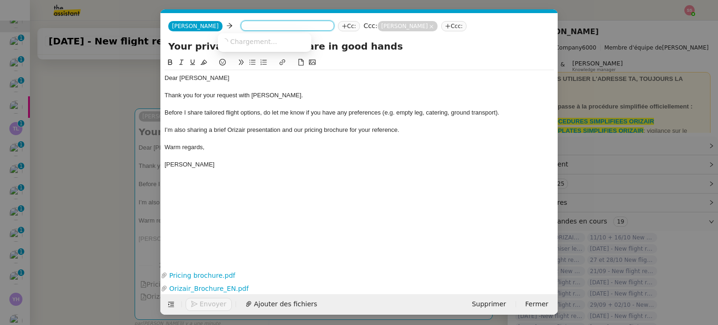
paste input "mre.nwokoma@gmail.com"
type input "mre.nwokoma@gmail.com"
click at [261, 44] on span "mre.nwokoma@gmail.com" at bounding box center [279, 40] width 115 height 7
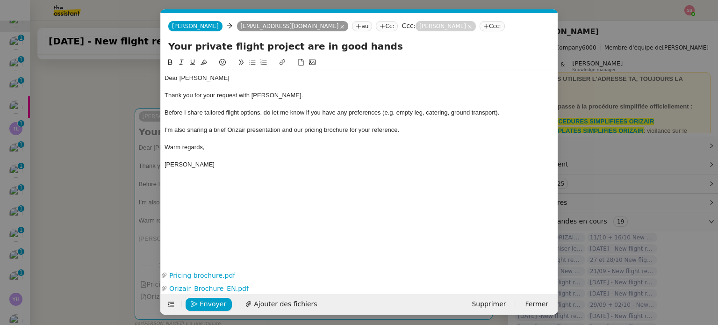
click at [289, 111] on span "Before I share tailored flight options, do let me know if you have any preferen…" at bounding box center [332, 112] width 335 height 7
click at [145, 217] on nz-modal-container "acc Service ✈️Orizair - Acc usé de réception de la demande (FR) - En cours de v…" at bounding box center [359, 162] width 718 height 325
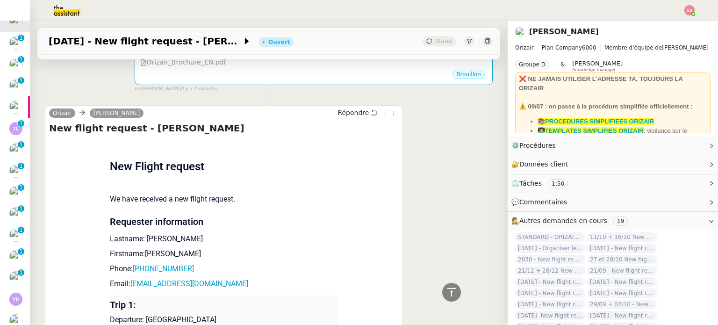
scroll to position [421, 0]
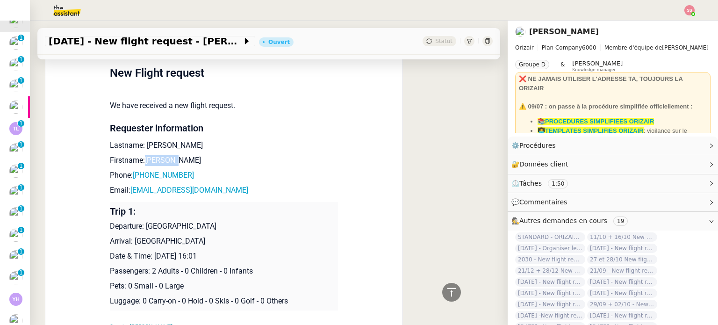
drag, startPoint x: 177, startPoint y: 161, endPoint x: 140, endPoint y: 160, distance: 36.5
click at [140, 160] on p "Firstname:Emmanuel" at bounding box center [224, 160] width 228 height 11
drag, startPoint x: 229, startPoint y: 194, endPoint x: 122, endPoint y: 191, distance: 106.7
click at [122, 191] on p "Email: mre.nwokoma@gmail.com" at bounding box center [224, 190] width 228 height 11
drag, startPoint x: 174, startPoint y: 149, endPoint x: 142, endPoint y: 147, distance: 32.4
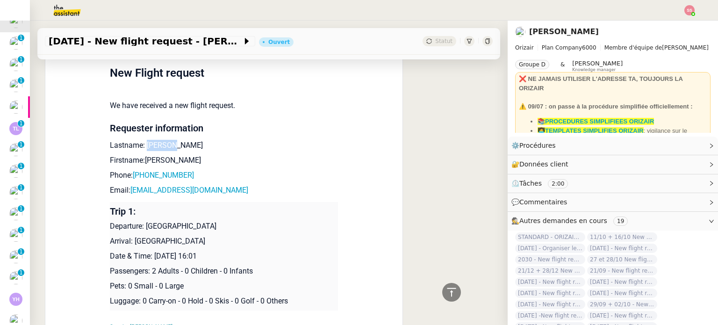
click at [142, 147] on p "Lastname: Nwokoma" at bounding box center [224, 145] width 228 height 11
click at [194, 163] on p "Firstname:Emmanuel" at bounding box center [224, 160] width 228 height 11
drag, startPoint x: 192, startPoint y: 177, endPoint x: 129, endPoint y: 180, distance: 63.2
click at [129, 180] on p "Phone: +447793093445" at bounding box center [224, 175] width 228 height 11
drag, startPoint x: 219, startPoint y: 192, endPoint x: 129, endPoint y: 194, distance: 89.8
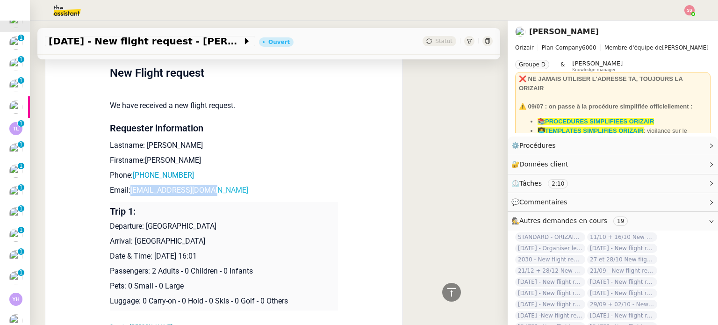
click at [129, 194] on p "Email: mre.nwokoma@gmail.com" at bounding box center [224, 190] width 228 height 11
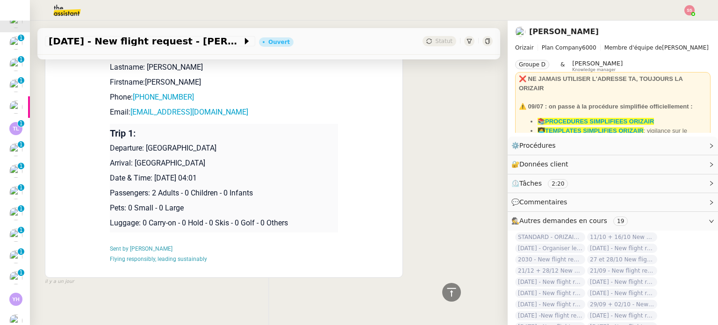
scroll to position [1263, 0]
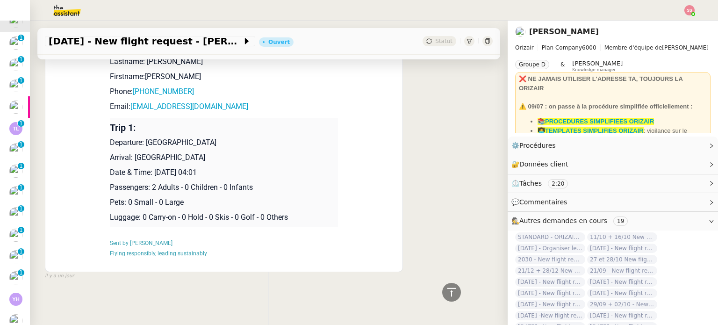
drag, startPoint x: 141, startPoint y: 136, endPoint x: 244, endPoint y: 136, distance: 102.9
click at [244, 137] on p "Departure: Essaouira-Mogador Airport" at bounding box center [224, 142] width 228 height 11
drag, startPoint x: 130, startPoint y: 153, endPoint x: 251, endPoint y: 152, distance: 121.1
click at [251, 152] on p "Arrival: Phuket International Airport" at bounding box center [224, 157] width 228 height 11
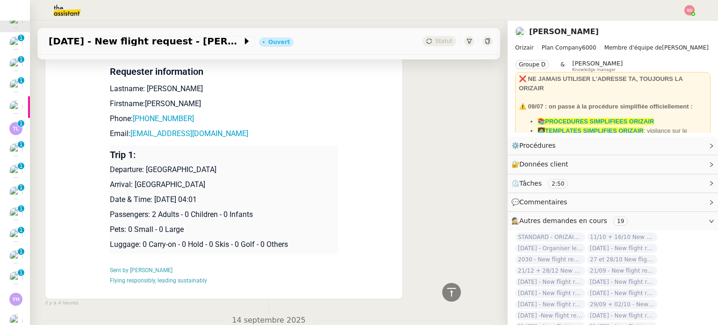
scroll to position [842, 0]
drag, startPoint x: 142, startPoint y: 172, endPoint x: 247, endPoint y: 172, distance: 105.2
click at [247, 172] on p "Departure: Essaouira-Mogador Airport" at bounding box center [224, 169] width 228 height 11
drag, startPoint x: 130, startPoint y: 186, endPoint x: 241, endPoint y: 187, distance: 111.8
click at [241, 187] on p "Arrival: Phuket International Airport" at bounding box center [224, 184] width 228 height 11
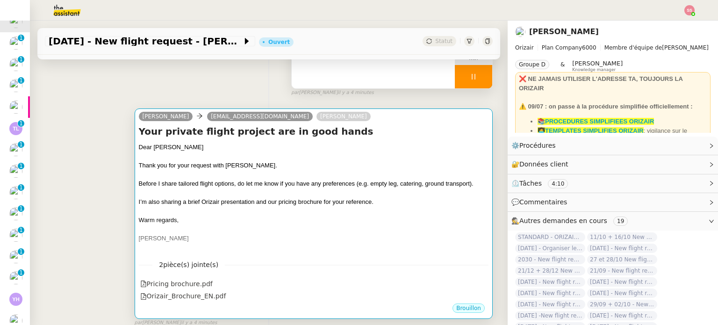
scroll to position [0, 0]
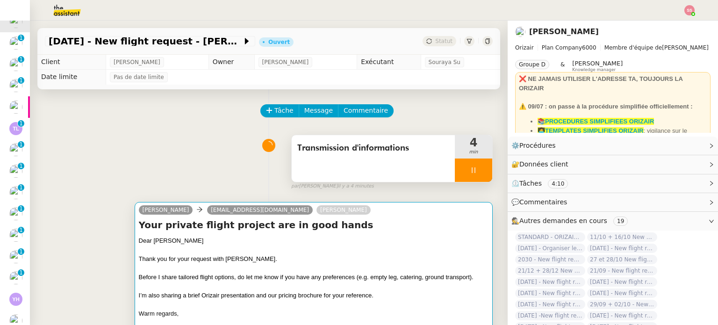
click at [420, 220] on h4 "Your private flight project are in good hands" at bounding box center [314, 224] width 350 height 13
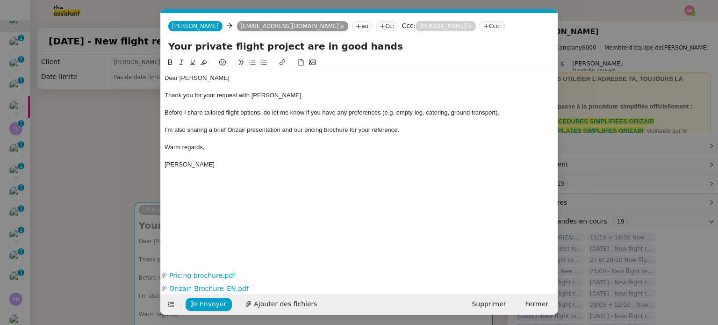
scroll to position [0, 29]
click at [215, 304] on span "Envoyer" at bounding box center [213, 304] width 27 height 11
click at [215, 304] on span "Confirmer l'envoi" at bounding box center [228, 304] width 56 height 11
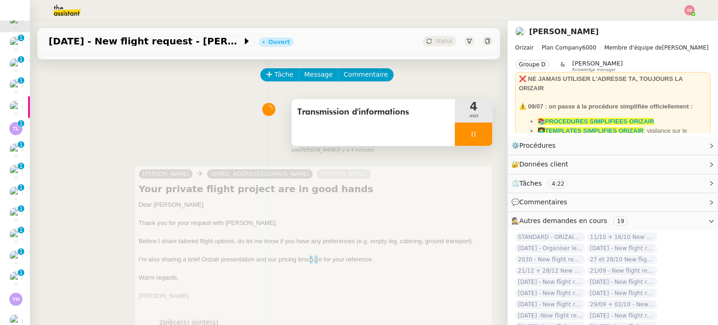
scroll to position [94, 0]
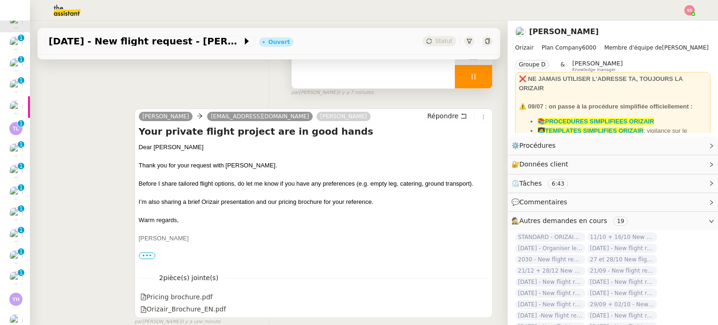
click at [468, 67] on div at bounding box center [473, 76] width 37 height 23
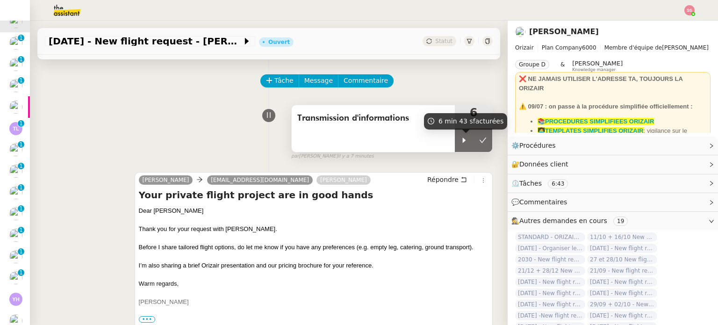
scroll to position [47, 0]
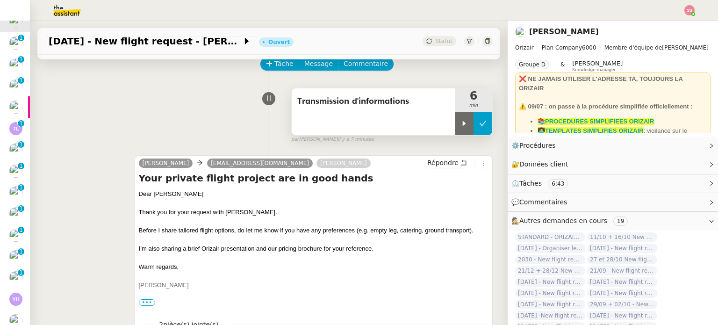
click at [474, 130] on button at bounding box center [483, 123] width 19 height 23
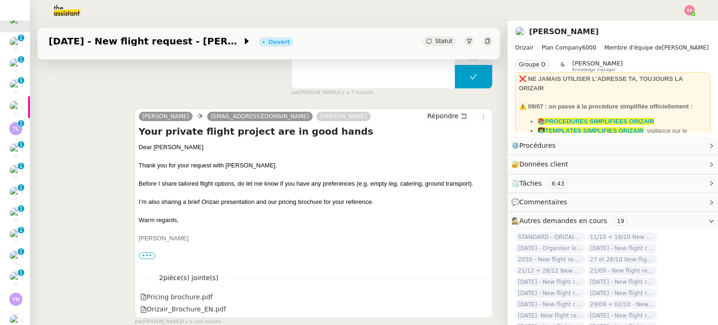
scroll to position [187, 0]
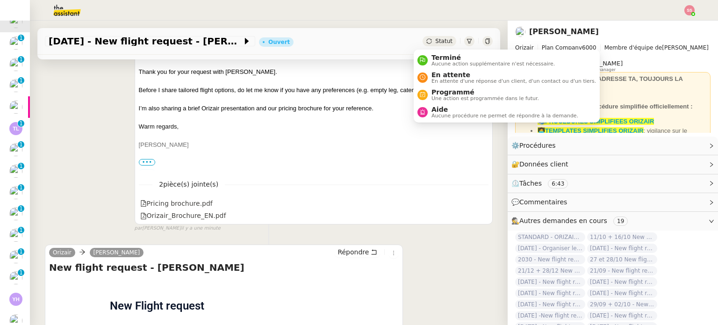
click at [435, 41] on span "Statut" at bounding box center [443, 41] width 17 height 7
click at [449, 79] on span "En attente d'une réponse d'un client, d'un contact ou d'un tiers." at bounding box center [514, 81] width 165 height 5
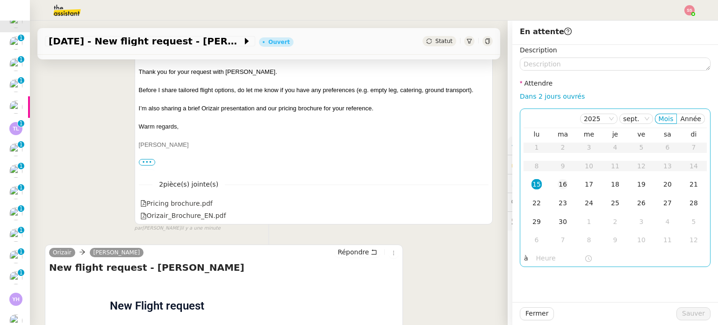
click at [550, 185] on td "16" at bounding box center [563, 184] width 26 height 19
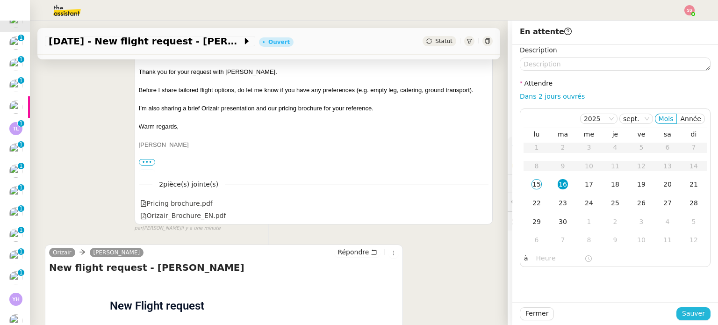
click at [677, 312] on button "Sauver" at bounding box center [694, 313] width 34 height 13
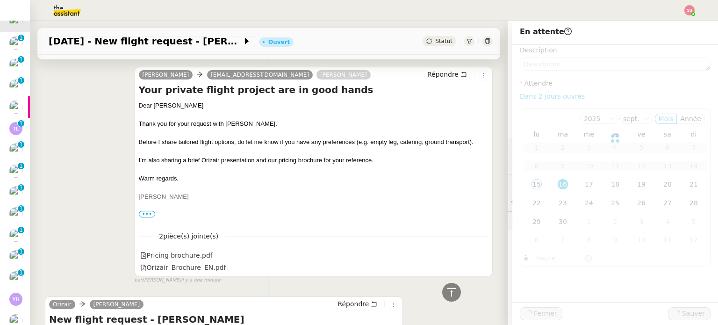
scroll to position [239, 0]
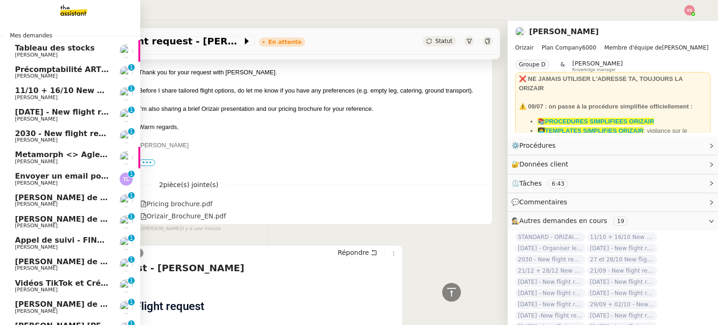
scroll to position [187, 0]
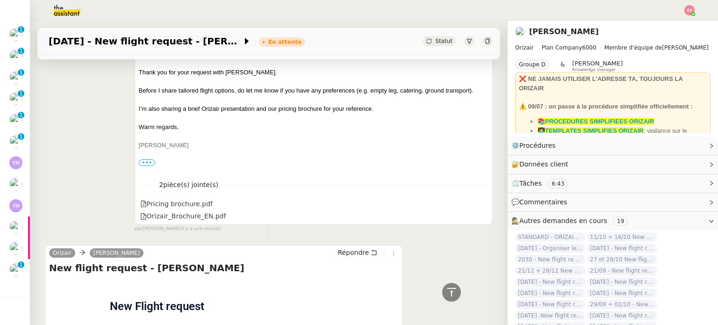
click at [690, 14] on img at bounding box center [690, 10] width 10 height 10
click at [674, 27] on li "Suivi" at bounding box center [664, 26] width 61 height 13
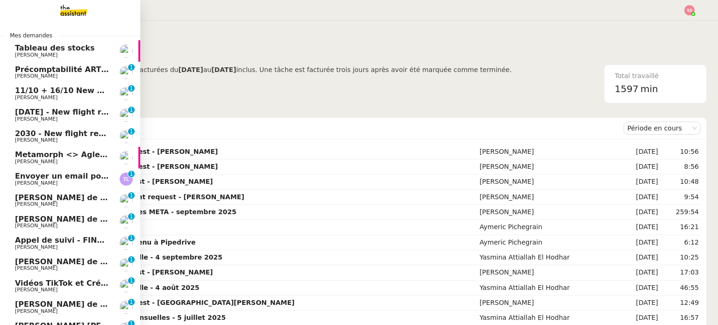
click at [36, 97] on span "Louis Frei" at bounding box center [62, 98] width 94 height 6
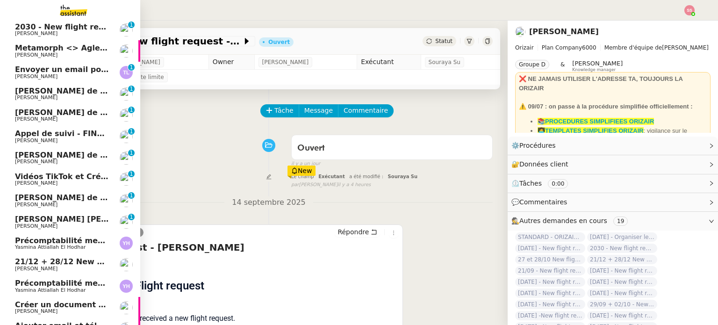
scroll to position [187, 0]
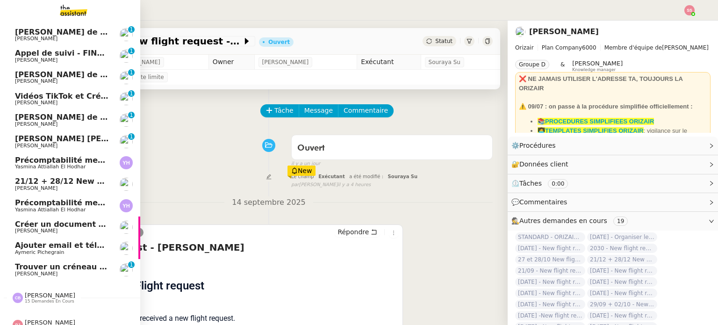
click at [54, 261] on link "Trouver un créneau pour la réunion Michael Khayat 0 1 2 3 4 5 6 7 8 9" at bounding box center [70, 270] width 140 height 22
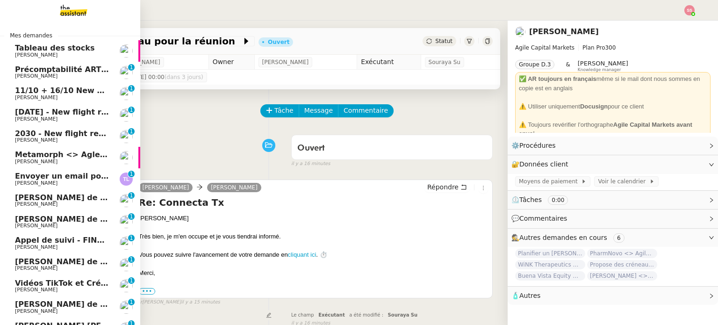
click at [37, 97] on span "Louis Frei" at bounding box center [62, 98] width 94 height 6
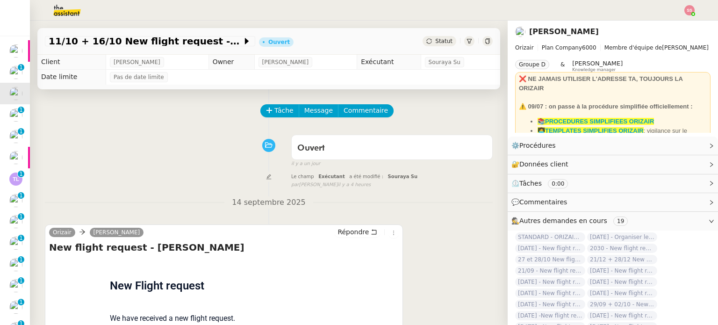
click at [268, 121] on div "Tâche Message Commentaire" at bounding box center [377, 115] width 232 height 22
click at [275, 116] on span "Tâche" at bounding box center [284, 110] width 19 height 11
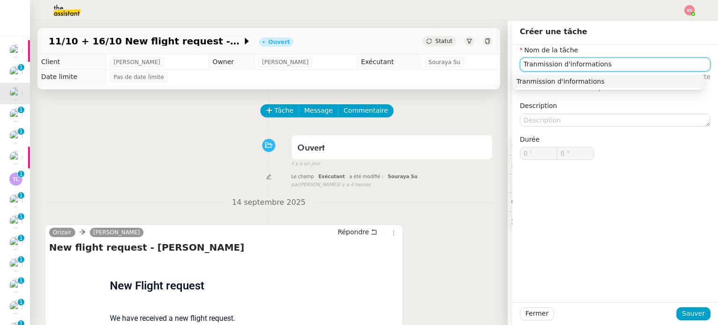
click at [530, 64] on input "Tranmission d'informations" at bounding box center [615, 65] width 191 height 14
type input "Transmission d'informations"
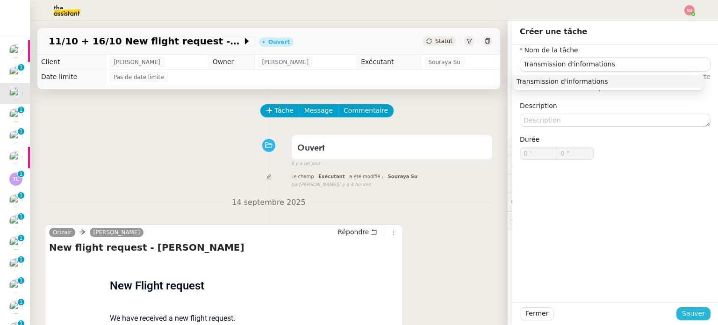
click at [683, 311] on span "Sauver" at bounding box center [693, 313] width 23 height 11
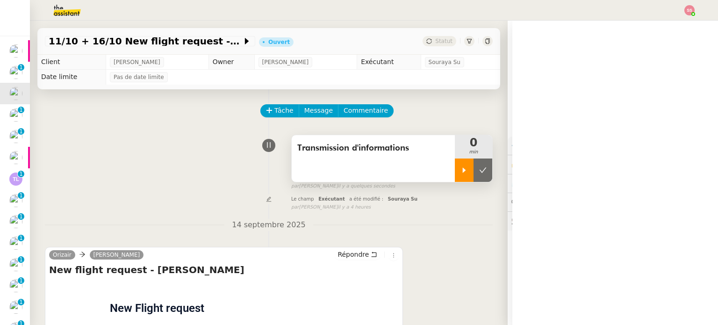
click at [455, 179] on div at bounding box center [464, 170] width 19 height 23
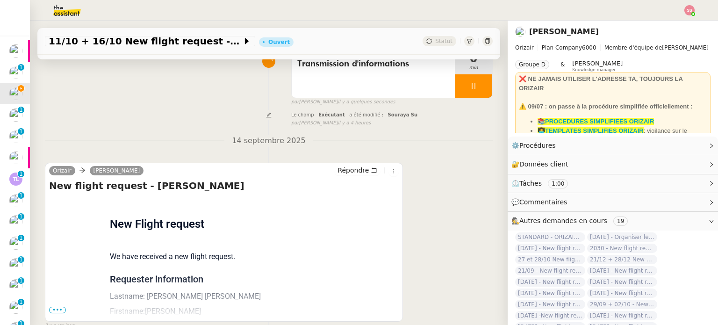
scroll to position [140, 0]
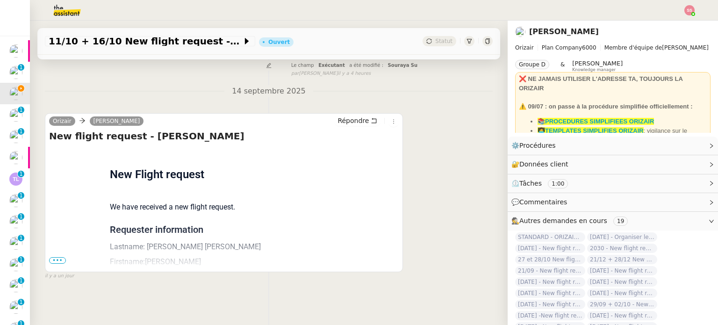
click at [60, 258] on span "•••" at bounding box center [57, 260] width 17 height 7
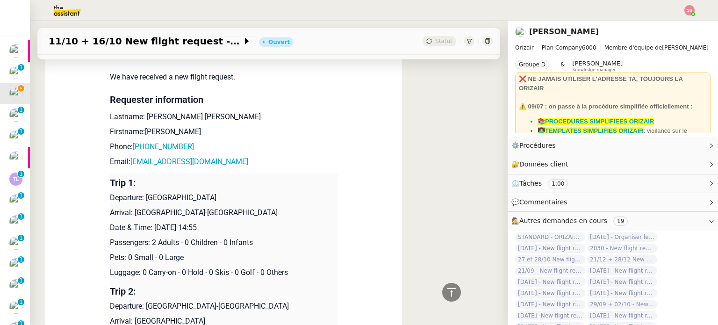
scroll to position [280, 0]
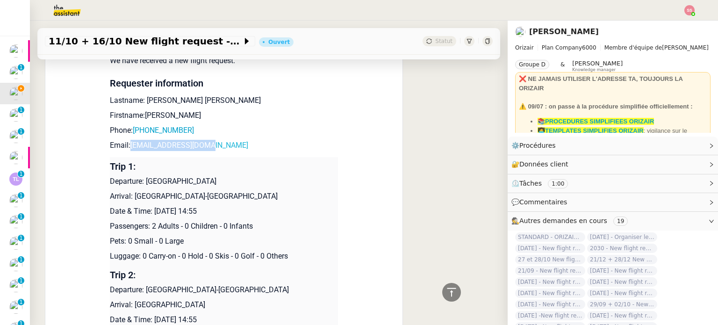
drag, startPoint x: 208, startPoint y: 147, endPoint x: 127, endPoint y: 147, distance: 80.4
click at [127, 147] on p "Email: reczulska@icloud.com" at bounding box center [224, 145] width 228 height 11
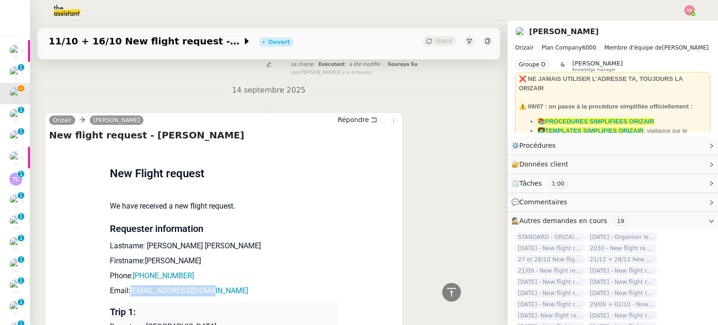
scroll to position [13, 0]
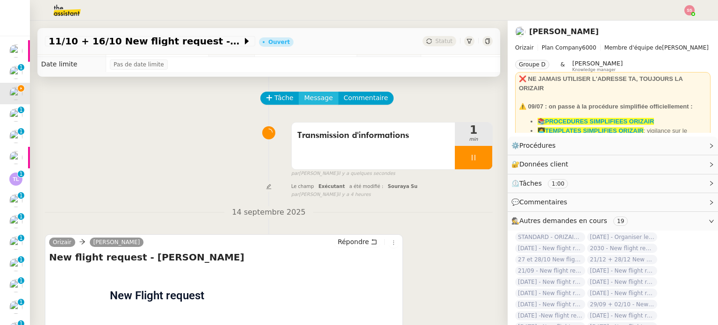
click at [304, 101] on span "Message" at bounding box center [318, 98] width 29 height 11
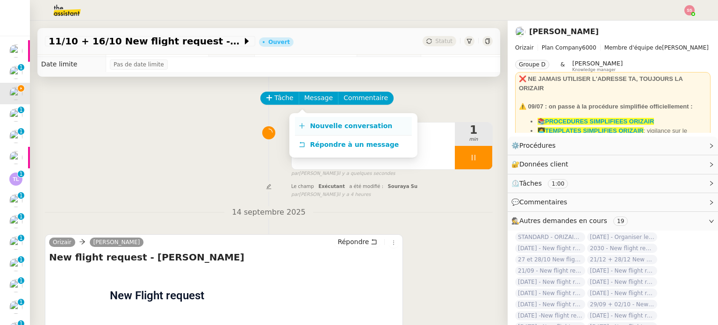
click at [307, 122] on link "Nouvelle conversation" at bounding box center [353, 126] width 117 height 19
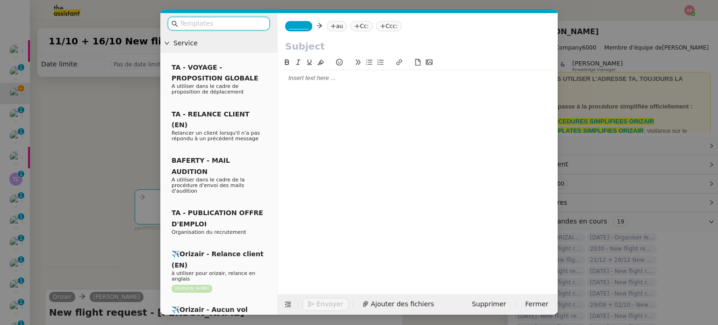
click at [333, 28] on nz-tag "au" at bounding box center [337, 26] width 20 height 10
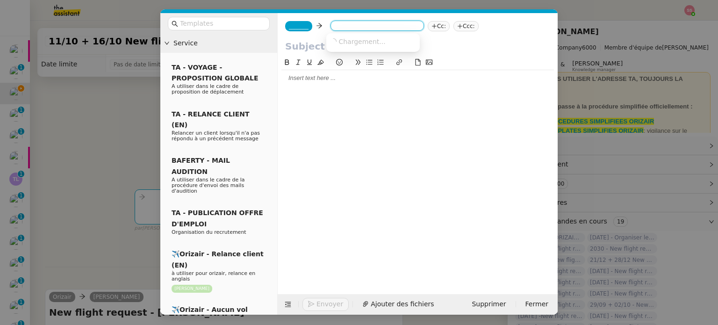
paste input "reczulska@icloud.com"
type input "reczulska@icloud.com"
click at [369, 42] on span "reczulska@icloud.com" at bounding box center [387, 40] width 115 height 7
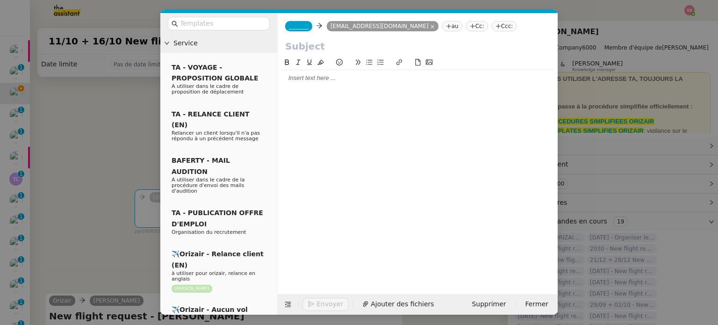
click at [496, 25] on icon at bounding box center [499, 26] width 6 height 6
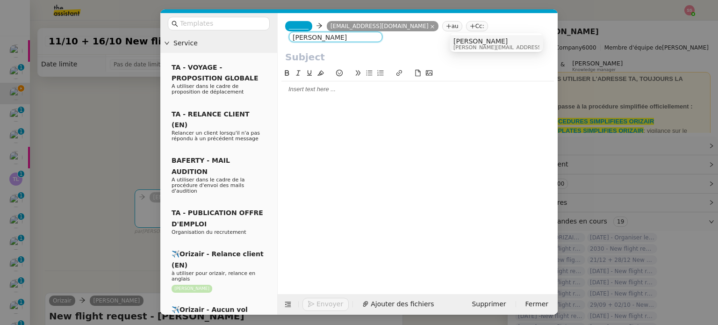
type input "Louis Frei"
click at [467, 43] on span "Louis Frei" at bounding box center [520, 40] width 133 height 7
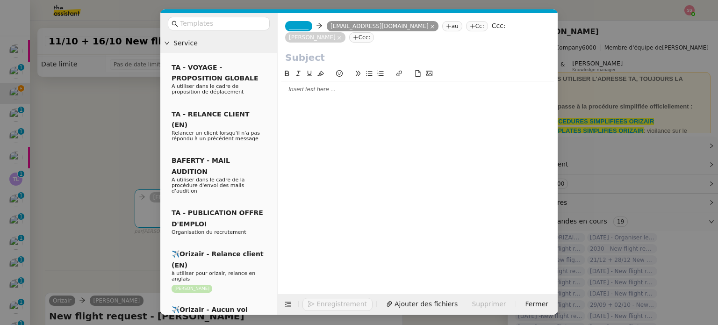
click at [288, 26] on nz-tag "_______" at bounding box center [298, 26] width 27 height 10
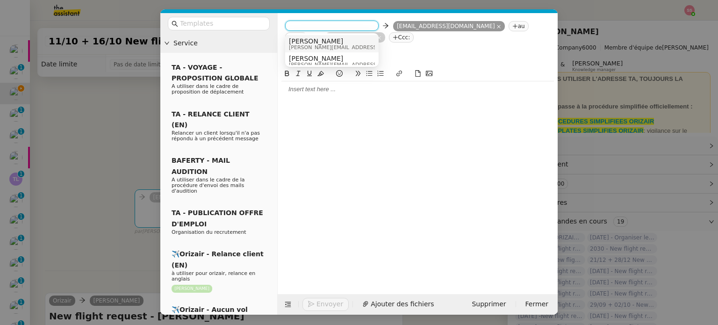
click at [308, 41] on span "Josephine" at bounding box center [355, 40] width 133 height 7
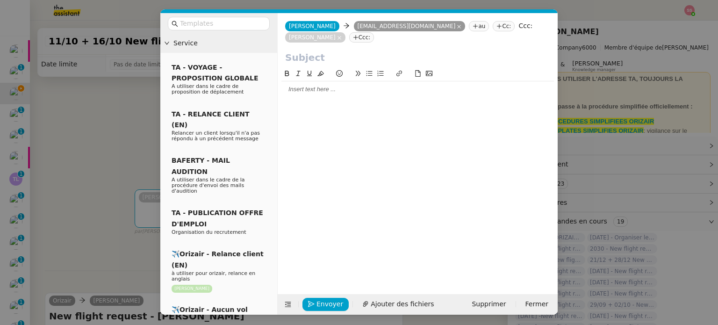
click at [85, 180] on nz-modal-container "Service TA - VOYAGE - PROPOSITION GLOBALE A utiliser dans le cadre de propositi…" at bounding box center [359, 162] width 718 height 325
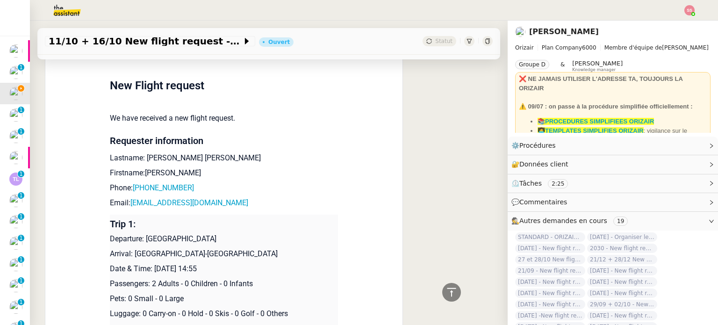
scroll to position [340, 0]
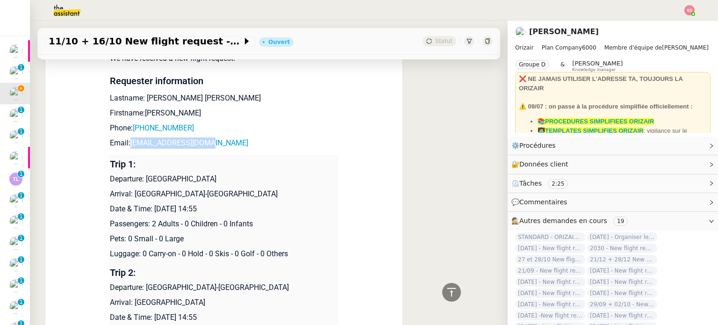
drag, startPoint x: 204, startPoint y: 149, endPoint x: 126, endPoint y: 148, distance: 78.1
click at [126, 148] on p "Email: reczulska@icloud.com" at bounding box center [224, 143] width 228 height 11
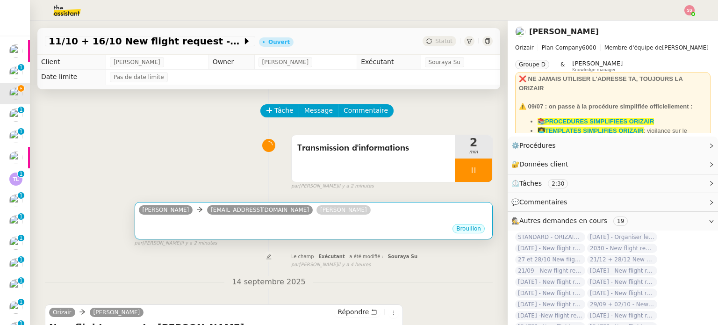
scroll to position [281, 0]
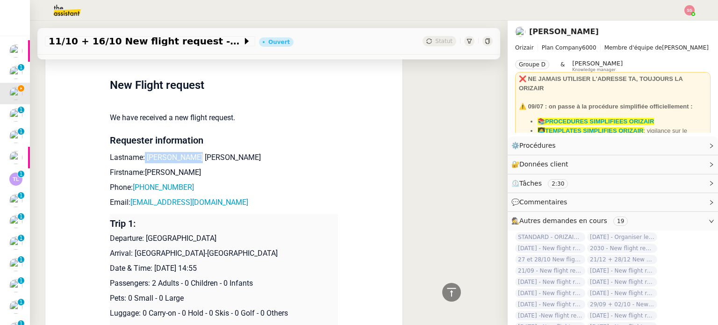
drag, startPoint x: 174, startPoint y: 159, endPoint x: 139, endPoint y: 161, distance: 35.6
click at [139, 161] on p "Lastname: Schmitt Opitz" at bounding box center [224, 157] width 228 height 11
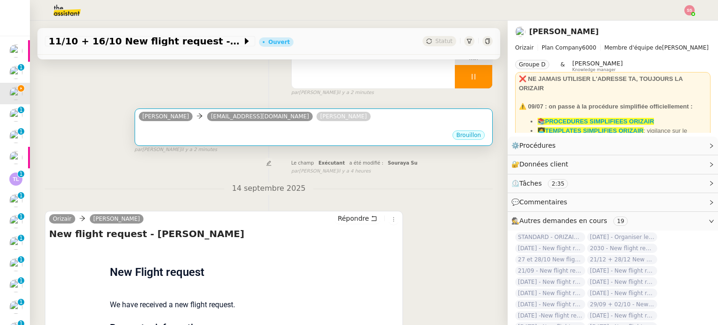
click at [216, 138] on div "Brouillon" at bounding box center [314, 137] width 350 height 14
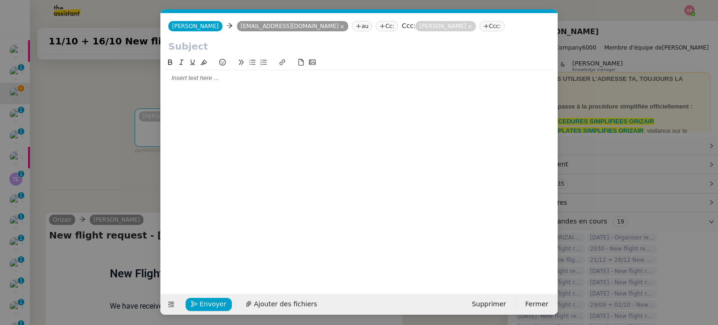
scroll to position [0, 20]
click at [262, 305] on span "Ajouter des fichiers" at bounding box center [285, 304] width 63 height 11
click at [170, 305] on icon at bounding box center [171, 304] width 7 height 7
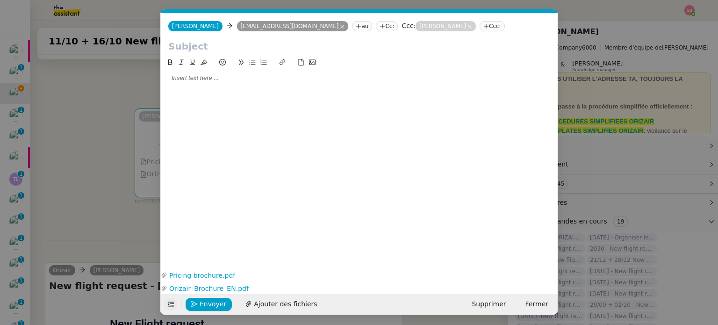
drag, startPoint x: 172, startPoint y: 306, endPoint x: 172, endPoint y: 301, distance: 5.2
click at [172, 306] on icon at bounding box center [171, 304] width 6 height 5
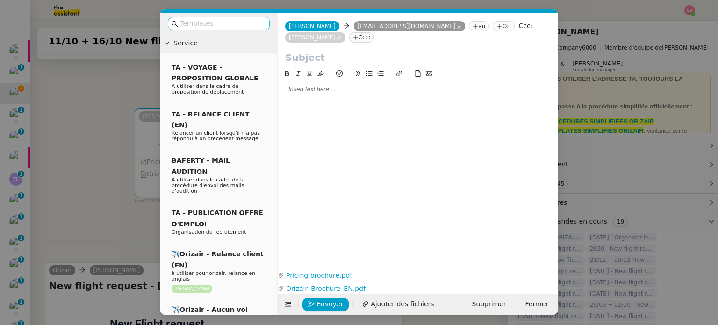
click at [191, 26] on input "text" at bounding box center [222, 23] width 84 height 11
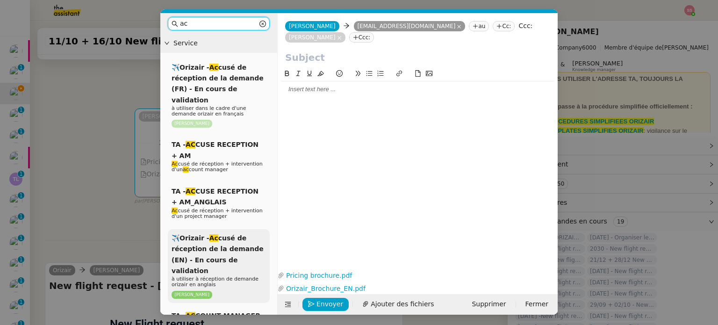
type input "ac"
click at [222, 237] on span "✈️Orizair - Ac cusé de réception de la demande (EN) - En cours de validation" at bounding box center [218, 254] width 92 height 40
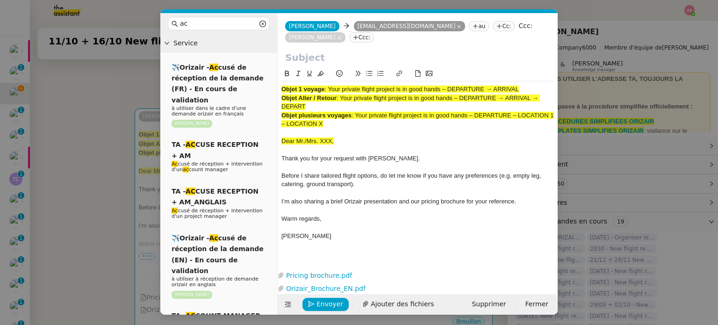
drag, startPoint x: 330, startPoint y: 77, endPoint x: 542, endPoint y: 76, distance: 212.3
click at [542, 85] on div "Objet 1 voyage : Your private flight project is in good hands – DEPARTURE → ARR…" at bounding box center [418, 89] width 273 height 8
drag, startPoint x: 378, startPoint y: 66, endPoint x: 371, endPoint y: 58, distance: 10.7
click at [376, 68] on button at bounding box center [380, 73] width 11 height 11
click at [362, 51] on input "text" at bounding box center [417, 58] width 265 height 14
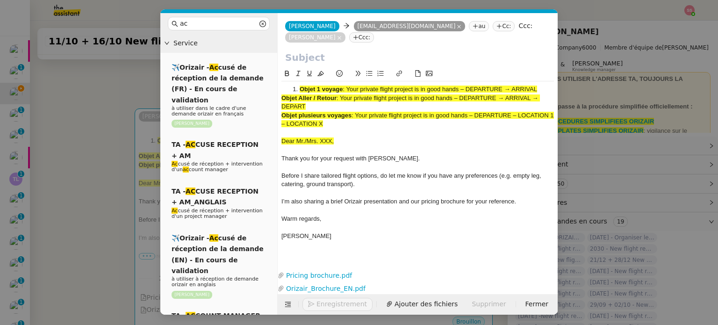
paste input "Your private flight project is in good hands – DEPARTURE → ARRIVAL"
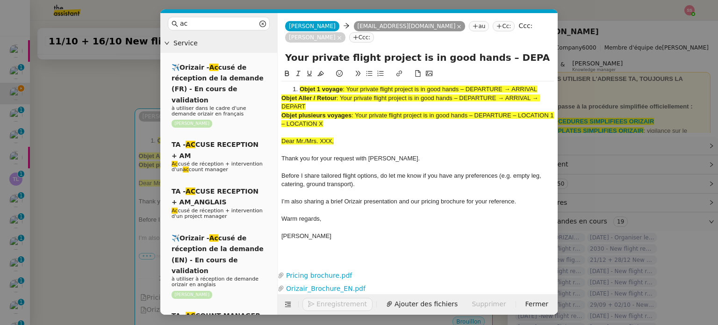
scroll to position [0, 40]
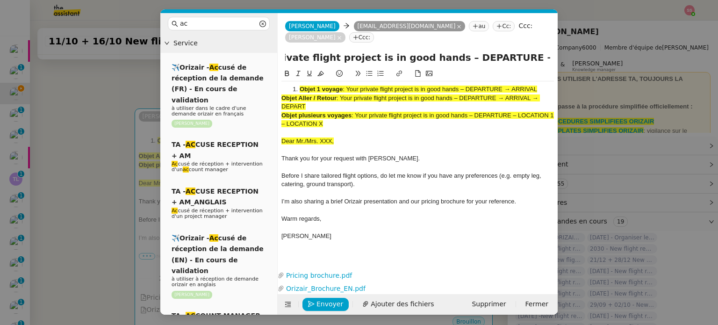
type input "Your private flight project is in good hands – DEPARTURE → ARRIVAL"
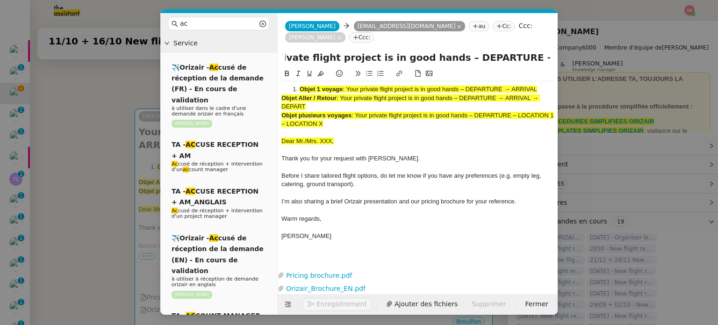
scroll to position [0, 0]
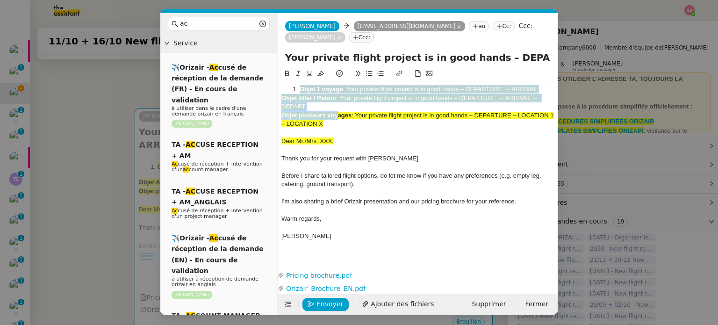
drag, startPoint x: 336, startPoint y: 107, endPoint x: 299, endPoint y: 81, distance: 44.8
click at [299, 81] on div "Objet 1 voyage : Your private flight project is in good hands – DEPARTURE → ARR…" at bounding box center [418, 167] width 273 height 172
click at [319, 112] on strong "Objet plusieurs voyages" at bounding box center [317, 115] width 70 height 7
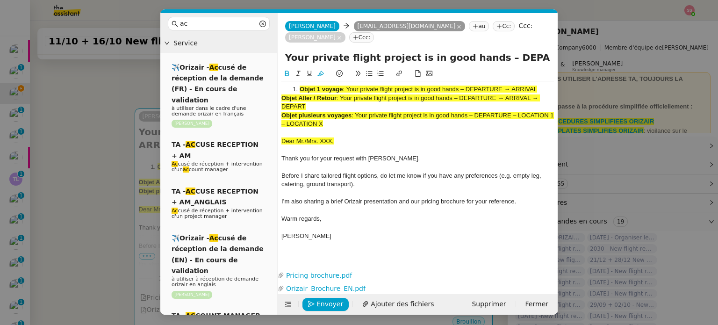
drag, startPoint x: 342, startPoint y: 116, endPoint x: 279, endPoint y: 62, distance: 82.6
click at [279, 68] on nz-spin "Objet 1 voyage : Your private flight project is in good hands – DEPARTURE → ARR…" at bounding box center [418, 162] width 280 height 189
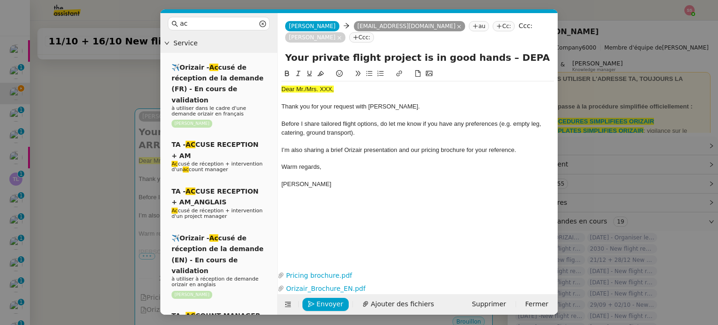
click at [303, 86] on span "Dear Mr./Mrs. XXX," at bounding box center [308, 89] width 52 height 7
drag, startPoint x: 330, startPoint y: 76, endPoint x: 283, endPoint y: 76, distance: 47.2
click at [283, 85] on div "Dear Mrs. XXX," at bounding box center [418, 89] width 273 height 8
drag, startPoint x: 322, startPoint y: 65, endPoint x: 292, endPoint y: 89, distance: 38.9
click at [313, 73] on div "Dear Mrs. XXX, Thank you for your request with Orizair. Before I share tailored…" at bounding box center [418, 134] width 273 height 133
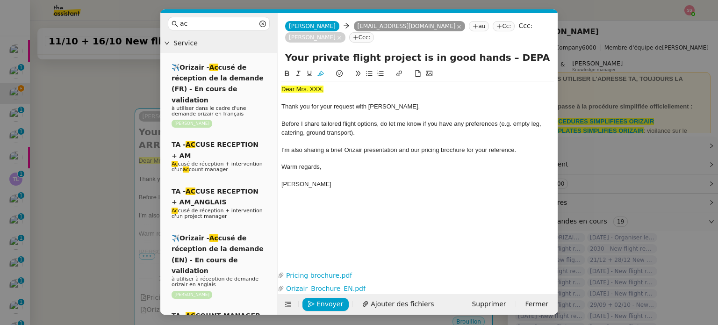
click at [145, 140] on nz-modal-container "ac Service ✈️Orizair - Ac cusé de réception de la demande (FR) - En cours de va…" at bounding box center [359, 162] width 718 height 325
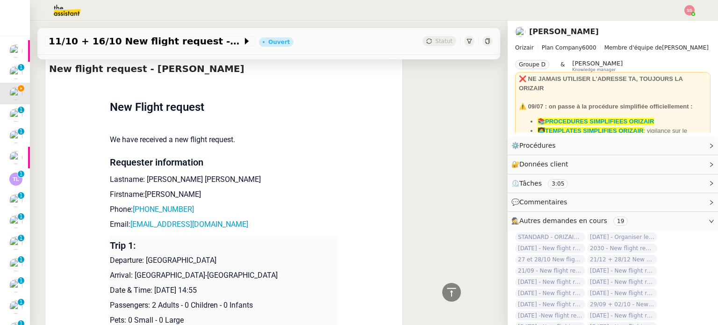
scroll to position [468, 0]
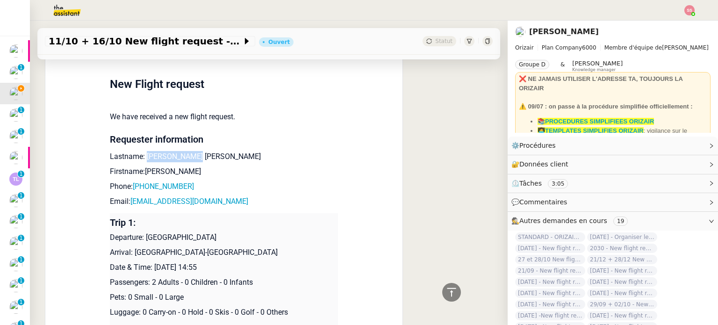
drag, startPoint x: 140, startPoint y: 145, endPoint x: 205, endPoint y: 144, distance: 65.0
click at [205, 151] on p "Lastname: Schmitt Opitz" at bounding box center [224, 156] width 228 height 11
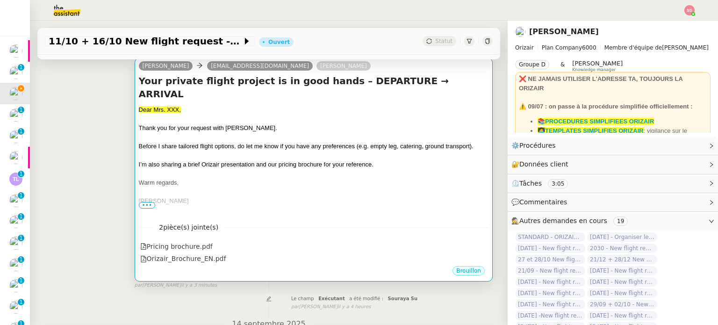
scroll to position [140, 0]
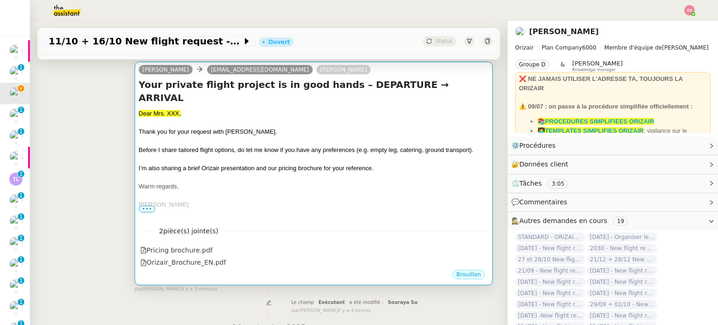
click at [234, 173] on div at bounding box center [314, 177] width 350 height 9
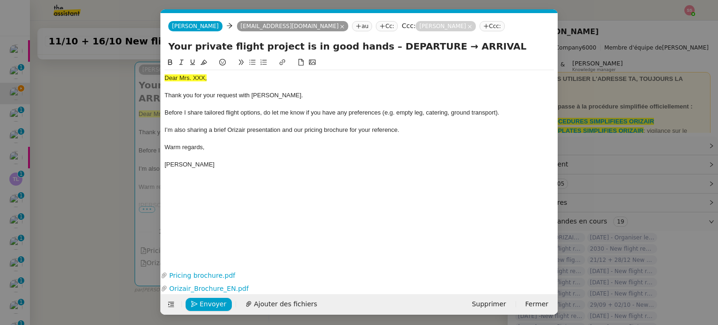
scroll to position [0, 26]
drag, startPoint x: 215, startPoint y: 80, endPoint x: 150, endPoint y: 78, distance: 65.5
click at [148, 78] on nz-modal-container "ac Service ✈️Orizair - Ac cusé de réception de la demande (FR) - En cours de va…" at bounding box center [359, 162] width 718 height 325
click at [209, 65] on button at bounding box center [203, 62] width 11 height 11
click at [207, 79] on div "Dear Mrs. XXX," at bounding box center [360, 78] width 390 height 8
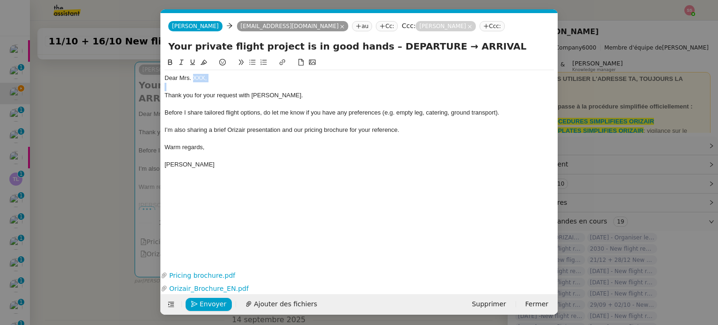
drag, startPoint x: 208, startPoint y: 78, endPoint x: 196, endPoint y: 78, distance: 11.7
click at [196, 78] on div "Dear Mrs. XXX," at bounding box center [360, 78] width 390 height 8
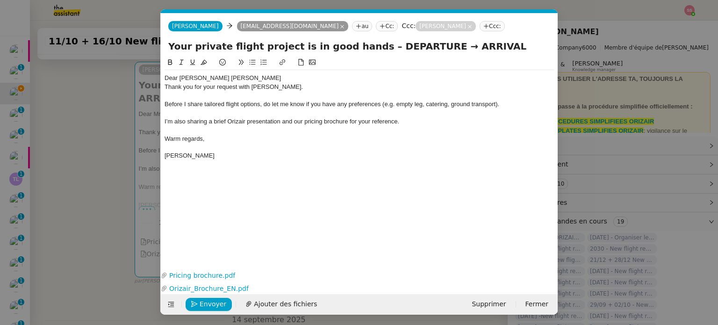
scroll to position [0, 0]
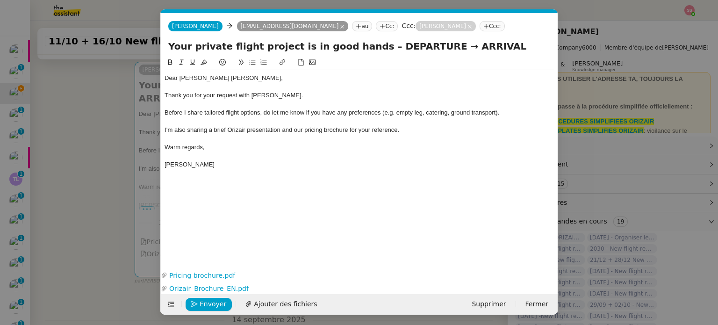
click at [138, 162] on nz-modal-container "ac Service ✈️Orizair - Ac cusé de réception de la demande (FR) - En cours de va…" at bounding box center [359, 162] width 718 height 325
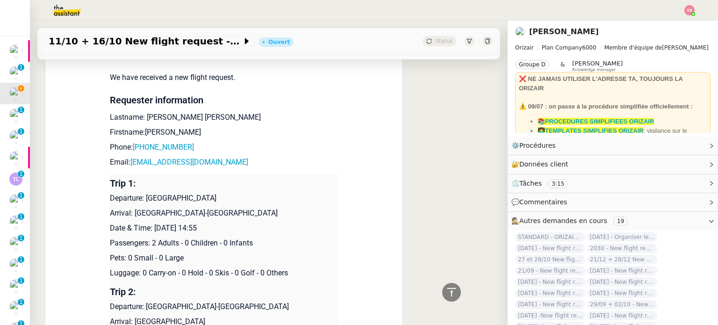
scroll to position [514, 0]
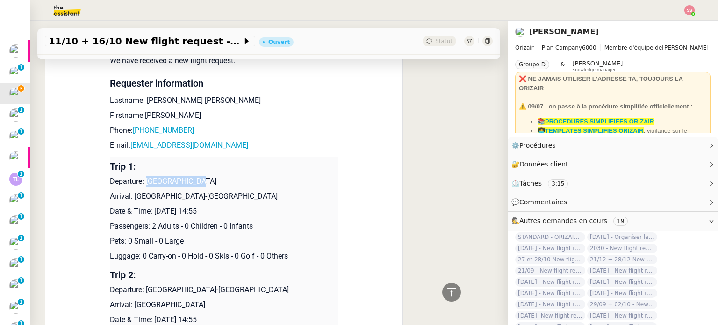
drag, startPoint x: 141, startPoint y: 170, endPoint x: 196, endPoint y: 170, distance: 55.2
click at [196, 176] on p "Departure: Zürich Airport" at bounding box center [224, 181] width 228 height 11
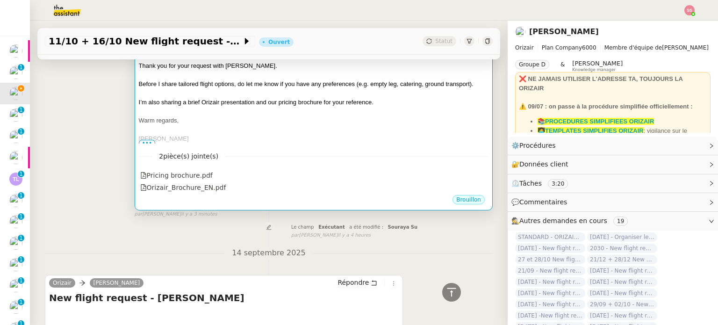
scroll to position [94, 0]
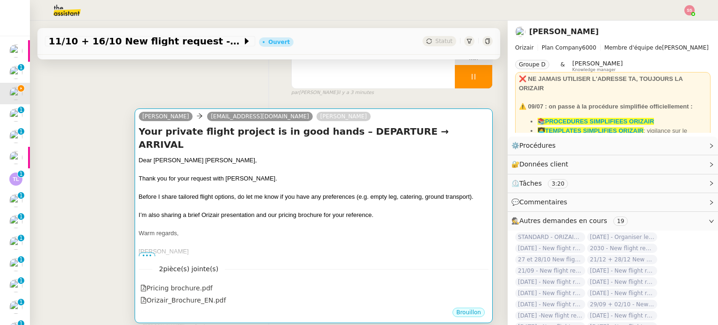
click at [362, 136] on h4 "Your private flight project is in good hands – DEPARTURE → ARRIVAL" at bounding box center [314, 138] width 350 height 26
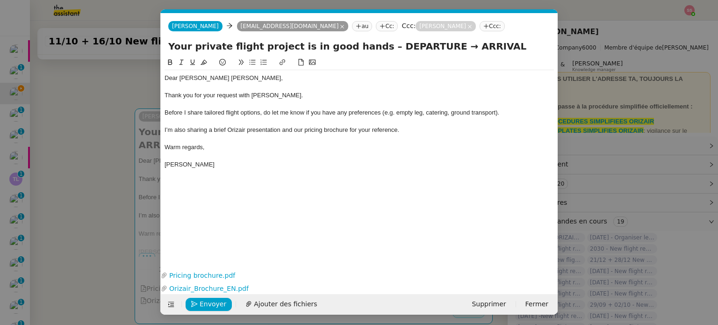
scroll to position [0, 26]
drag, startPoint x: 421, startPoint y: 48, endPoint x: 369, endPoint y: 44, distance: 53.0
click at [369, 44] on input "Your private flight project is in good hands – DEPARTURE → ARRIVAL" at bounding box center [359, 46] width 382 height 14
paste input "Zürich Airport"
click at [432, 47] on input "Your private flight project is in good hands – Zürich Airport→ ARRIVAL" at bounding box center [359, 46] width 382 height 14
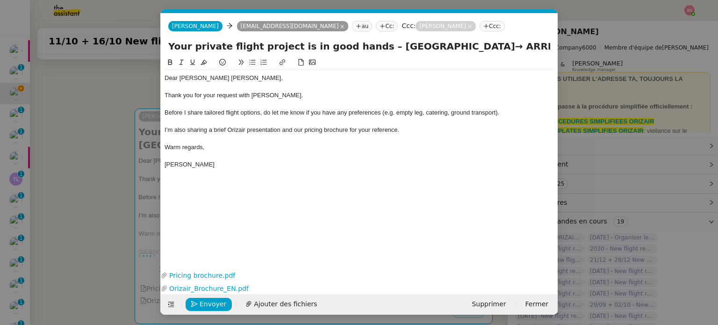
click at [479, 44] on input "Your private flight project is in good hands – Zürich Airport→ ARRIVAL" at bounding box center [359, 46] width 382 height 14
paste input "→"
type input "Your private flight project is in good hands – Zürich Airport→ ARRIVAL→"
click at [148, 151] on nz-modal-container "ac Service ✈️Orizair - Ac cusé de réception de la demande (FR) - En cours de va…" at bounding box center [359, 162] width 718 height 325
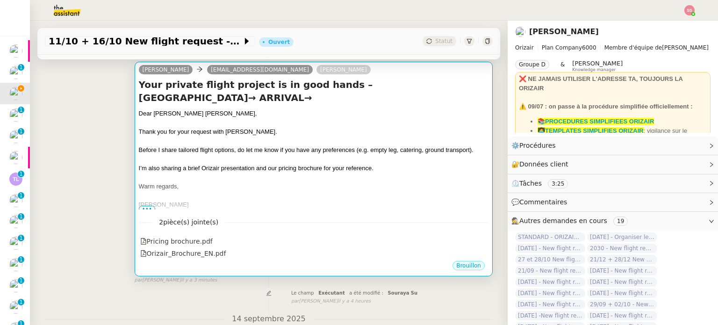
scroll to position [47, 0]
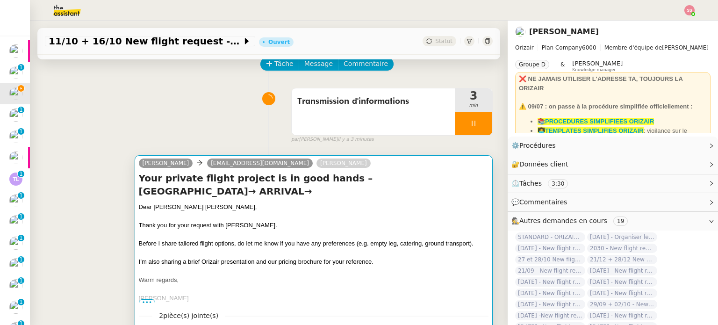
click at [379, 183] on h4 "Your private flight project is in good hands – Zürich Airport→ ARRIVAL→" at bounding box center [314, 185] width 350 height 26
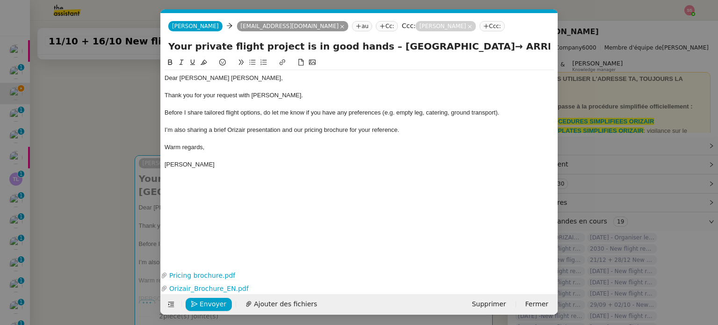
scroll to position [0, 26]
drag, startPoint x: 430, startPoint y: 43, endPoint x: 368, endPoint y: 47, distance: 62.3
click at [368, 47] on input "Your private flight project is in good hands – Zürich Airport→ ARRIVAL→" at bounding box center [359, 46] width 382 height 14
click at [498, 44] on input "Your private flight project is in good hands – Zürich Airport→ ARRIVAL→" at bounding box center [359, 46] width 382 height 14
paste input "Zürich Airport"
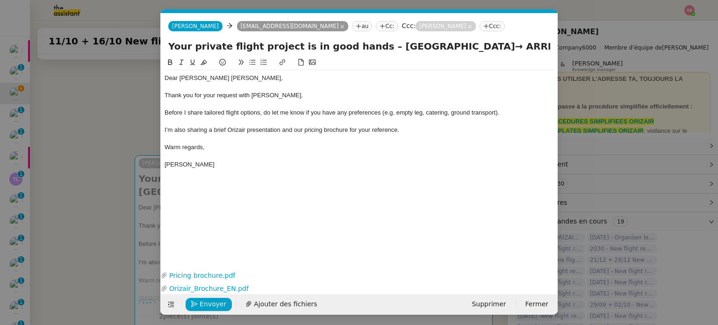
scroll to position [0, 1]
type input "Your private flight project is in good hands – Zürich Airport→ ARRIVAL→ Zürich …"
click at [88, 155] on nz-modal-container "ac Service ✈️Orizair - Ac cusé de réception de la demande (FR) - En cours de va…" at bounding box center [359, 162] width 718 height 325
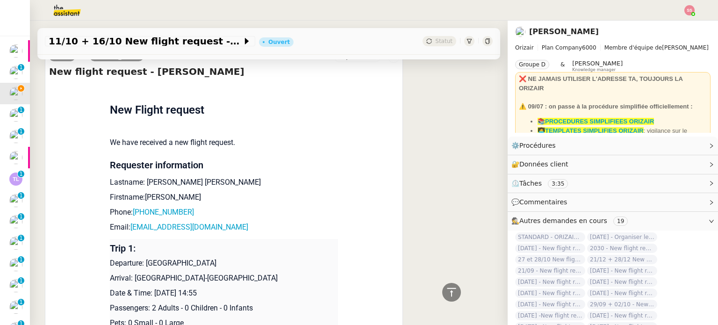
scroll to position [608, 0]
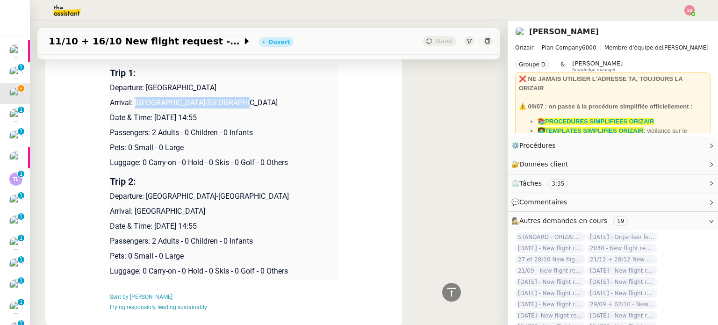
drag, startPoint x: 131, startPoint y: 106, endPoint x: 236, endPoint y: 101, distance: 105.4
click at [236, 101] on p "Arrival: Málaga-Costa del Sol Airport" at bounding box center [224, 102] width 228 height 11
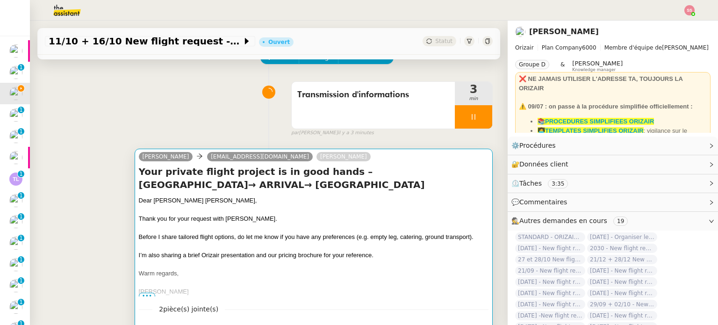
scroll to position [47, 0]
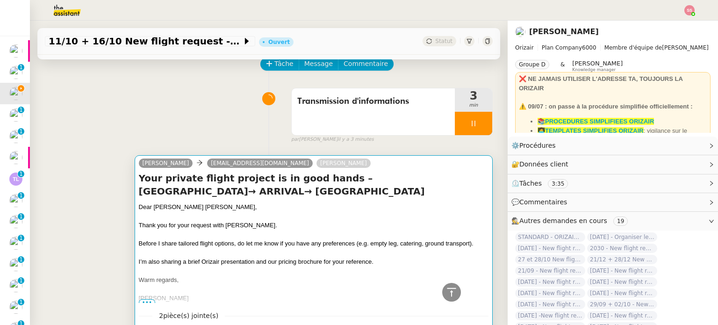
click at [337, 178] on h4 "Your private flight project is in good hands – Zürich Airport→ ARRIVAL→ Zürich …" at bounding box center [314, 185] width 350 height 26
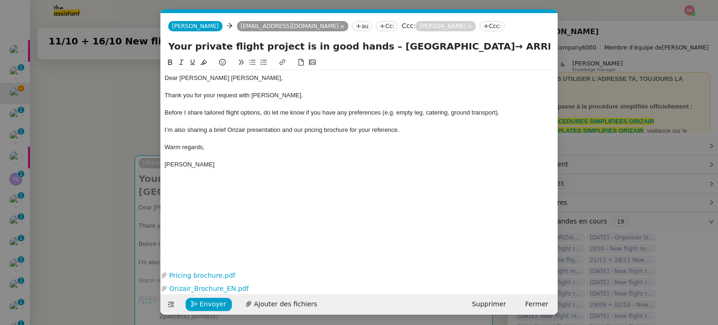
scroll to position [0, 26]
drag, startPoint x: 479, startPoint y: 48, endPoint x: 442, endPoint y: 46, distance: 37.5
click at [442, 46] on input "Your private flight project is in good hands – Zürich Airport→ ARRIVAL→ Zürich …" at bounding box center [359, 46] width 382 height 14
paste input "Málaga-Costa del Sol Airport"
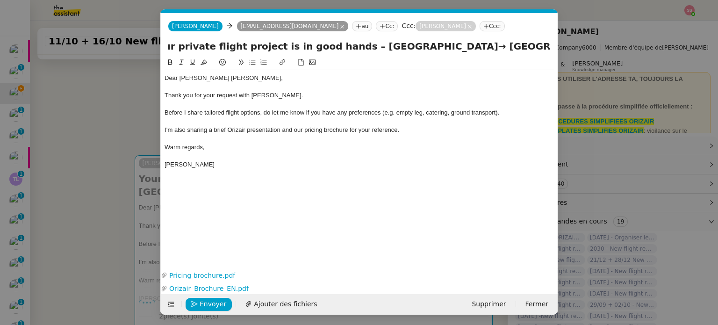
click at [360, 126] on div "I’m also sharing a brief Orizair presentation and our pricing brochure for your…" at bounding box center [360, 130] width 390 height 8
drag, startPoint x: 489, startPoint y: 51, endPoint x: 507, endPoint y: 72, distance: 28.2
click at [507, 72] on form "Josephine Josephine reczulska@icloud.com au Cc: Ccc: Louis Frei Ccc: Your priva…" at bounding box center [359, 164] width 398 height 302
click at [479, 48] on input "Your private flight project is in good hands – Zürich Airport→ Málaga-Costa del…" at bounding box center [359, 46] width 382 height 14
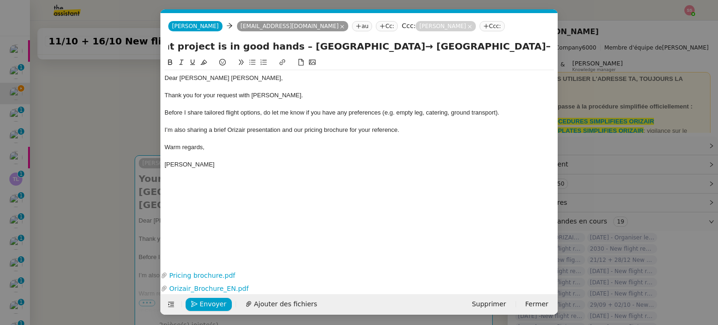
click at [480, 46] on input "Your private flight project is in good hands – Zürich Airport→ Málaga-Costa del…" at bounding box center [359, 46] width 382 height 14
type input "Your private flight project is in good hands – Zürich Airport→ Málaga-Costa del…"
click at [359, 122] on div at bounding box center [360, 121] width 390 height 8
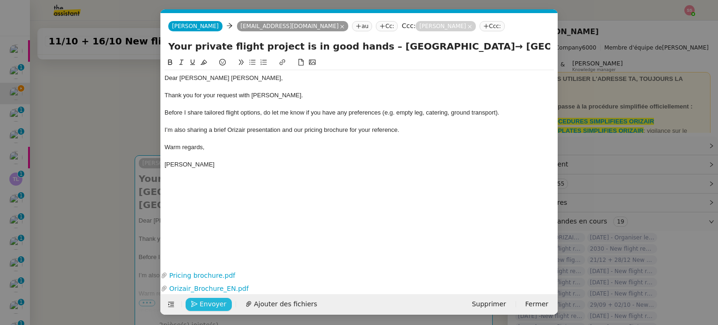
click at [211, 307] on span "Envoyer" at bounding box center [213, 304] width 27 height 11
click at [211, 307] on span "Confirmer l'envoi" at bounding box center [228, 304] width 56 height 11
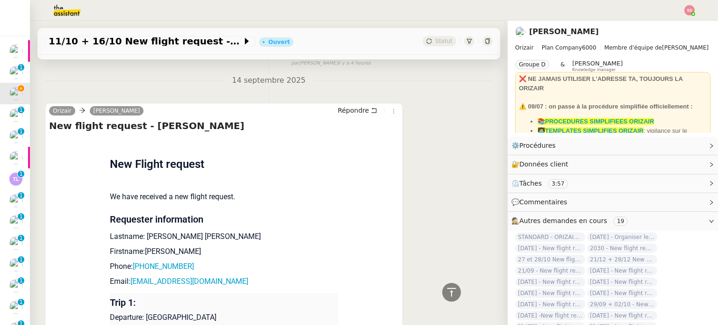
scroll to position [374, 0]
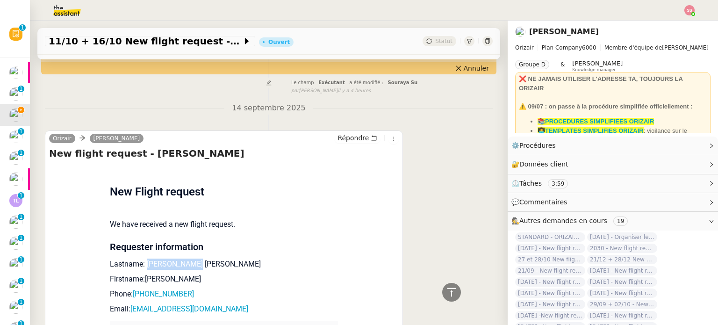
drag, startPoint x: 140, startPoint y: 259, endPoint x: 203, endPoint y: 258, distance: 62.2
click at [203, 259] on p "Lastname: Schmitt Opitz" at bounding box center [224, 264] width 228 height 11
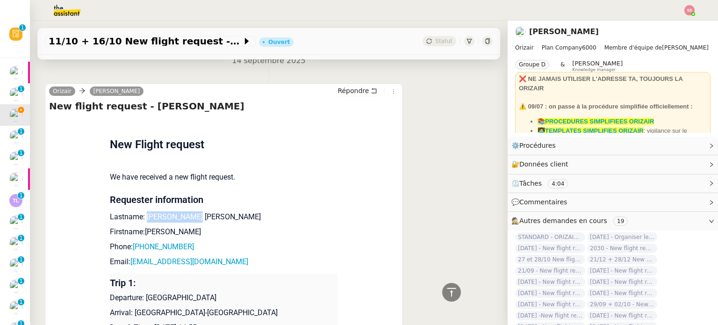
scroll to position [468, 0]
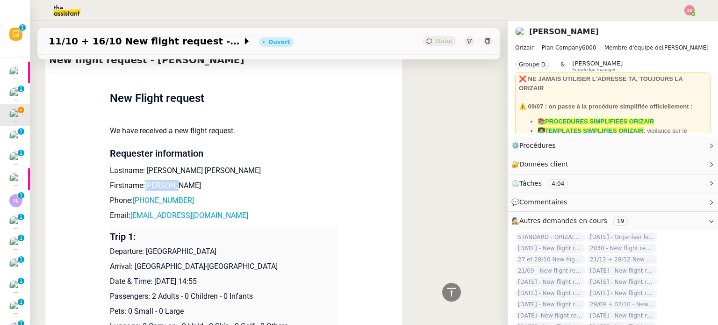
drag, startPoint x: 166, startPoint y: 179, endPoint x: 138, endPoint y: 179, distance: 27.6
click at [138, 180] on p "Firstname:Isabelle" at bounding box center [224, 185] width 228 height 11
drag, startPoint x: 177, startPoint y: 194, endPoint x: 135, endPoint y: 192, distance: 42.6
click at [135, 195] on p "Phone: +41765684335" at bounding box center [224, 200] width 228 height 11
drag, startPoint x: 217, startPoint y: 213, endPoint x: 126, endPoint y: 210, distance: 90.8
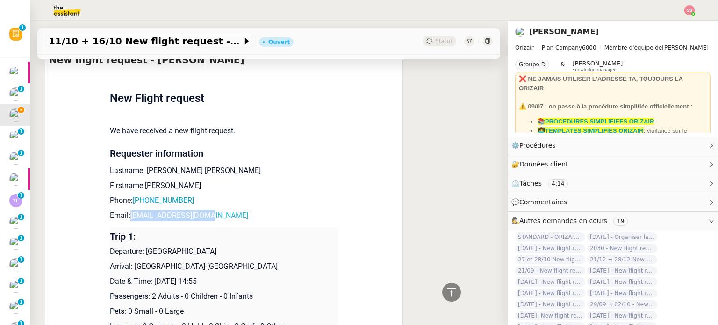
click at [126, 210] on p "Email: reczulska@icloud.com" at bounding box center [224, 215] width 228 height 11
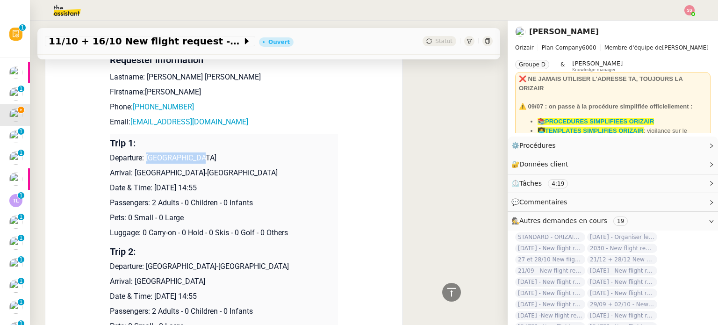
drag, startPoint x: 142, startPoint y: 150, endPoint x: 195, endPoint y: 150, distance: 52.9
click at [195, 152] on p "Departure: Zürich Airport" at bounding box center [224, 157] width 228 height 11
drag, startPoint x: 130, startPoint y: 164, endPoint x: 253, endPoint y: 161, distance: 123.0
click at [253, 167] on p "Arrival: Málaga-Costa del Sol Airport" at bounding box center [224, 172] width 228 height 11
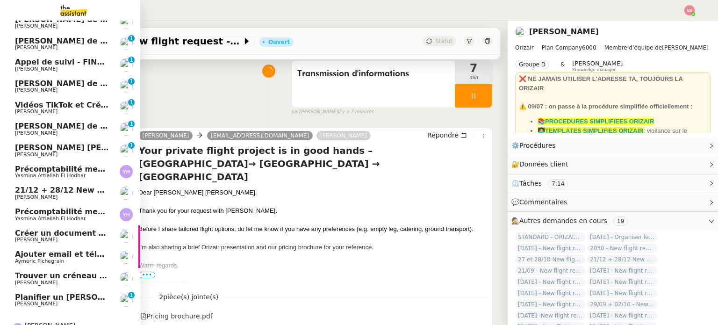
scroll to position [223, 0]
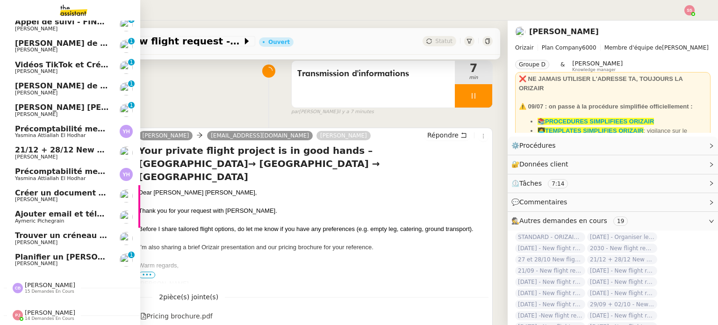
click at [51, 256] on span "Planifier un appel avec Unintech" at bounding box center [106, 257] width 183 height 9
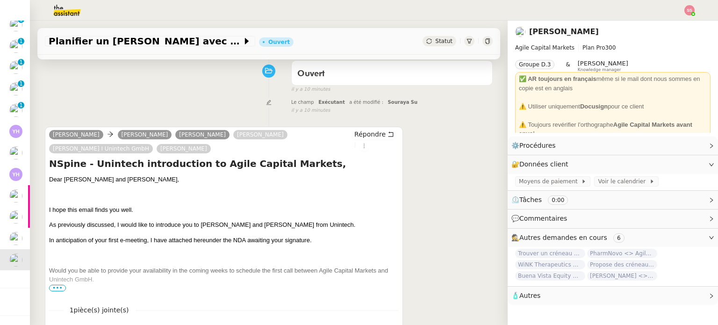
scroll to position [121, 0]
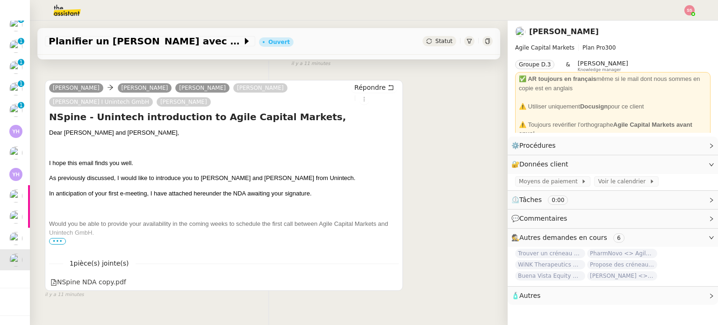
click at [64, 243] on span "•••" at bounding box center [57, 241] width 17 height 7
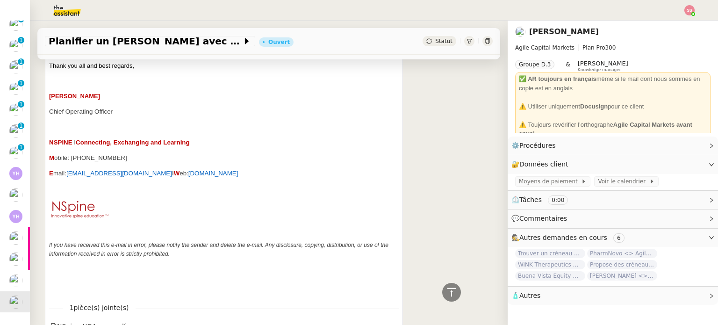
scroll to position [390, 0]
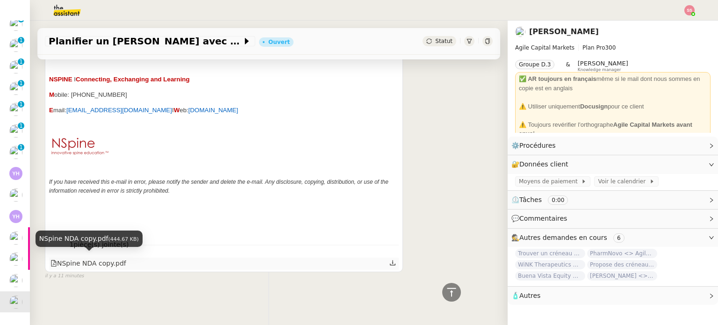
click at [97, 258] on div "NSpine NDA copy.pdf" at bounding box center [89, 263] width 76 height 11
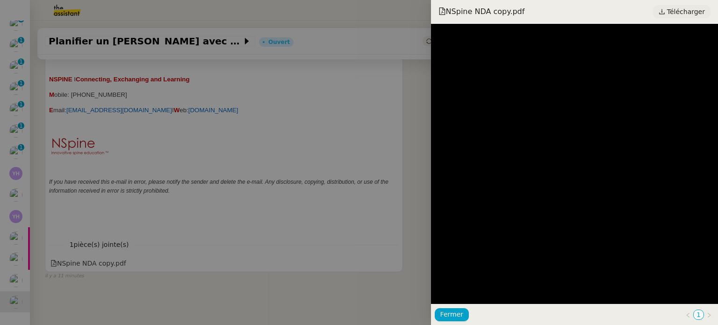
click at [691, 13] on span "Télécharger" at bounding box center [686, 12] width 38 height 12
click at [206, 119] on div at bounding box center [359, 162] width 718 height 325
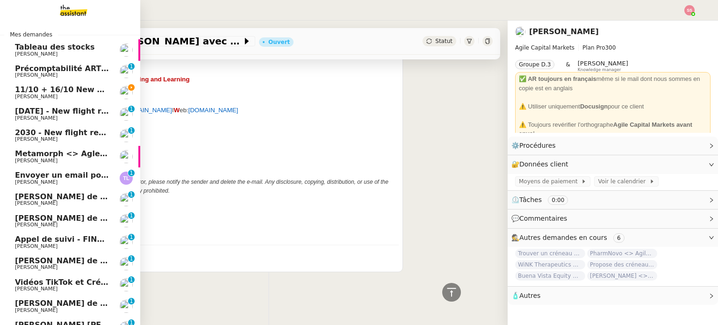
scroll to position [0, 0]
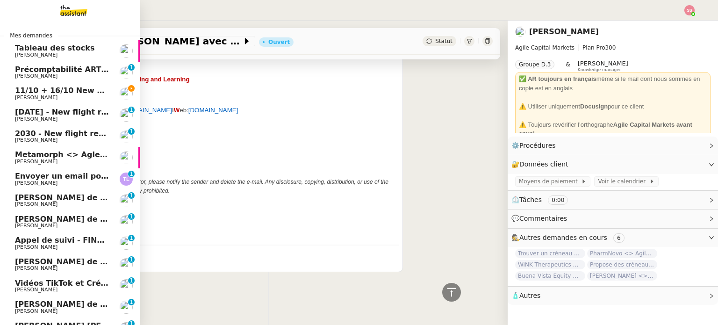
click at [61, 97] on span "Louis Frei" at bounding box center [62, 98] width 94 height 6
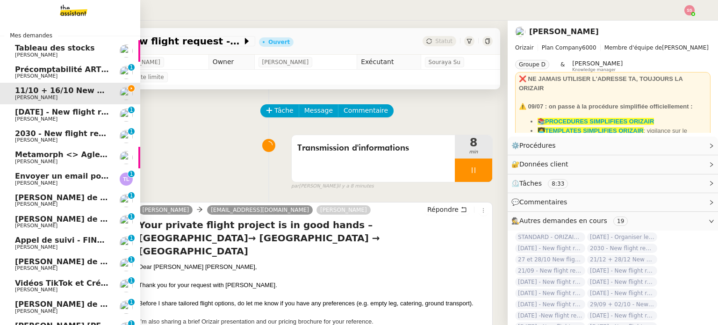
click at [15, 119] on span "Louis Frei" at bounding box center [36, 119] width 43 height 6
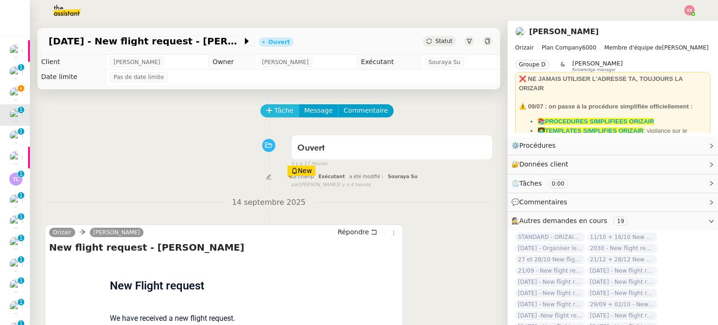
click at [275, 115] on span "Tâche" at bounding box center [284, 110] width 19 height 11
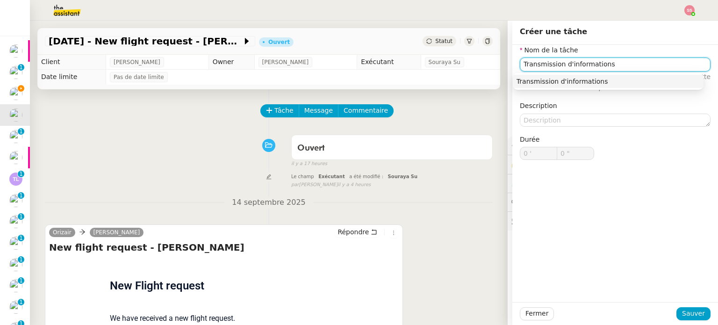
click at [600, 85] on div "Transmission d'informations" at bounding box center [608, 81] width 183 height 8
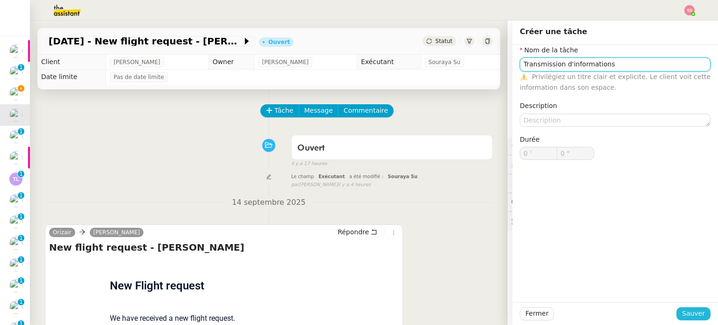
type input "Transmission d'informations"
click at [687, 308] on button "Sauver" at bounding box center [694, 313] width 34 height 13
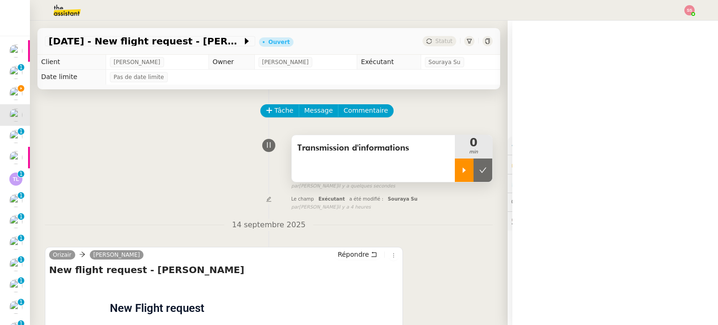
click at [457, 171] on div at bounding box center [464, 170] width 19 height 23
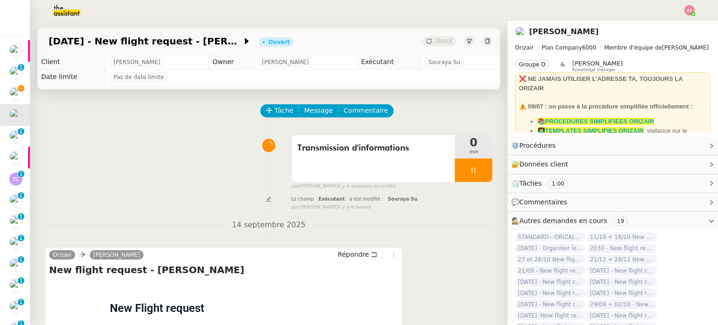
scroll to position [140, 0]
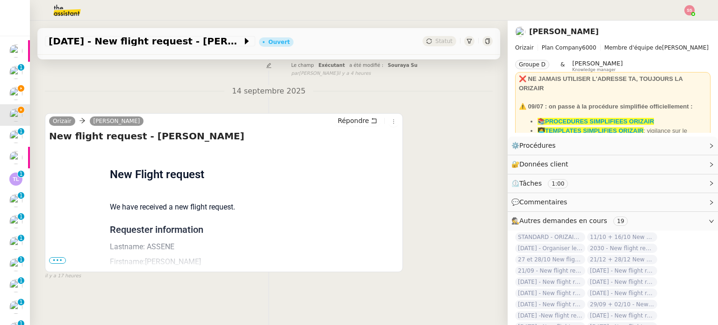
click at [53, 257] on span "•••" at bounding box center [57, 260] width 17 height 7
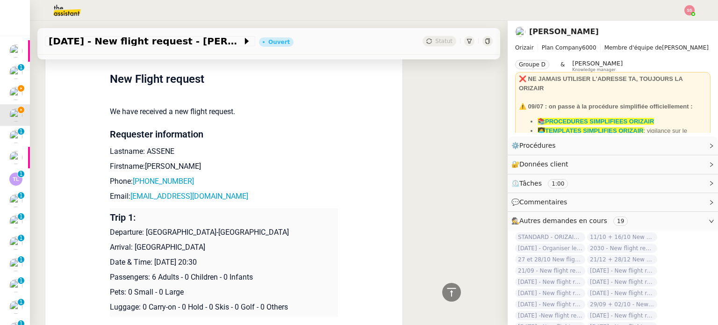
scroll to position [233, 0]
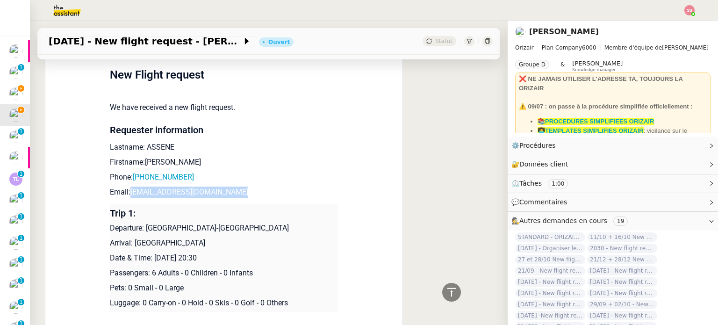
drag, startPoint x: 253, startPoint y: 192, endPoint x: 127, endPoint y: 196, distance: 126.3
click at [127, 196] on p "Email: jeandanielassene92@gmail.com" at bounding box center [224, 192] width 228 height 11
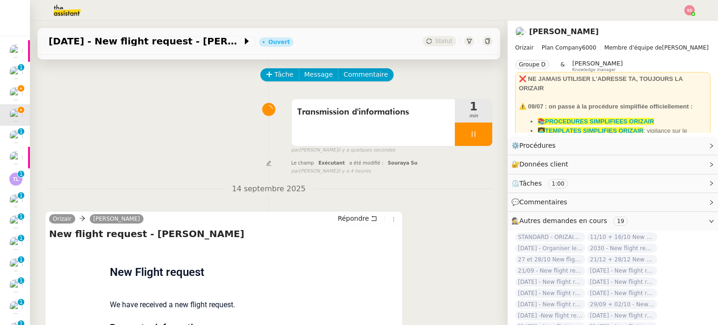
scroll to position [0, 0]
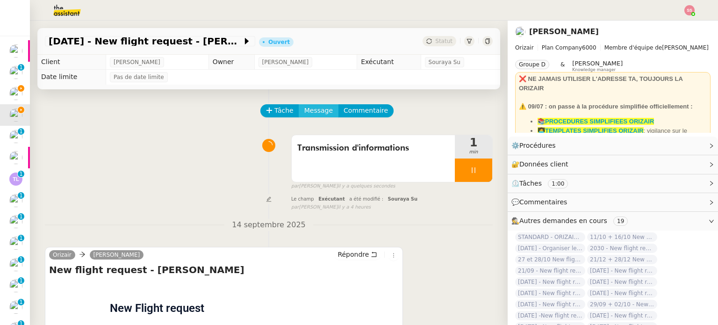
click at [306, 111] on span "Message" at bounding box center [318, 110] width 29 height 11
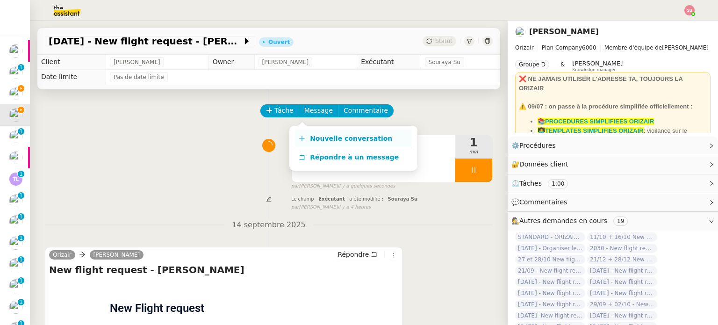
click at [376, 145] on link "Nouvelle conversation" at bounding box center [353, 139] width 117 height 19
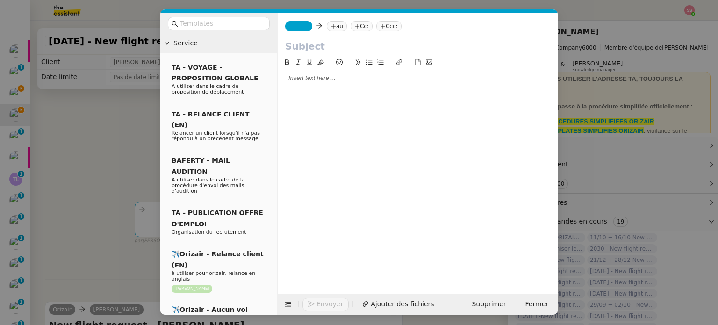
click at [331, 25] on icon at bounding box center [334, 26] width 6 height 6
paste input "jeandanielassene92@gmail.com"
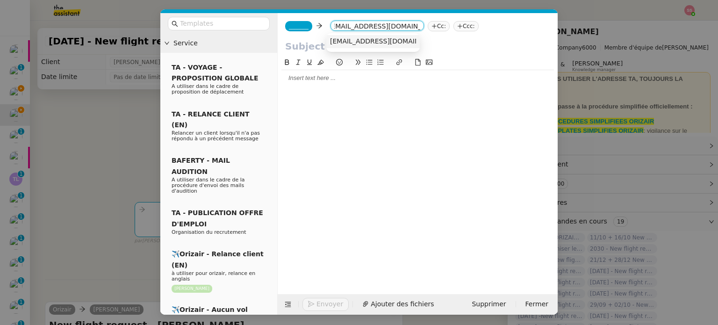
type input "jeandanielassene92@gmail.com"
click at [369, 43] on span "jeandanielassene92@gmail.com" at bounding box center [387, 40] width 115 height 7
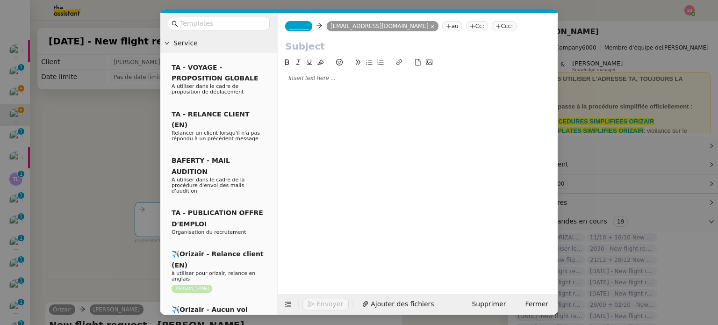
click at [300, 29] on span "_______" at bounding box center [299, 26] width 20 height 7
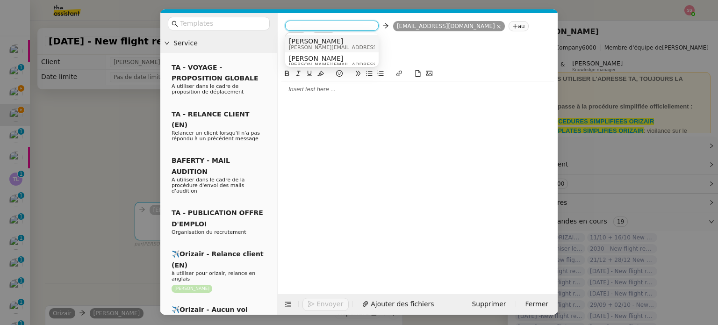
click at [326, 43] on span "Josephine" at bounding box center [355, 40] width 133 height 7
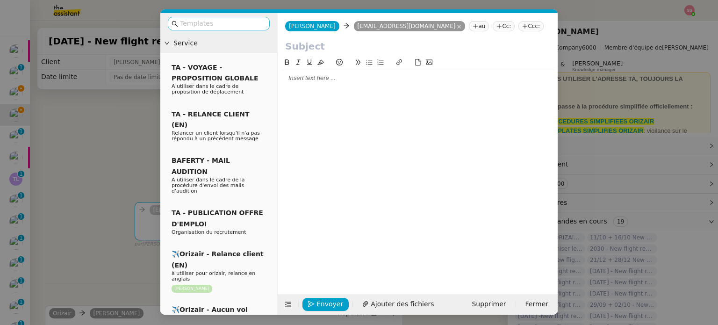
click at [244, 26] on input "text" at bounding box center [222, 23] width 84 height 11
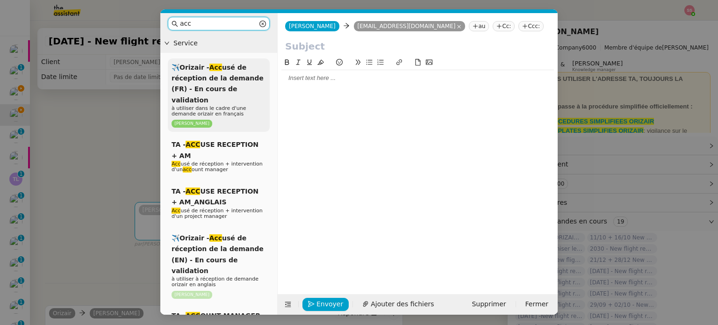
type input "acc"
click at [247, 75] on span "✈️Orizair - Acc usé de réception de la demande (FR) - En cours de validation" at bounding box center [218, 84] width 92 height 40
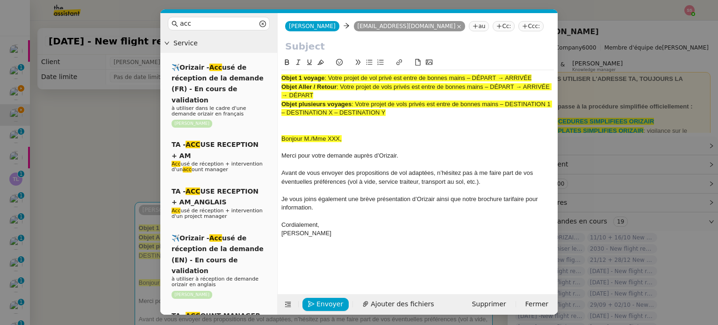
drag, startPoint x: 328, startPoint y: 77, endPoint x: 564, endPoint y: 82, distance: 235.3
click at [564, 82] on nz-modal-container "acc Service ✈️Orizair - Acc usé de réception de la demande (FR) - En cours de v…" at bounding box center [359, 162] width 718 height 325
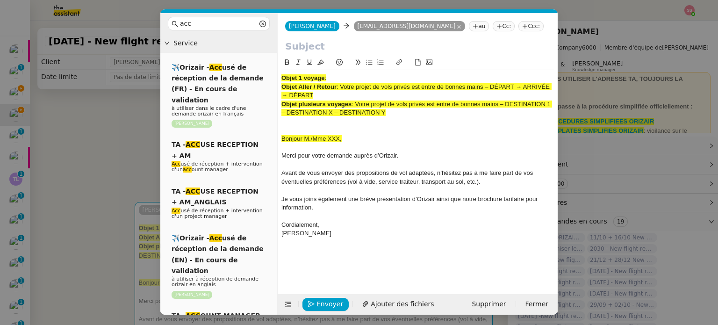
click at [354, 45] on input "text" at bounding box center [417, 46] width 265 height 14
paste input "Votre projet de vol privé est entre de bonnes mains – DÉPART → ARRIVÉE"
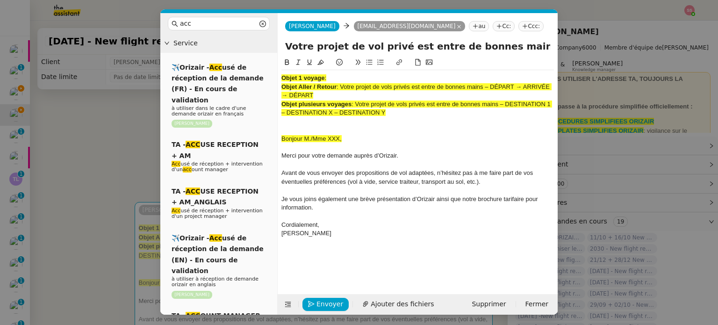
scroll to position [0, 60]
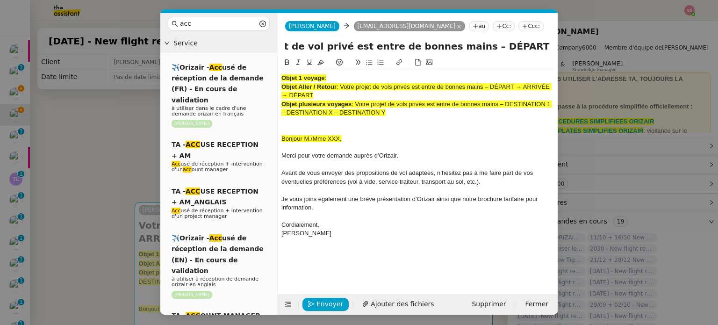
type input "Votre projet de vol privé est entre de bonnes mains – DÉPART → ARRIVÉE"
click at [519, 26] on nz-tag "Ccc:" at bounding box center [531, 26] width 25 height 10
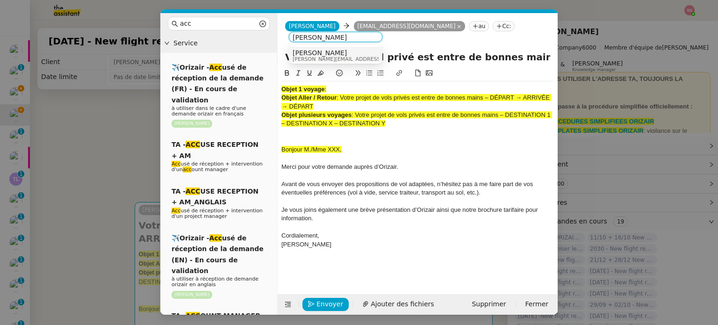
type input "Louis Frei"
click at [343, 50] on div "Louis Frei louis@orizair.com" at bounding box center [336, 55] width 86 height 13
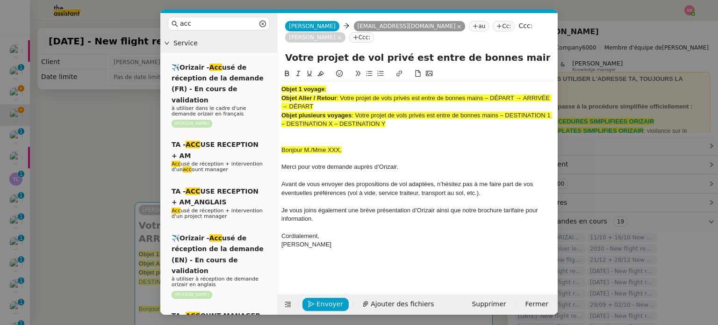
drag, startPoint x: 402, startPoint y: 124, endPoint x: 277, endPoint y: 82, distance: 131.9
click at [278, 82] on nz-spin "Objet 1 voyage : Objet Aller / Retour : Votre projet de vols privés est entre d…" at bounding box center [418, 175] width 280 height 215
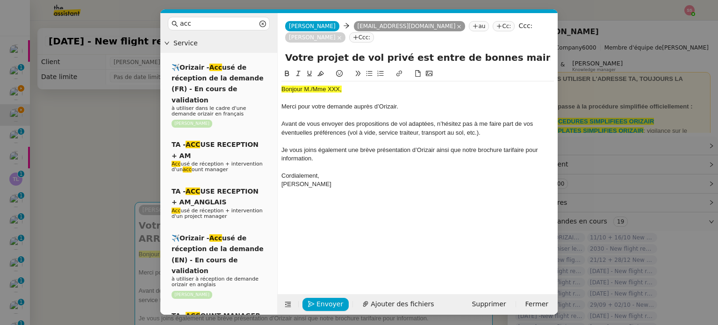
click at [126, 167] on nz-modal-container "acc Service ✈️Orizair - Acc usé de réception de la demande (FR) - En cours de v…" at bounding box center [359, 162] width 718 height 325
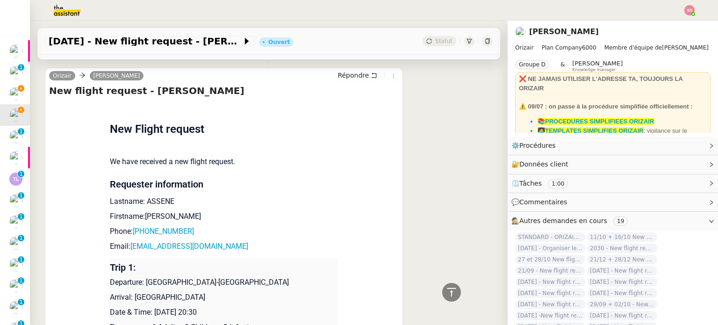
scroll to position [374, 0]
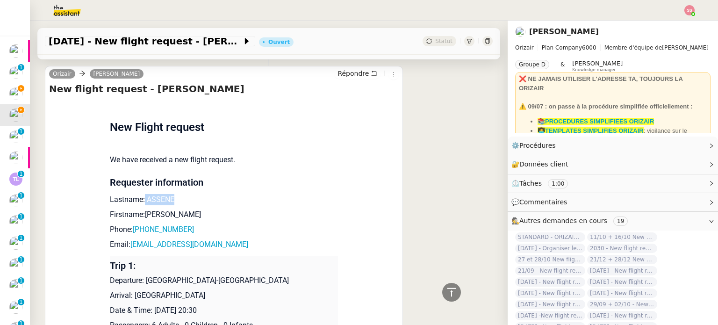
drag, startPoint x: 139, startPoint y: 190, endPoint x: 181, endPoint y: 189, distance: 41.6
click at [181, 194] on p "Lastname: ASSENE" at bounding box center [224, 199] width 228 height 11
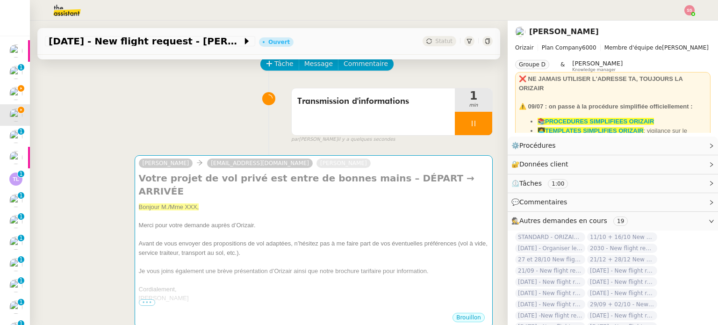
scroll to position [0, 0]
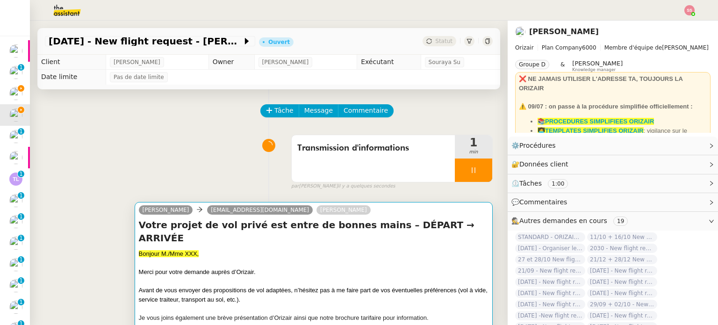
click at [205, 249] on div "Bonjour M./Mme XXX," at bounding box center [314, 253] width 350 height 9
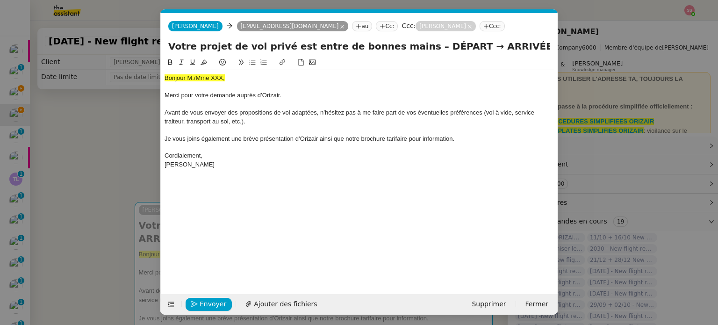
scroll to position [0, 29]
click at [209, 77] on span "Bonjour M./Mme XXX," at bounding box center [195, 77] width 60 height 7
click at [205, 63] on icon at bounding box center [204, 62] width 7 height 7
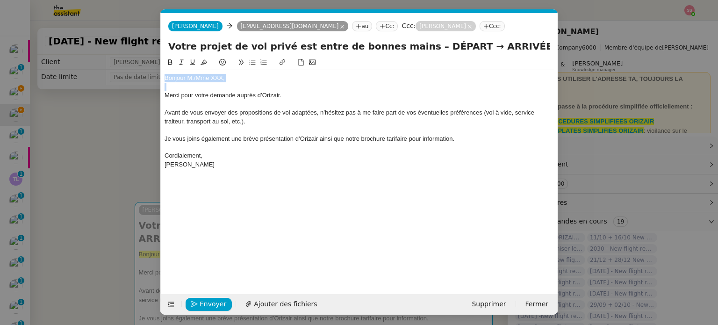
click at [236, 82] on div "Bonjour M./Mme XXX," at bounding box center [360, 78] width 390 height 8
drag, startPoint x: 233, startPoint y: 79, endPoint x: 193, endPoint y: 78, distance: 40.2
click at [193, 78] on div "Bonjour M./Mme XXX," at bounding box center [360, 78] width 390 height 8
click at [206, 79] on div "Bonjour M. ASSENE" at bounding box center [360, 78] width 390 height 8
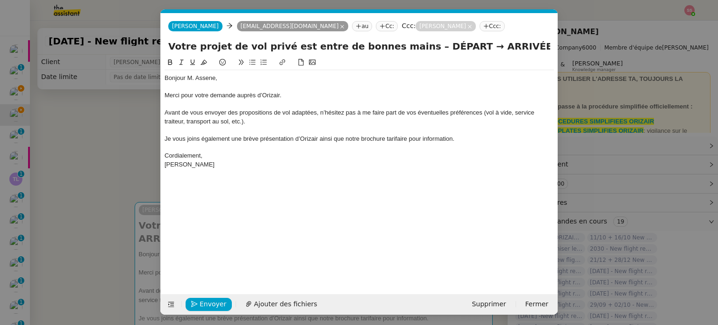
click at [133, 166] on nz-modal-container "acc Service ✈️Orizair - Acc usé de réception de la demande (FR) - En cours de v…" at bounding box center [359, 162] width 718 height 325
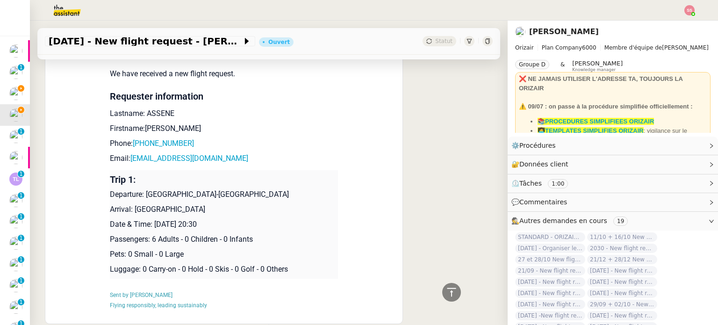
scroll to position [468, 0]
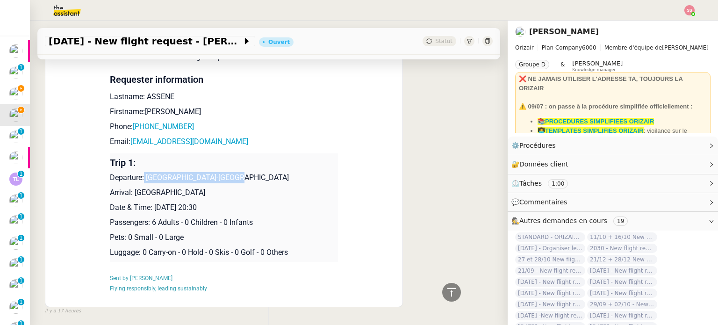
drag, startPoint x: 140, startPoint y: 167, endPoint x: 237, endPoint y: 164, distance: 96.9
click at [237, 172] on p "Departure: Paris-Le Bourget Airport" at bounding box center [224, 177] width 228 height 11
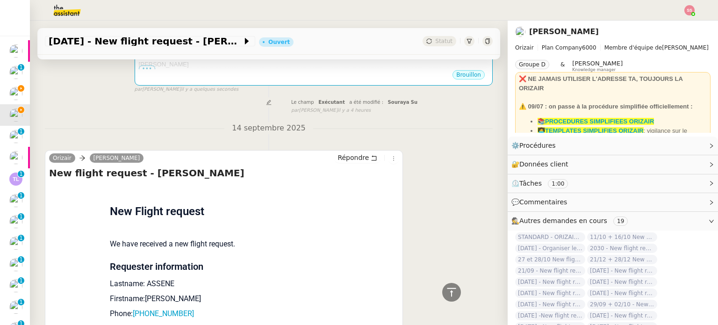
scroll to position [140, 0]
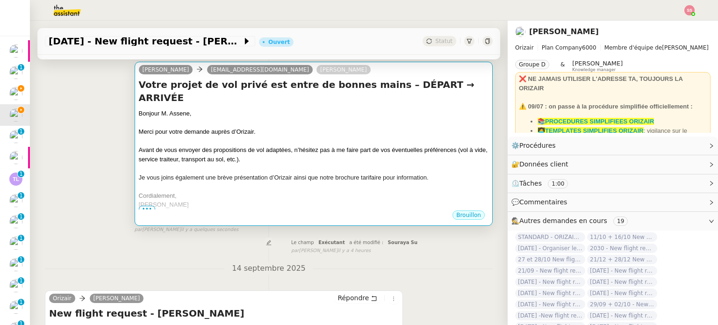
click at [396, 146] on span "Avant de vous envoyer des propositions de vol adaptées, n’hésitez pas à me fair…" at bounding box center [313, 154] width 349 height 16
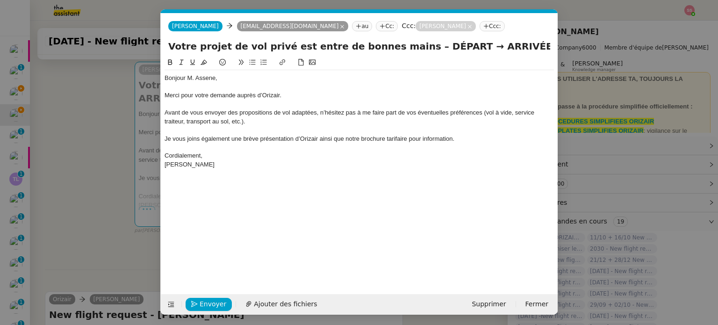
scroll to position [0, 29]
drag, startPoint x: 441, startPoint y: 47, endPoint x: 408, endPoint y: 43, distance: 33.0
click at [408, 43] on input "Votre projet de vol privé est entre de bonnes mains – DÉPART → ARRIVÉE" at bounding box center [359, 46] width 382 height 14
paste input "Paris-Le Bourget Airport"
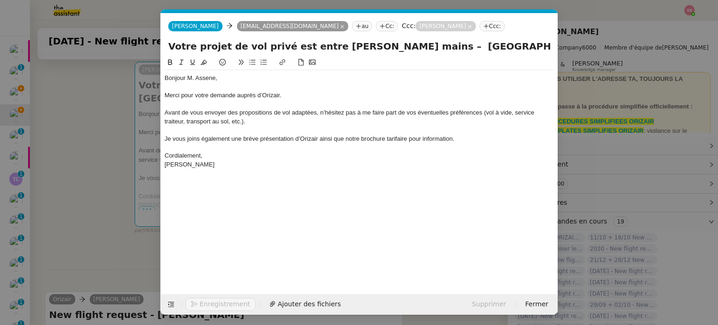
type input "Votre projet de vol privé est entre de bonnes mains – Paris-Le Bourget Airport …"
click at [129, 166] on nz-modal-container "acc Service ✈️Orizair - Acc usé de réception de la demande (FR) - En cours de v…" at bounding box center [359, 162] width 718 height 325
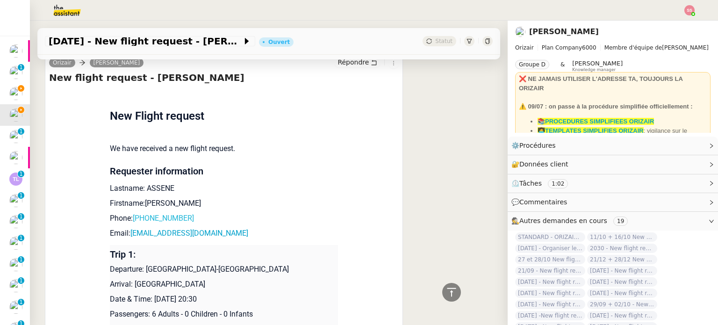
scroll to position [420, 0]
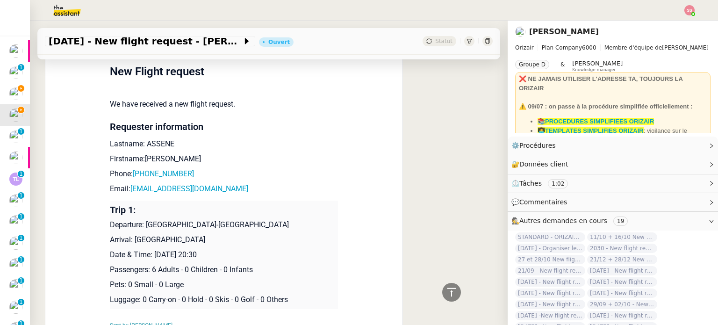
drag, startPoint x: 130, startPoint y: 242, endPoint x: 233, endPoint y: 239, distance: 102.9
click at [233, 239] on p "Arrival: Malta International Airport" at bounding box center [224, 239] width 228 height 11
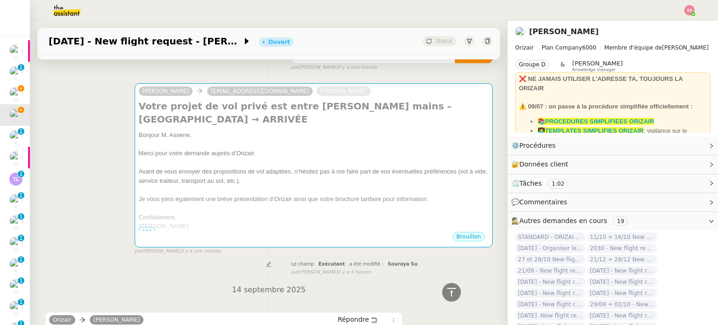
scroll to position [46, 0]
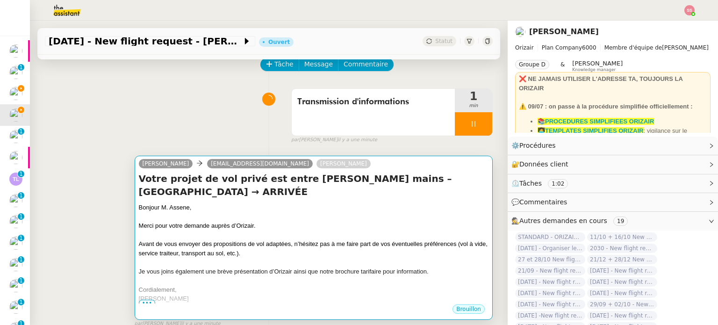
click at [313, 211] on div "Bonjour M. Assene," at bounding box center [314, 207] width 350 height 9
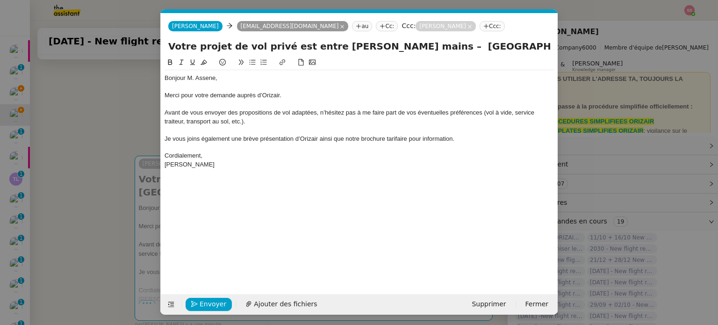
scroll to position [0, 29]
drag, startPoint x: 529, startPoint y: 48, endPoint x: 586, endPoint y: 70, distance: 60.7
click at [586, 70] on nz-modal-container "acc Service ✈️Orizair - Acc usé de réception de la demande (FR) - En cours de v…" at bounding box center [359, 162] width 718 height 325
paste input "Malta International Airport"
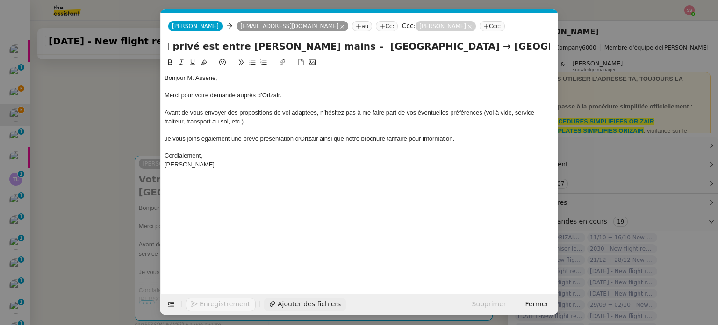
type input "Votre projet de vol privé est entre de bonnes mains – Paris-Le Bourget Airport …"
click at [285, 301] on span "Ajouter des fichiers" at bounding box center [309, 304] width 63 height 11
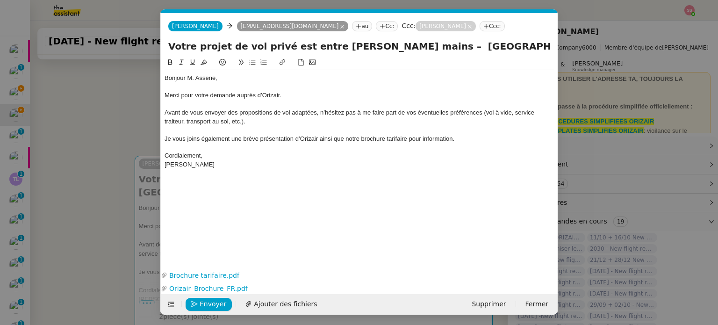
click at [41, 145] on nz-modal-container "acc Service ✈️Orizair - Acc usé de réception de la demande (FR) - En cours de v…" at bounding box center [359, 162] width 718 height 325
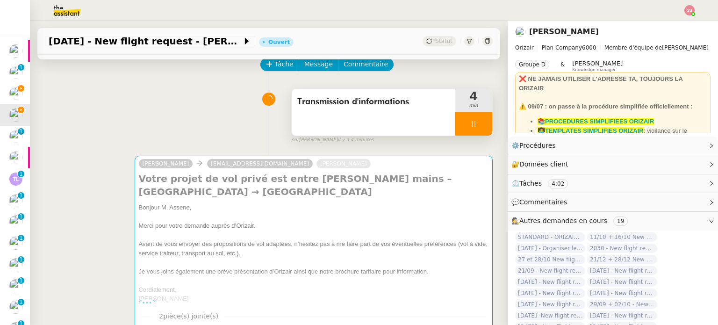
click at [470, 121] on icon at bounding box center [473, 123] width 7 height 7
click at [479, 127] on icon at bounding box center [482, 123] width 7 height 7
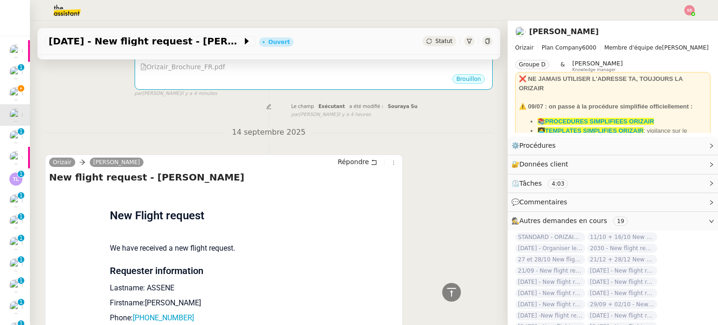
scroll to position [467, 0]
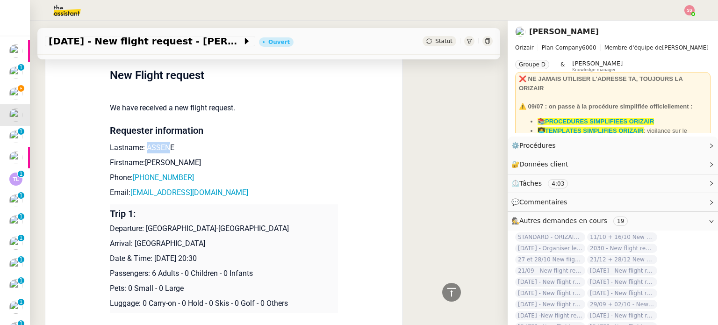
drag, startPoint x: 140, startPoint y: 151, endPoint x: 164, endPoint y: 151, distance: 24.3
click at [164, 151] on p "Lastname: ASSENE" at bounding box center [224, 147] width 228 height 11
click at [163, 150] on p "Lastname: ASSENE" at bounding box center [224, 147] width 228 height 11
drag, startPoint x: 166, startPoint y: 149, endPoint x: 140, endPoint y: 149, distance: 25.7
click at [140, 149] on p "Lastname: ASSENE" at bounding box center [224, 147] width 228 height 11
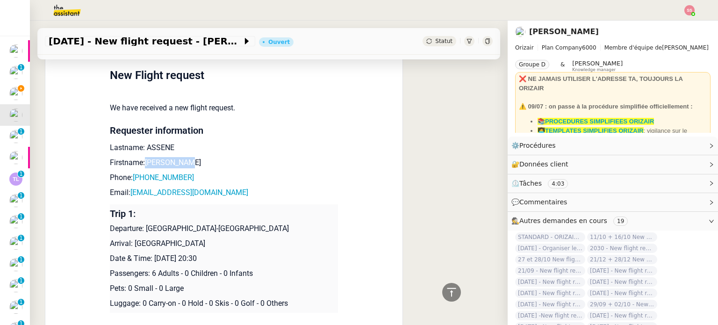
drag, startPoint x: 176, startPoint y: 167, endPoint x: 139, endPoint y: 165, distance: 36.6
click at [139, 165] on p "Firstname:Jean Daniel" at bounding box center [224, 162] width 228 height 11
drag, startPoint x: 188, startPoint y: 183, endPoint x: 133, endPoint y: 180, distance: 55.3
click at [133, 180] on p "Phone: +33 0758519512" at bounding box center [224, 177] width 228 height 11
drag, startPoint x: 241, startPoint y: 202, endPoint x: 153, endPoint y: 199, distance: 88.0
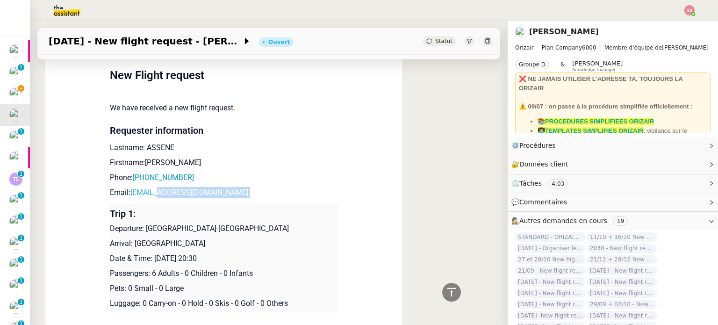
click at [153, 199] on td "New Flight request We have received a new flight request. Requester information…" at bounding box center [224, 202] width 228 height 308
click at [273, 183] on p "Phone: +33 0758519512" at bounding box center [224, 177] width 228 height 11
drag, startPoint x: 235, startPoint y: 197, endPoint x: 126, endPoint y: 193, distance: 109.1
click at [126, 193] on p "Email: jeandanielassene92@gmail.com" at bounding box center [224, 192] width 228 height 11
drag, startPoint x: 143, startPoint y: 233, endPoint x: 232, endPoint y: 235, distance: 89.4
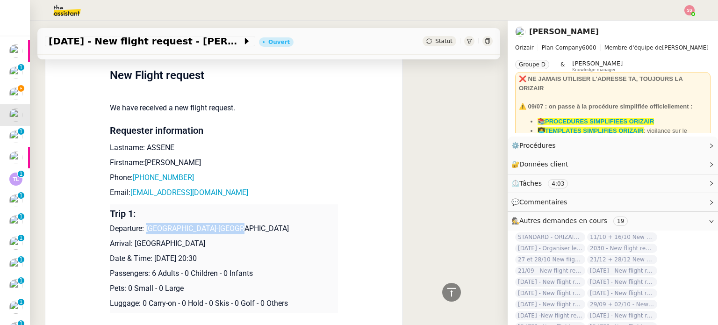
click at [232, 234] on p "Departure: Paris-Le Bourget Airport" at bounding box center [224, 228] width 228 height 11
drag, startPoint x: 131, startPoint y: 246, endPoint x: 251, endPoint y: 243, distance: 120.2
click at [251, 243] on p "Arrival: Malta International Airport" at bounding box center [224, 243] width 228 height 11
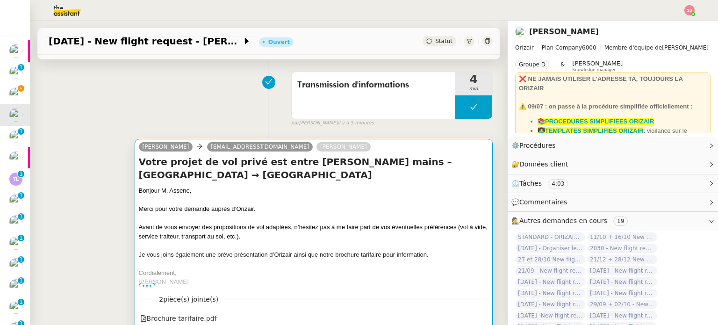
scroll to position [140, 0]
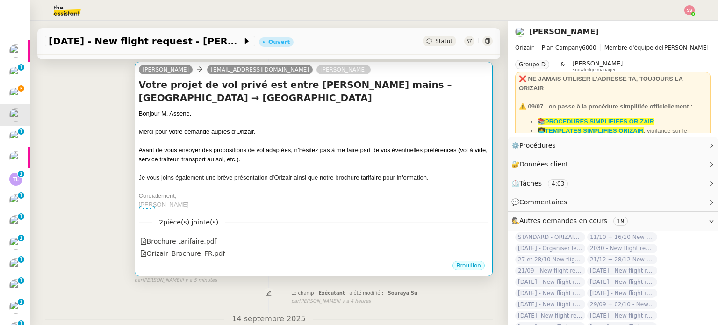
click at [344, 188] on div at bounding box center [314, 186] width 350 height 9
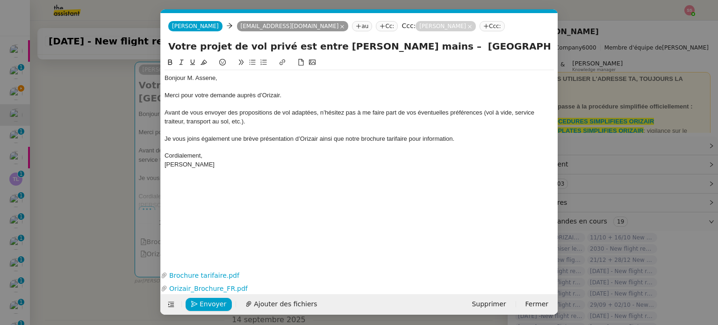
scroll to position [0, 29]
click at [217, 301] on span "Envoyer" at bounding box center [213, 304] width 27 height 11
click at [217, 301] on span "Confirmer l'envoi" at bounding box center [228, 304] width 56 height 11
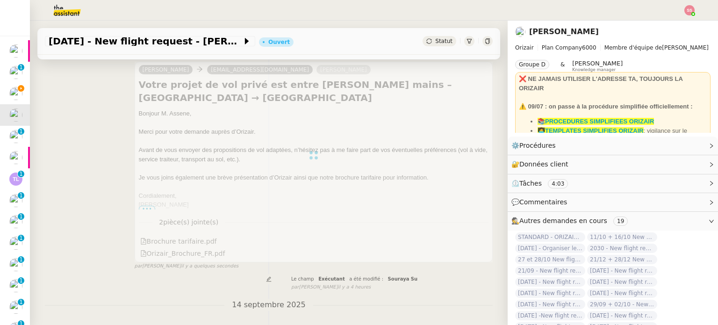
click at [426, 43] on div "Statut" at bounding box center [440, 41] width 34 height 10
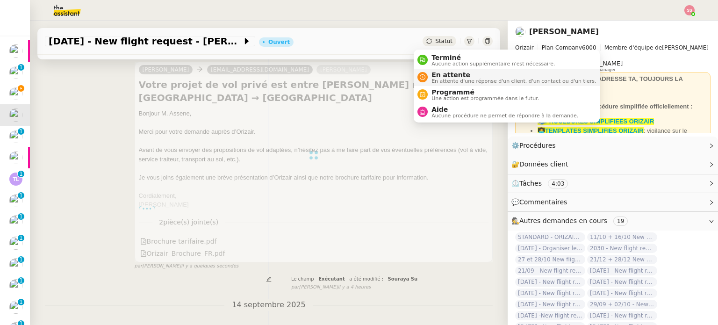
click at [440, 80] on span "En attente d'une réponse d'un client, d'un contact ou d'un tiers." at bounding box center [514, 81] width 165 height 5
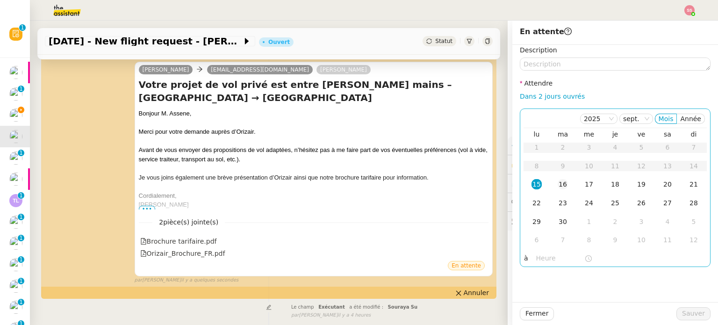
click at [559, 187] on div "16" at bounding box center [563, 184] width 10 height 10
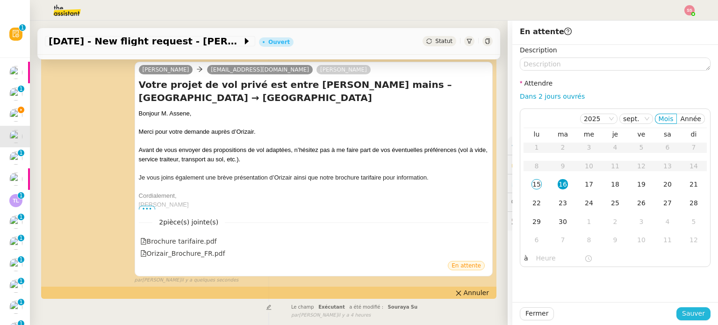
click at [687, 311] on span "Sauver" at bounding box center [693, 313] width 23 height 11
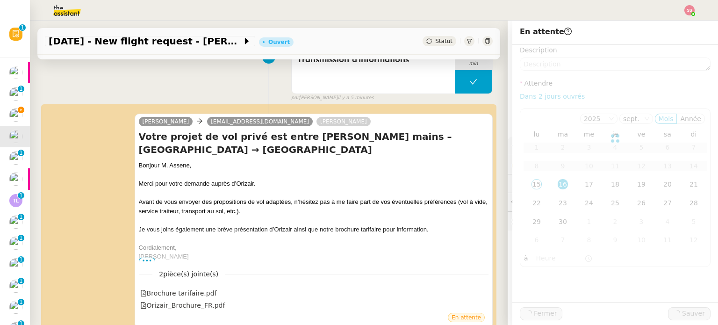
scroll to position [192, 0]
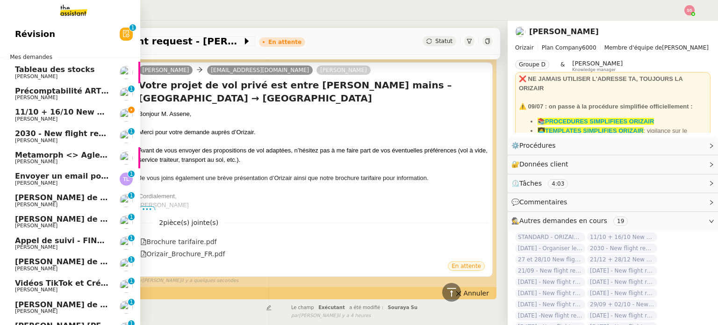
click at [59, 133] on span "2030 - New flight request - Stephen Jakins" at bounding box center [107, 133] width 185 height 9
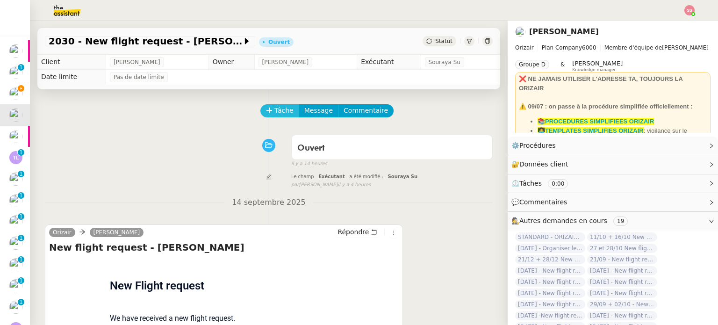
click at [277, 116] on span "Tâche" at bounding box center [284, 110] width 19 height 11
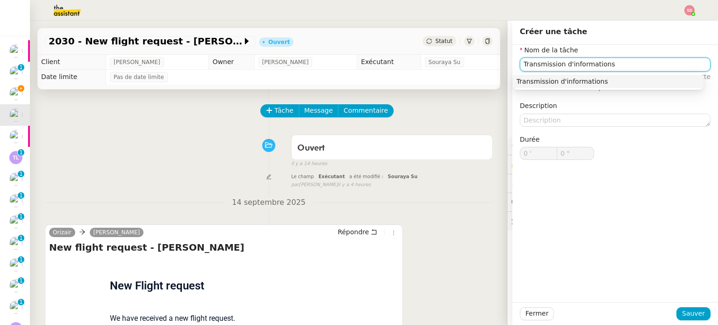
click at [571, 76] on nz-auto-option "Transmission d'informations" at bounding box center [608, 81] width 191 height 13
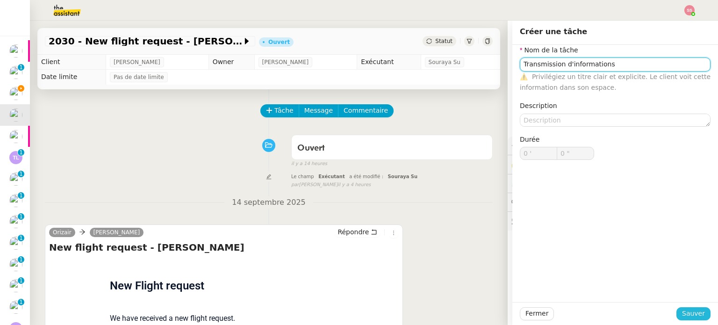
type input "Transmission d'informations"
click at [678, 315] on button "Sauver" at bounding box center [694, 313] width 34 height 13
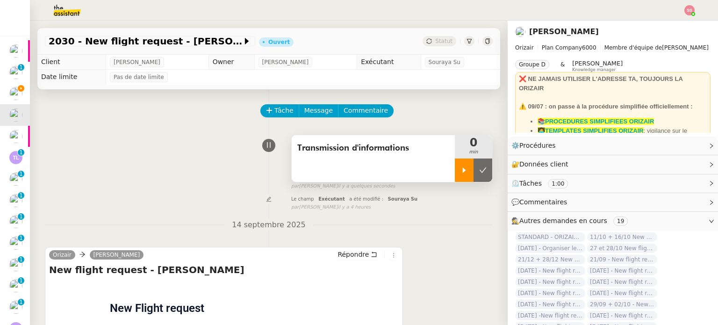
click at [455, 174] on div at bounding box center [464, 170] width 19 height 23
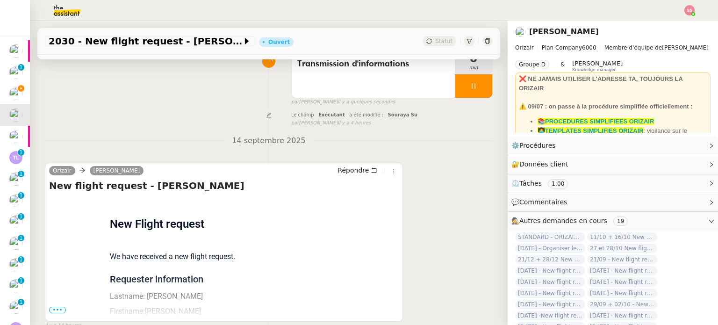
scroll to position [140, 0]
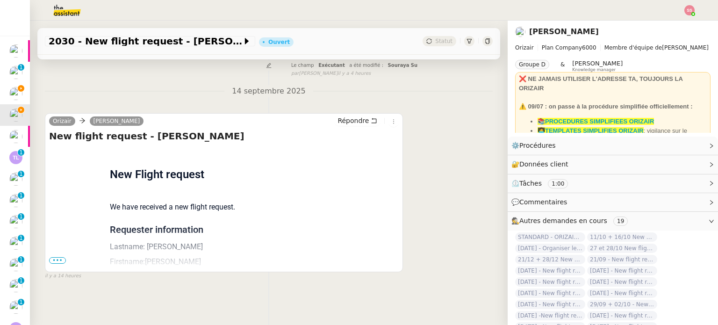
click at [52, 257] on span "•••" at bounding box center [57, 260] width 17 height 7
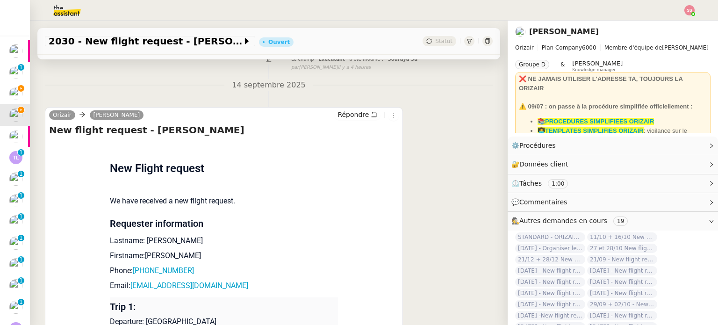
scroll to position [327, 0]
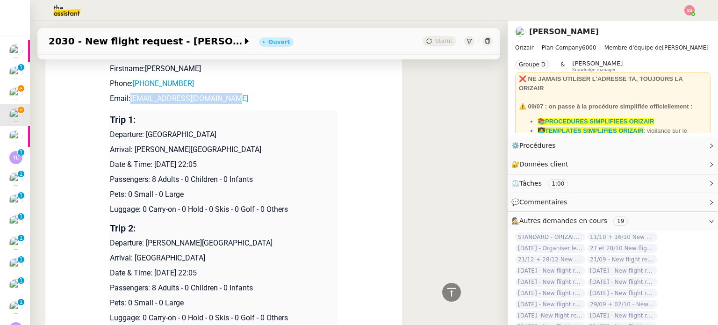
drag, startPoint x: 236, startPoint y: 101, endPoint x: 127, endPoint y: 99, distance: 109.0
click at [127, 99] on p "Email: stephenjakins300@gmail.com" at bounding box center [224, 98] width 228 height 11
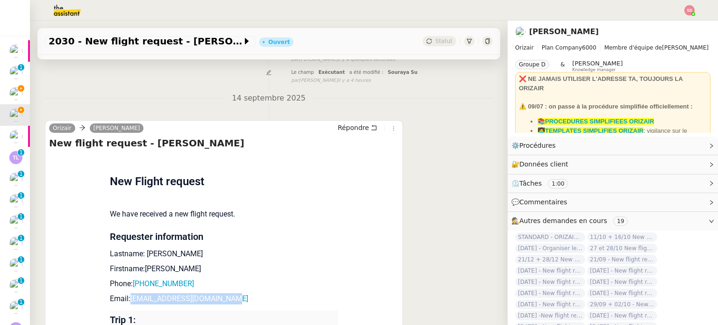
scroll to position [46, 0]
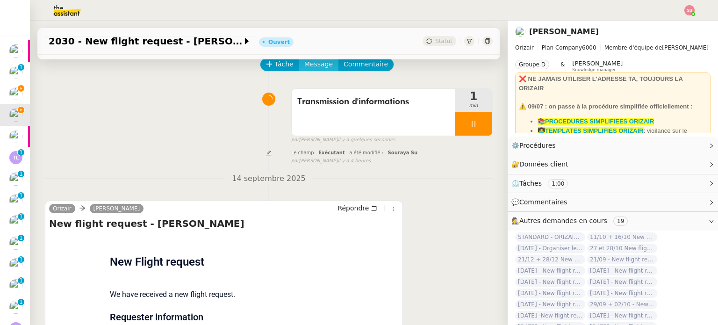
click at [304, 70] on span "Message" at bounding box center [318, 64] width 29 height 11
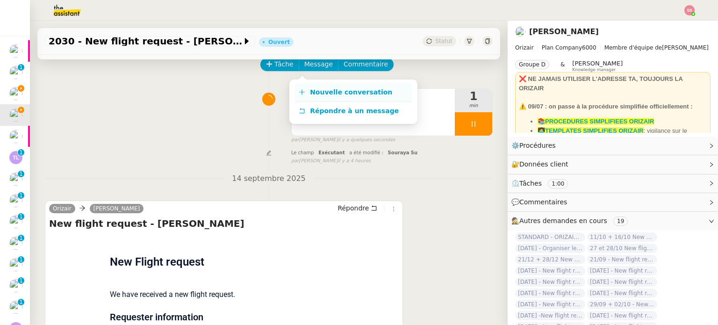
click at [311, 94] on span "Nouvelle conversation" at bounding box center [351, 91] width 82 height 7
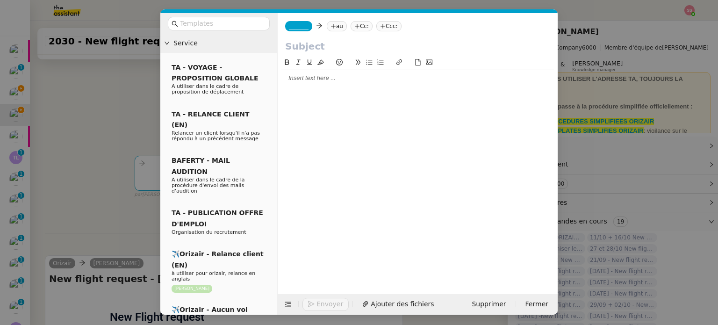
click at [337, 22] on nz-tag "au" at bounding box center [337, 26] width 20 height 10
paste input "stephenjakins300@gmail.com"
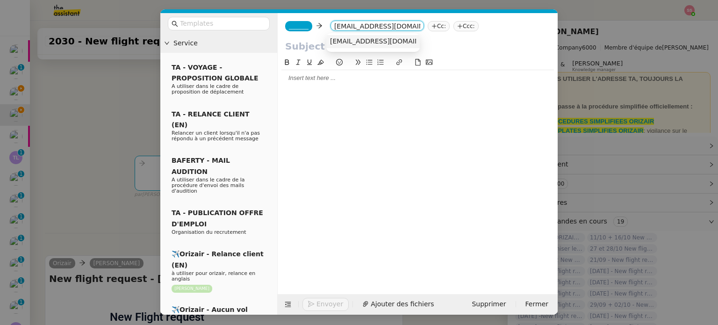
type input "stephenjakins300@gmail.com"
click at [348, 41] on span "stephenjakins300@gmail.com" at bounding box center [387, 40] width 115 height 7
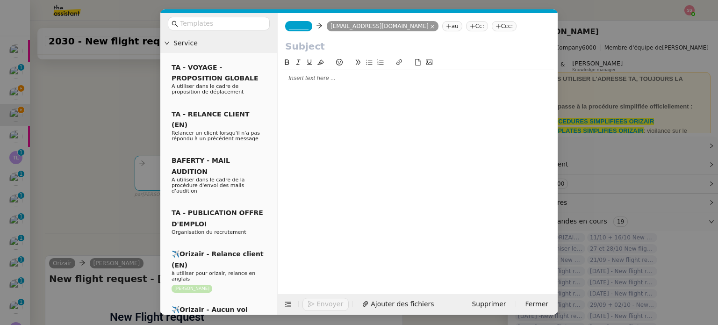
click at [304, 28] on span "_______" at bounding box center [299, 26] width 20 height 7
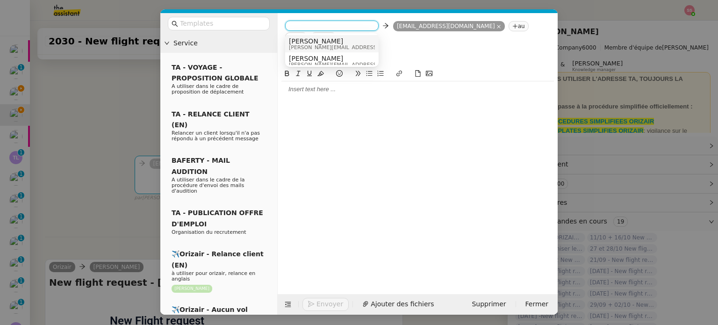
click at [333, 41] on span "Josephine" at bounding box center [355, 40] width 133 height 7
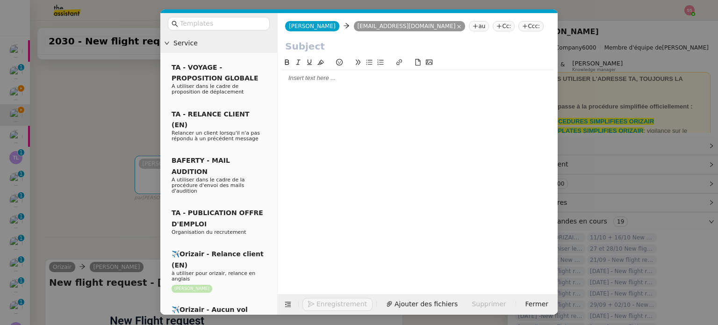
click at [519, 26] on nz-tag "Ccc:" at bounding box center [531, 26] width 25 height 10
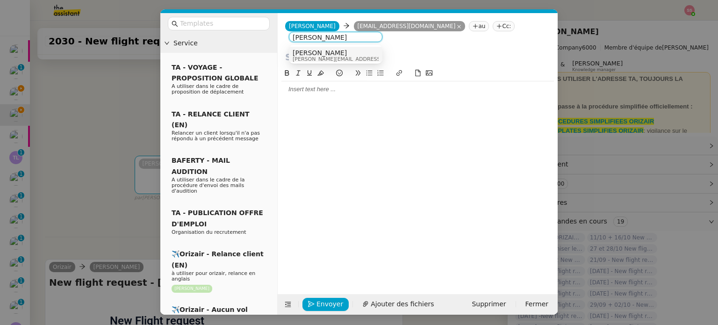
type input "louis frei"
click at [346, 55] on div "Louis Frei louis@orizair.com" at bounding box center [336, 55] width 86 height 13
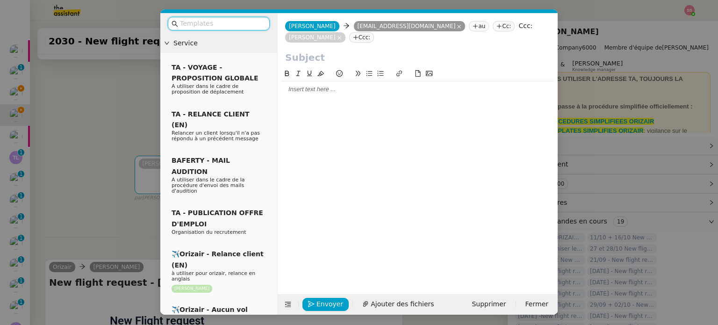
click at [206, 22] on input "text" at bounding box center [222, 23] width 84 height 11
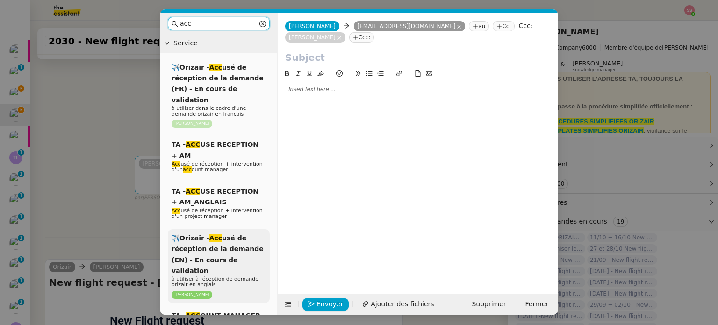
type input "acc"
click at [230, 234] on span "✈️Orizair - Acc usé de réception de la demande (EN) - En cours de validation" at bounding box center [218, 254] width 92 height 40
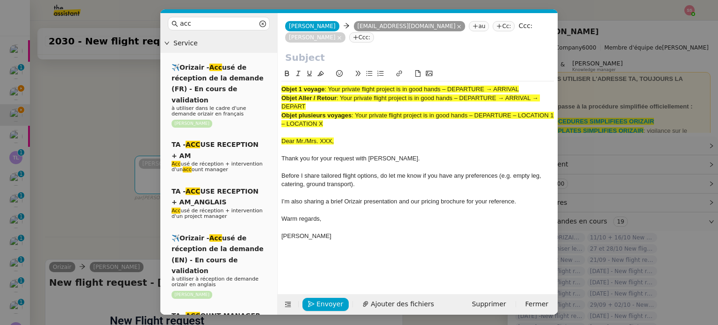
click at [144, 181] on nz-modal-container "acc Service ✈️Orizair - Acc usé de réception de la demande (FR) - En cours de v…" at bounding box center [359, 162] width 718 height 325
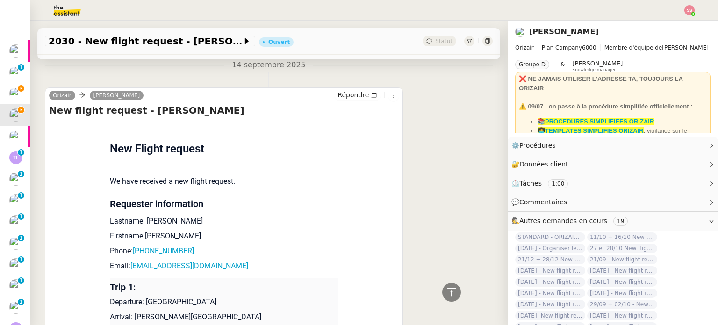
scroll to position [393, 0]
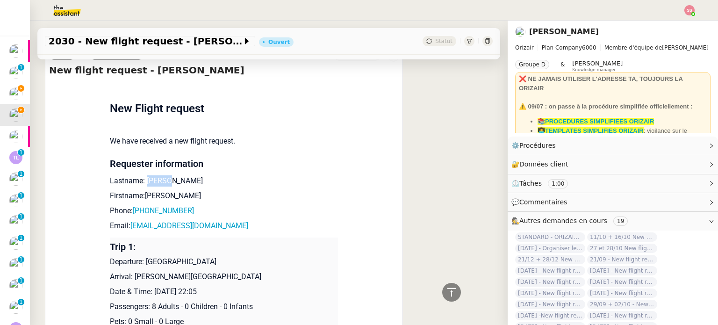
drag, startPoint x: 165, startPoint y: 184, endPoint x: 140, endPoint y: 181, distance: 25.0
click at [140, 181] on p "Lastname: Jakins" at bounding box center [224, 180] width 228 height 11
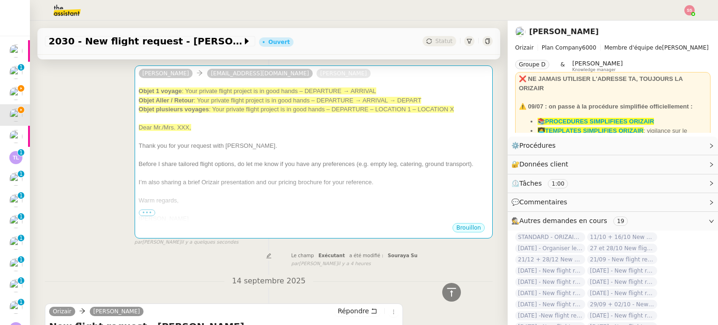
scroll to position [112, 0]
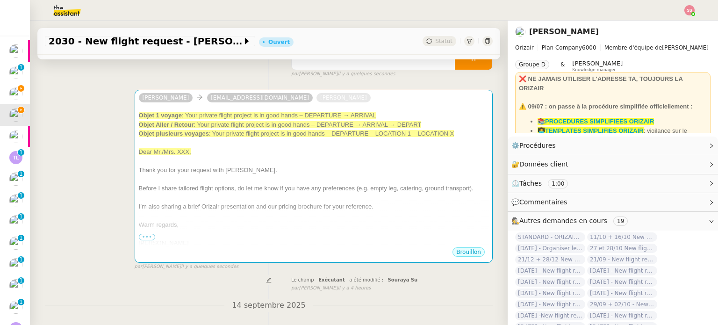
click at [253, 167] on div "Thank you for your request with Orizair." at bounding box center [314, 170] width 350 height 9
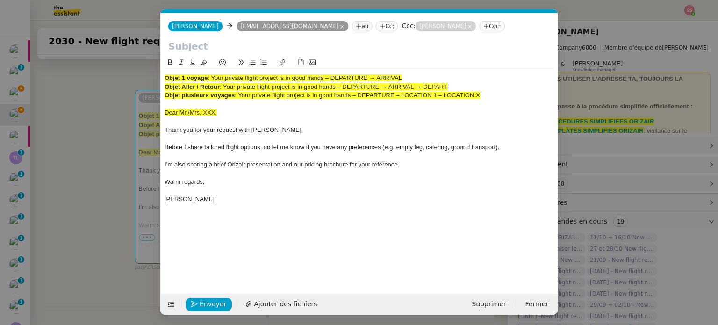
scroll to position [0, 29]
drag, startPoint x: 224, startPoint y: 87, endPoint x: 490, endPoint y: 82, distance: 266.2
click at [490, 83] on div "Objet Aller / Retour : Your private flight project is in good hands – DEPARTURE…" at bounding box center [360, 87] width 390 height 8
drag, startPoint x: 461, startPoint y: 86, endPoint x: 224, endPoint y: 83, distance: 237.1
click at [224, 83] on div "Objet Aller / Retour : Your private flight project is in good hands – DEPARTURE…" at bounding box center [360, 87] width 390 height 8
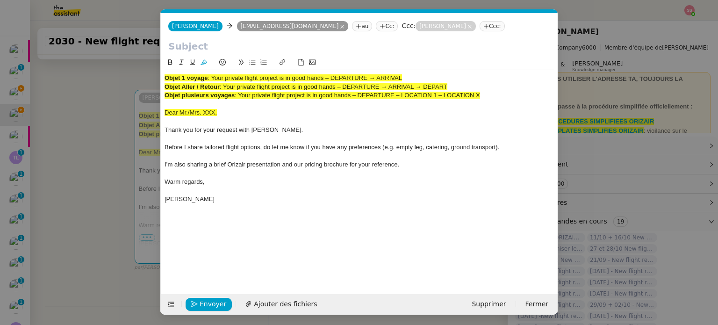
click at [241, 48] on input "text" at bounding box center [359, 46] width 382 height 14
paste input "Your private flight project is in good hands – DEPARTURE → ARRIVAL → DEPART"
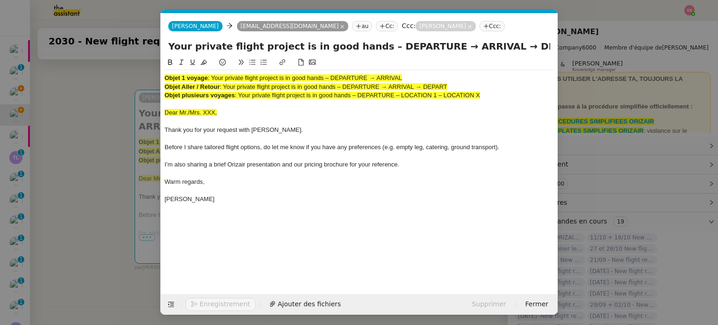
type input "Your private flight project is in good hands – DEPARTURE → ARRIVAL → DEPART"
drag, startPoint x: 489, startPoint y: 96, endPoint x: 125, endPoint y: 59, distance: 366.2
click at [125, 59] on nz-modal-container "acc Service ✈️Orizair - Acc usé de réception de la demande (FR) - En cours de v…" at bounding box center [359, 162] width 718 height 325
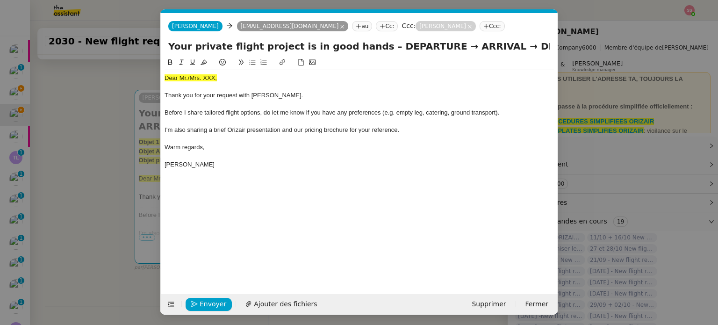
click at [132, 144] on nz-modal-container "acc Service ✈️Orizair - Acc usé de réception de la demande (FR) - En cours de v…" at bounding box center [359, 162] width 718 height 325
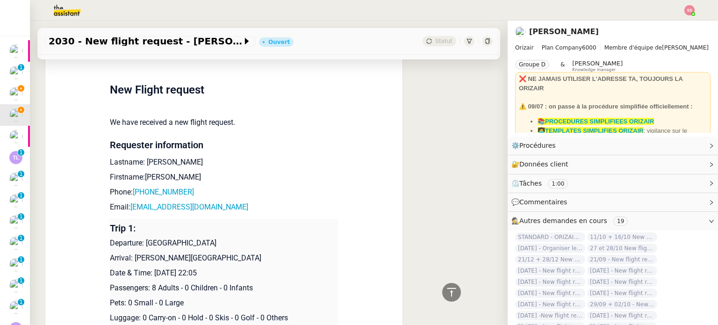
scroll to position [393, 0]
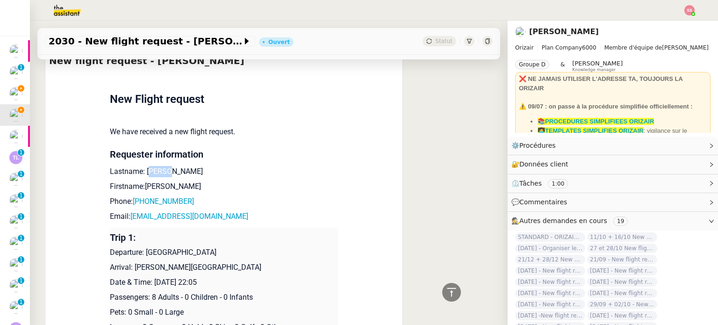
drag, startPoint x: 142, startPoint y: 159, endPoint x: 164, endPoint y: 160, distance: 22.5
click at [164, 166] on p "Lastname: Jakins" at bounding box center [224, 171] width 228 height 11
drag, startPoint x: 161, startPoint y: 161, endPoint x: 139, endPoint y: 159, distance: 21.6
click at [139, 166] on p "Lastname: Jakins" at bounding box center [224, 171] width 228 height 11
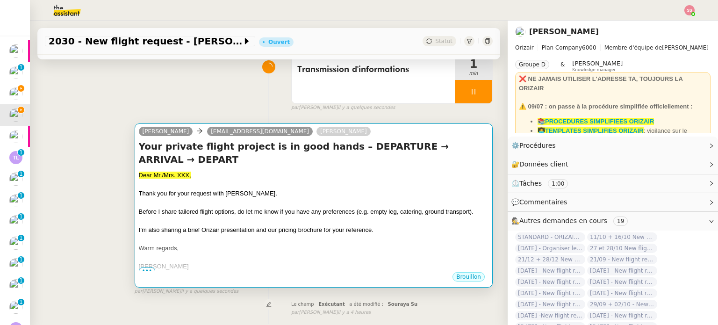
scroll to position [65, 0]
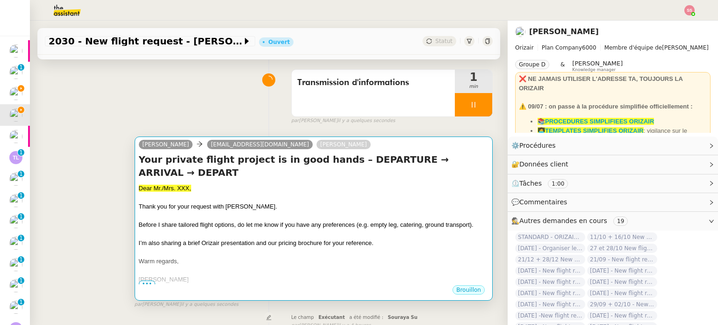
click at [241, 170] on div "Your private flight project is in good hands – DEPARTURE → ARRIVAL → DEPART Dea…" at bounding box center [314, 218] width 350 height 131
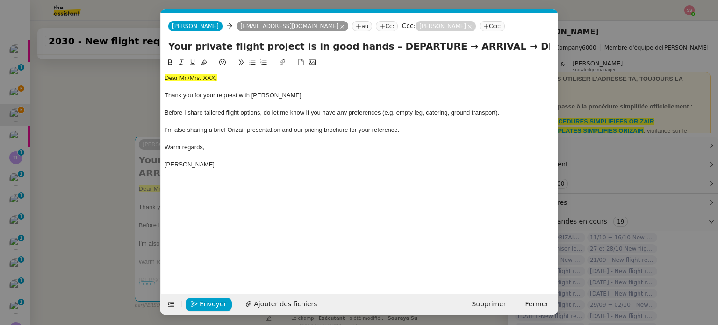
scroll to position [0, 29]
click at [204, 83] on div at bounding box center [360, 87] width 390 height 8
click at [206, 80] on span "Dear Mr./Mrs. XXX," at bounding box center [191, 77] width 52 height 7
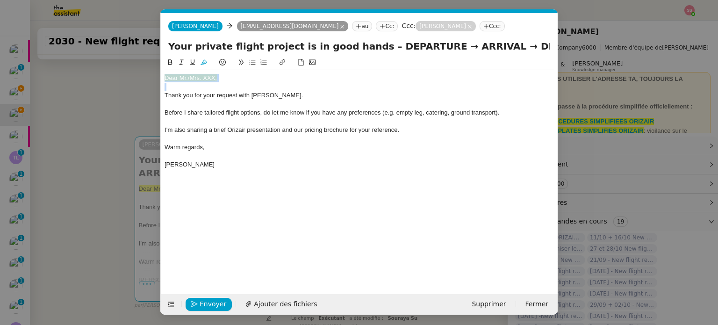
click at [204, 65] on icon at bounding box center [204, 62] width 7 height 5
click at [224, 77] on div "Dear Mr./Mrs. XXX," at bounding box center [360, 78] width 390 height 8
drag, startPoint x: 225, startPoint y: 79, endPoint x: 188, endPoint y: 76, distance: 36.1
click at [188, 76] on div "Dear Mr./Mrs. XXX," at bounding box center [360, 78] width 390 height 8
paste div
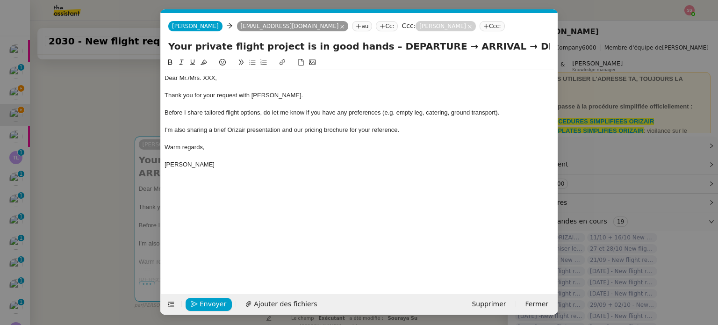
scroll to position [0, 0]
click at [114, 165] on nz-modal-container "acc Service ✈️Orizair - Acc usé de réception de la demande (FR) - En cours de v…" at bounding box center [359, 162] width 718 height 325
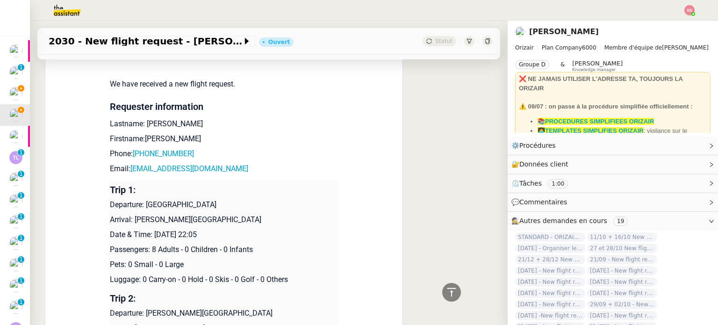
scroll to position [533, 0]
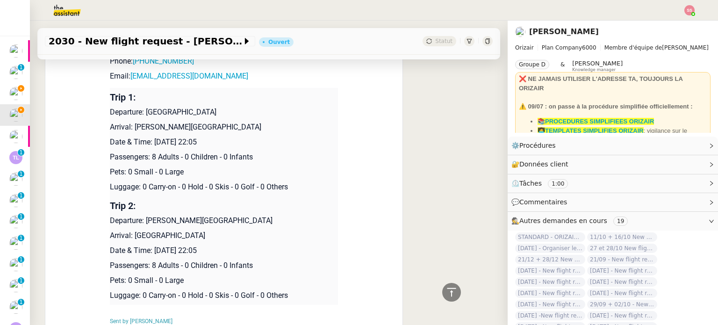
drag, startPoint x: 142, startPoint y: 101, endPoint x: 254, endPoint y: 99, distance: 112.7
click at [254, 107] on p "Departure: London Luton Airport" at bounding box center [224, 112] width 228 height 11
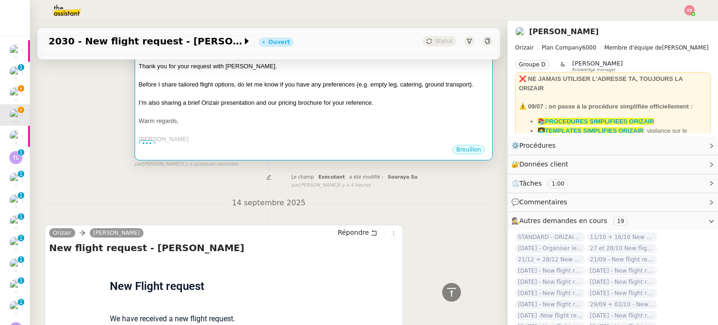
click at [287, 126] on div at bounding box center [314, 130] width 350 height 9
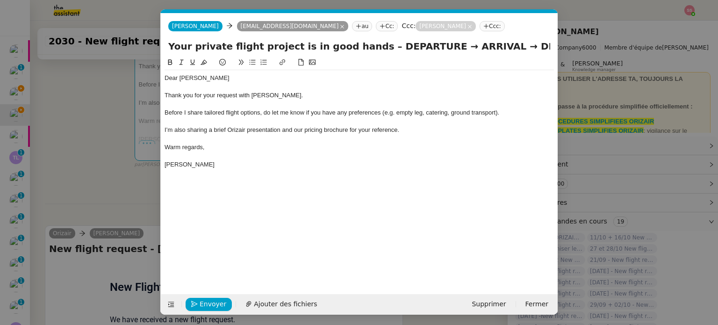
scroll to position [0, 29]
drag, startPoint x: 370, startPoint y: 48, endPoint x: 424, endPoint y: 46, distance: 53.8
click at [424, 46] on input "Your private flight project is in good hands – DEPARTURE → ARRIVAL → DEPART" at bounding box center [359, 46] width 382 height 14
paste input "London Luton Airport"
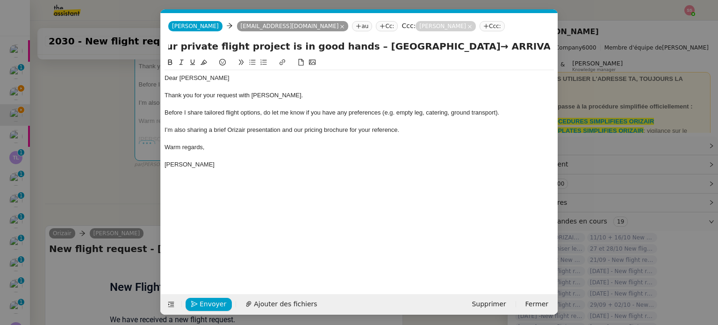
drag, startPoint x: 531, startPoint y: 46, endPoint x: 582, endPoint y: 53, distance: 51.5
click at [582, 53] on nz-modal-container "acc Service ✈️Orizair - Acc usé de réception de la demande (FR) - En cours de v…" at bounding box center [359, 162] width 718 height 325
click at [507, 43] on input "Your private flight project is in good hands – London Luton Airport→ ARRIVAL → …" at bounding box center [359, 46] width 382 height 14
drag, startPoint x: 513, startPoint y: 46, endPoint x: 577, endPoint y: 53, distance: 65.0
click at [577, 53] on nz-modal-container "acc Service ✈️Orizair - Acc usé de réception de la demande (FR) - En cours de v…" at bounding box center [359, 162] width 718 height 325
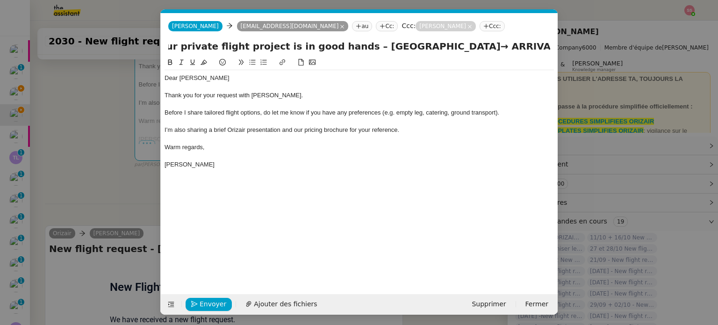
paste input "London Luton Airport"
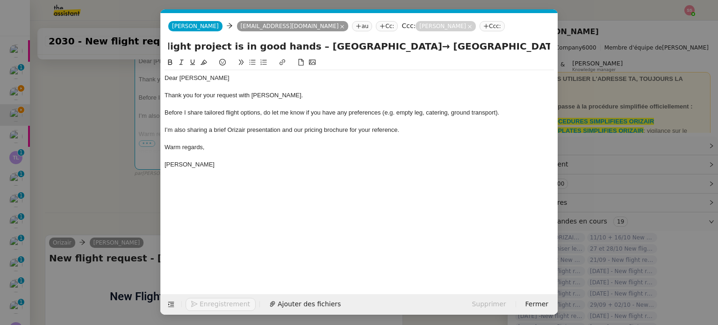
type input "Your private flight project is in good hands – London Luton Airport→ ARRIVAL → …"
click at [120, 157] on nz-modal-container "acc Service ✈️Orizair - Acc usé de réception de la demande (FR) - En cours de v…" at bounding box center [359, 162] width 718 height 325
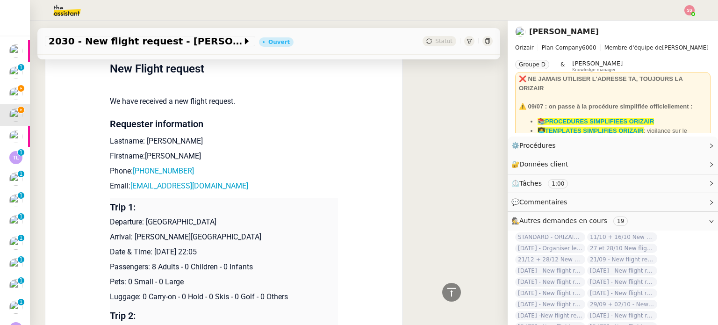
scroll to position [486, 0]
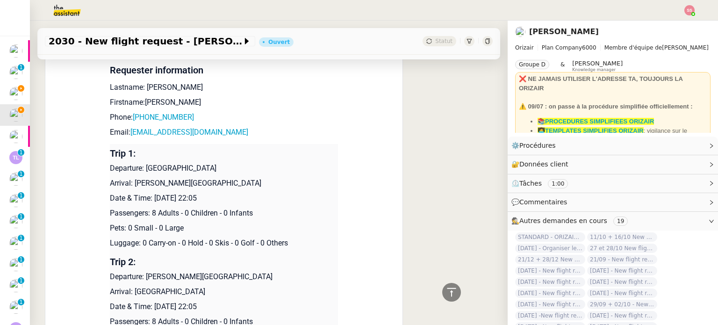
drag, startPoint x: 127, startPoint y: 175, endPoint x: 266, endPoint y: 169, distance: 139.0
click at [266, 169] on td "Trip 1: Departure: London Luton Airport Arrival: Harry Reid International Airpo…" at bounding box center [224, 198] width 228 height 109
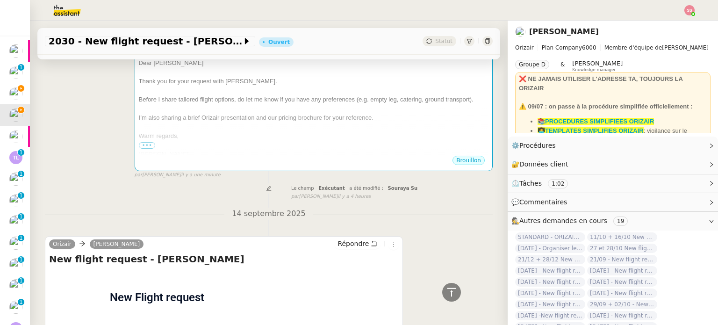
scroll to position [112, 0]
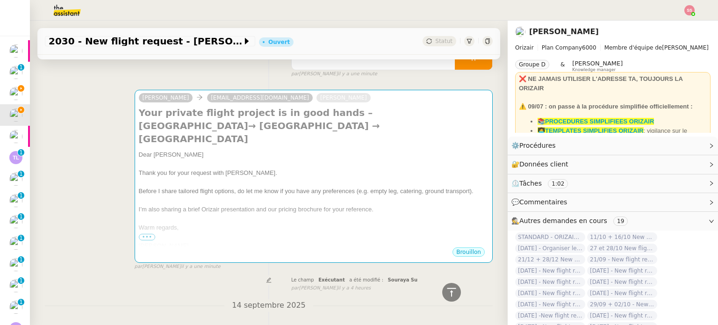
click at [287, 178] on div at bounding box center [314, 182] width 350 height 9
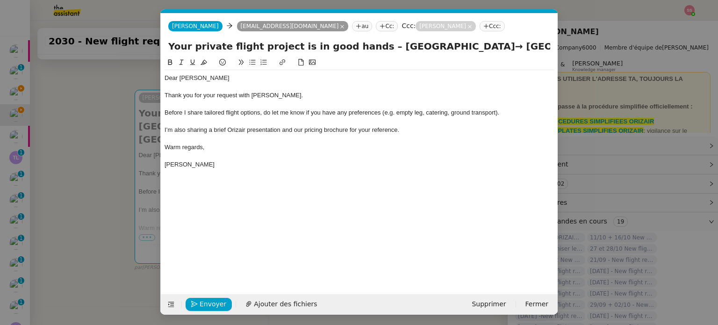
scroll to position [0, 29]
drag, startPoint x: 474, startPoint y: 51, endPoint x: 514, endPoint y: 52, distance: 40.2
click at [514, 52] on input "Your private flight project is in good hands – London Luton Airport→ ARRIVAL → …" at bounding box center [359, 46] width 382 height 14
paste input "Harry Reid International Airport"
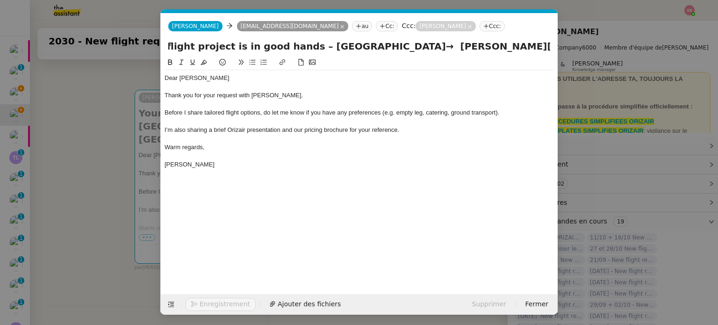
type input "Your private flight project is in good hands – London Luton Airport→ Harry Reid…"
click at [413, 112] on span "Before I share tailored flight options, do let me know if you have any preferen…" at bounding box center [332, 112] width 335 height 7
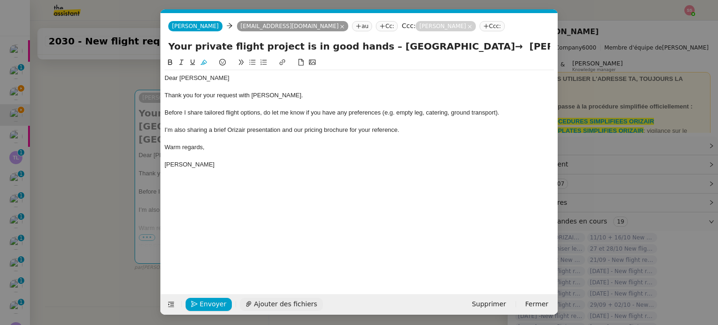
click at [272, 300] on span "Ajouter des fichiers" at bounding box center [285, 304] width 63 height 11
click at [211, 301] on span "Envoyer" at bounding box center [213, 304] width 27 height 11
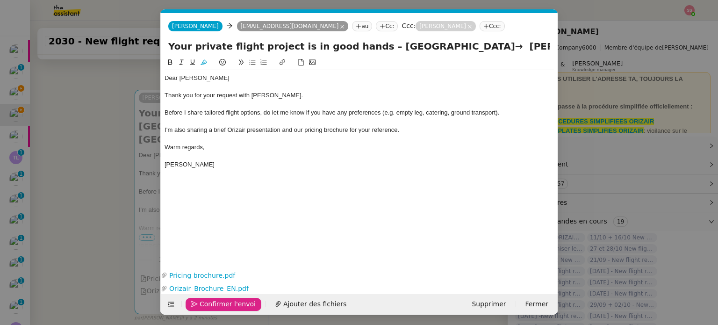
click at [209, 302] on span "Confirmer l'envoi" at bounding box center [228, 304] width 56 height 11
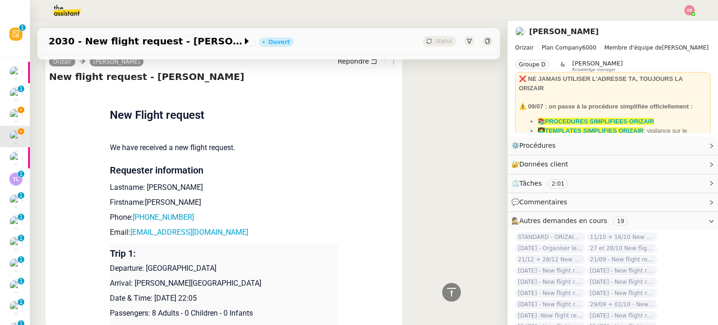
scroll to position [449, 0]
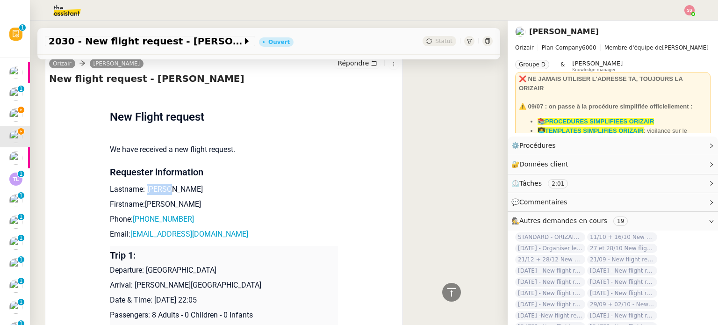
drag, startPoint x: 170, startPoint y: 180, endPoint x: 140, endPoint y: 183, distance: 30.1
click at [140, 184] on p "Lastname: Jakins" at bounding box center [224, 189] width 228 height 11
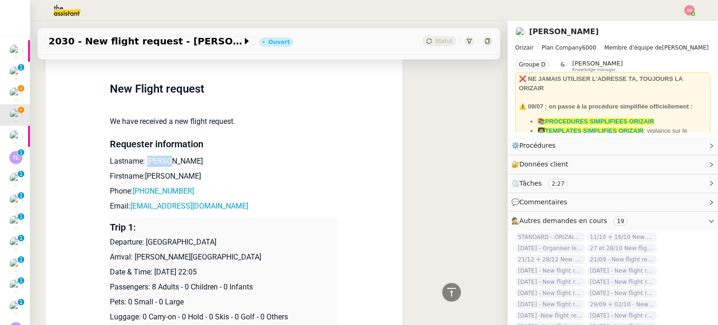
scroll to position [421, 0]
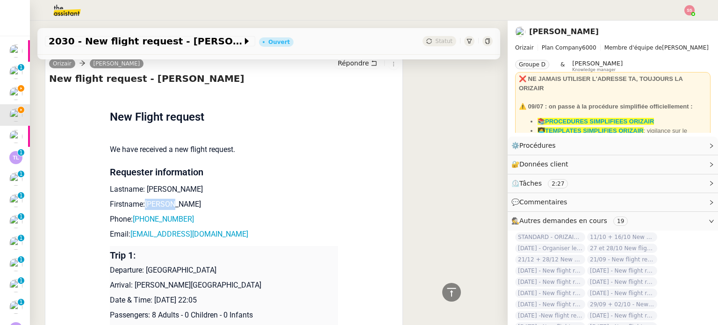
drag, startPoint x: 171, startPoint y: 200, endPoint x: 140, endPoint y: 198, distance: 30.9
click at [140, 199] on p "Firstname:Stephen" at bounding box center [224, 204] width 228 height 11
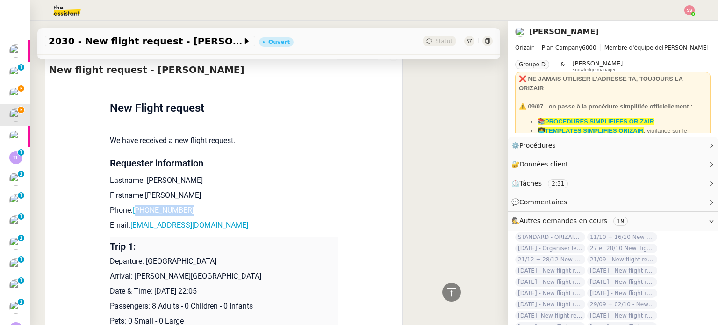
drag, startPoint x: 198, startPoint y: 207, endPoint x: 137, endPoint y: 212, distance: 62.0
click at [137, 212] on p "Phone: +4407872888170" at bounding box center [224, 210] width 228 height 11
drag, startPoint x: 235, startPoint y: 230, endPoint x: 127, endPoint y: 227, distance: 108.1
click at [127, 227] on p "Email: stephenjakins300@gmail.com" at bounding box center [224, 225] width 228 height 11
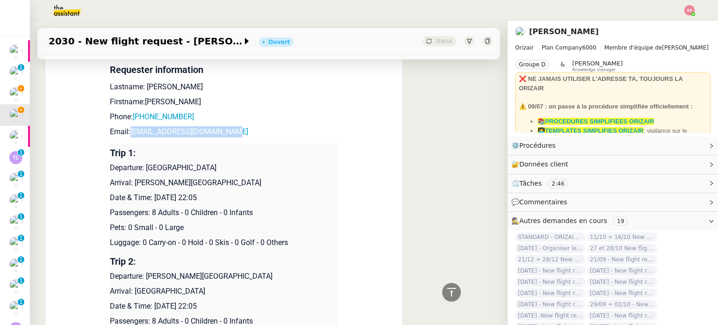
drag, startPoint x: 142, startPoint y: 168, endPoint x: 253, endPoint y: 168, distance: 110.4
click at [253, 168] on p "Departure: London Luton Airport" at bounding box center [224, 167] width 228 height 11
drag, startPoint x: 130, startPoint y: 184, endPoint x: 246, endPoint y: 183, distance: 116.5
click at [246, 183] on p "Arrival: Harry Reid International Airport" at bounding box center [224, 182] width 228 height 11
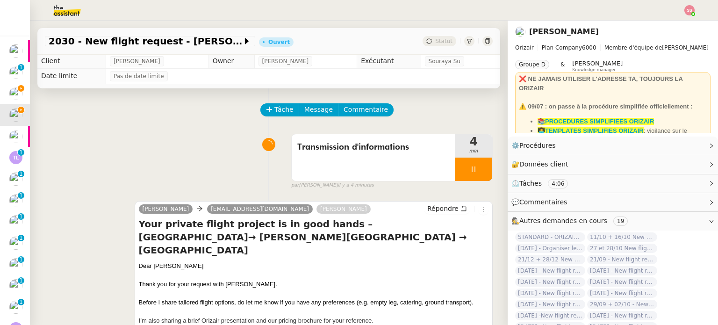
scroll to position [0, 0]
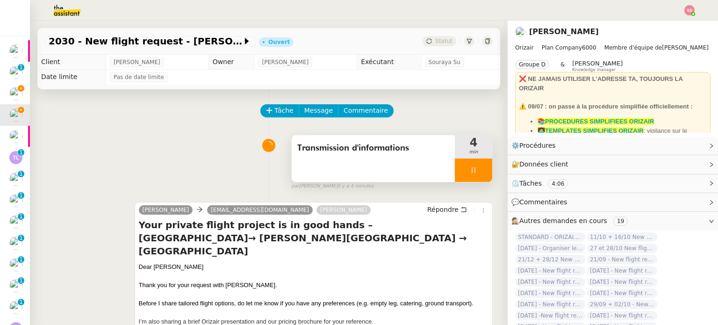
click at [474, 168] on div at bounding box center [473, 170] width 37 height 23
click at [479, 168] on icon at bounding box center [482, 170] width 7 height 7
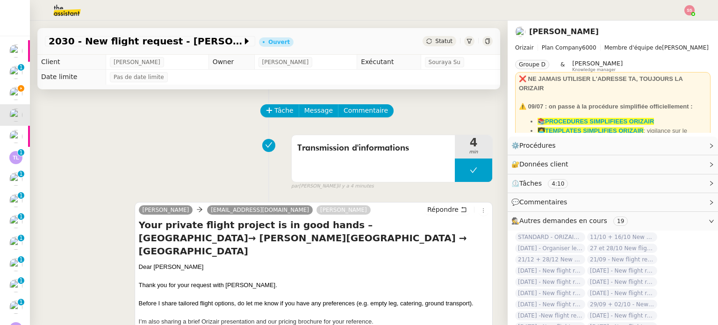
click at [435, 45] on div "Statut" at bounding box center [440, 41] width 34 height 10
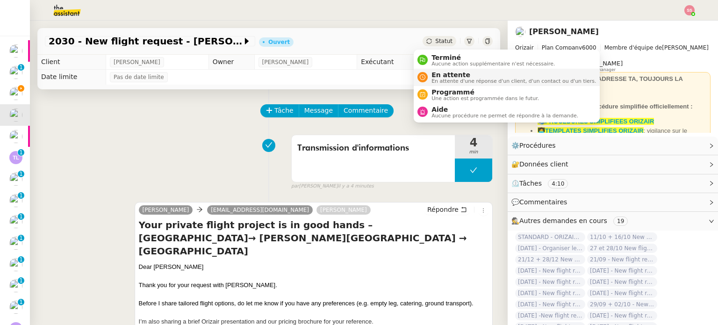
click at [452, 79] on span "En attente d'une réponse d'un client, d'un contact ou d'un tiers." at bounding box center [514, 81] width 165 height 5
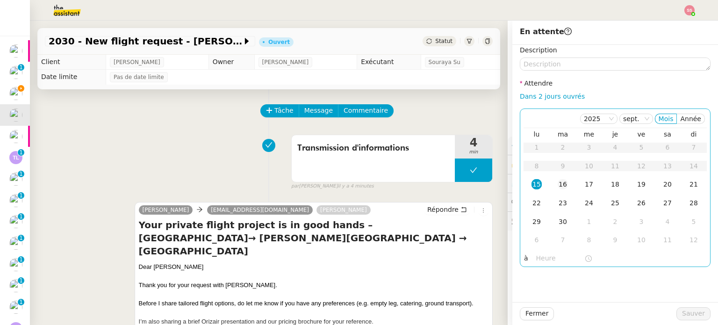
click at [558, 187] on div "16" at bounding box center [563, 184] width 10 height 10
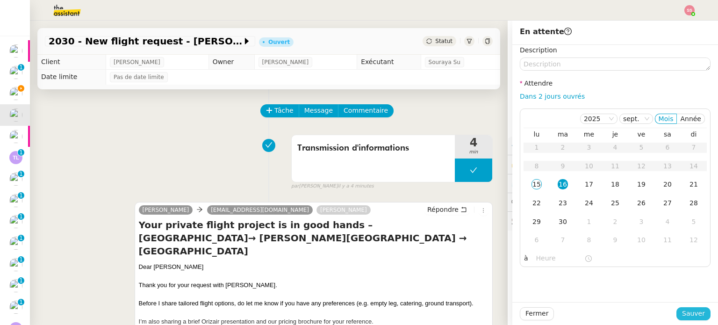
click at [692, 311] on span "Sauver" at bounding box center [693, 313] width 23 height 11
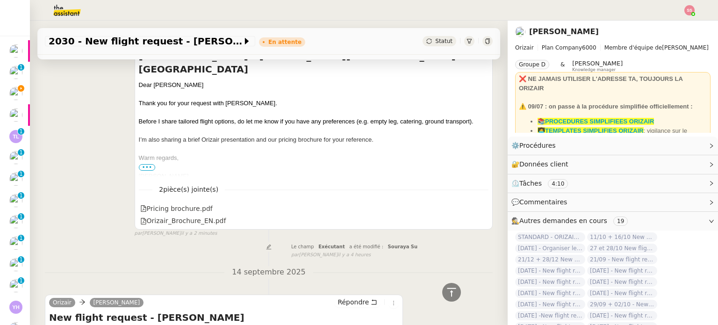
scroll to position [468, 0]
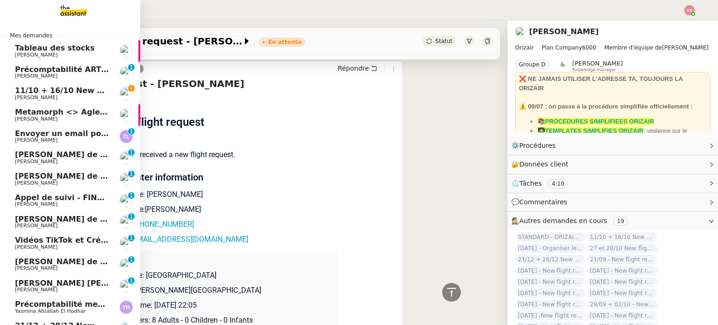
click at [69, 90] on span "11/10 + 16/10 New flight request - Isabelle Schmitt Opitz" at bounding box center [123, 90] width 217 height 9
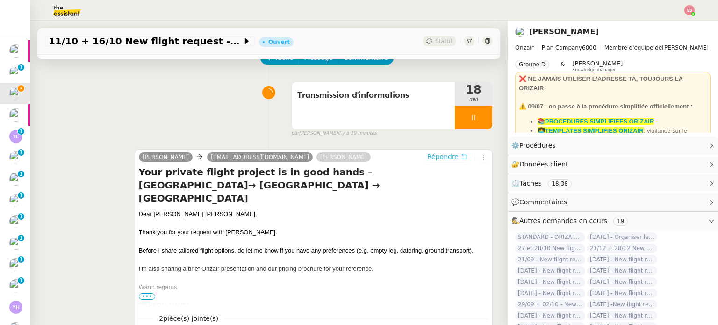
scroll to position [94, 0]
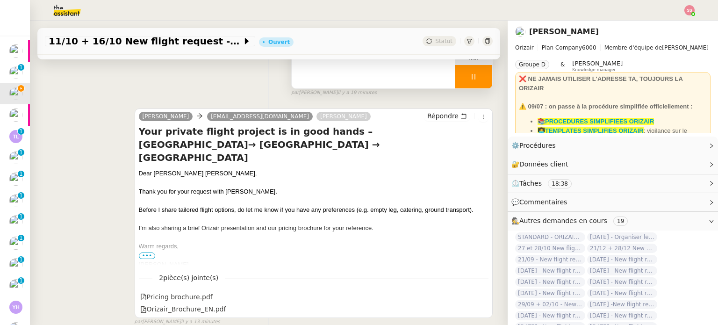
click at [471, 85] on div at bounding box center [473, 76] width 37 height 23
click at [474, 84] on button at bounding box center [483, 76] width 19 height 23
click at [435, 41] on span "Statut" at bounding box center [443, 41] width 17 height 7
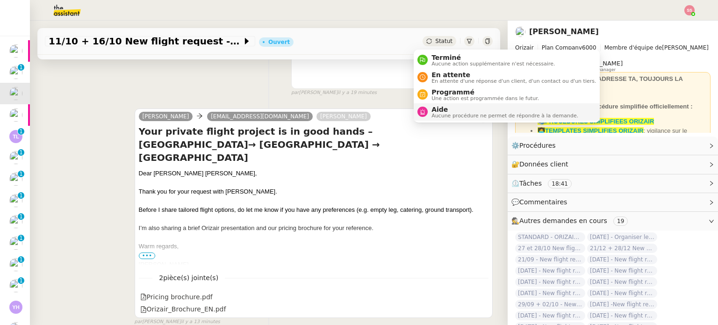
click at [456, 113] on span "Aucune procédure ne permet de répondre à la demande." at bounding box center [505, 115] width 147 height 5
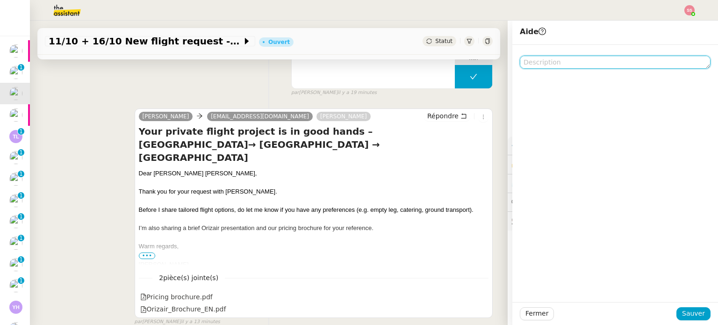
click at [539, 65] on textarea at bounding box center [615, 62] width 191 height 13
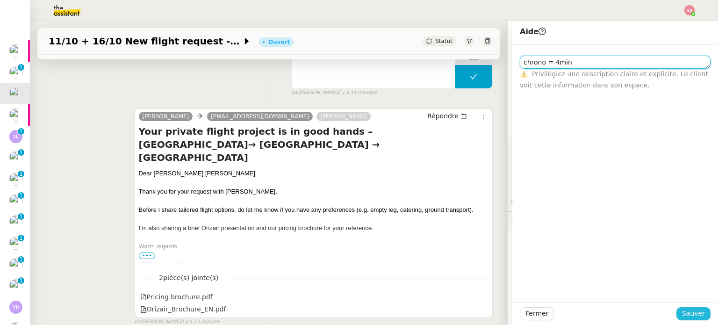
type textarea "chrono = 4min"
click at [683, 310] on span "Sauver" at bounding box center [693, 313] width 23 height 11
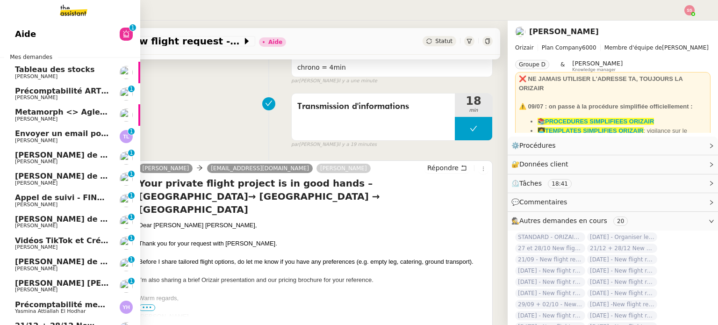
scroll to position [181, 0]
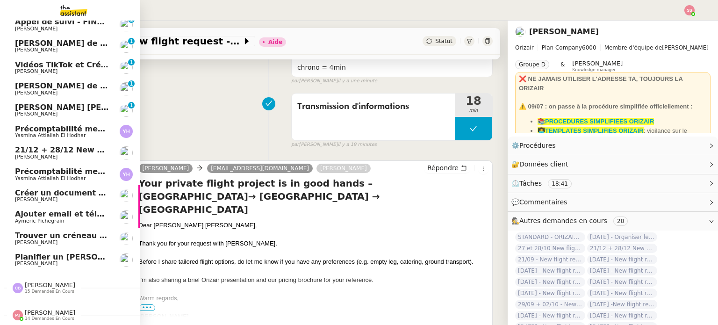
click at [36, 239] on span "Michael Khayat" at bounding box center [36, 242] width 43 height 6
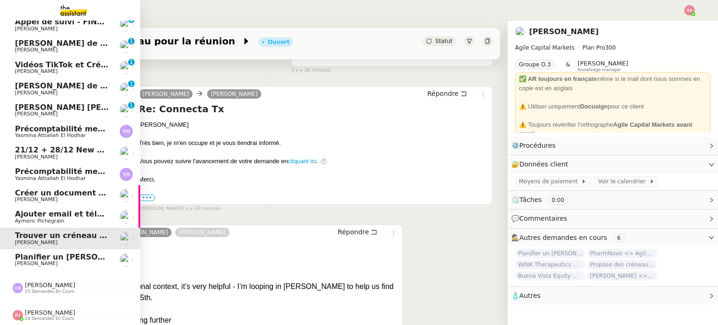
scroll to position [181, 0]
click at [106, 149] on link "21/12 + 28/12 New flight request - binayak choudhury Louis Frei" at bounding box center [70, 153] width 140 height 22
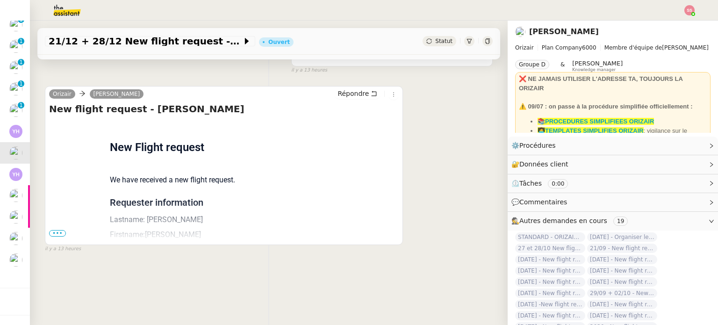
click at [52, 236] on span "•••" at bounding box center [57, 233] width 17 height 7
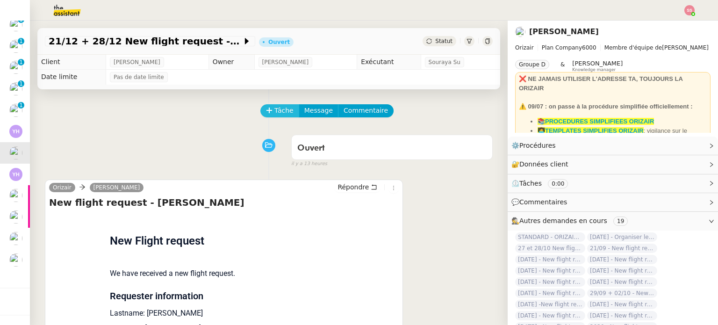
click at [280, 112] on span "Tâche" at bounding box center [284, 110] width 19 height 11
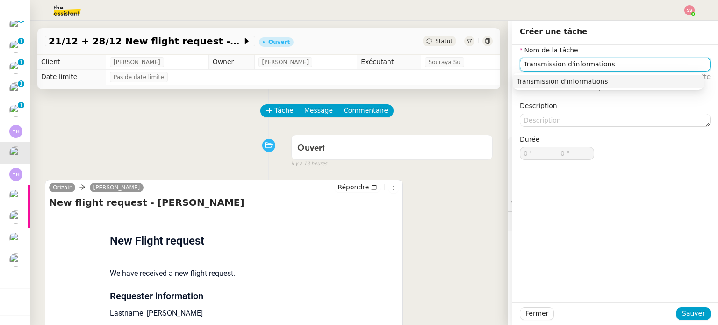
click at [552, 81] on div "Transmission d'informations" at bounding box center [608, 81] width 183 height 8
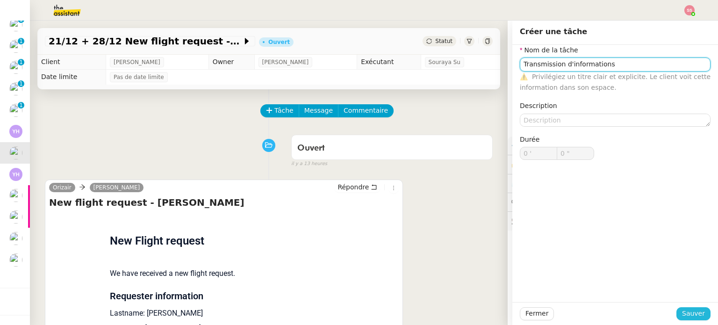
type input "Transmission d'informations"
click at [688, 310] on span "Sauver" at bounding box center [693, 313] width 23 height 11
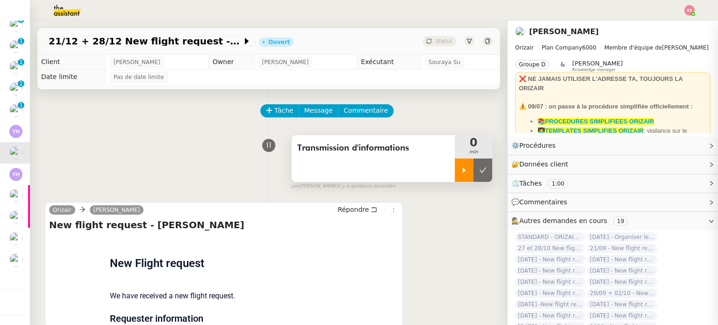
click at [455, 168] on div at bounding box center [464, 170] width 19 height 23
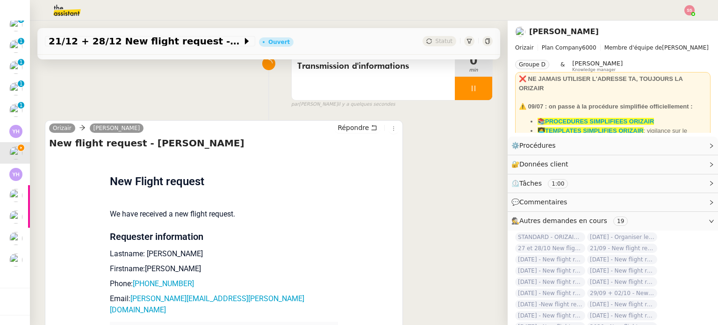
scroll to position [234, 0]
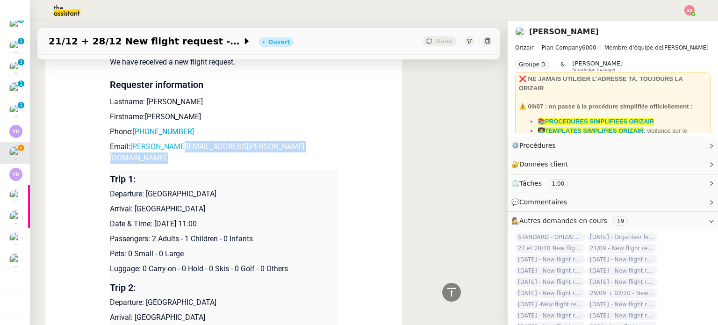
drag, startPoint x: 242, startPoint y: 154, endPoint x: 170, endPoint y: 149, distance: 71.7
click at [170, 149] on td "New Flight request We have received a new flight request. Requester information…" at bounding box center [224, 215] width 228 height 427
click at [253, 133] on p "Phone: +447932989597" at bounding box center [224, 131] width 228 height 11
drag, startPoint x: 235, startPoint y: 150, endPoint x: 128, endPoint y: 145, distance: 107.7
click at [128, 145] on p "Email: binayak.choudhury@gmail.com" at bounding box center [224, 152] width 228 height 22
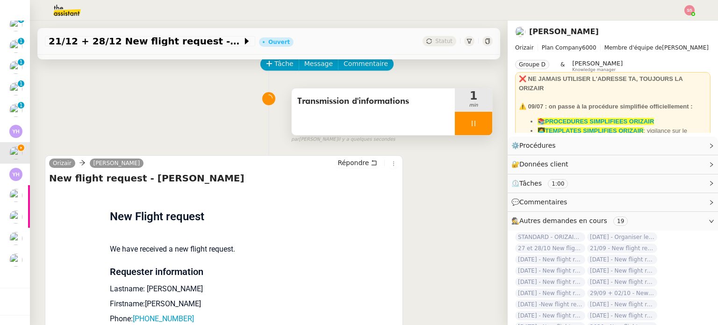
scroll to position [0, 0]
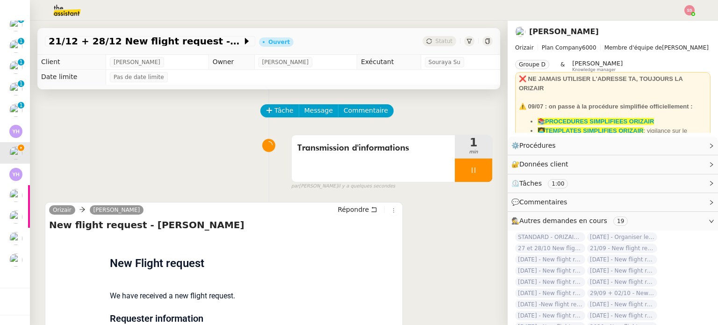
click at [303, 121] on div "Tâche Message Commentaire" at bounding box center [377, 115] width 232 height 22
click at [311, 116] on span "Message" at bounding box center [318, 110] width 29 height 11
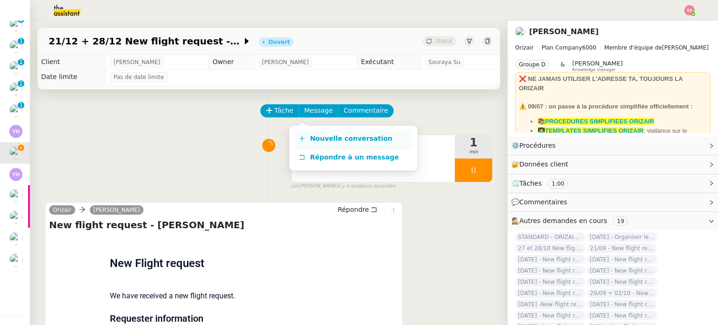
click at [320, 132] on link "Nouvelle conversation" at bounding box center [353, 139] width 117 height 19
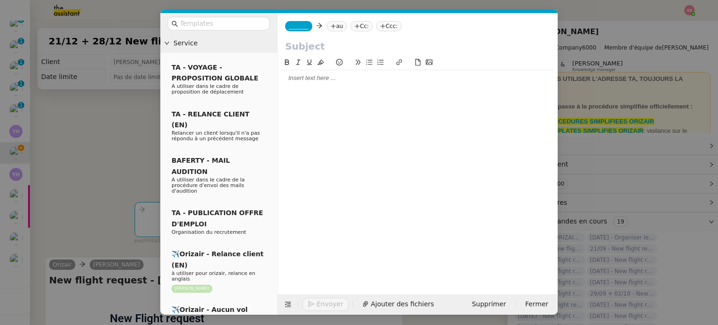
click at [338, 29] on nz-tag "au" at bounding box center [337, 26] width 20 height 10
paste input "binayak.choudhury@gmail.com"
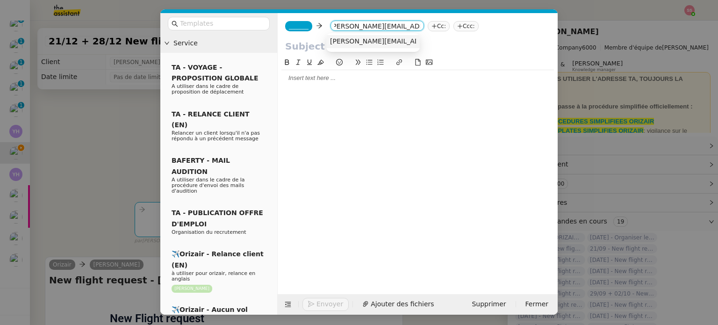
type input "binayak.choudhury@gmail.com"
click at [359, 47] on nz-option-item "binayak.choudhury@gmail.com" at bounding box center [373, 41] width 94 height 13
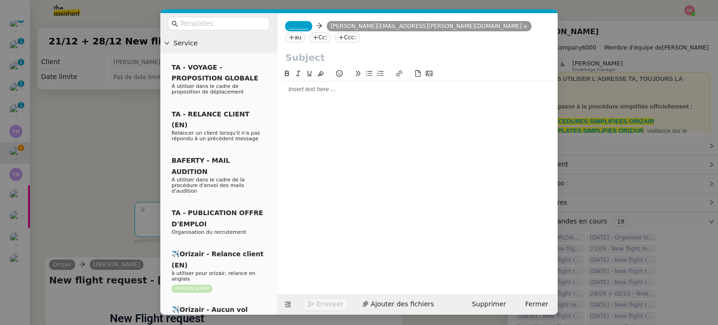
click at [284, 24] on div "_______ binayak.choudhury@gmail.com binayak.choudhury@gmail.com au Cc: Ccc:" at bounding box center [418, 31] width 280 height 37
click at [301, 26] on span "_______" at bounding box center [299, 26] width 20 height 7
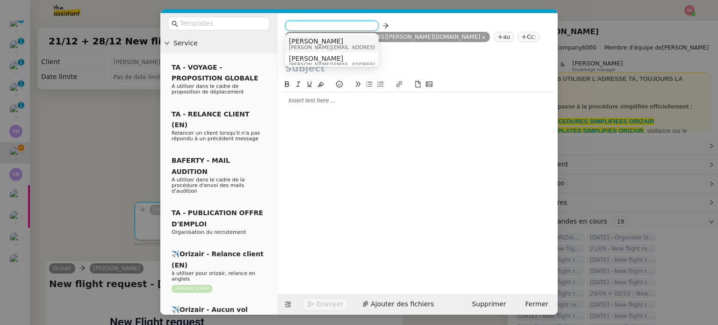
click at [322, 43] on span "Josephine" at bounding box center [355, 40] width 133 height 7
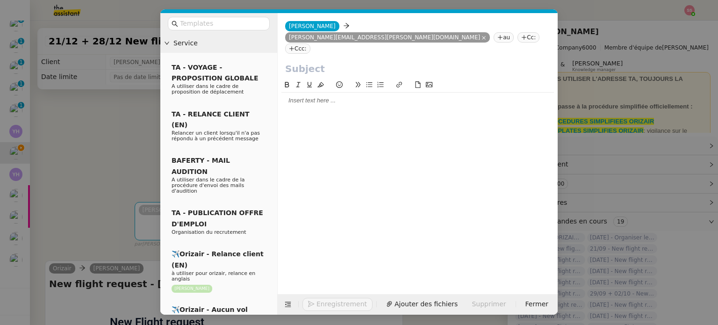
click at [311, 43] on nz-tag "Ccc:" at bounding box center [297, 48] width 25 height 10
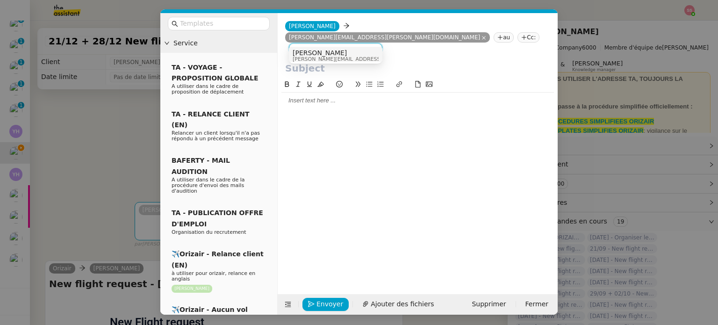
type input "louis frei"
click at [360, 52] on div "Louis Frei louis@orizair.com" at bounding box center [336, 55] width 86 height 13
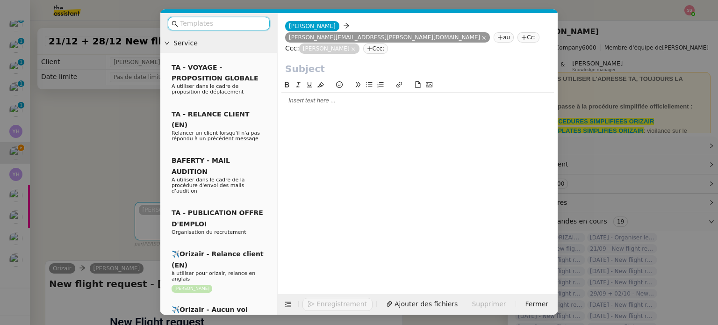
click at [253, 22] on input "text" at bounding box center [222, 23] width 84 height 11
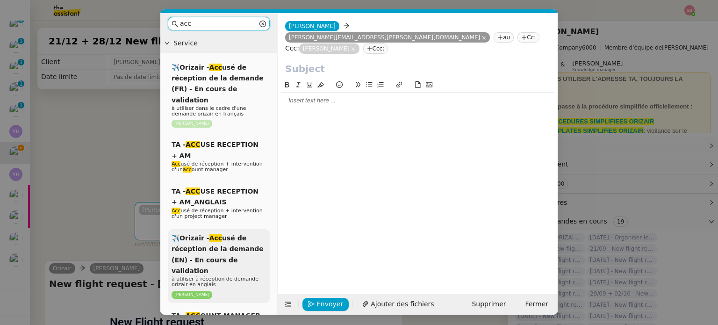
type input "acc"
click at [225, 234] on span "✈️Orizair - Acc usé de réception de la demande (EN) - En cours de validation" at bounding box center [218, 254] width 92 height 40
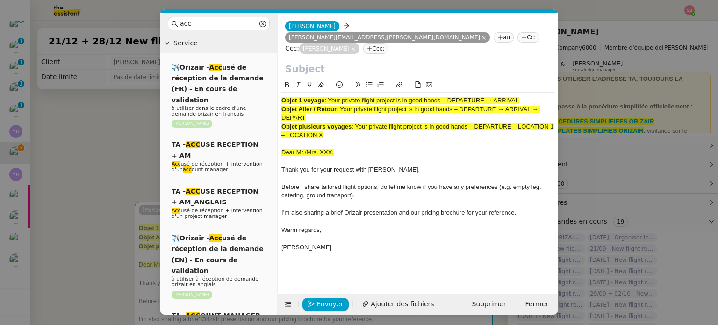
drag, startPoint x: 342, startPoint y: 97, endPoint x: 357, endPoint y: 106, distance: 17.6
click at [357, 107] on div "Objet Aller / Retour : Your private flight project is in good hands – DEPARTURE…" at bounding box center [418, 113] width 273 height 17
click at [319, 62] on input "text" at bounding box center [417, 69] width 265 height 14
paste input "Your private flight project is in good hands – DEPARTURE → ARRIVAL → DEPART"
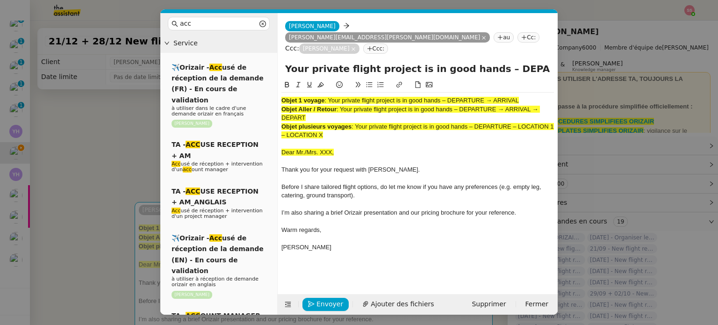
scroll to position [0, 88]
type input "Your private flight project is in good hands – DEPARTURE → ARRIVAL → DEPART"
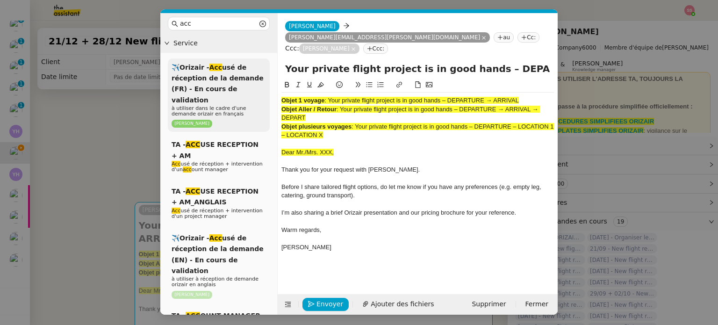
drag, startPoint x: 340, startPoint y: 127, endPoint x: 268, endPoint y: 78, distance: 87.3
click at [268, 78] on nz-layout "acc Service ✈️Orizair - Acc usé de réception de la demande (FR) - En cours de v…" at bounding box center [359, 164] width 398 height 302
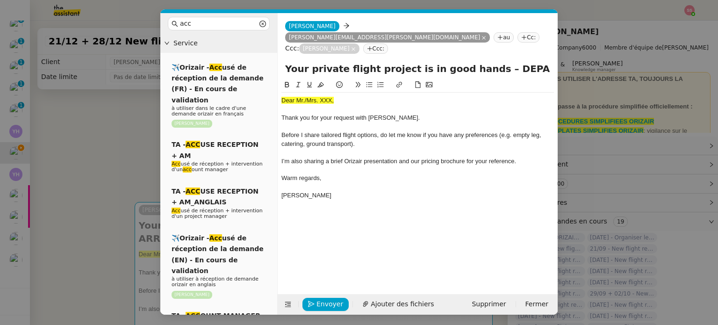
click at [118, 152] on nz-modal-container "acc Service ✈️Orizair - Acc usé de réception de la demande (FR) - En cours de v…" at bounding box center [359, 162] width 718 height 325
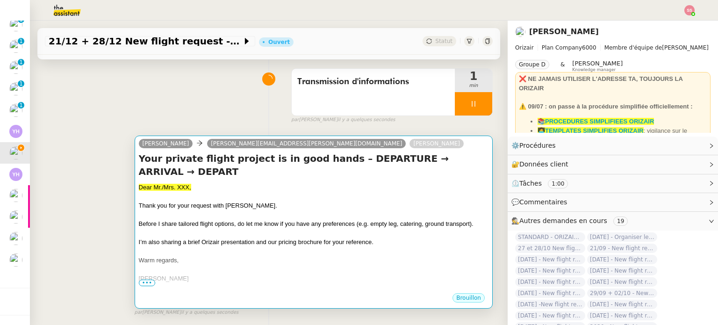
scroll to position [140, 0]
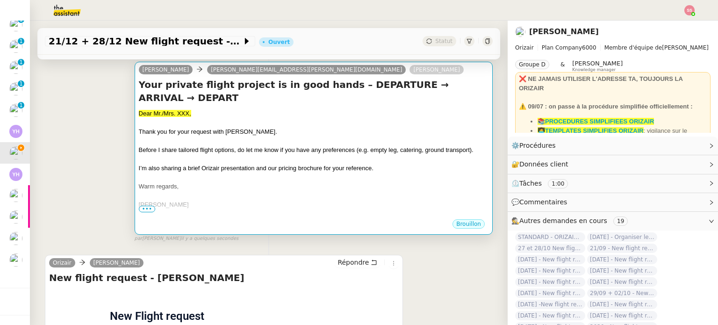
click at [211, 146] on span "Before I share tailored flight options, do let me know if you have any preferen…" at bounding box center [306, 149] width 335 height 7
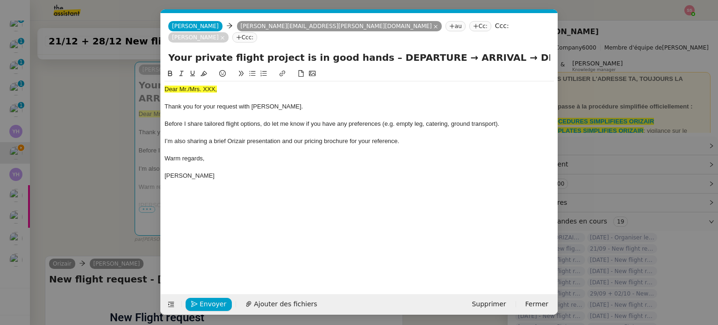
scroll to position [0, 29]
click at [204, 86] on span "Dear Mr./Mrs. XXX," at bounding box center [191, 89] width 52 height 7
click at [206, 71] on icon at bounding box center [204, 73] width 7 height 5
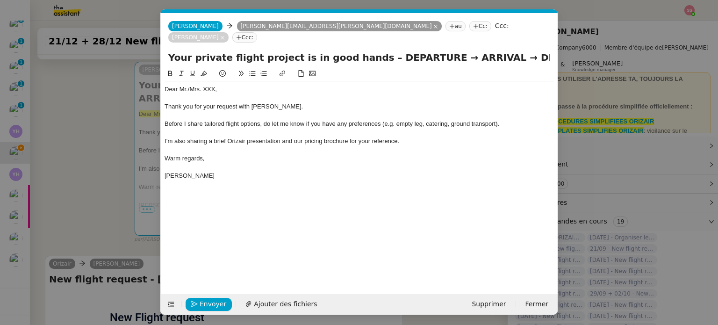
click at [117, 119] on nz-modal-container "acc Service ✈️Orizair - Acc usé de réception de la demande (FR) - En cours de v…" at bounding box center [359, 162] width 718 height 325
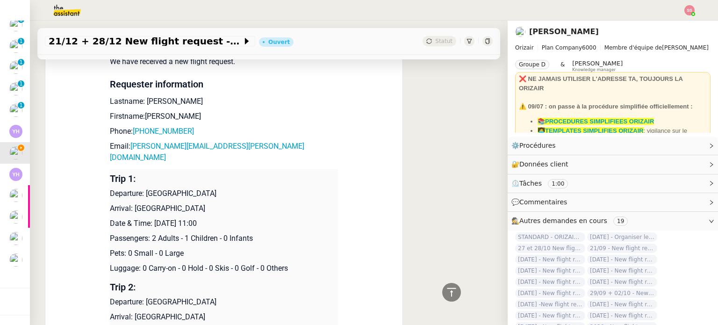
scroll to position [374, 0]
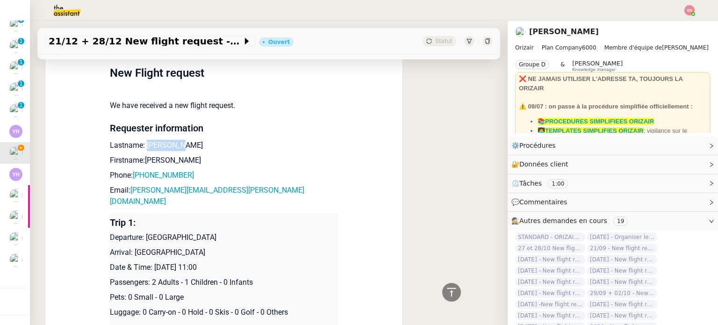
drag, startPoint x: 185, startPoint y: 132, endPoint x: 140, endPoint y: 135, distance: 45.0
click at [140, 140] on p "Lastname: choudhury" at bounding box center [224, 145] width 228 height 11
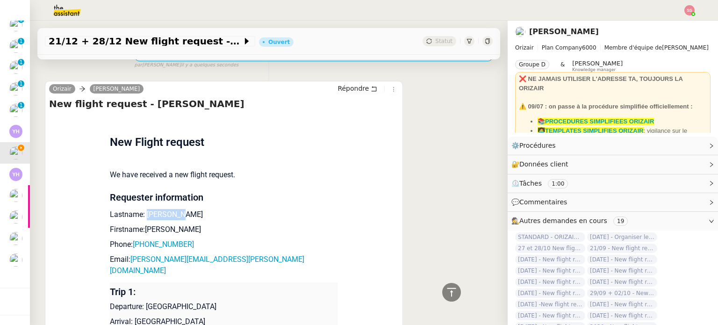
scroll to position [187, 0]
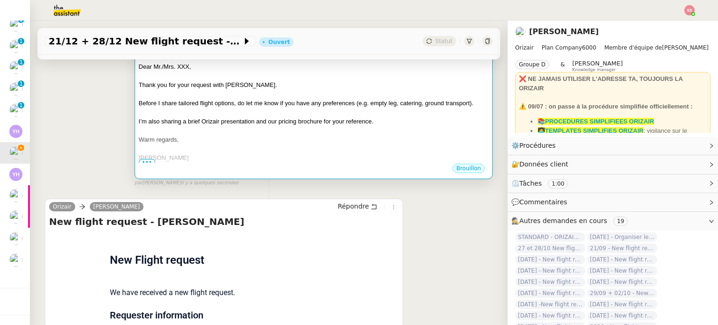
click at [230, 145] on div at bounding box center [314, 149] width 350 height 9
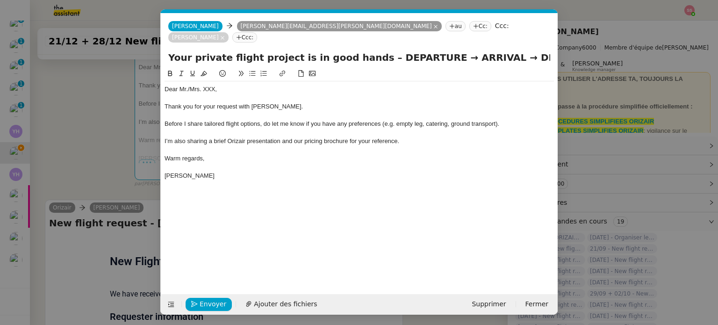
scroll to position [0, 29]
drag, startPoint x: 219, startPoint y: 78, endPoint x: 188, endPoint y: 80, distance: 30.9
click at [188, 85] on div "Dear Mr./Mrs. XXX," at bounding box center [360, 89] width 390 height 8
click at [191, 85] on div "Dear Mr.choudhury" at bounding box center [360, 89] width 390 height 8
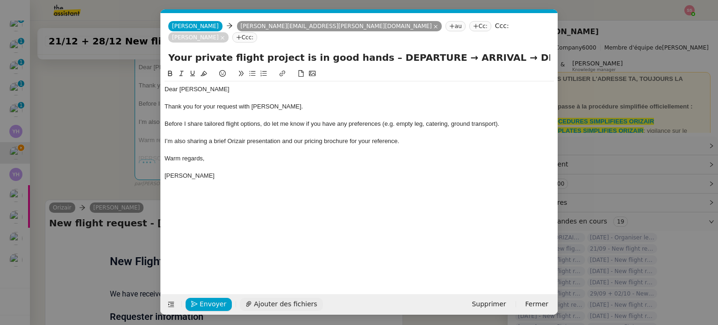
click at [276, 306] on span "Ajouter des fichiers" at bounding box center [285, 304] width 63 height 11
click at [413, 181] on div "Dear Mr.Choudhury Thank you for your request with Orizair. Before I share tailo…" at bounding box center [360, 161] width 390 height 186
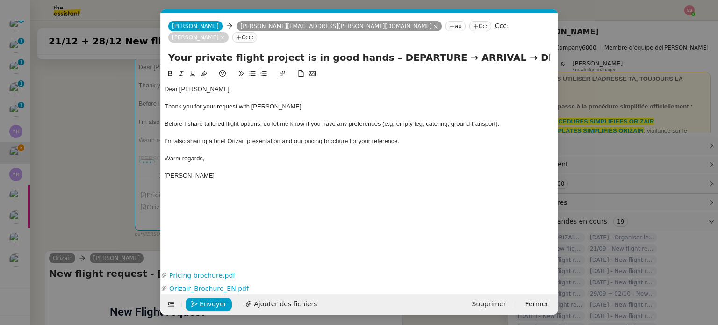
click at [121, 145] on nz-modal-container "acc Service ✈️Orizair - Acc usé de réception de la demande (FR) - En cours de v…" at bounding box center [359, 162] width 718 height 325
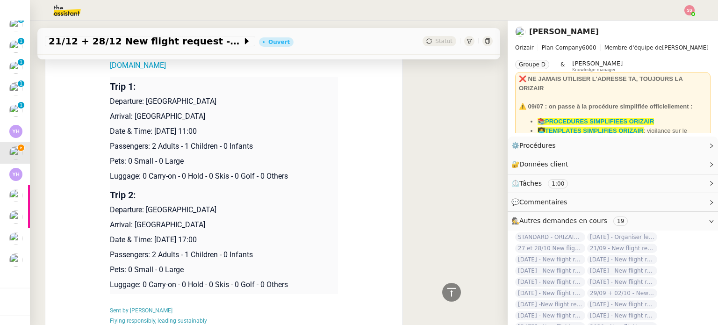
scroll to position [561, 0]
drag, startPoint x: 142, startPoint y: 79, endPoint x: 249, endPoint y: 80, distance: 107.1
click at [249, 95] on p "Departure: London Heathrow Airport" at bounding box center [224, 100] width 228 height 11
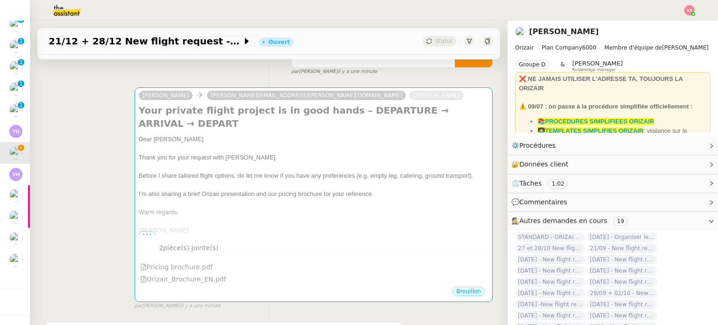
scroll to position [47, 0]
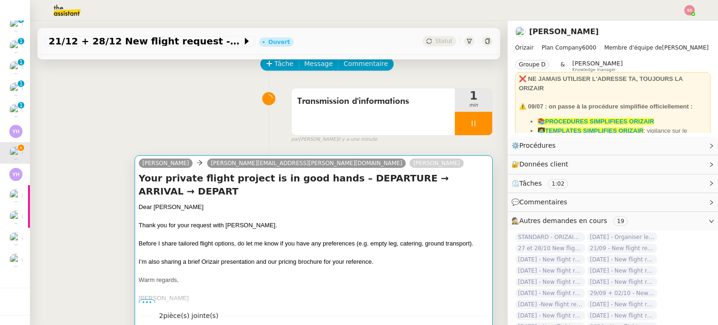
click at [304, 181] on h4 "Your private flight project is in good hands – DEPARTURE → ARRIVAL → DEPART" at bounding box center [314, 185] width 350 height 26
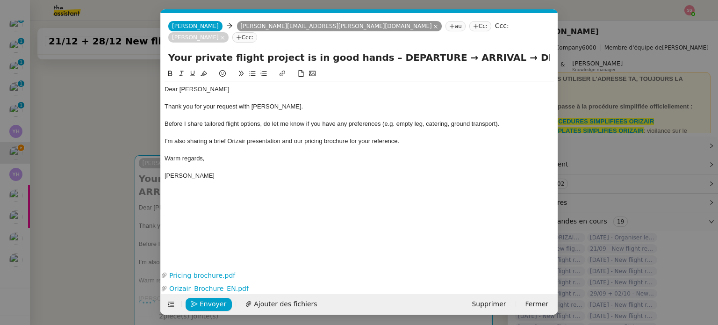
scroll to position [0, 29]
drag, startPoint x: 420, startPoint y: 48, endPoint x: 369, endPoint y: 46, distance: 51.0
click at [369, 51] on input "Your private flight project is in good hands – DEPARTURE → ARRIVAL → DEPART" at bounding box center [359, 58] width 382 height 14
paste input "London Heathrow Airport"
drag, startPoint x: 541, startPoint y: 46, endPoint x: 594, endPoint y: 58, distance: 53.6
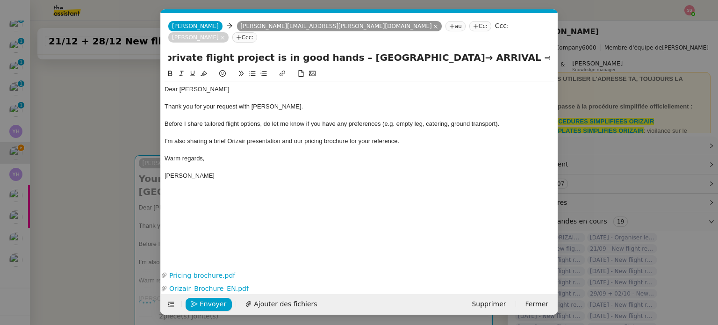
click at [594, 58] on nz-modal-container "acc Service ✈️Orizair - Acc usé de réception de la demande (FR) - En cours de v…" at bounding box center [359, 162] width 718 height 325
paste input "London Heathrow Airport"
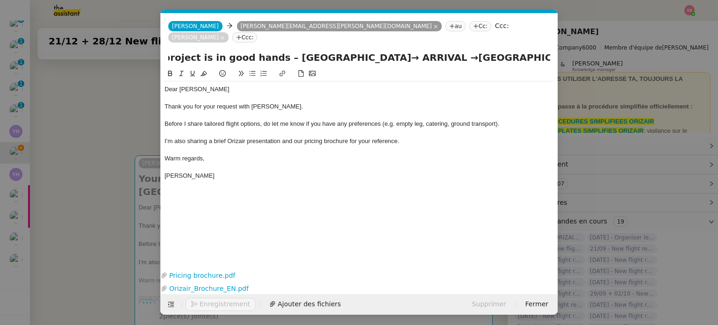
type input "Your private flight project is in good hands – London Heathrow Airport→ ARRIVAL…"
click at [126, 169] on nz-modal-container "acc Service ✈️Orizair - Acc usé de réception de la demande (FR) - En cours de v…" at bounding box center [359, 162] width 718 height 325
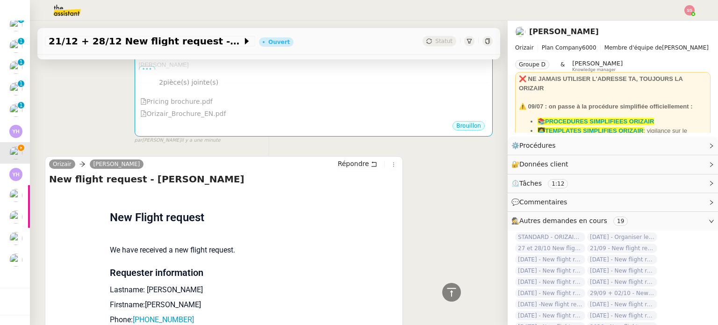
scroll to position [467, 0]
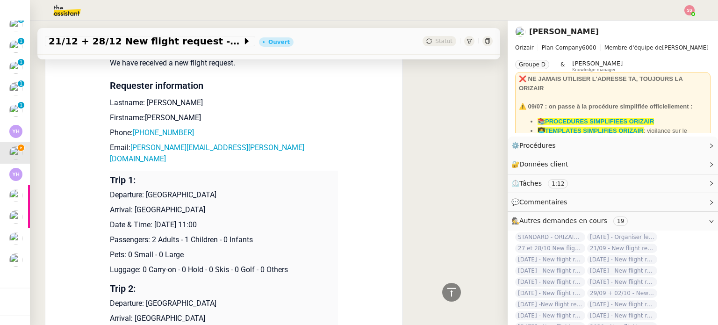
drag, startPoint x: 130, startPoint y: 202, endPoint x: 219, endPoint y: 202, distance: 88.9
click at [219, 204] on p "Arrival: Cairo International Airport" at bounding box center [224, 209] width 228 height 11
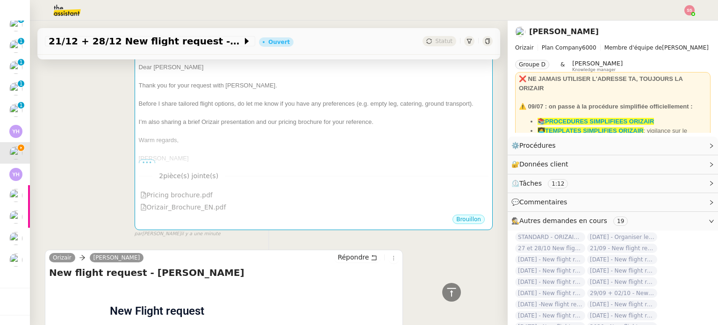
scroll to position [46, 0]
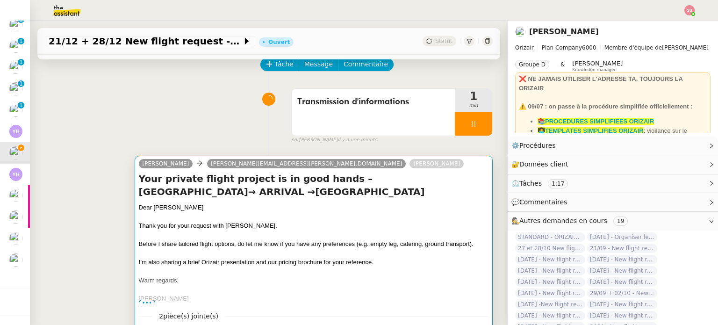
click at [365, 179] on h4 "Your private flight project is in good hands – London Heathrow Airport→ ARRIVAL…" at bounding box center [314, 185] width 350 height 26
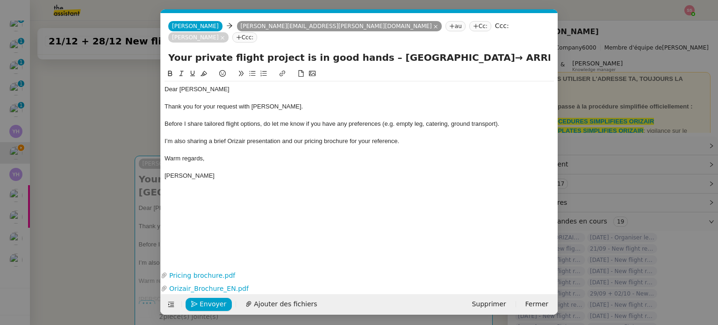
scroll to position [0, 29]
drag, startPoint x: 490, startPoint y: 47, endPoint x: 531, endPoint y: 44, distance: 41.2
click at [531, 51] on input "Your private flight project is in good hands – London Heathrow Airport→ ARRIVAL…" at bounding box center [359, 58] width 382 height 14
paste input "Cairo International Airport"
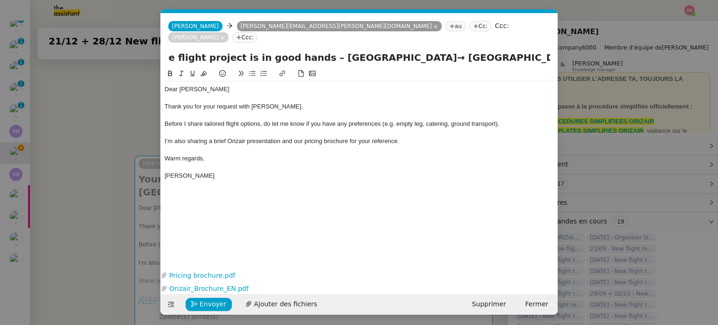
type input "Your private flight project is in good hands – London Heathrow Airport→ Cairo I…"
click at [409, 137] on div "I’m also sharing a brief Orizair presentation and our pricing brochure for your…" at bounding box center [360, 141] width 390 height 8
click at [285, 301] on span "Ajouter des fichiers" at bounding box center [285, 304] width 63 height 11
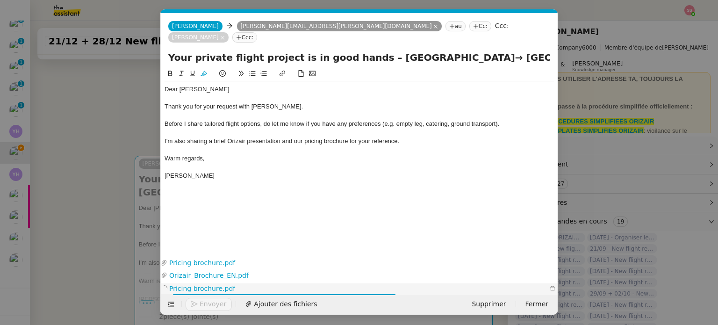
click at [551, 289] on div at bounding box center [365, 294] width 385 height 11
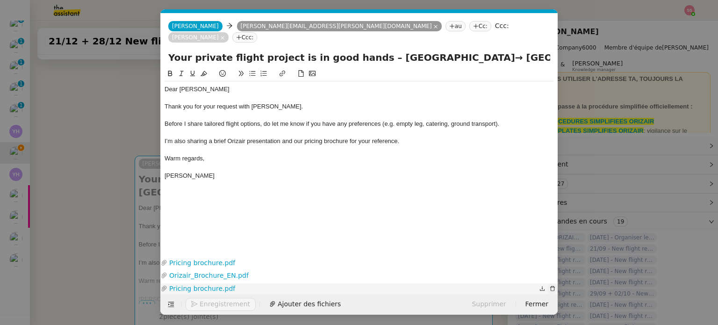
click at [552, 288] on icon "button" at bounding box center [553, 289] width 6 height 6
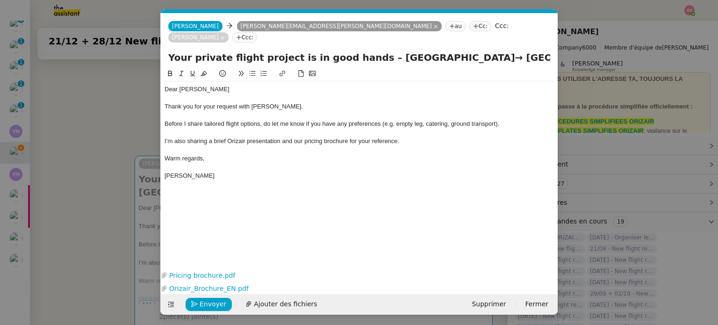
drag, startPoint x: 118, startPoint y: 183, endPoint x: 154, endPoint y: 127, distance: 66.3
click at [117, 183] on nz-modal-container "acc Service ✈️Orizair - Acc usé de réception de la demande (FR) - En cours de v…" at bounding box center [359, 162] width 718 height 325
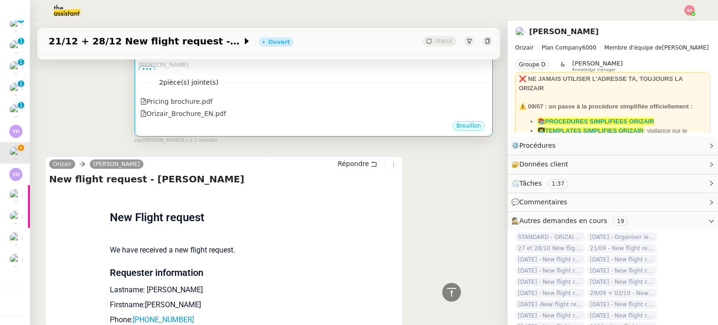
scroll to position [467, 0]
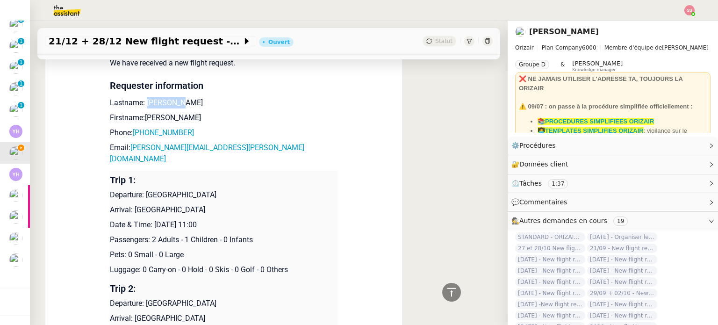
drag, startPoint x: 178, startPoint y: 107, endPoint x: 139, endPoint y: 103, distance: 38.5
click at [139, 103] on p "Lastname: choudhury" at bounding box center [224, 102] width 228 height 11
drag, startPoint x: 165, startPoint y: 124, endPoint x: 140, endPoint y: 121, distance: 25.0
click at [140, 121] on p "Firstname:binayak" at bounding box center [224, 117] width 228 height 11
drag, startPoint x: 188, startPoint y: 138, endPoint x: 136, endPoint y: 130, distance: 52.5
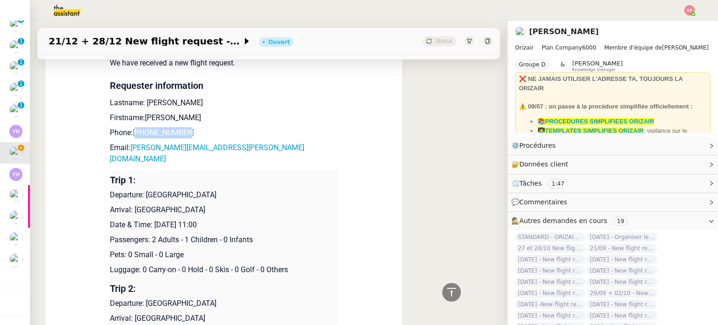
click at [136, 130] on p "Phone: +447932989597" at bounding box center [224, 132] width 228 height 11
drag, startPoint x: 238, startPoint y: 154, endPoint x: 125, endPoint y: 149, distance: 112.4
click at [125, 149] on p "Email: binayak.choudhury@gmail.com" at bounding box center [224, 153] width 228 height 22
drag, startPoint x: 143, startPoint y: 187, endPoint x: 232, endPoint y: 185, distance: 88.9
click at [232, 189] on p "Departure: London Heathrow Airport" at bounding box center [224, 194] width 228 height 11
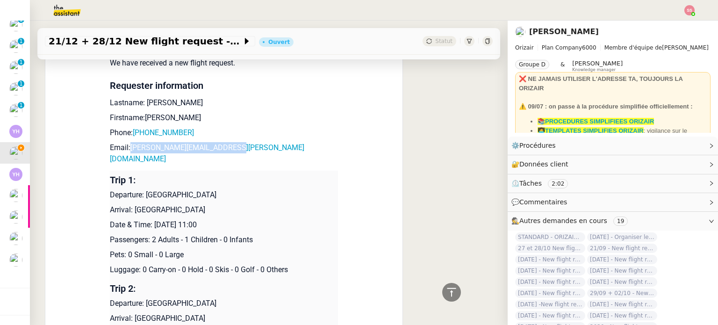
drag, startPoint x: 129, startPoint y: 202, endPoint x: 241, endPoint y: 197, distance: 111.9
click at [241, 204] on p "Arrival: Cairo International Airport" at bounding box center [224, 209] width 228 height 11
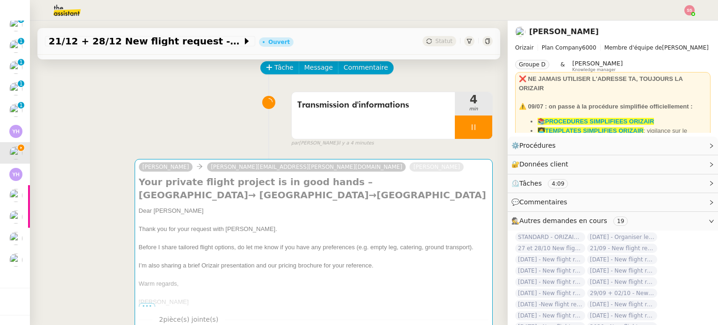
scroll to position [0, 0]
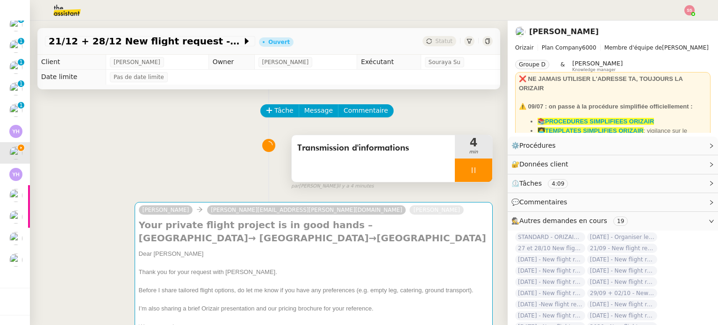
click at [478, 175] on div at bounding box center [473, 170] width 37 height 23
click at [478, 175] on button at bounding box center [483, 170] width 19 height 23
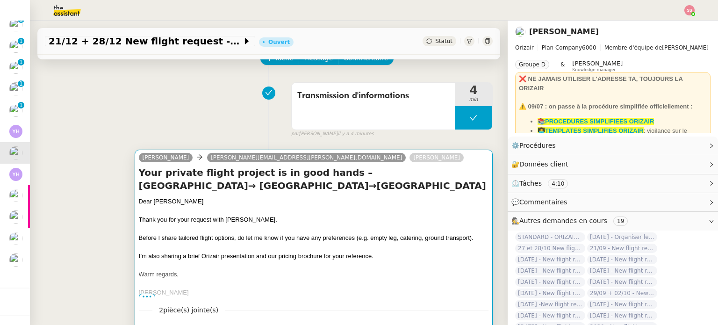
scroll to position [140, 0]
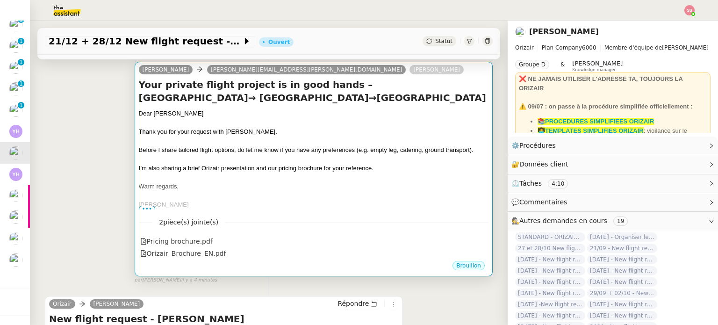
click at [363, 164] on div at bounding box center [314, 159] width 350 height 9
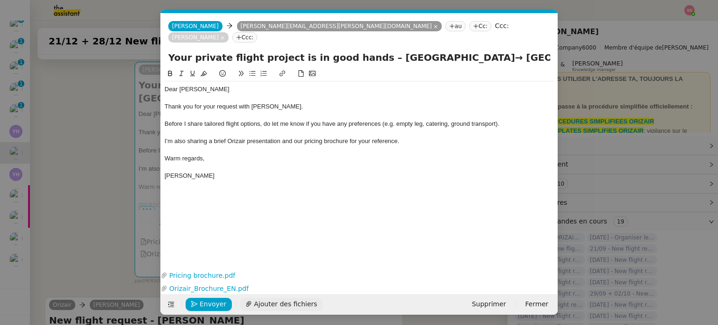
scroll to position [0, 29]
click at [208, 308] on span "Envoyer" at bounding box center [213, 304] width 27 height 11
click at [208, 306] on span "Confirmer l'envoi" at bounding box center [228, 304] width 56 height 11
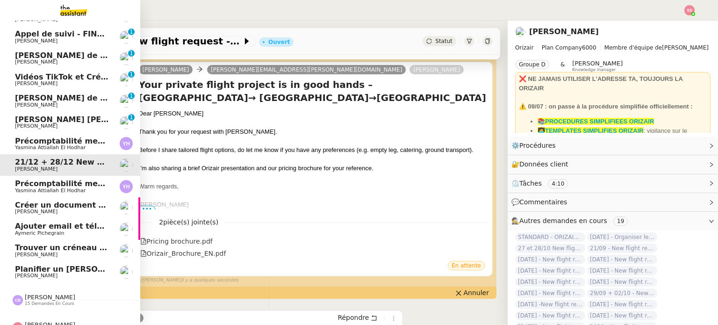
scroll to position [187, 0]
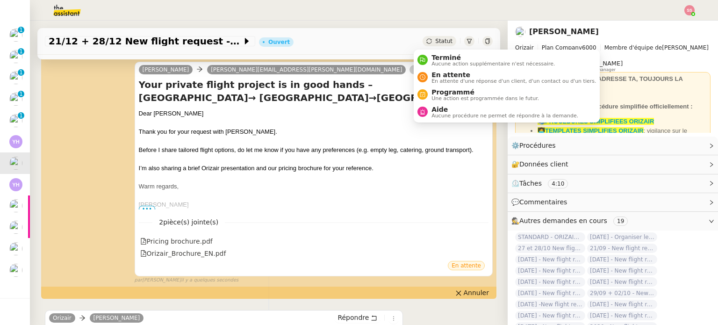
click at [435, 39] on span "Statut" at bounding box center [443, 41] width 17 height 7
click at [427, 72] on div "En attente En attente d'une réponse d'un client, d'un contact ou d'un tiers." at bounding box center [507, 77] width 179 height 13
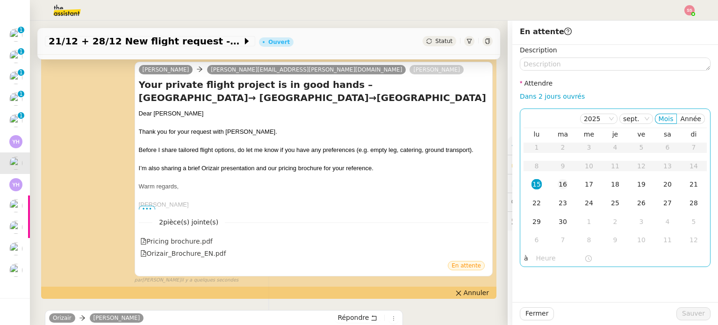
click at [558, 189] on div "16" at bounding box center [563, 184] width 10 height 10
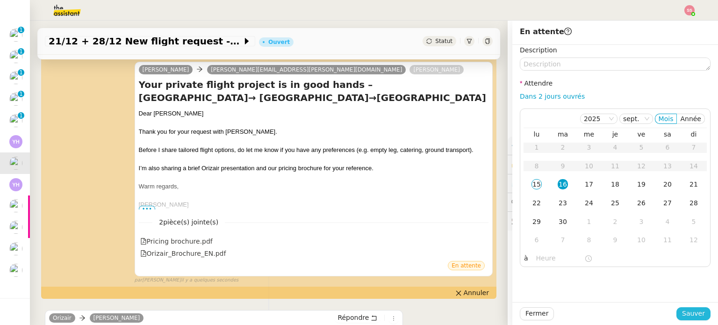
click at [686, 310] on span "Sauver" at bounding box center [693, 313] width 23 height 11
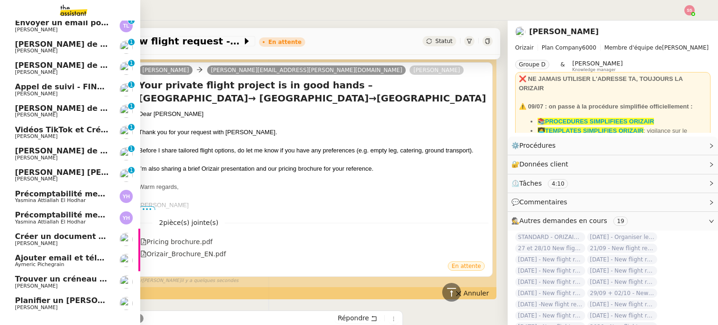
scroll to position [41, 0]
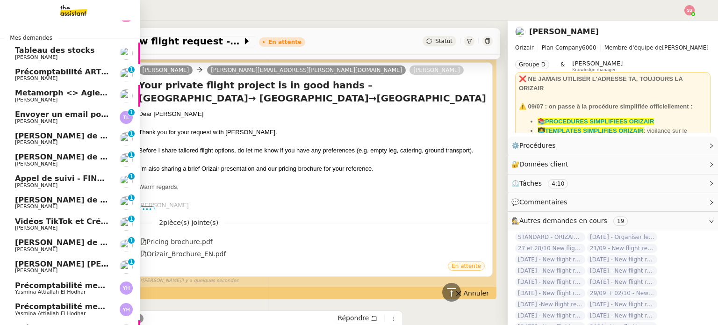
click at [56, 116] on span "Envoyer un email pour demander le numéro RNA" at bounding box center [118, 114] width 206 height 9
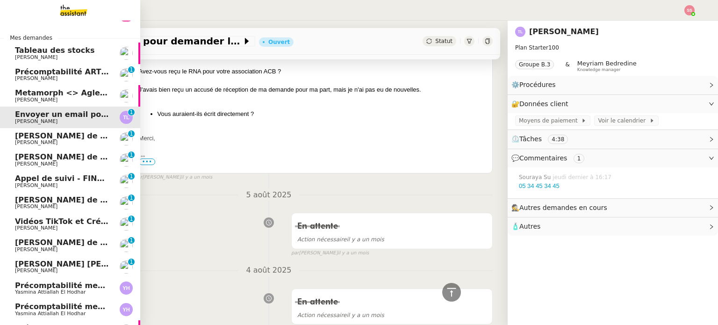
scroll to position [2323, 0]
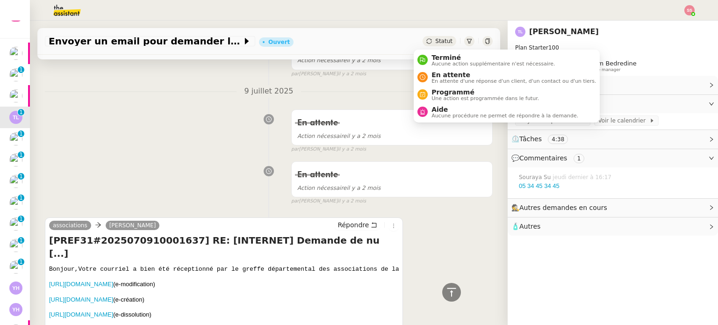
click at [436, 42] on span "Statut" at bounding box center [443, 41] width 17 height 7
click at [449, 79] on span "En attente d'une réponse d'un client, d'un contact ou d'un tiers." at bounding box center [514, 81] width 165 height 5
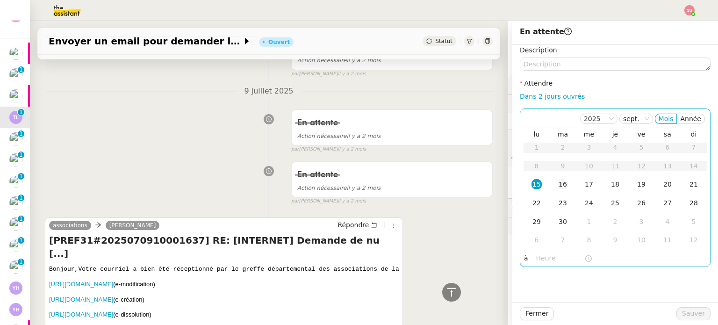
click at [564, 185] on td "16" at bounding box center [563, 184] width 26 height 19
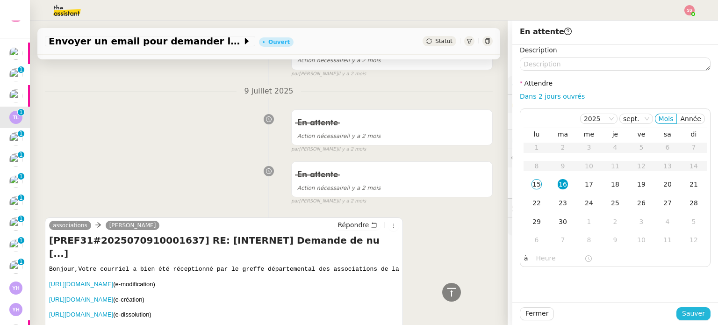
click at [684, 310] on span "Sauver" at bounding box center [693, 313] width 23 height 11
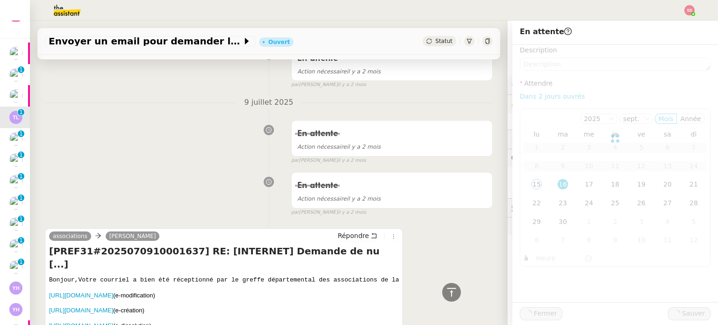
scroll to position [2334, 0]
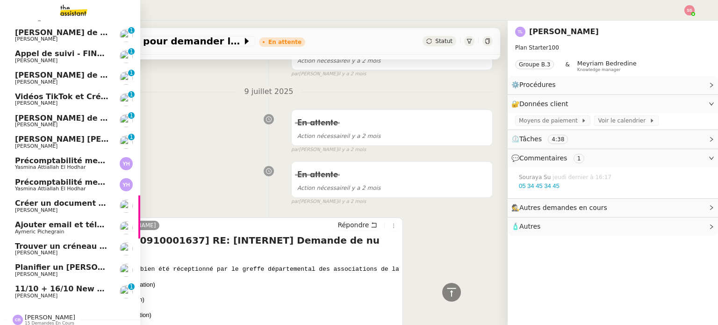
scroll to position [159, 0]
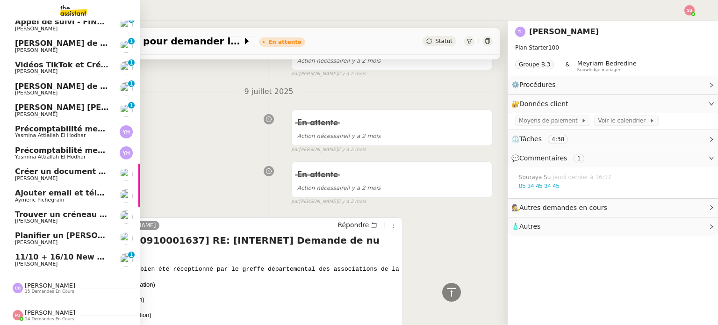
click at [45, 249] on link "11/10 + 16/10 New flight request - Isabelle Schmitt Opitz Louis Frei 0 1 2 3 4 …" at bounding box center [70, 260] width 140 height 22
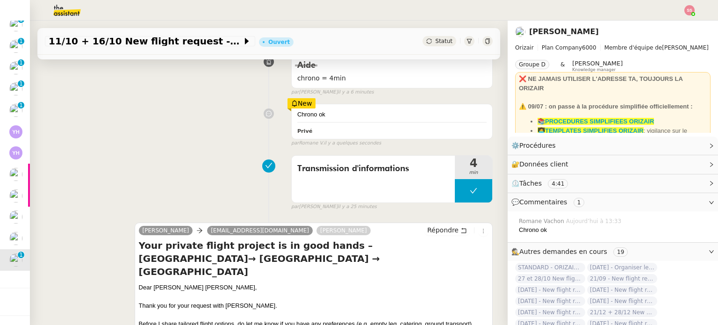
scroll to position [118, 0]
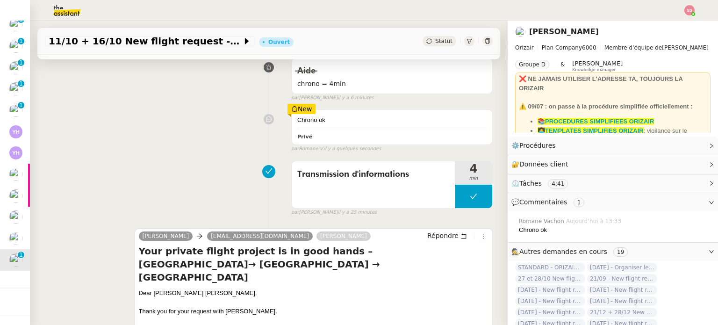
click at [435, 40] on span "Statut" at bounding box center [443, 41] width 17 height 7
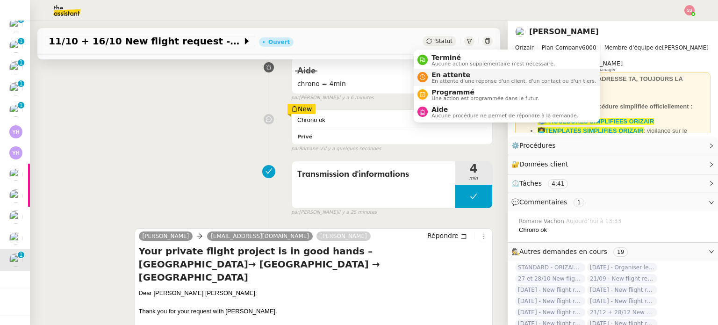
click at [451, 74] on span "En attente" at bounding box center [514, 74] width 165 height 7
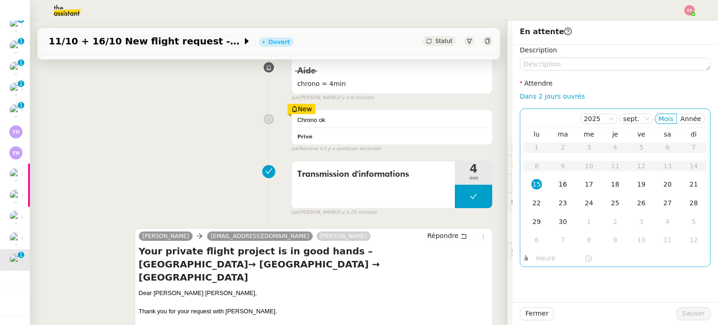
click at [558, 184] on div "16" at bounding box center [563, 184] width 10 height 10
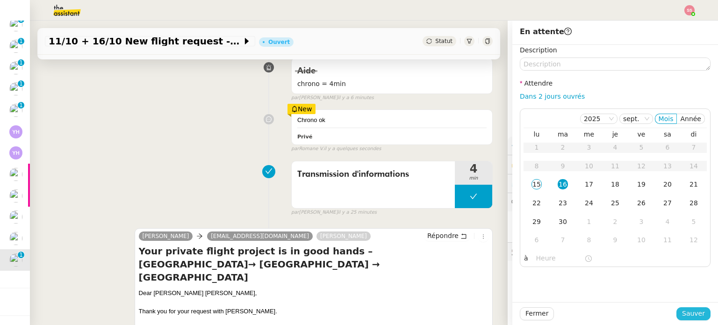
drag, startPoint x: 687, startPoint y: 310, endPoint x: 610, endPoint y: 291, distance: 79.1
click at [687, 311] on span "Sauver" at bounding box center [693, 313] width 23 height 11
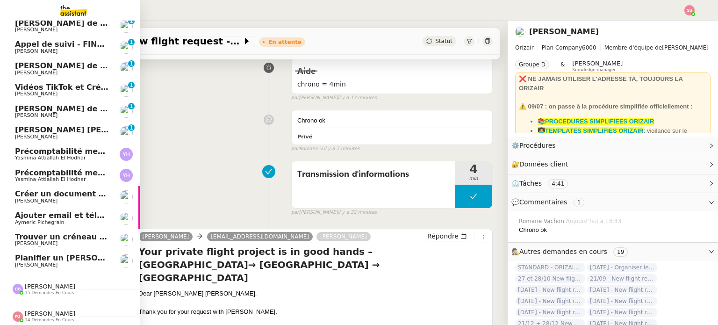
scroll to position [116, 0]
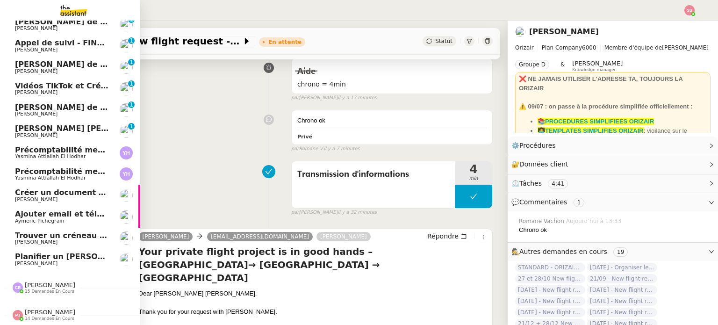
click at [65, 197] on span "Florian Parant" at bounding box center [62, 200] width 94 height 6
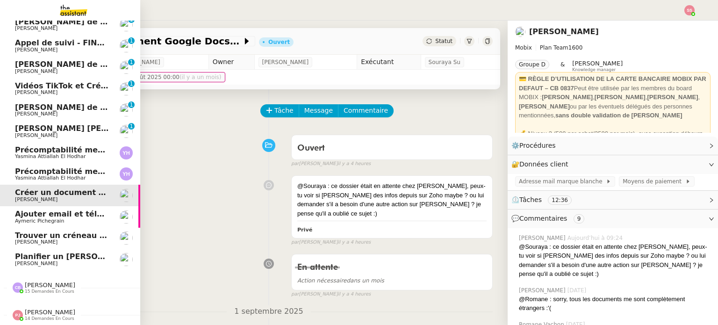
click at [60, 167] on span "Précomptabilité mensuelle de la SCI du Clos Bonin - septembre 2025" at bounding box center [183, 171] width 336 height 9
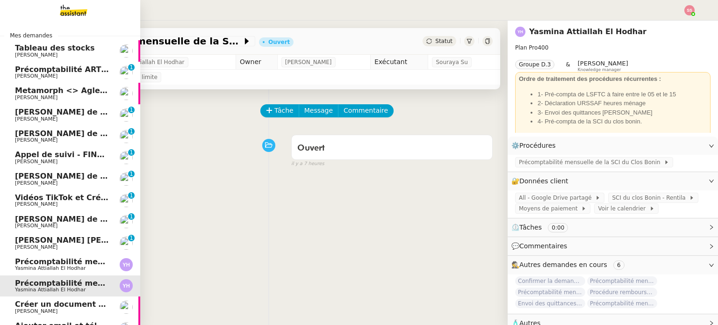
click at [68, 117] on span "Florian Parant" at bounding box center [62, 119] width 94 height 6
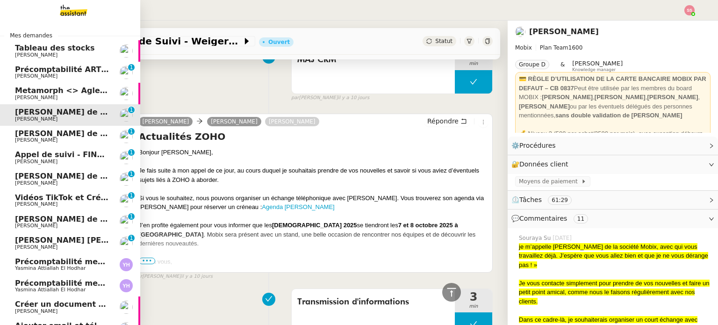
scroll to position [94, 0]
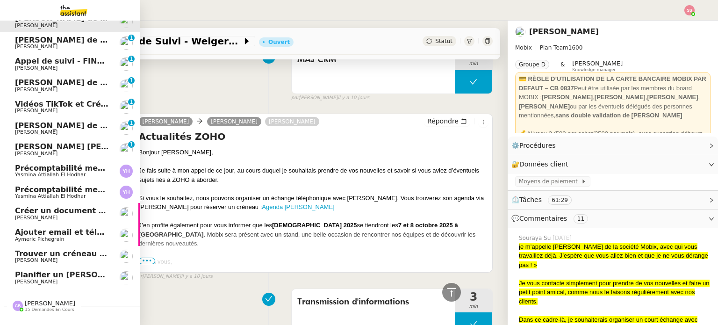
click at [79, 258] on span "Michael Khayat" at bounding box center [62, 261] width 94 height 6
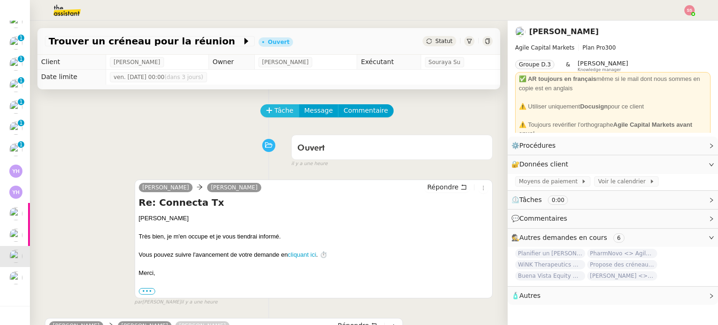
click at [275, 116] on span "Tâche" at bounding box center [284, 110] width 19 height 11
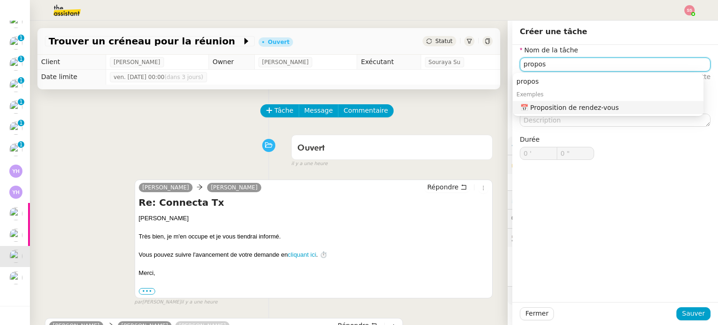
click at [573, 108] on div "📅 Proposition de rendez-vous" at bounding box center [611, 107] width 180 height 8
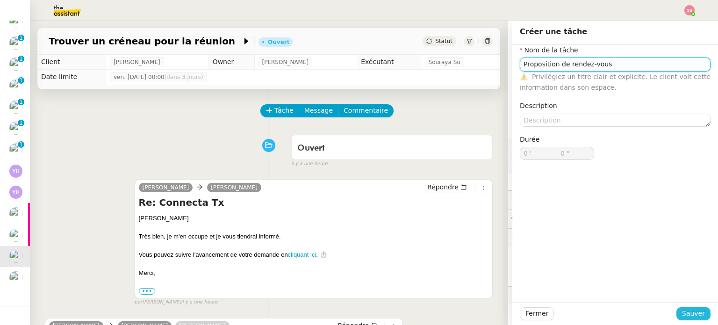
type input "Proposition de rendez-vous"
click at [688, 312] on span "Sauver" at bounding box center [693, 313] width 23 height 11
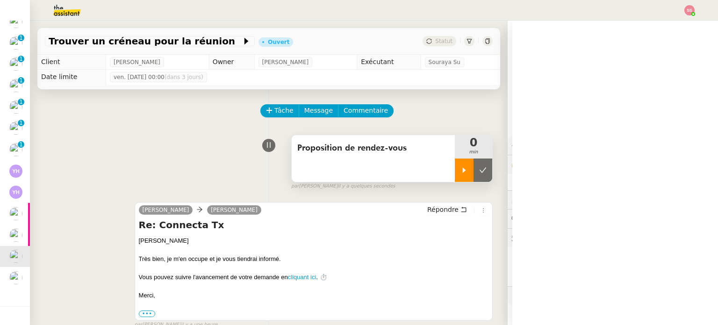
click at [455, 168] on div at bounding box center [464, 170] width 19 height 23
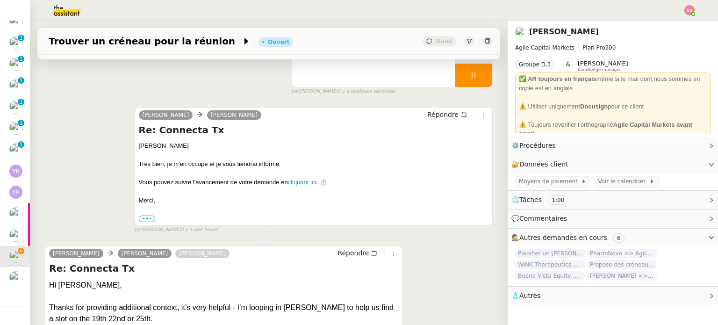
scroll to position [140, 0]
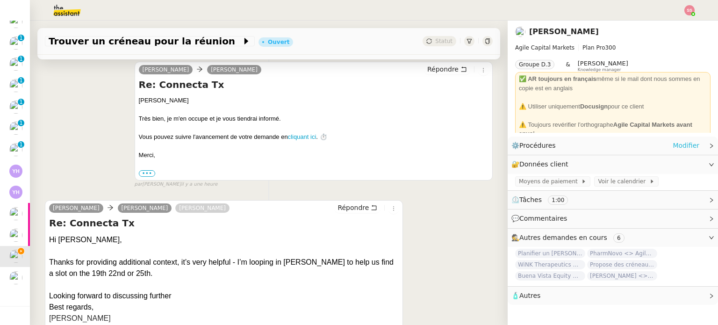
click at [676, 148] on link "Modifier" at bounding box center [686, 145] width 27 height 11
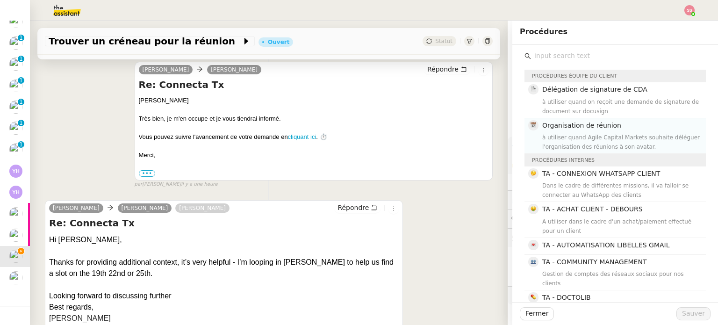
click at [608, 136] on div "à utiliser quand Agile Capital Markets souhaite déléguer l'organisation des réu…" at bounding box center [622, 142] width 158 height 19
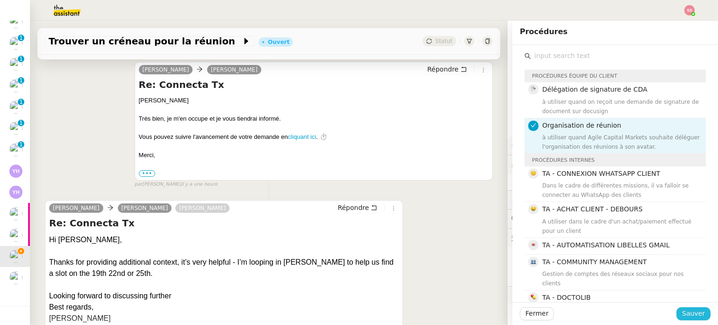
click at [694, 317] on span "Sauver" at bounding box center [693, 313] width 23 height 11
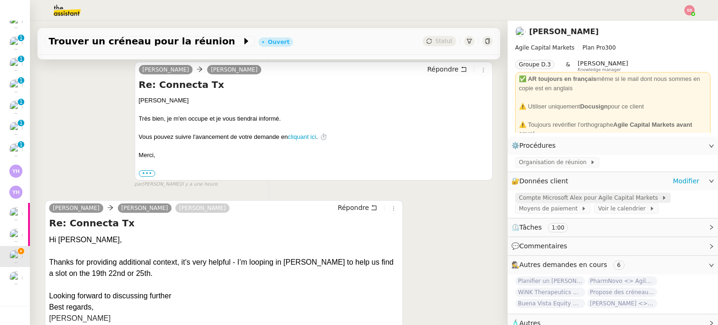
click at [572, 196] on span "Compte Microsoft Alex pour Agile Capital Markets" at bounding box center [590, 197] width 143 height 9
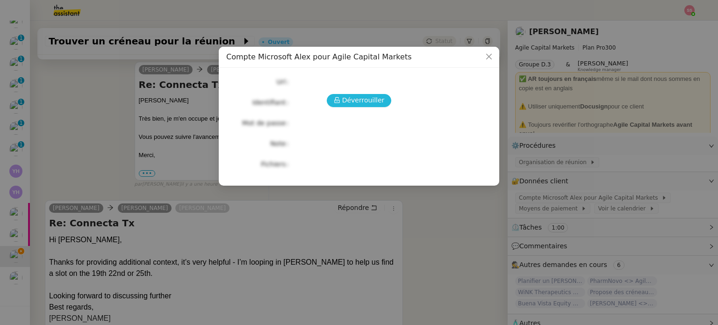
click at [367, 102] on span "Déverrouiller" at bounding box center [363, 100] width 43 height 11
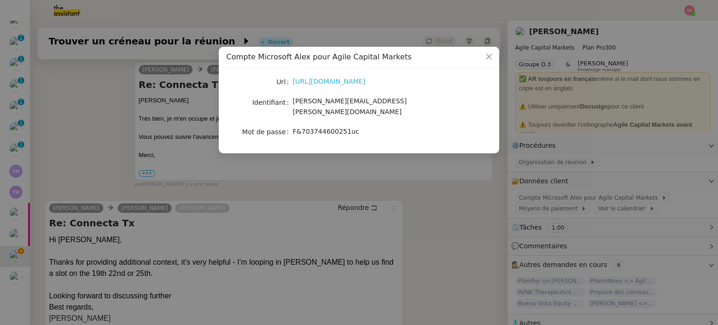
click at [348, 82] on link "https://www.office.com/?auth=2" at bounding box center [329, 81] width 73 height 7
click at [73, 127] on nz-modal-container "Compte Microsoft Alex pour Agile Capital Markets Url https://www.office.com/?au…" at bounding box center [359, 162] width 718 height 325
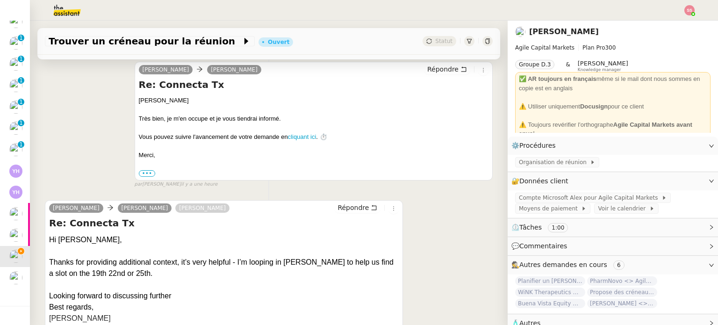
scroll to position [233, 0]
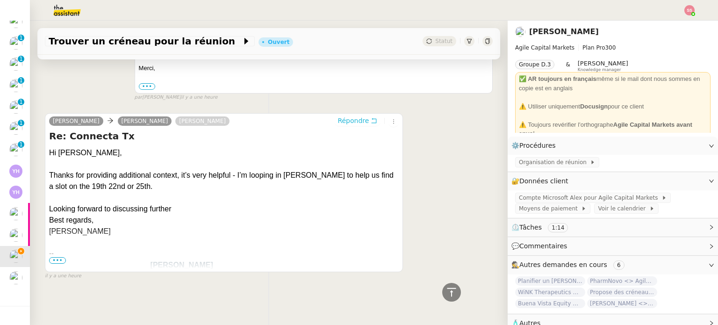
click at [338, 119] on span "Répondre" at bounding box center [353, 120] width 31 height 9
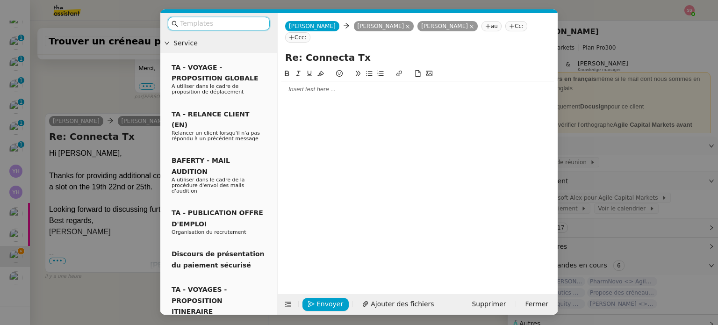
scroll to position [306, 0]
click at [306, 85] on div at bounding box center [418, 89] width 273 height 8
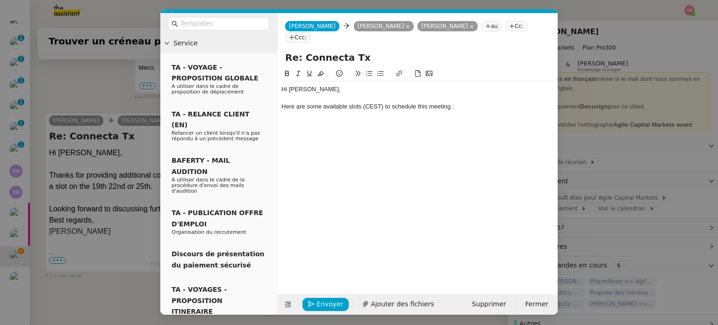
scroll to position [351, 0]
click at [371, 70] on icon at bounding box center [369, 73] width 7 height 7
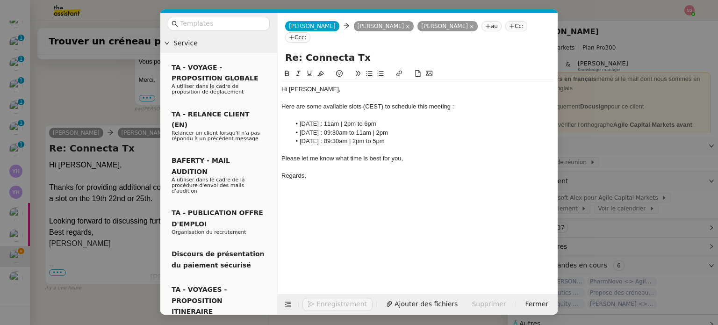
scroll to position [418, 0]
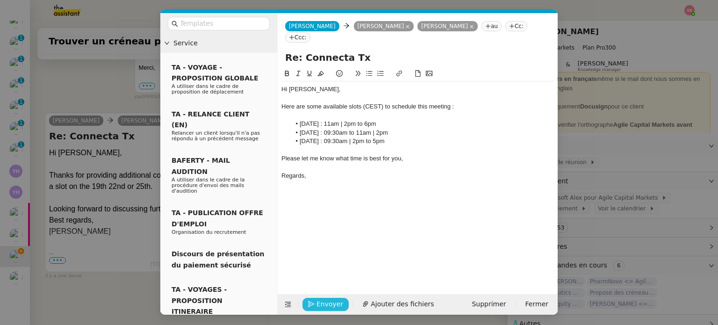
click at [335, 307] on span "Envoyer" at bounding box center [330, 304] width 27 height 11
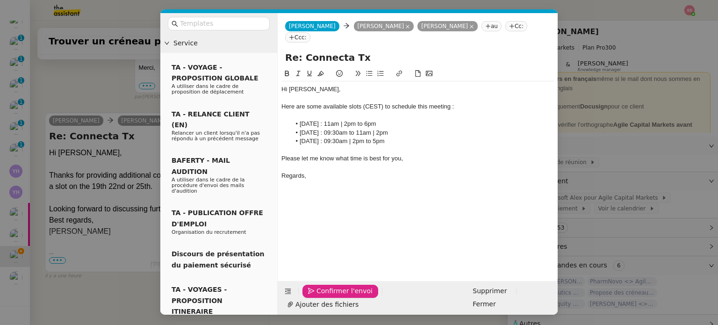
click at [335, 297] on span "Confirmer l'envoi" at bounding box center [345, 291] width 56 height 11
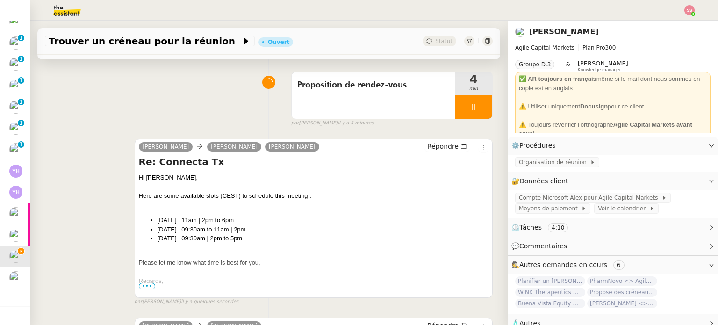
scroll to position [47, 0]
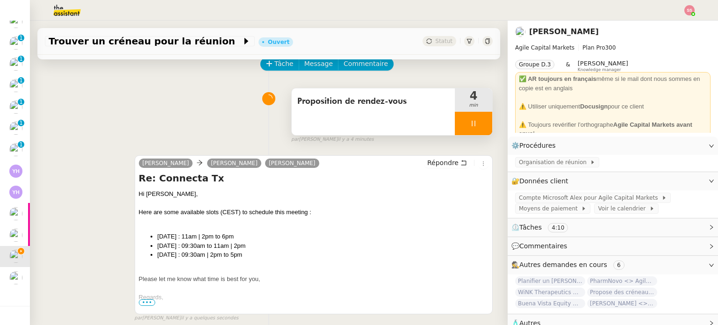
click at [476, 129] on div at bounding box center [473, 123] width 37 height 23
click at [477, 129] on button at bounding box center [483, 123] width 19 height 23
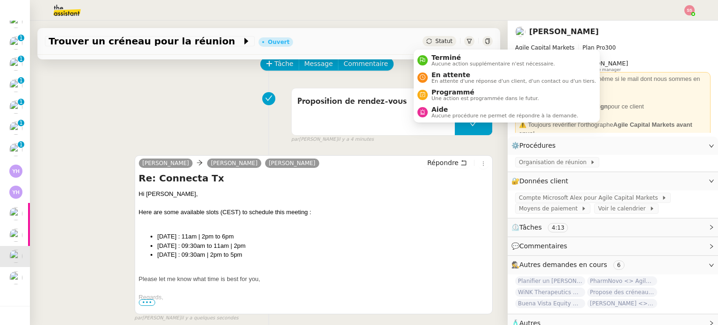
click at [435, 44] on span "Statut" at bounding box center [443, 41] width 17 height 7
click at [445, 72] on span "En attente" at bounding box center [514, 74] width 165 height 7
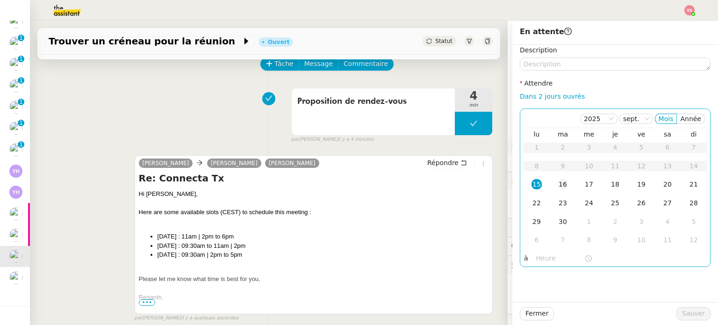
click at [559, 181] on div "16" at bounding box center [563, 184] width 10 height 10
click at [587, 185] on td "17" at bounding box center [589, 184] width 26 height 19
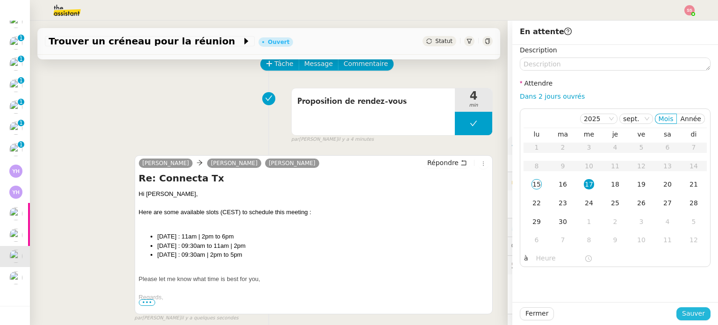
click at [700, 316] on button "Sauver" at bounding box center [694, 313] width 34 height 13
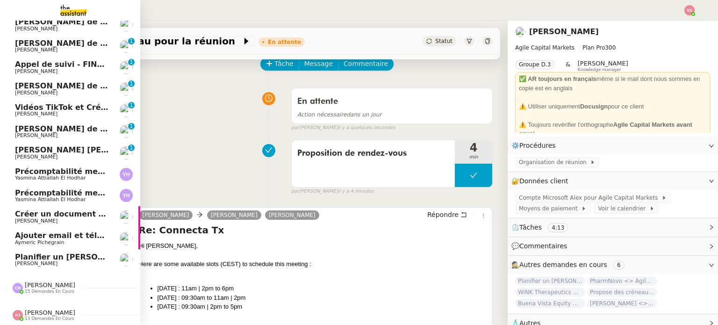
click at [49, 253] on span "Planifier un appel avec Unintech" at bounding box center [106, 257] width 183 height 9
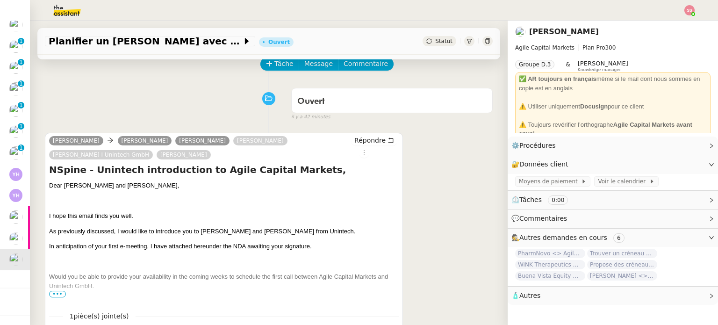
click at [189, 32] on div "Planifier un appel avec Unintech Ouvert Statut" at bounding box center [268, 41] width 463 height 27
click at [180, 41] on span "Planifier un appel avec Unintech" at bounding box center [146, 40] width 194 height 9
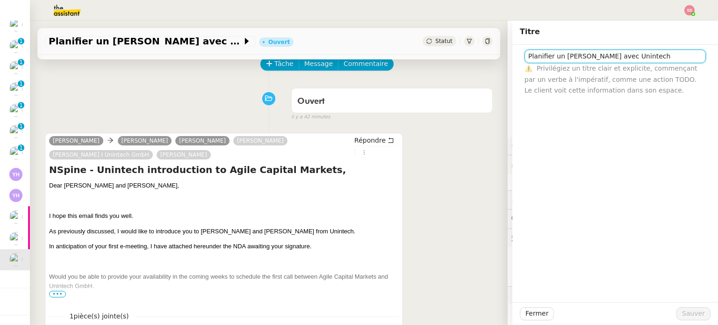
click at [571, 56] on input "Planifier un appel avec Unintech" at bounding box center [615, 57] width 181 height 14
type input "Unintech <> Agile Capital Markets"
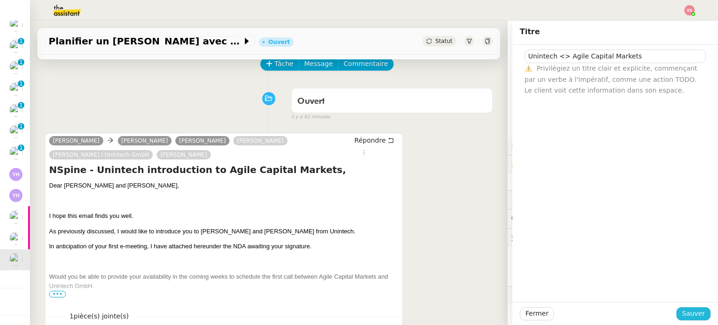
click at [698, 309] on span "Sauver" at bounding box center [693, 313] width 23 height 11
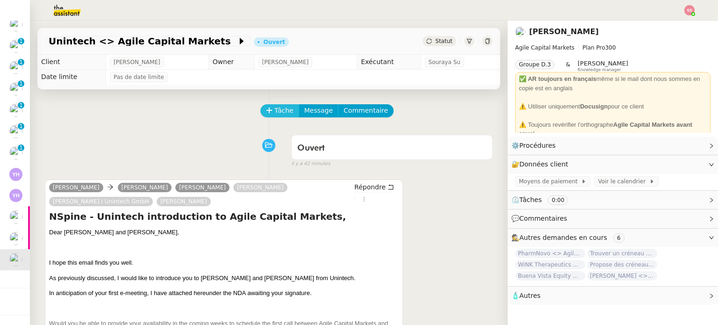
click at [266, 112] on icon at bounding box center [269, 110] width 7 height 7
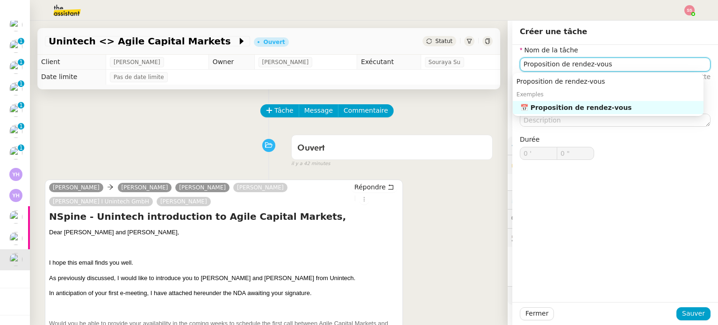
click at [544, 110] on div "📅 Proposition de rendez-vous" at bounding box center [611, 107] width 180 height 8
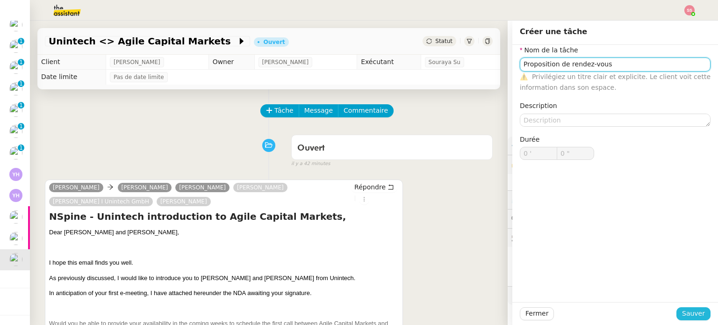
type input "Proposition de rendez-vous"
click at [691, 314] on span "Sauver" at bounding box center [693, 313] width 23 height 11
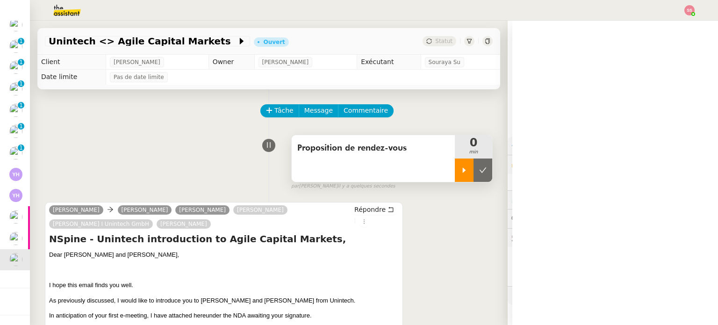
click at [458, 170] on div at bounding box center [464, 170] width 19 height 23
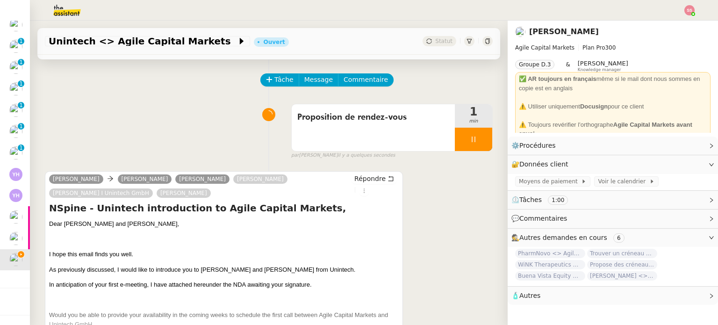
scroll to position [54, 0]
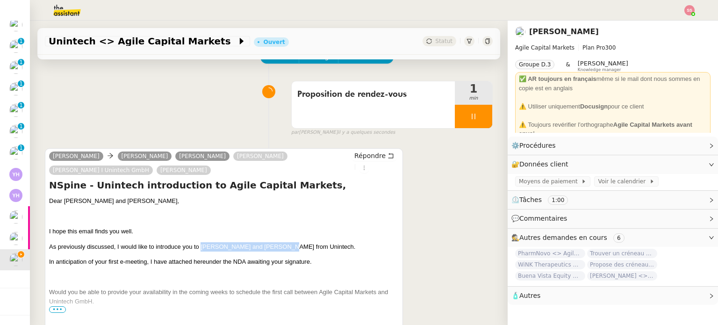
drag, startPoint x: 200, startPoint y: 247, endPoint x: 276, endPoint y: 246, distance: 75.8
click at [276, 246] on span "As previously discussed, I would like to introduce you to Sijie Zhang and Erik …" at bounding box center [202, 246] width 306 height 7
click at [358, 156] on span "Répondre" at bounding box center [370, 155] width 31 height 9
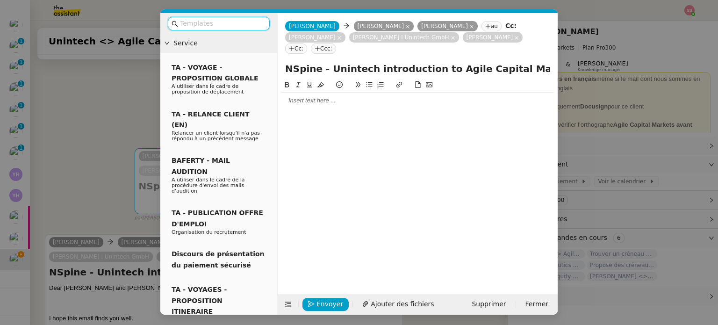
click at [305, 96] on div at bounding box center [418, 100] width 273 height 8
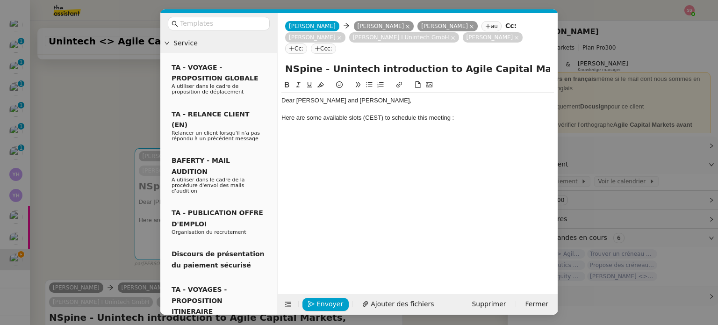
click at [107, 152] on nz-modal-container "Service TA - VOYAGE - PROPOSITION GLOBALE A utiliser dans le cadre de propositi…" at bounding box center [359, 162] width 718 height 325
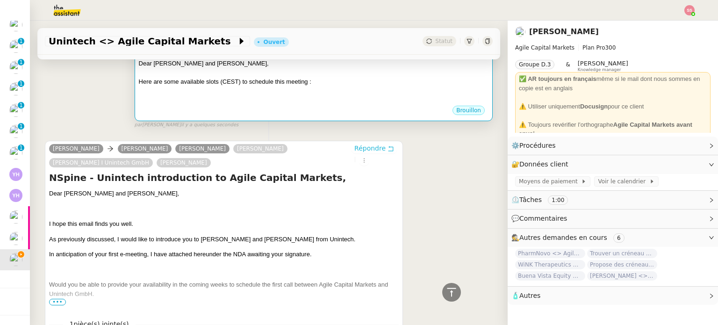
scroll to position [264, 0]
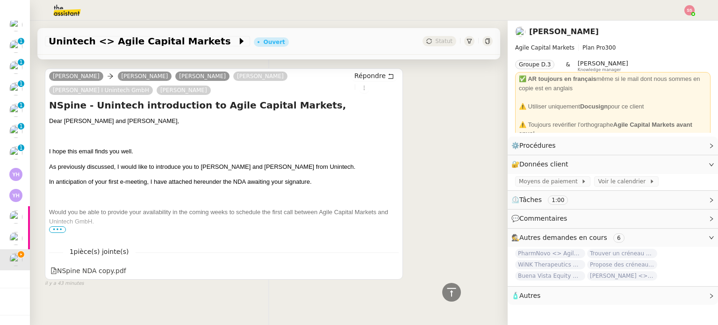
click at [58, 226] on span "•••" at bounding box center [57, 229] width 17 height 7
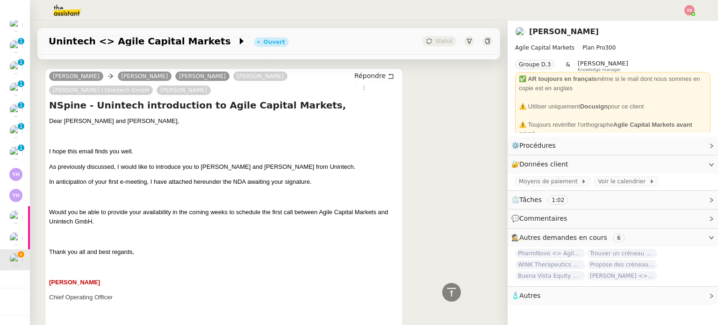
scroll to position [77, 0]
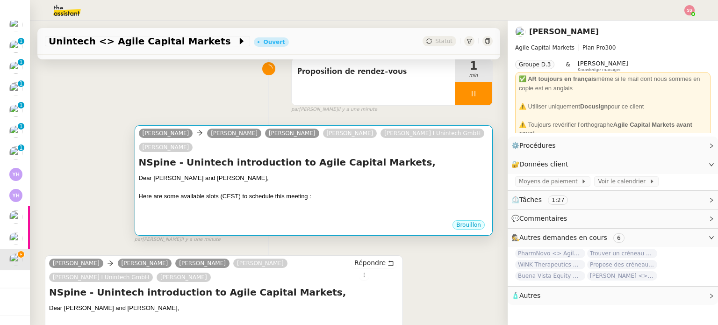
click at [351, 192] on div "Here are some available slots (CEST) to schedule this meeting :" at bounding box center [314, 196] width 350 height 9
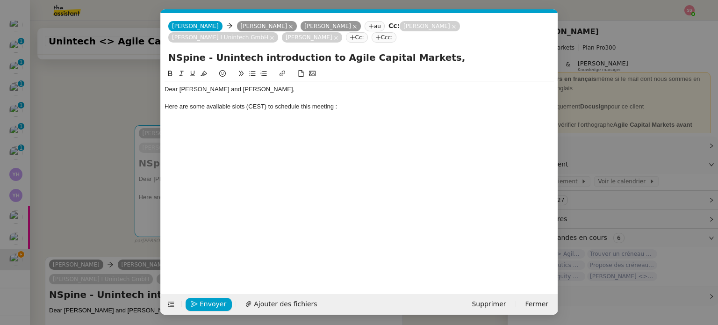
scroll to position [0, 20]
click at [354, 104] on div "Here are some available slots (CEST) to schedule this meeting :" at bounding box center [360, 106] width 390 height 8
click at [117, 191] on nz-modal-container "Service TA - VOYAGE - PROPOSITION GLOBALE A utiliser dans le cadre de propositi…" at bounding box center [359, 162] width 718 height 325
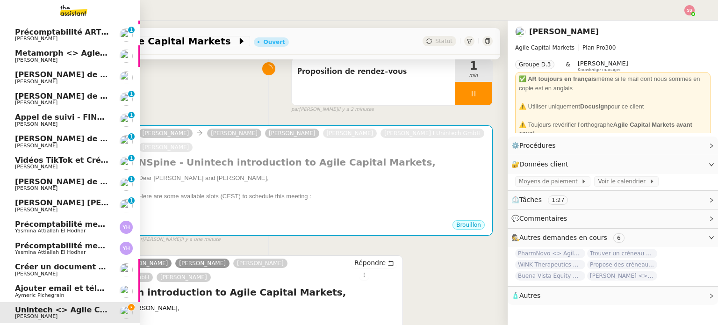
scroll to position [0, 0]
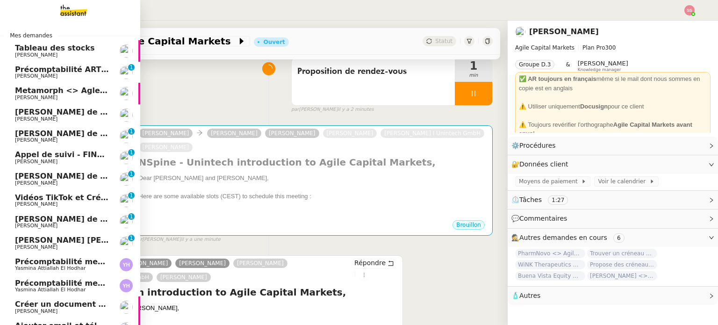
drag, startPoint x: 81, startPoint y: 7, endPoint x: 88, endPoint y: 10, distance: 7.5
click at [81, 7] on img at bounding box center [66, 10] width 72 height 21
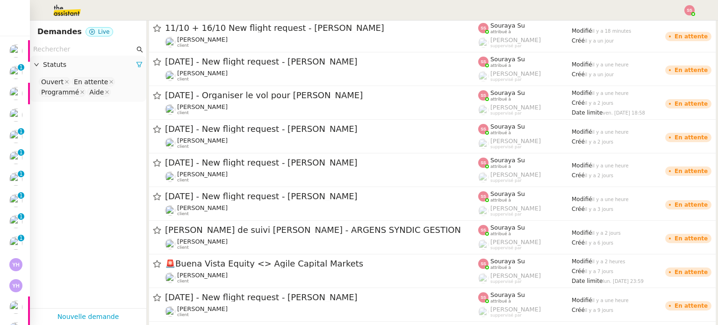
scroll to position [514, 0]
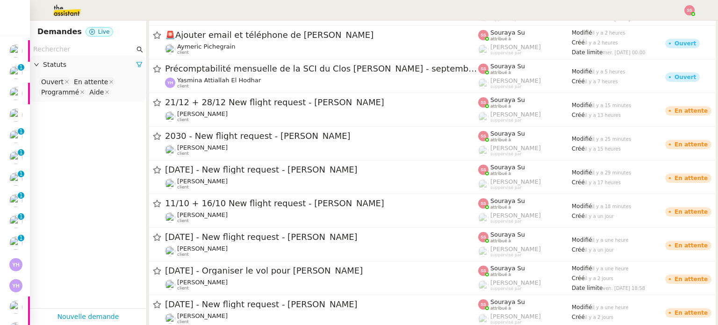
scroll to position [21, 0]
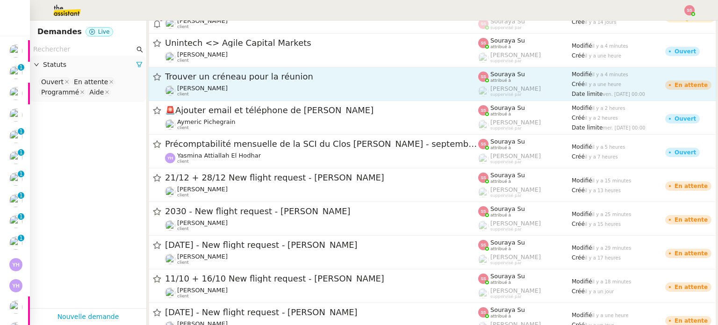
click at [244, 81] on div "Trouver un créneau pour la réunion" at bounding box center [321, 77] width 313 height 12
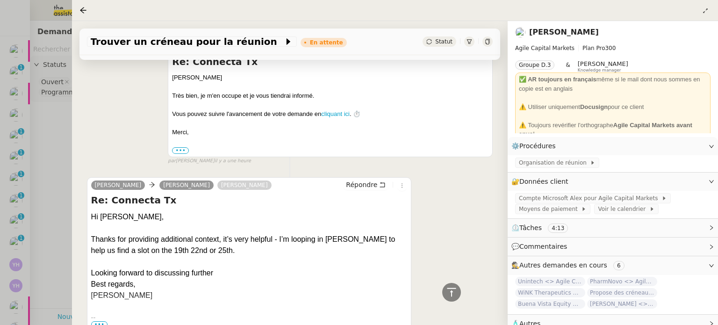
scroll to position [465, 0]
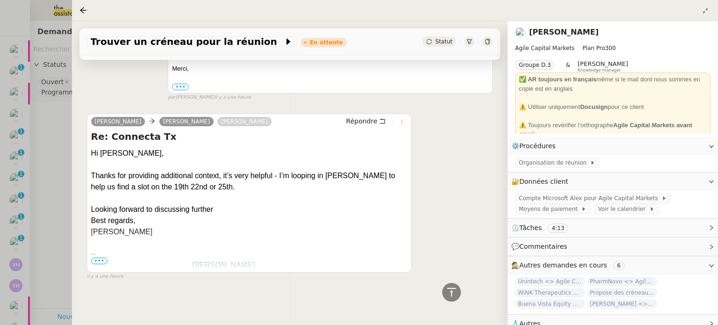
click at [103, 258] on span "•••" at bounding box center [99, 261] width 17 height 7
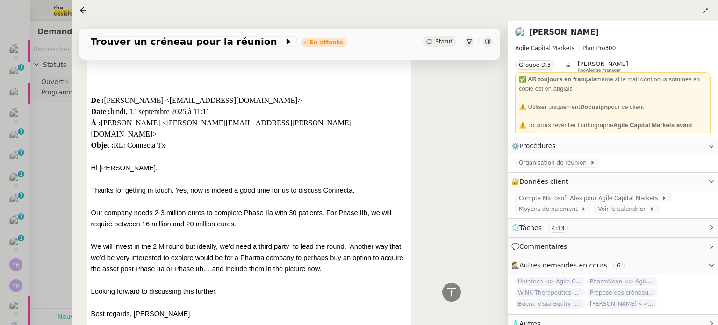
scroll to position [793, 0]
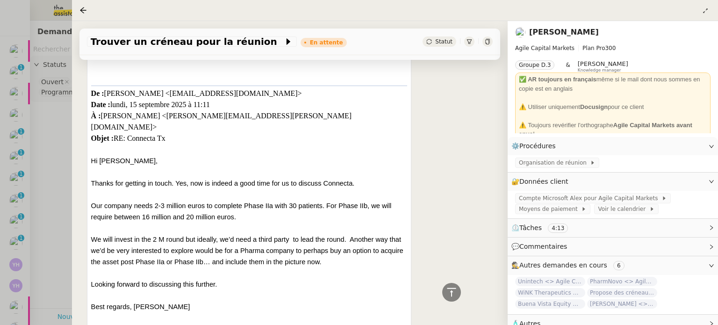
click at [79, 10] on nz-page-header at bounding box center [395, 10] width 646 height 21
click at [49, 152] on div at bounding box center [359, 162] width 718 height 325
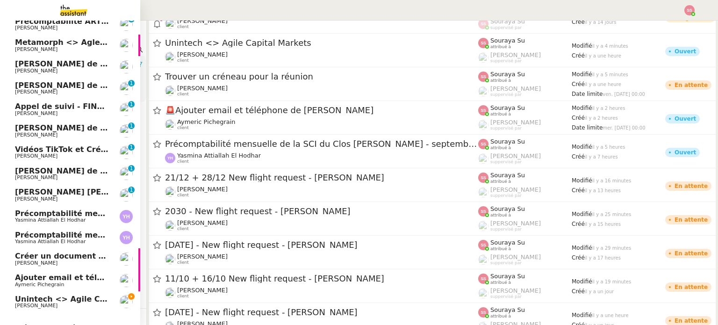
scroll to position [95, 0]
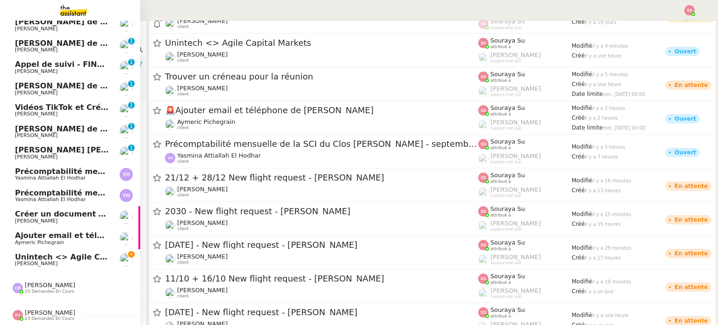
click at [56, 254] on span "Unintech <> Agile Capital Markets" at bounding box center [88, 257] width 146 height 9
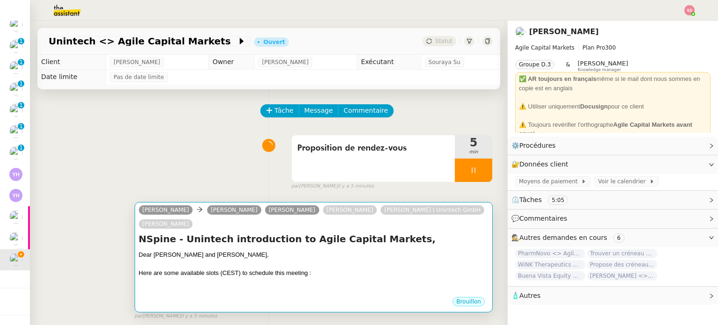
click at [314, 232] on h4 "NSpine - Unintech introduction to Agile Capital Markets," at bounding box center [314, 238] width 350 height 13
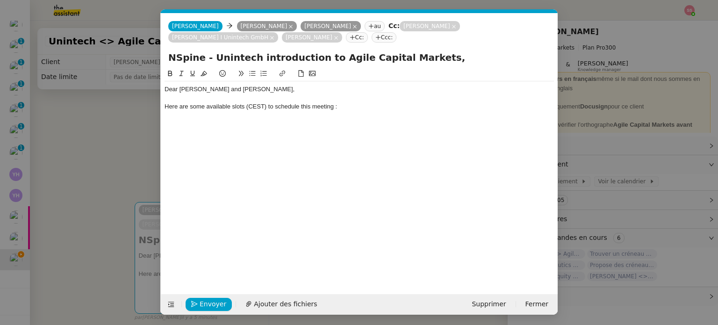
scroll to position [0, 20]
click at [348, 106] on div "Here are some available slots (CEST) to schedule this meeting :" at bounding box center [360, 106] width 390 height 8
click at [249, 72] on icon at bounding box center [252, 73] width 7 height 7
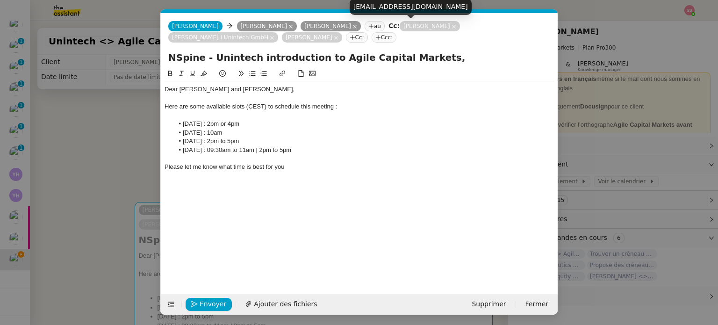
click at [404, 12] on div "bronek.boszczyk@nspine.com" at bounding box center [411, 7] width 122 height 16
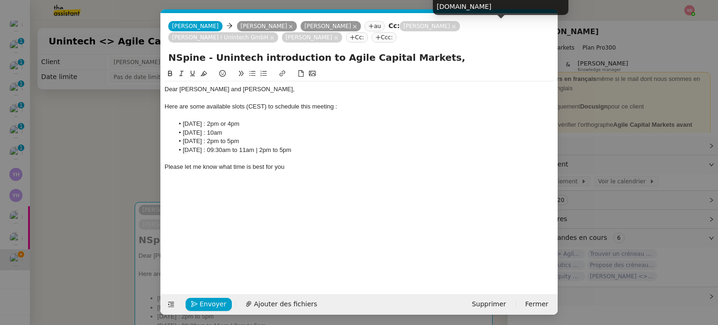
click at [462, 11] on div "jim.zhang@unintech.de" at bounding box center [501, 1] width 136 height 28
click at [462, 10] on div "jim.zhang@unintech.de" at bounding box center [501, 1] width 136 height 28
copy body "jim.zhang@unintech.de"
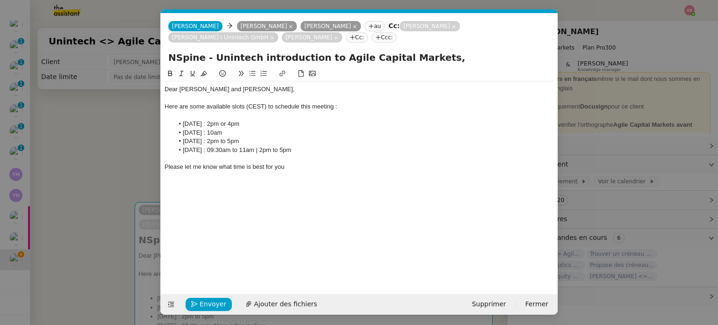
click at [365, 27] on nz-tag "au" at bounding box center [375, 26] width 20 height 10
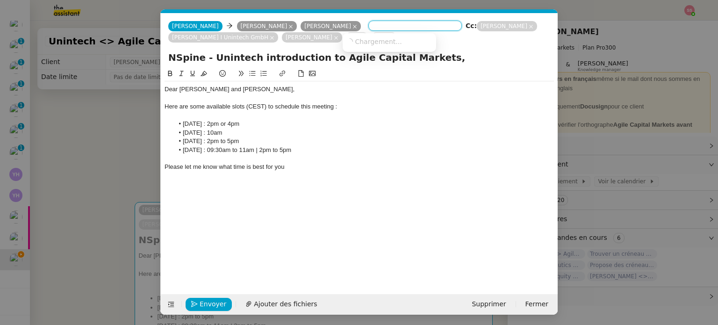
paste input "jim.zhang@unintech.de"
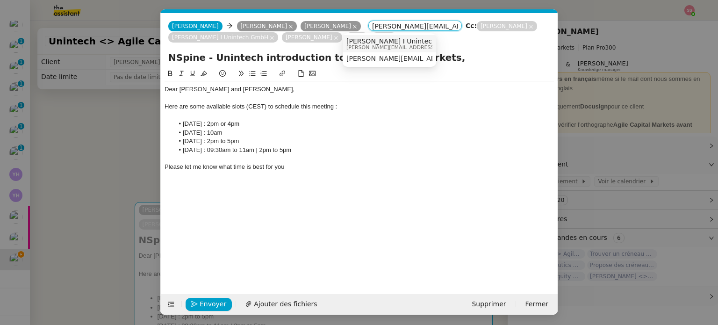
click at [375, 45] on span "jim.zhang@unintech.de" at bounding box center [413, 47] width 133 height 5
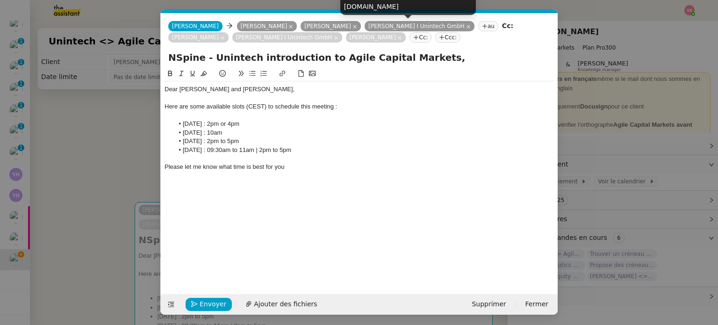
click at [403, 27] on nz-tag "Jim Zhang I Unintech GmbH" at bounding box center [420, 26] width 110 height 10
click at [421, 29] on nz-tag "Jim Zhang I Unintech GmbH" at bounding box center [420, 26] width 110 height 10
click at [466, 28] on icon at bounding box center [468, 26] width 5 height 5
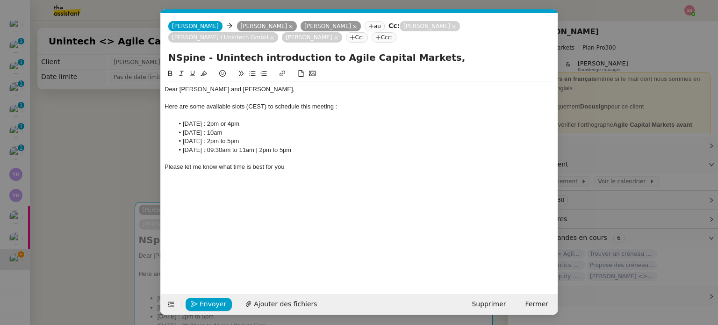
click at [365, 28] on nz-tag "au" at bounding box center [375, 26] width 20 height 10
paste input "jim.zhang@unintech.de"
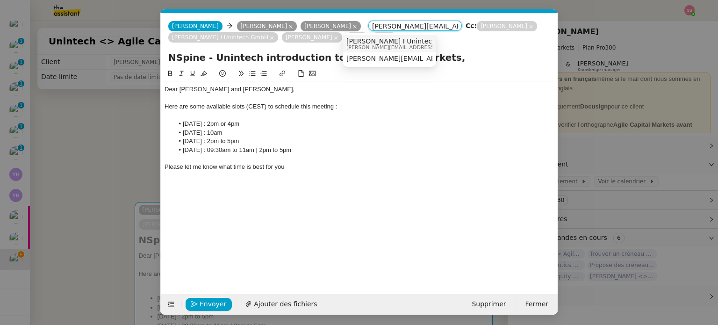
click at [395, 39] on span "Jim Zhang I Unintech GmbH" at bounding box center [413, 40] width 133 height 7
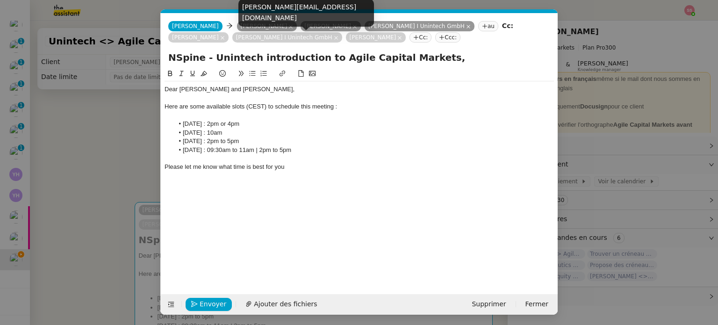
click at [286, 19] on div "erik.traupe@unintech.de" at bounding box center [307, 13] width 136 height 28
copy body "erik.traupe@unintech.de"
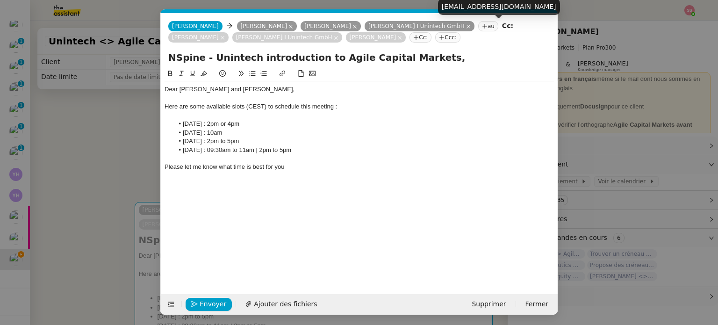
click at [478, 29] on nz-tag "au" at bounding box center [488, 26] width 20 height 10
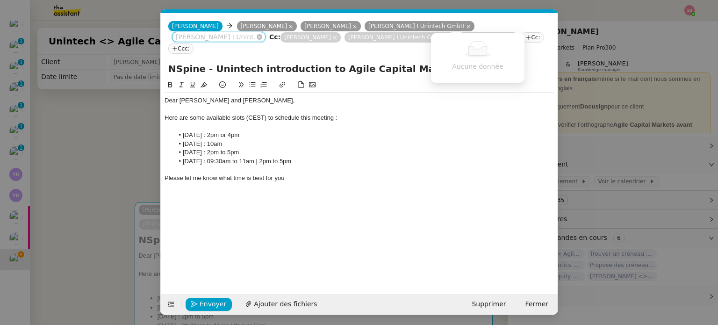
paste input "erik.traupe@unintech.de"
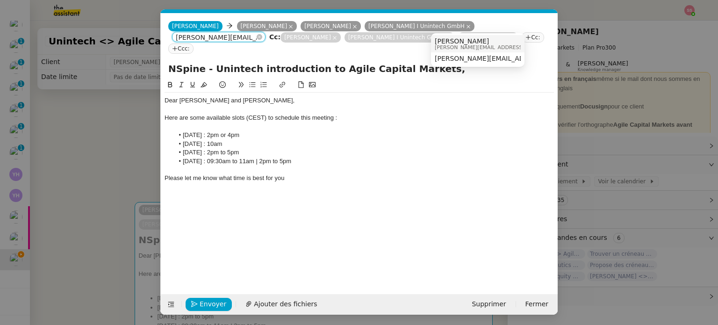
type input "erik.traupe@unintech.de"
click at [455, 43] on span "Erik Traupe" at bounding box center [501, 40] width 133 height 7
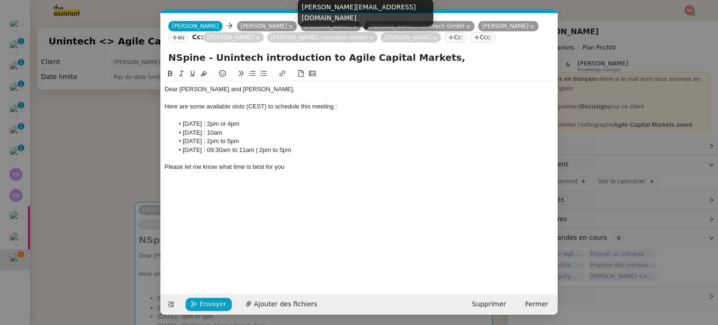
click at [433, 39] on icon at bounding box center [435, 38] width 5 height 5
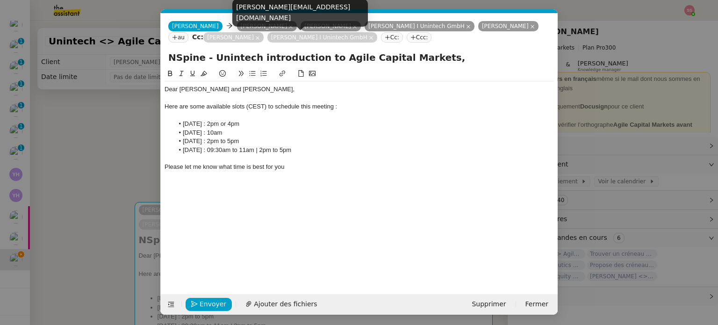
click at [369, 38] on icon at bounding box center [371, 38] width 5 height 5
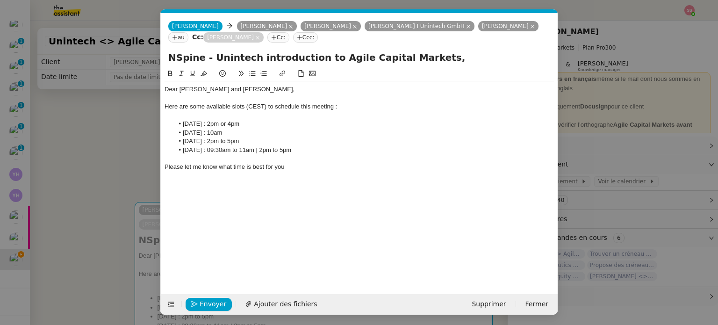
click at [304, 127] on li "September 16th : 2pm or 4pm" at bounding box center [364, 124] width 381 height 8
click at [304, 161] on div at bounding box center [360, 158] width 390 height 8
click at [305, 166] on div "Please let me know what time is best for you" at bounding box center [360, 167] width 390 height 8
click at [212, 304] on span "Envoyer" at bounding box center [213, 304] width 27 height 11
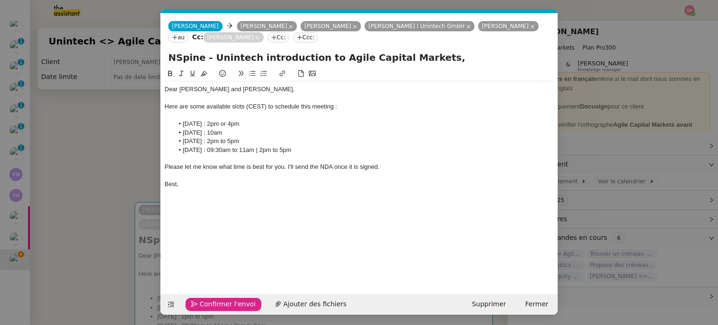
click at [212, 304] on span "Confirmer l'envoi" at bounding box center [228, 304] width 56 height 11
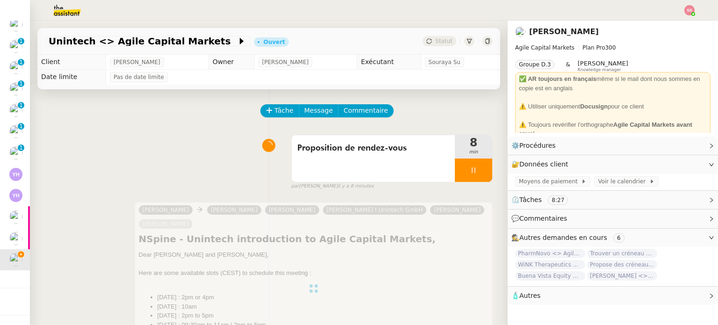
click at [480, 170] on div at bounding box center [473, 170] width 37 height 23
click at [480, 170] on button at bounding box center [483, 170] width 19 height 23
click at [277, 109] on span "Tâche" at bounding box center [284, 110] width 19 height 11
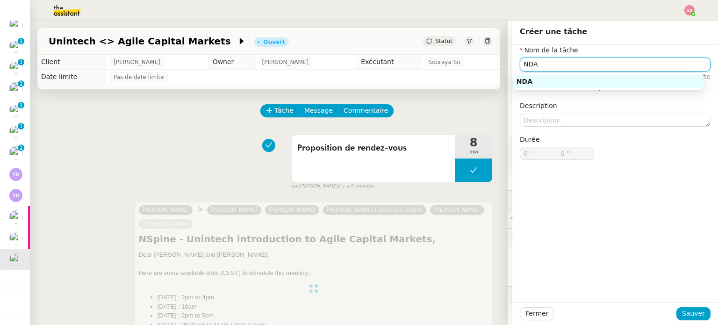
click at [562, 82] on div "NDA" at bounding box center [608, 81] width 183 height 8
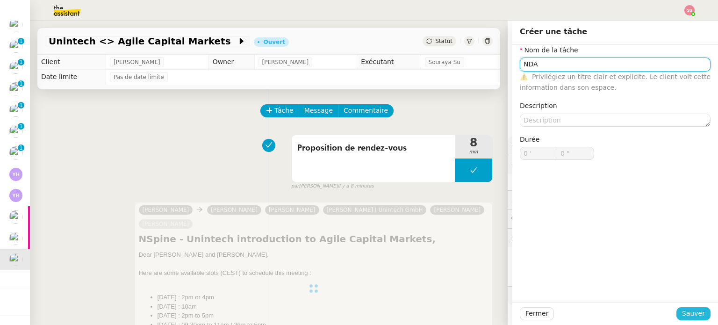
type input "NDA"
click at [696, 311] on span "Sauver" at bounding box center [693, 313] width 23 height 11
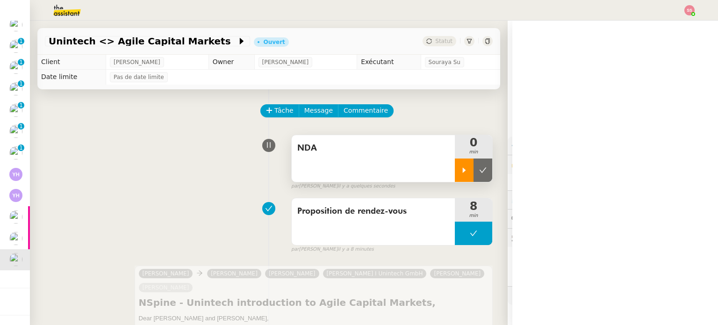
click at [455, 164] on div at bounding box center [464, 170] width 19 height 23
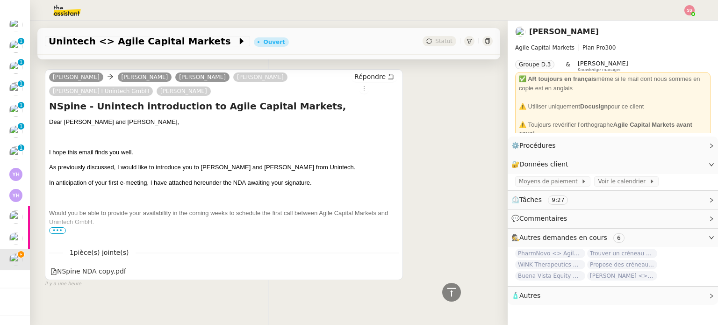
scroll to position [404, 0]
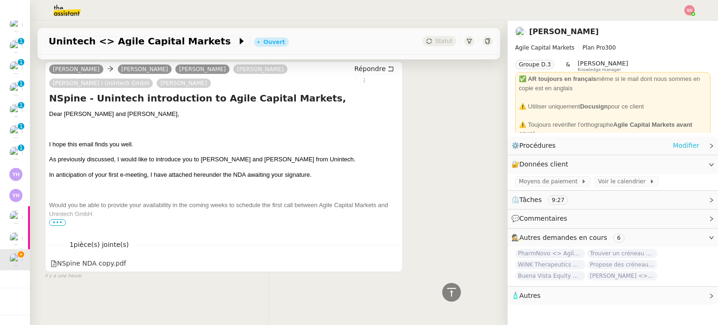
click at [674, 146] on link "Modifier" at bounding box center [686, 145] width 27 height 11
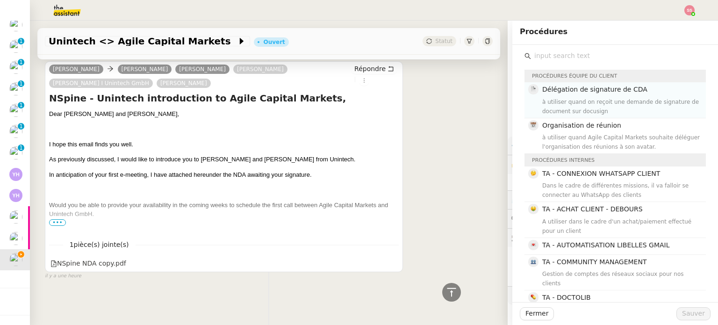
click at [594, 103] on div "à utiliser quand on reçoit une demande de signature de document sur docusign" at bounding box center [622, 106] width 158 height 19
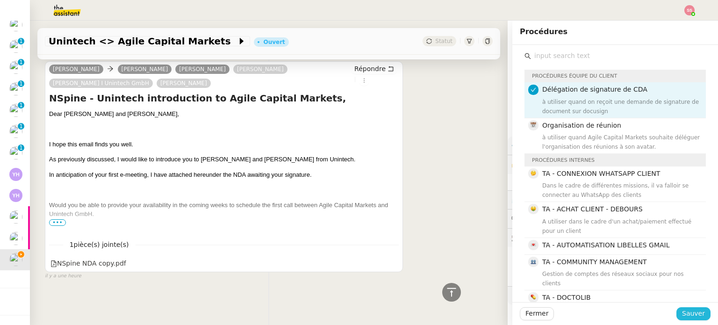
click at [691, 312] on span "Sauver" at bounding box center [693, 313] width 23 height 11
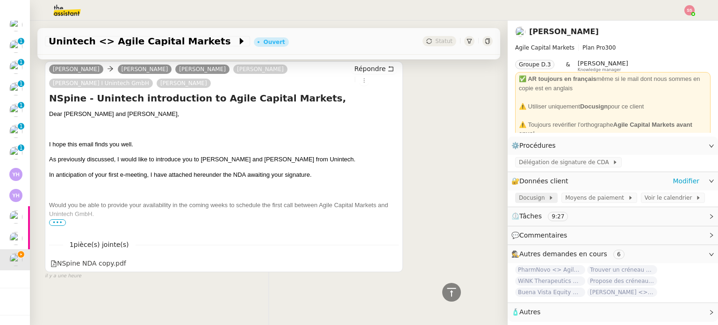
click at [531, 199] on span "Docusign" at bounding box center [533, 197] width 29 height 9
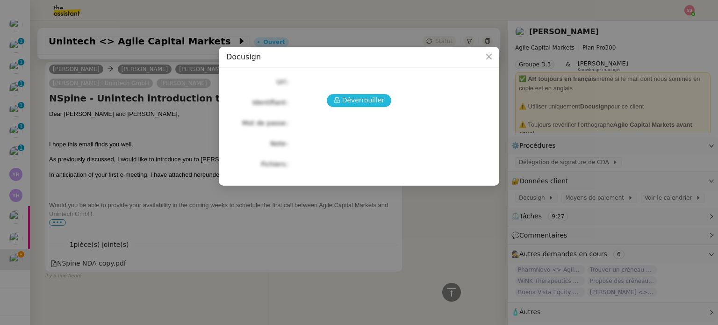
click at [371, 101] on span "Déverrouiller" at bounding box center [363, 100] width 43 height 11
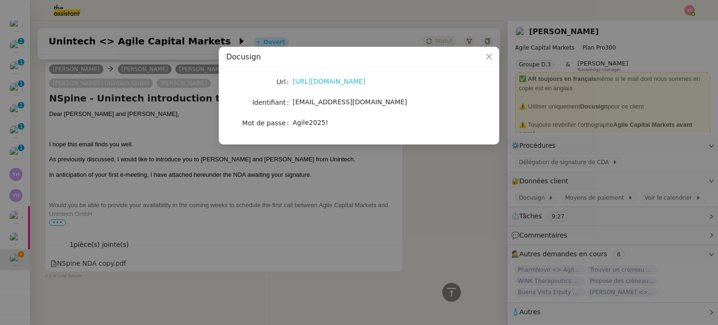
click at [309, 83] on link "http://docusign.com" at bounding box center [329, 81] width 73 height 7
click at [357, 203] on nz-modal-container "Docusign Url http://docusign.com Identifiant pierre.bertin@agilecapitalmarkets.…" at bounding box center [359, 162] width 718 height 325
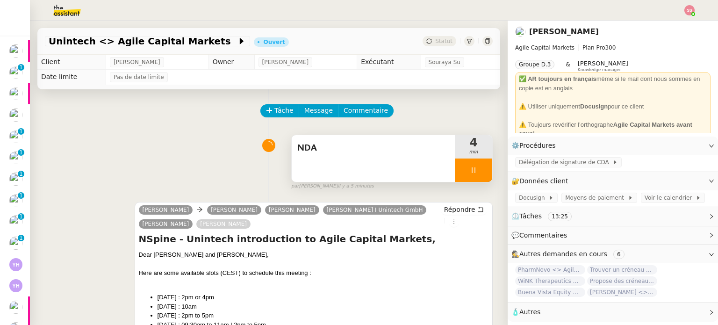
click at [471, 169] on div at bounding box center [473, 170] width 37 height 23
click at [479, 168] on icon at bounding box center [482, 170] width 7 height 7
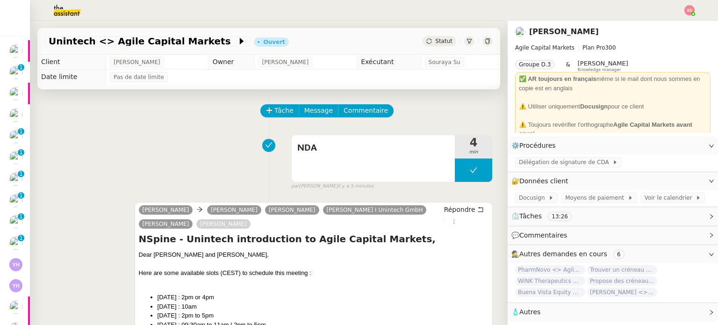
click at [208, 139] on div "NDA 4 min false par Souraya S. il y a 5 minutes" at bounding box center [269, 160] width 448 height 60
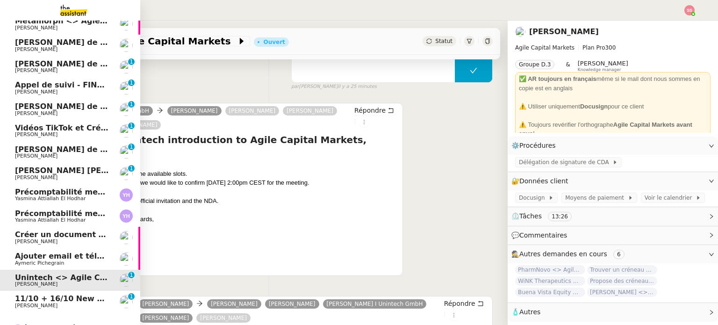
scroll to position [116, 0]
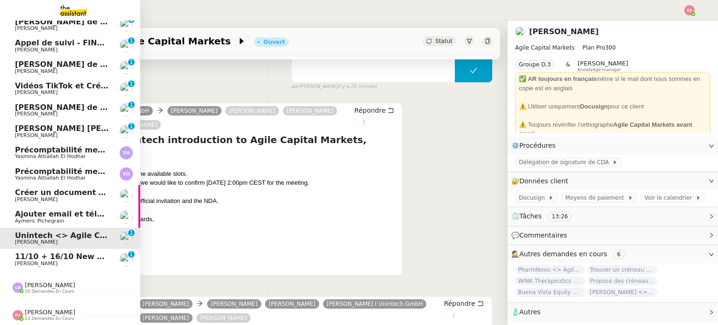
click at [73, 261] on span "Louis Frei" at bounding box center [62, 264] width 94 height 6
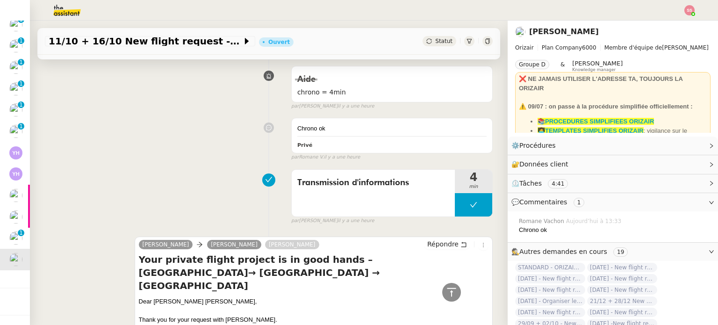
scroll to position [374, 0]
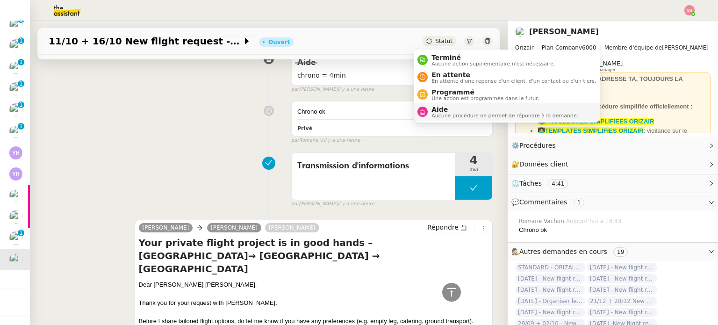
click at [447, 113] on span "Aucune procédure ne permet de répondre à la demande." at bounding box center [505, 115] width 147 height 5
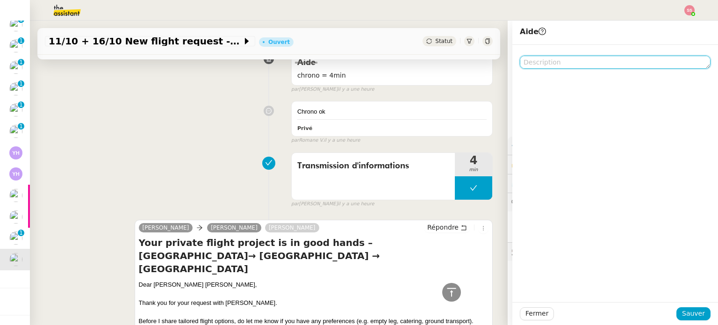
click at [556, 61] on textarea at bounding box center [615, 62] width 191 height 13
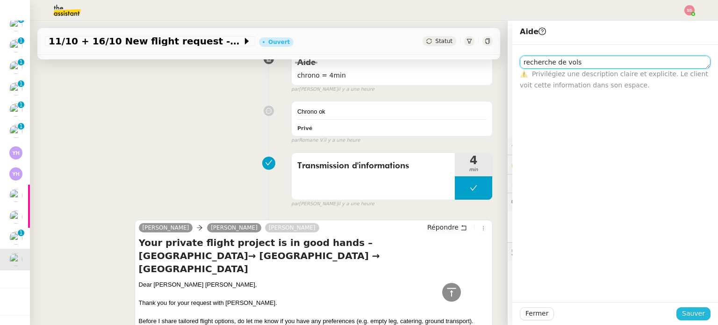
type textarea "recherche de vols"
click at [697, 311] on span "Sauver" at bounding box center [693, 313] width 23 height 11
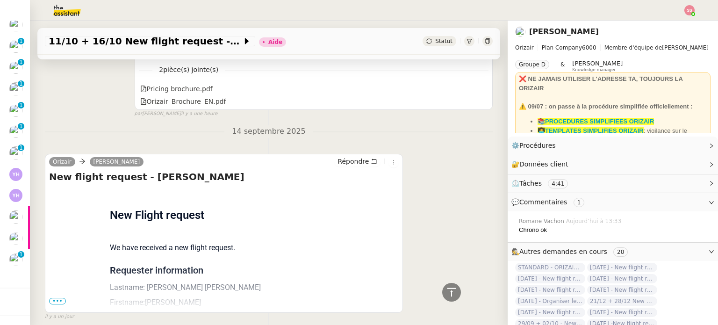
scroll to position [733, 0]
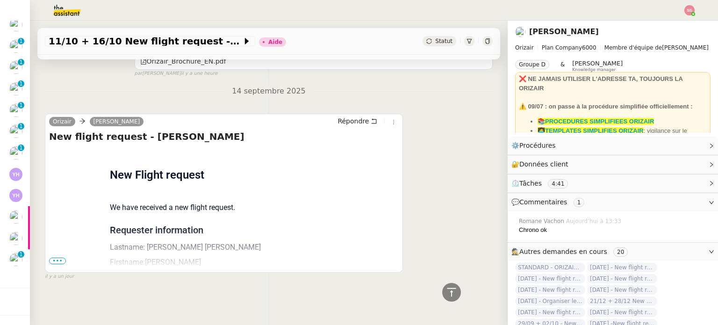
click at [60, 258] on span "•••" at bounding box center [57, 261] width 17 height 7
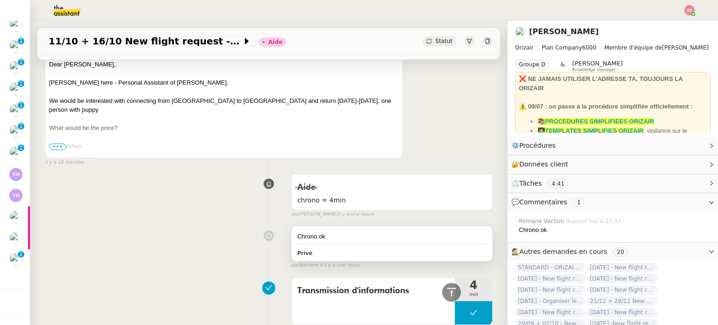
scroll to position [125, 0]
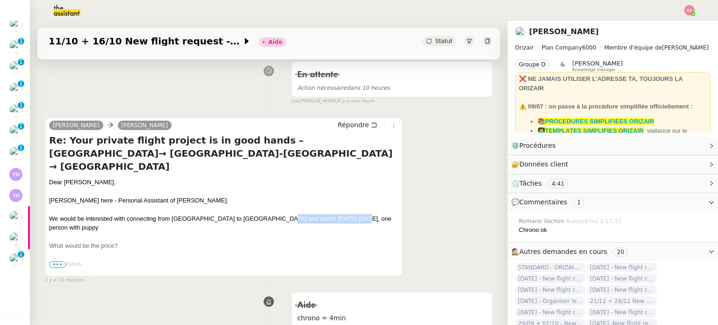
drag, startPoint x: 271, startPoint y: 207, endPoint x: 355, endPoint y: 204, distance: 83.8
click at [355, 214] on div "We would be interested with connecting from Zurich to Malaga and return 11-16 O…" at bounding box center [224, 223] width 350 height 18
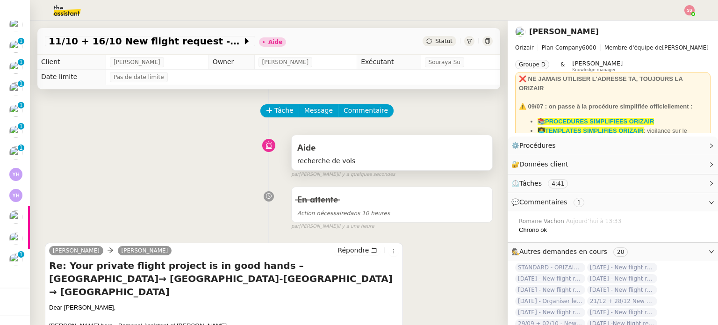
scroll to position [94, 0]
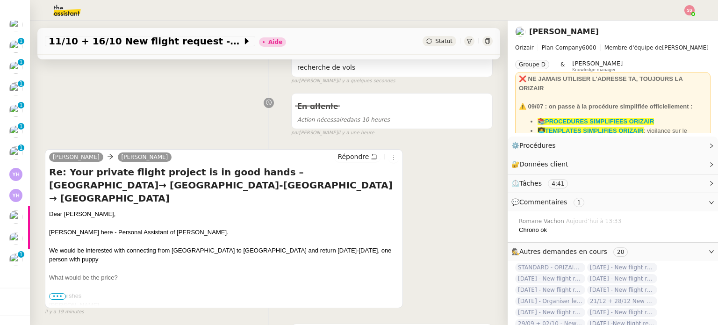
click at [262, 237] on div at bounding box center [224, 241] width 350 height 9
drag, startPoint x: 171, startPoint y: 236, endPoint x: 352, endPoint y: 241, distance: 181.1
click at [352, 246] on div "We would be interested with connecting from Zurich to Malaga and return 11-16 O…" at bounding box center [224, 255] width 350 height 18
copy div "Zurich to Malaga and return 11-16 Oct, one person with puppy"
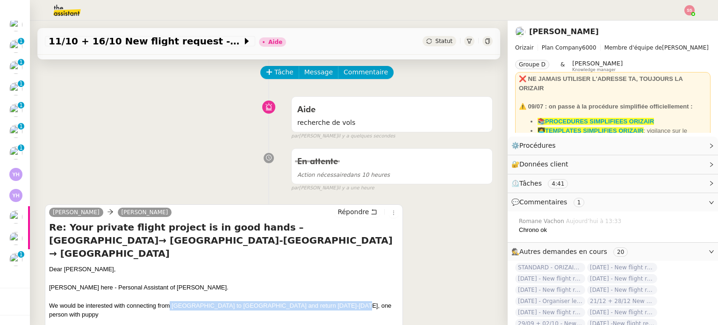
scroll to position [0, 0]
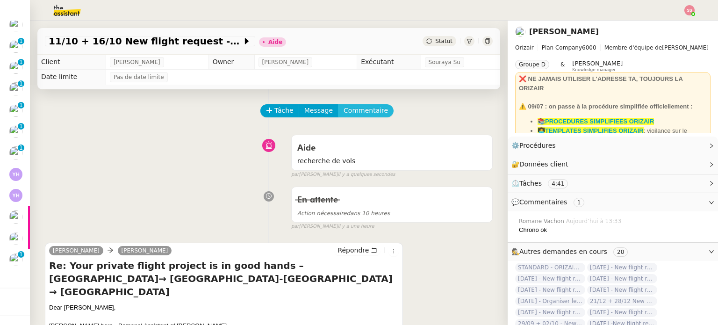
click at [362, 117] on button "Commentaire" at bounding box center [366, 110] width 56 height 13
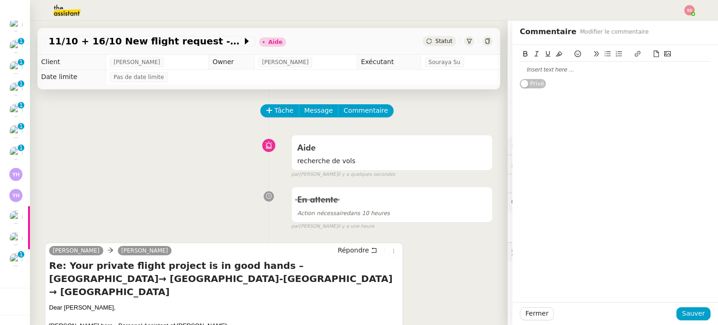
click at [545, 74] on div at bounding box center [615, 70] width 191 height 16
drag, startPoint x: 619, startPoint y: 70, endPoint x: 695, endPoint y: 78, distance: 76.2
click at [695, 78] on div "Zurich to Malaga and return 11-16 Oct, one person with puppy Privé" at bounding box center [615, 71] width 191 height 53
drag, startPoint x: 551, startPoint y: 56, endPoint x: 559, endPoint y: 69, distance: 15.3
click at [556, 56] on icon at bounding box center [559, 54] width 7 height 7
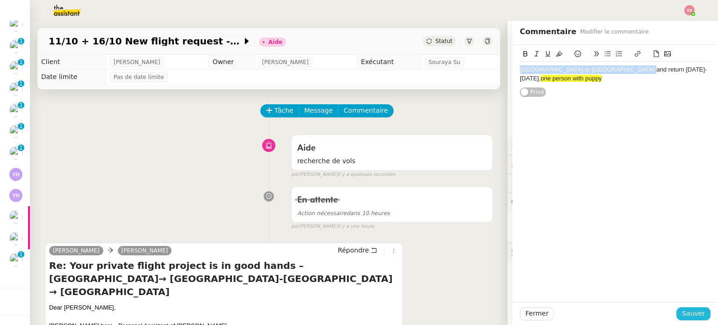
click at [697, 312] on span "Sauver" at bounding box center [693, 313] width 23 height 11
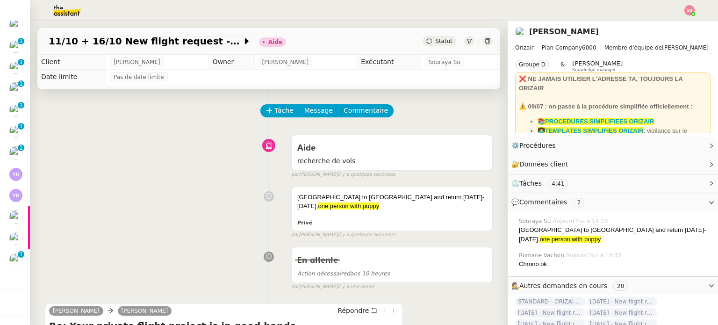
click at [234, 185] on div "Zurich to Malaga and return 11-16 Oct, one person with puppy Privé false par So…" at bounding box center [269, 210] width 448 height 57
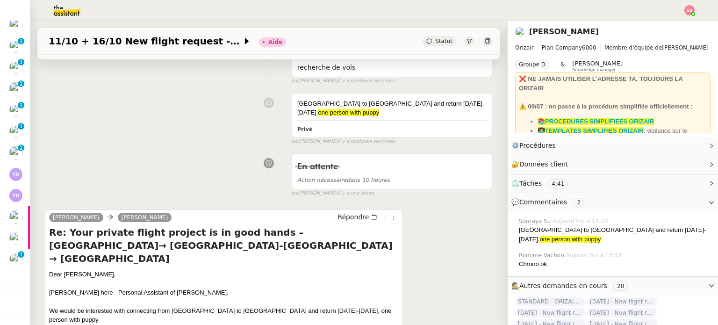
scroll to position [187, 0]
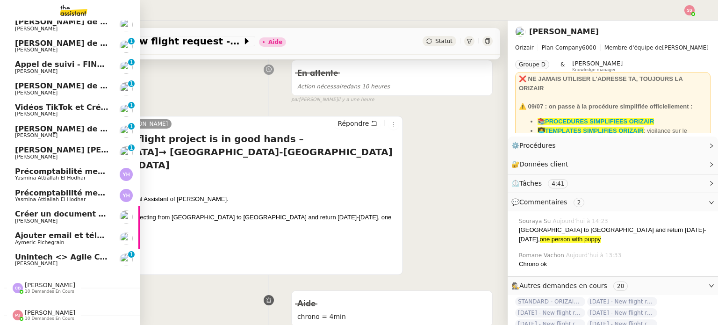
click at [59, 262] on link "Unintech <> Agile Capital Markets Michael Khayat 0 1 2 3 4 5 6 7 8 9" at bounding box center [70, 260] width 140 height 22
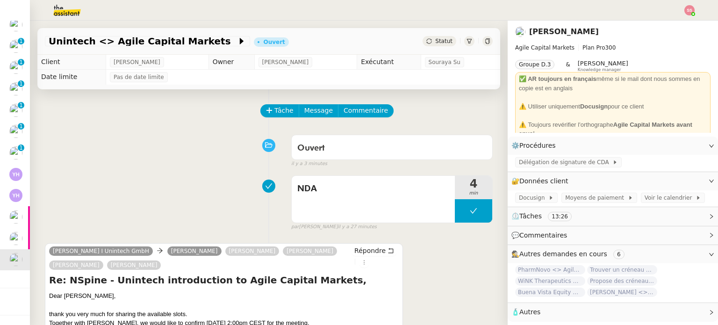
scroll to position [95, 0]
